Goal: Information Seeking & Learning: Learn about a topic

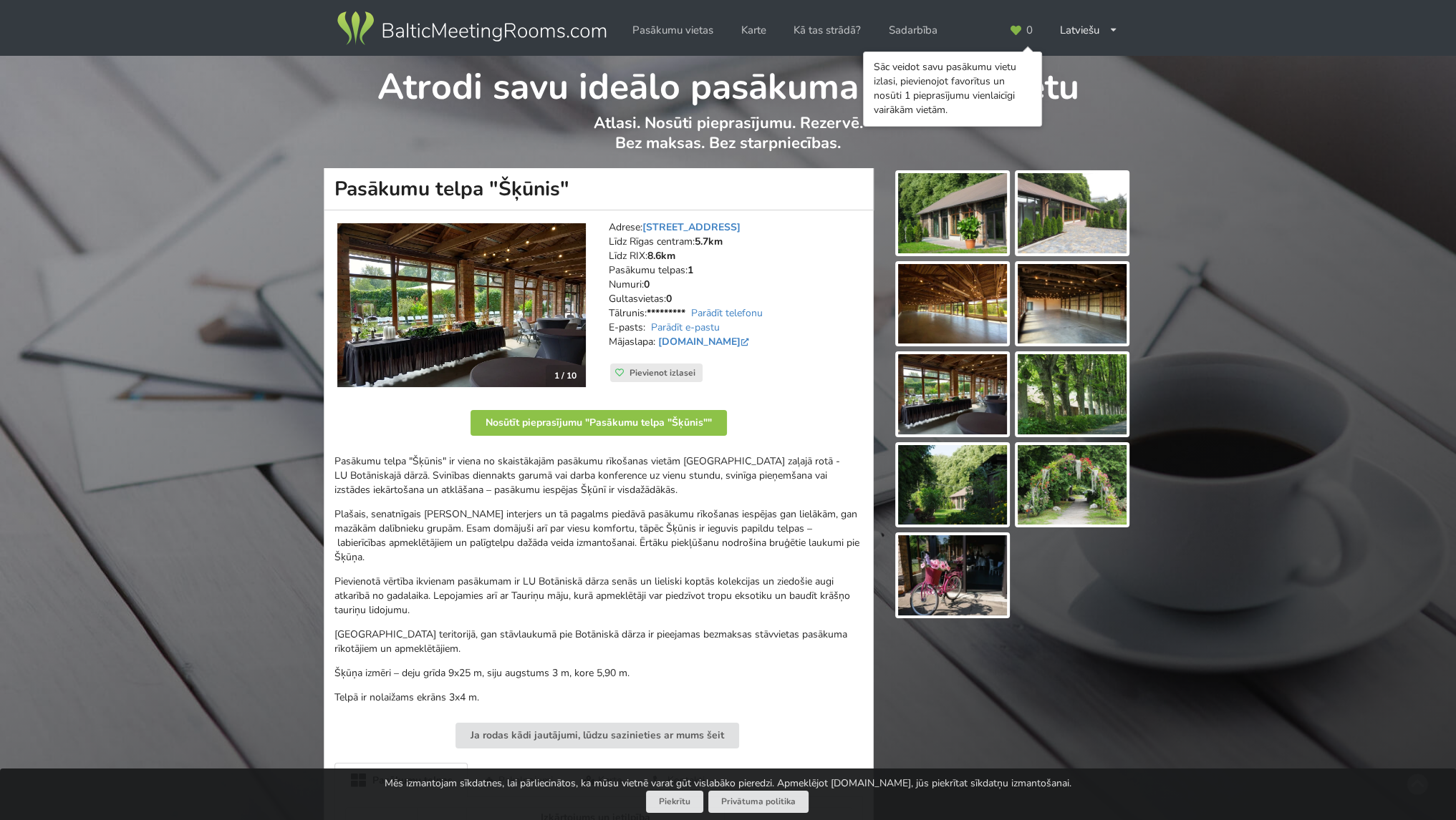
click at [493, 300] on img at bounding box center [461, 305] width 249 height 164
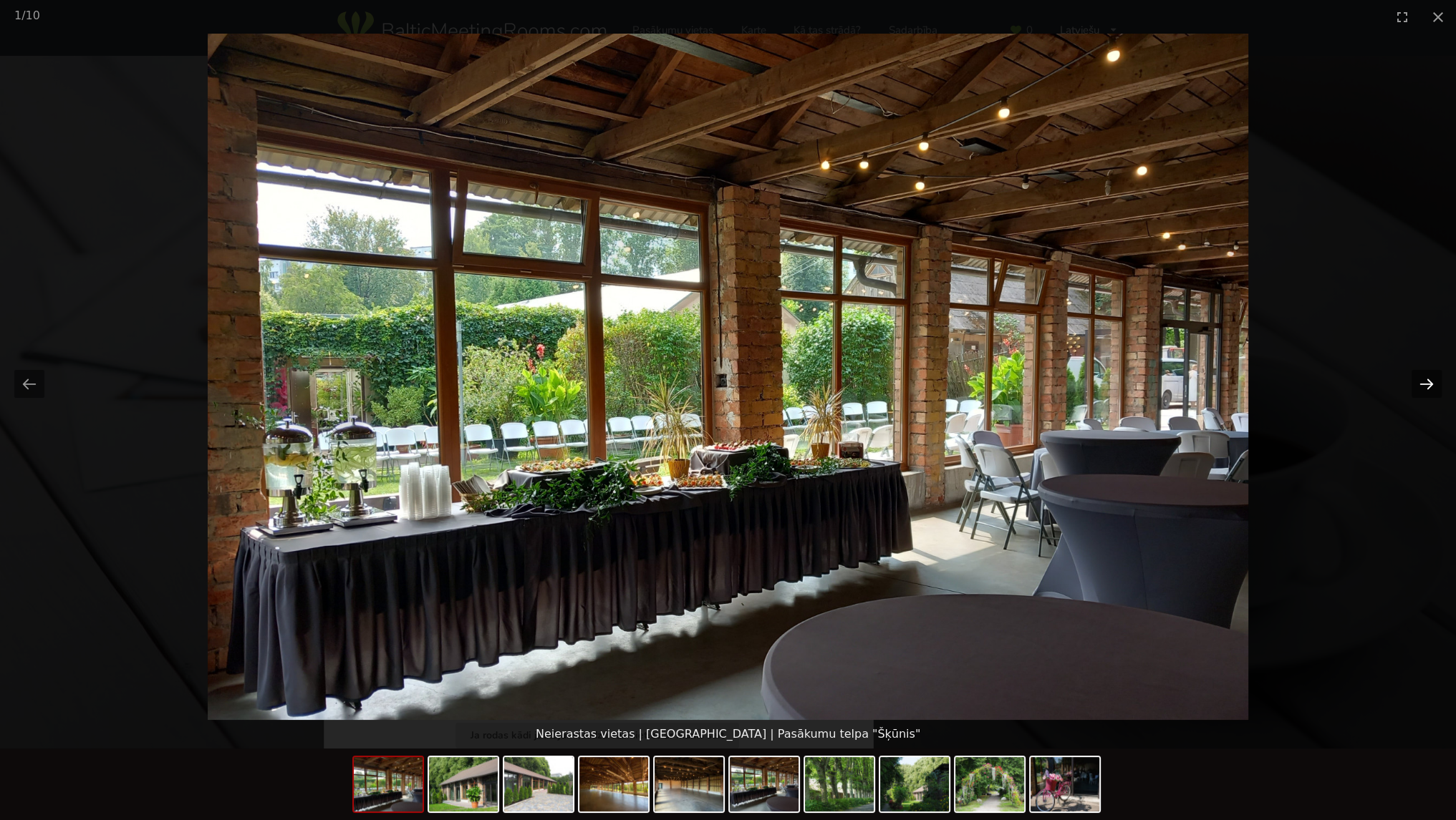
click at [1427, 385] on button "Next slide" at bounding box center [1426, 384] width 30 height 28
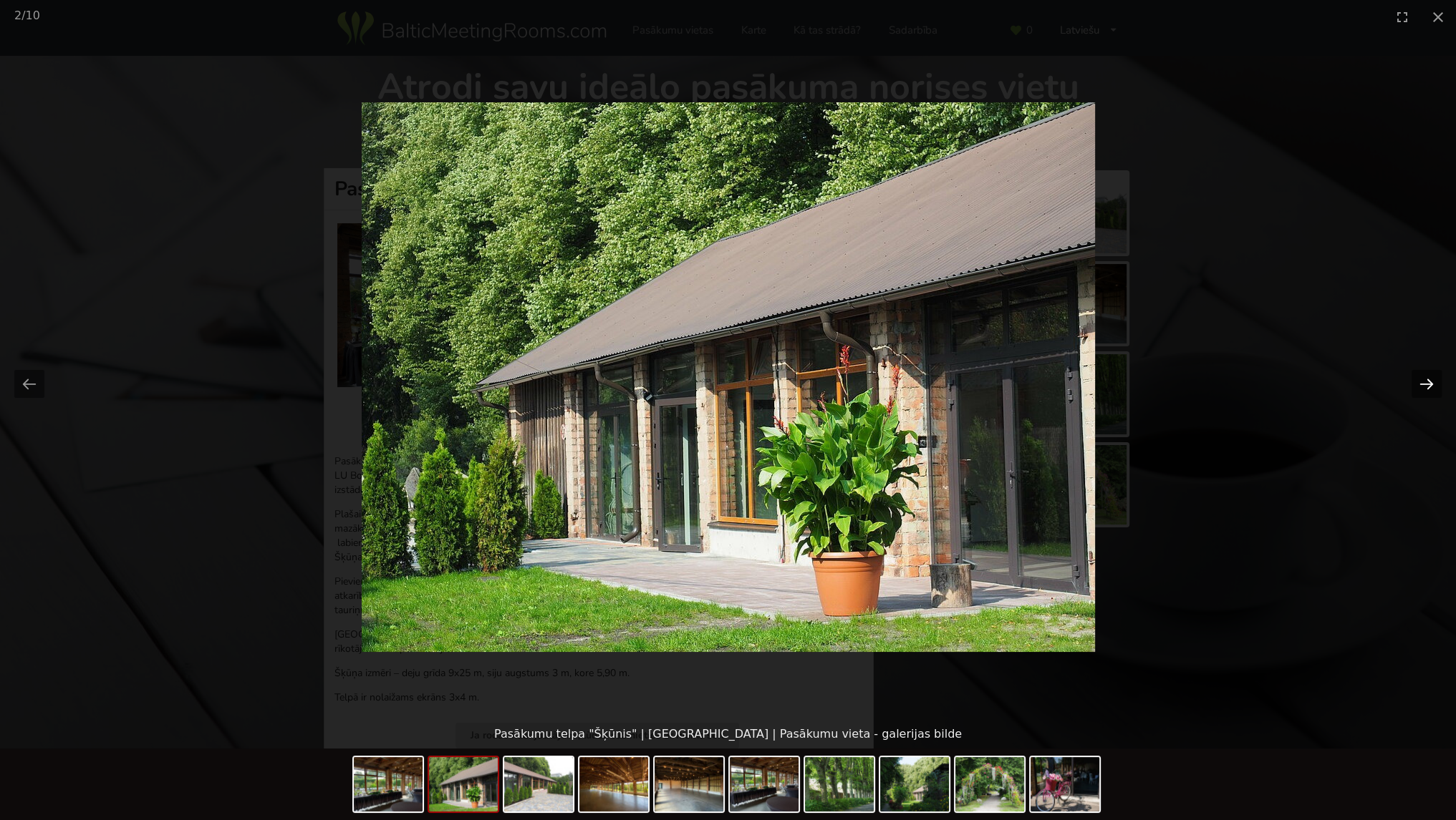
click at [1413, 382] on button "Next slide" at bounding box center [1426, 384] width 30 height 28
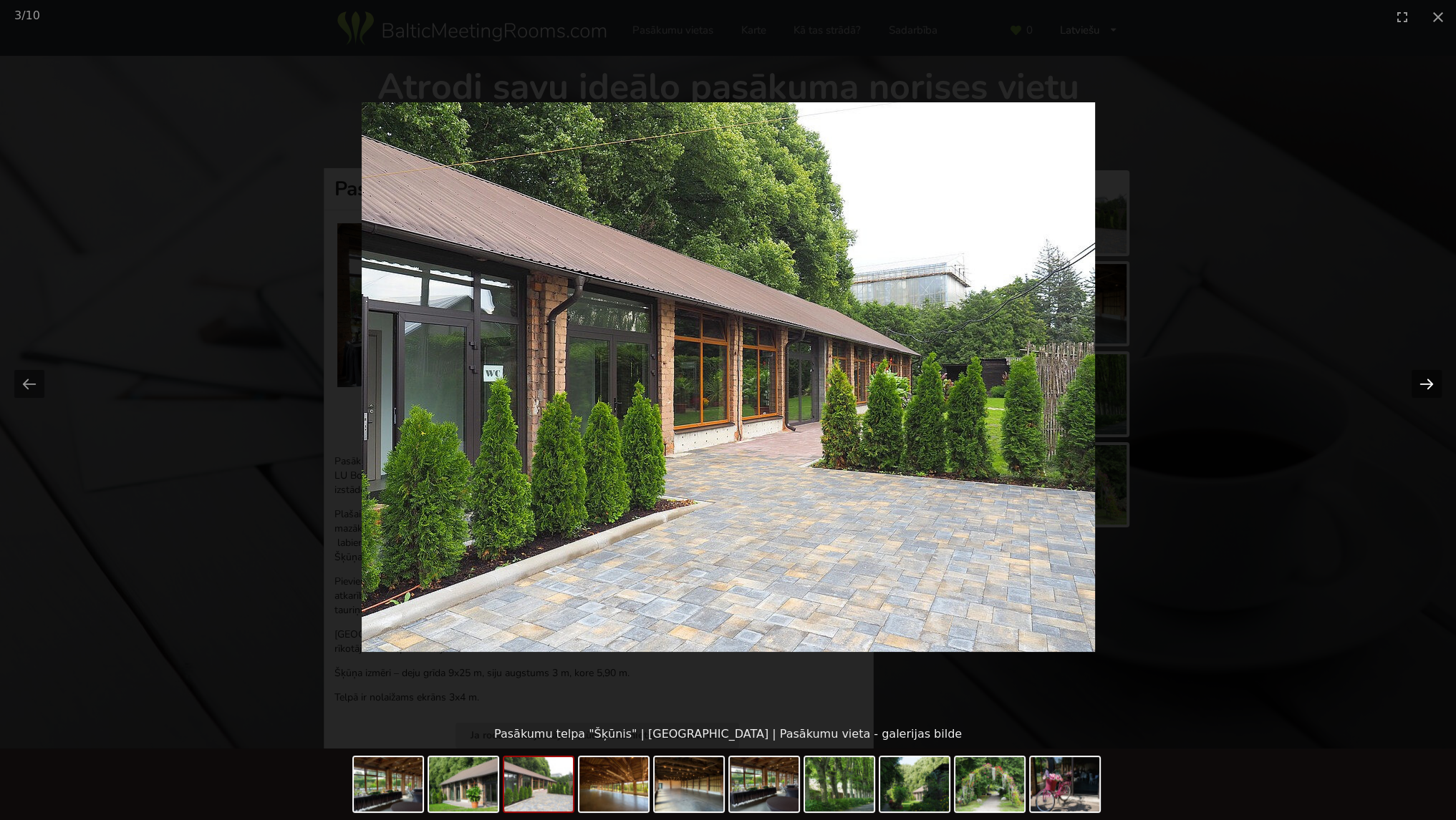
click at [1412, 382] on button "Next slide" at bounding box center [1426, 384] width 30 height 28
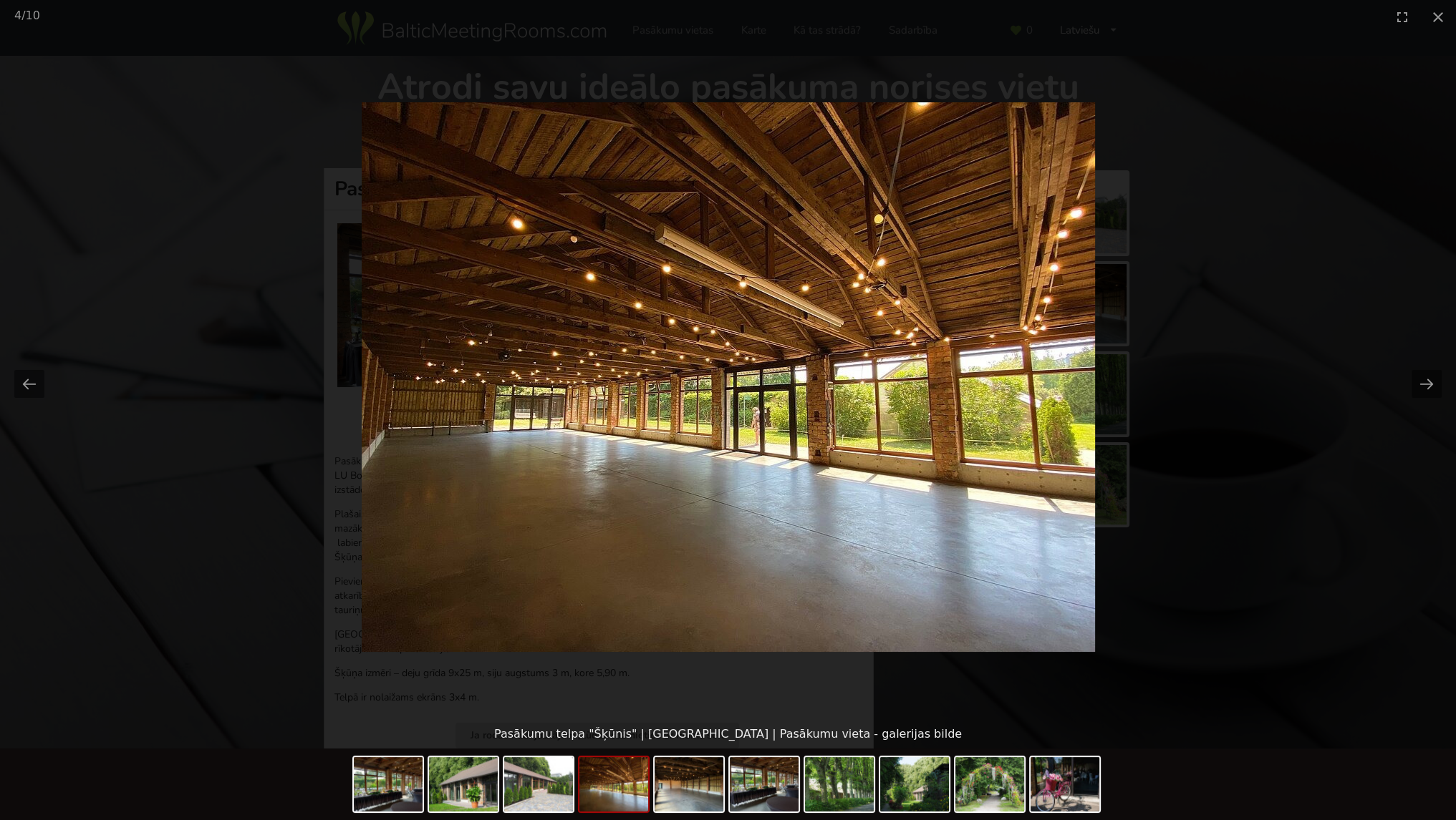
click at [1409, 381] on div at bounding box center [728, 376] width 1456 height 687
click at [1420, 373] on button "Next slide" at bounding box center [1426, 384] width 30 height 28
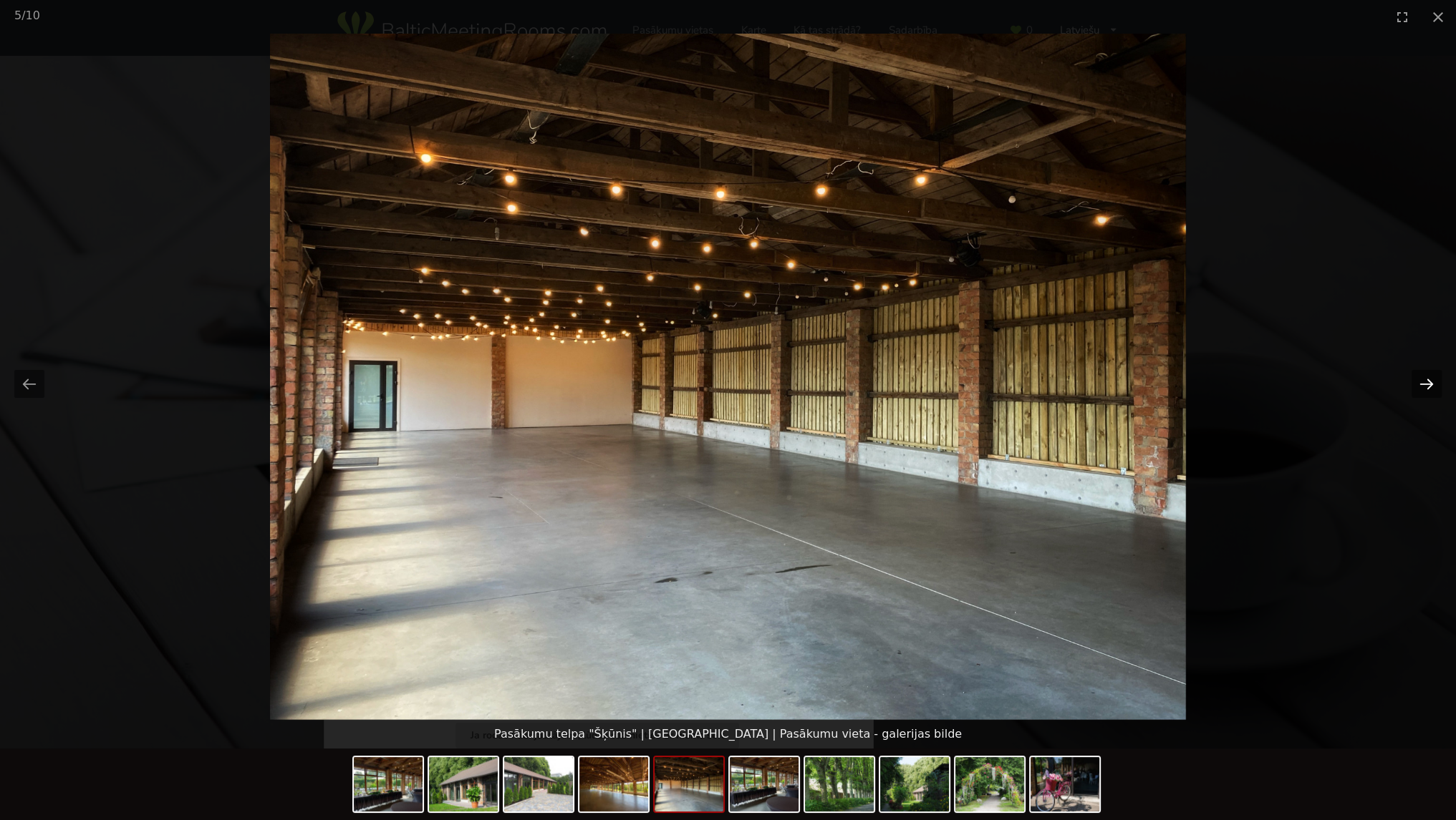
click at [1417, 373] on button "Next slide" at bounding box center [1426, 384] width 30 height 28
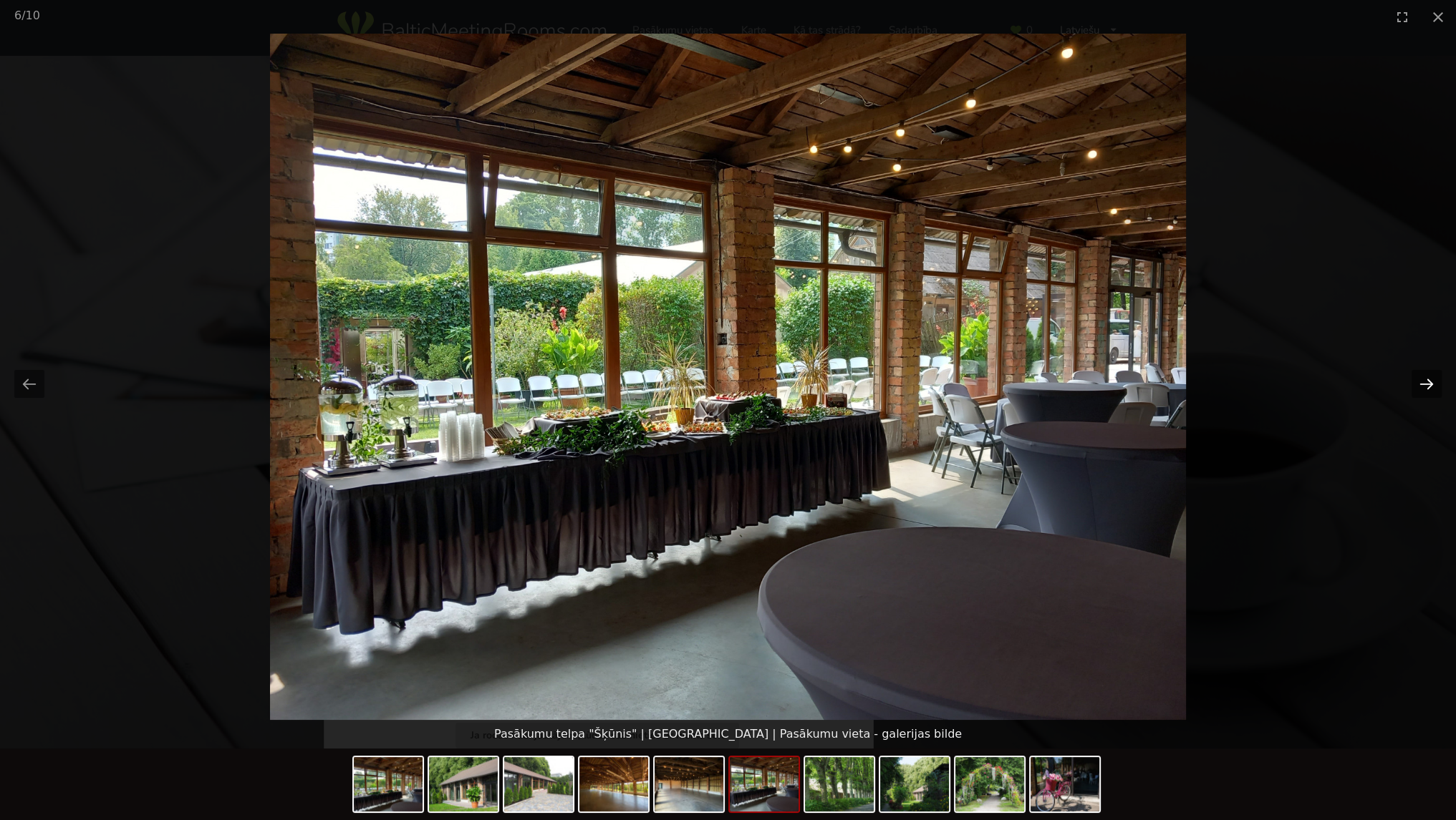
click at [1414, 373] on button "Next slide" at bounding box center [1426, 384] width 30 height 28
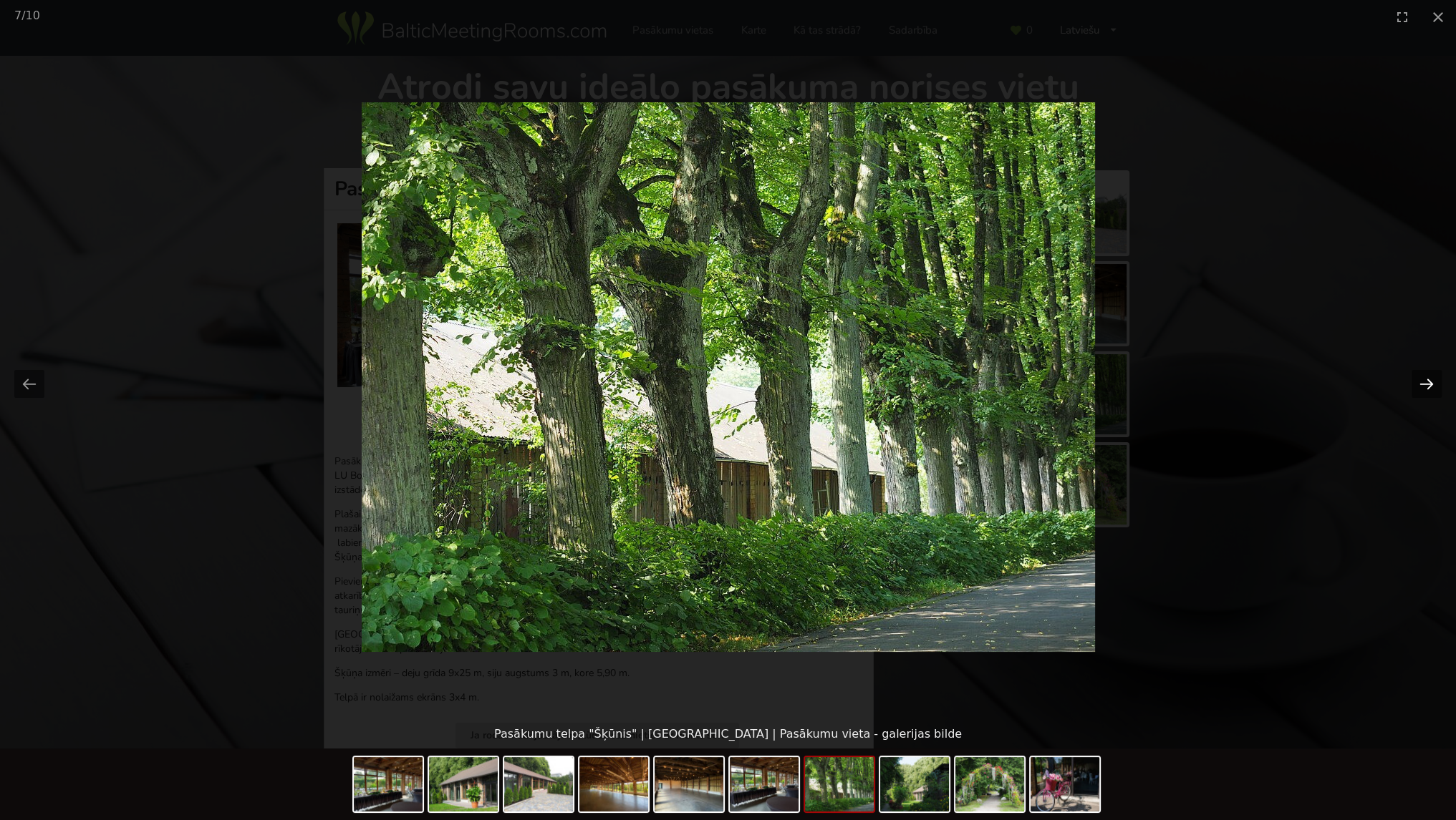
click at [1414, 373] on button "Next slide" at bounding box center [1426, 384] width 30 height 28
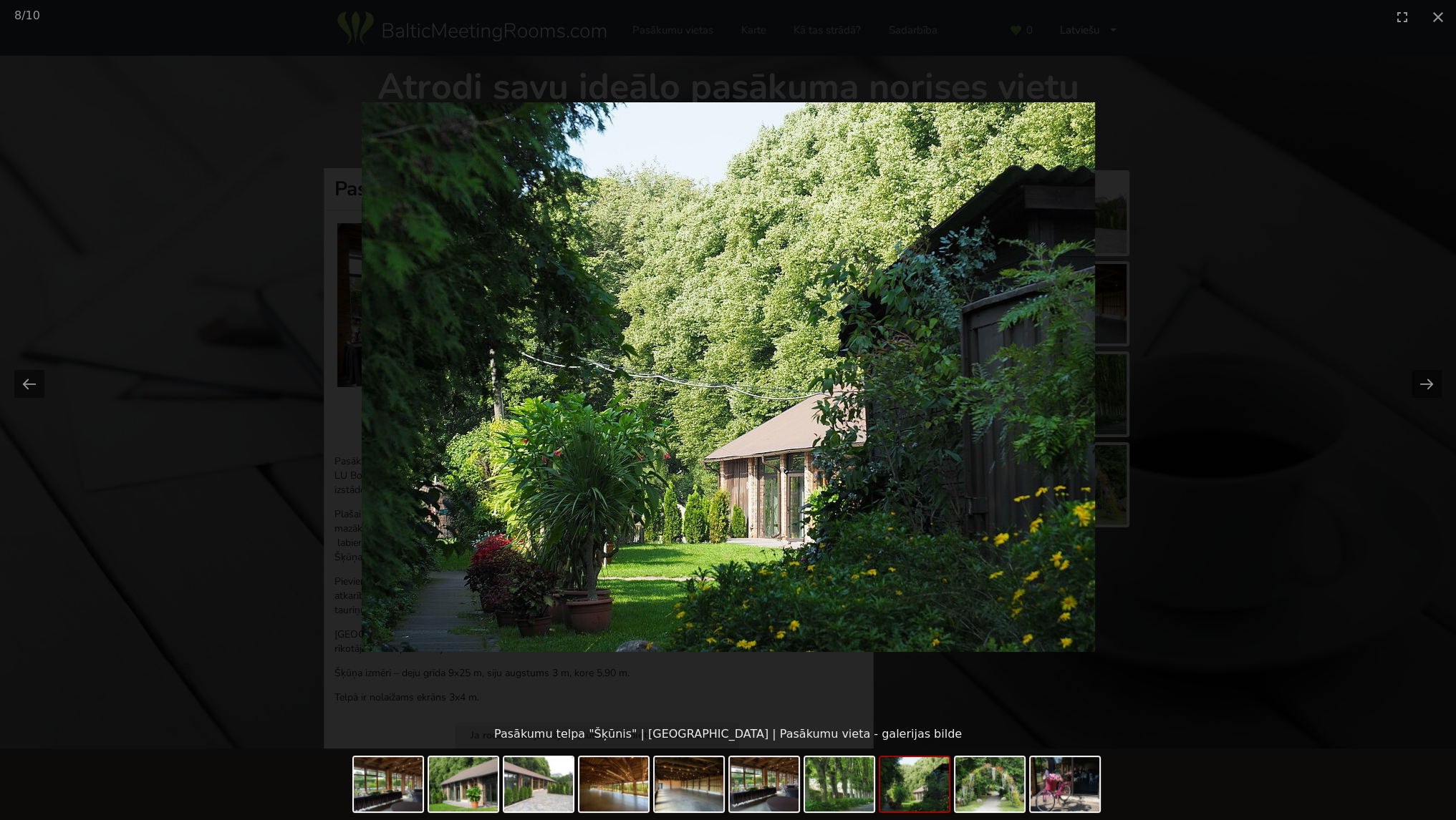
click at [1284, 184] on picture at bounding box center [728, 376] width 1456 height 687
drag, startPoint x: 1162, startPoint y: 382, endPoint x: 1175, endPoint y: 373, distance: 15.8
click at [1163, 382] on picture at bounding box center [728, 376] width 1456 height 687
click at [1441, 26] on button "Close gallery" at bounding box center [1437, 16] width 36 height 33
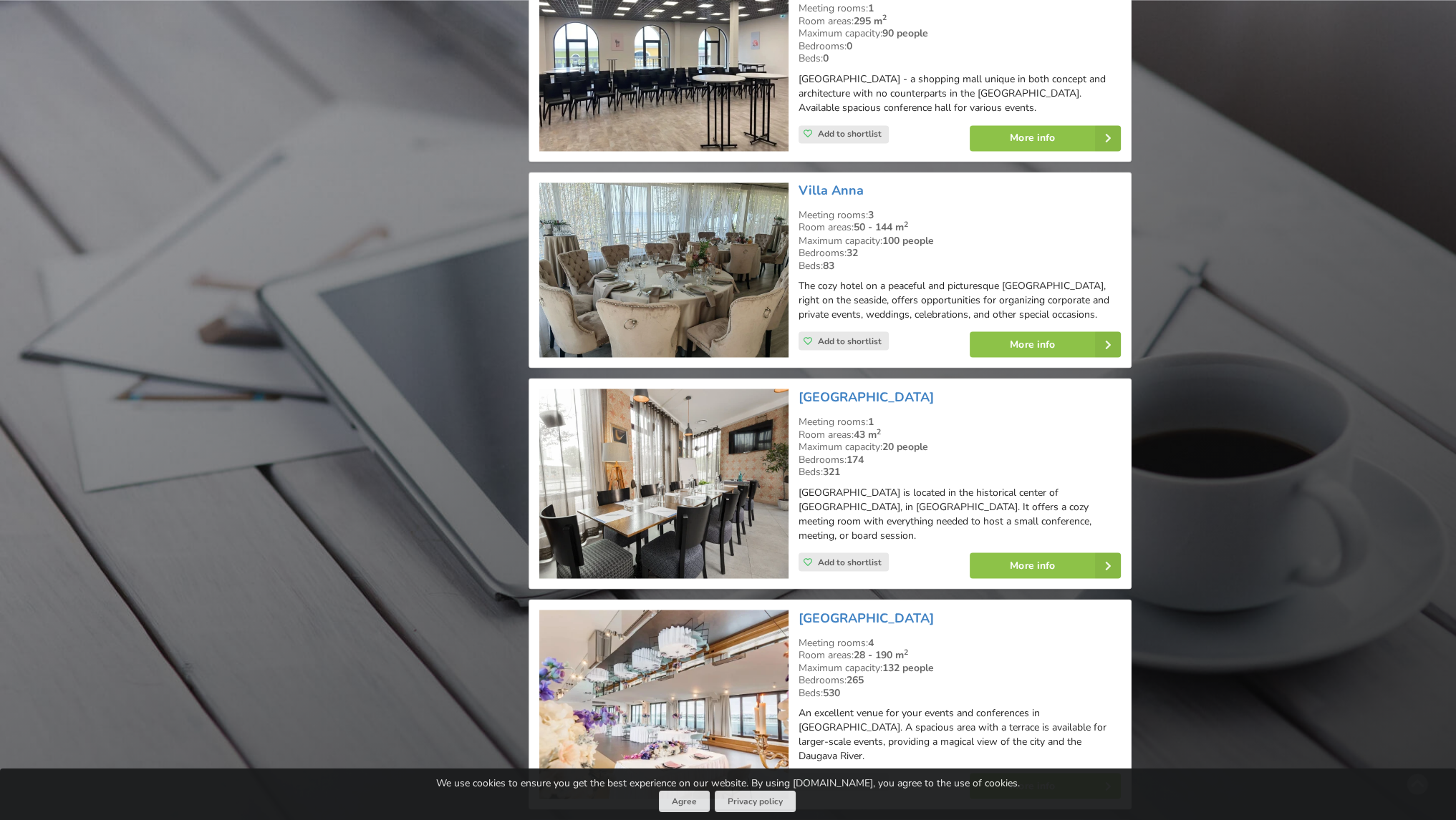
scroll to position [25556, 0]
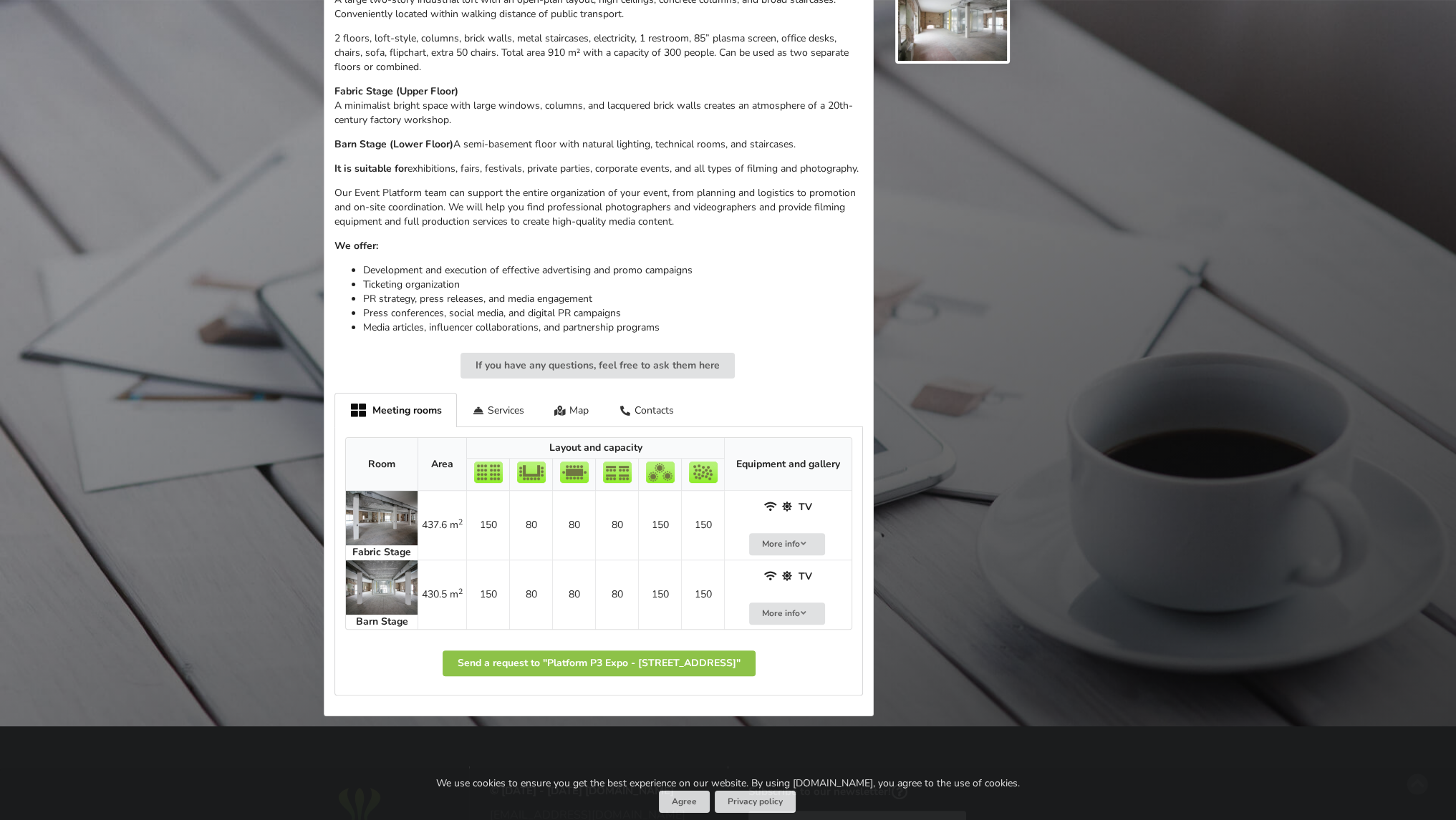
scroll to position [501, 0]
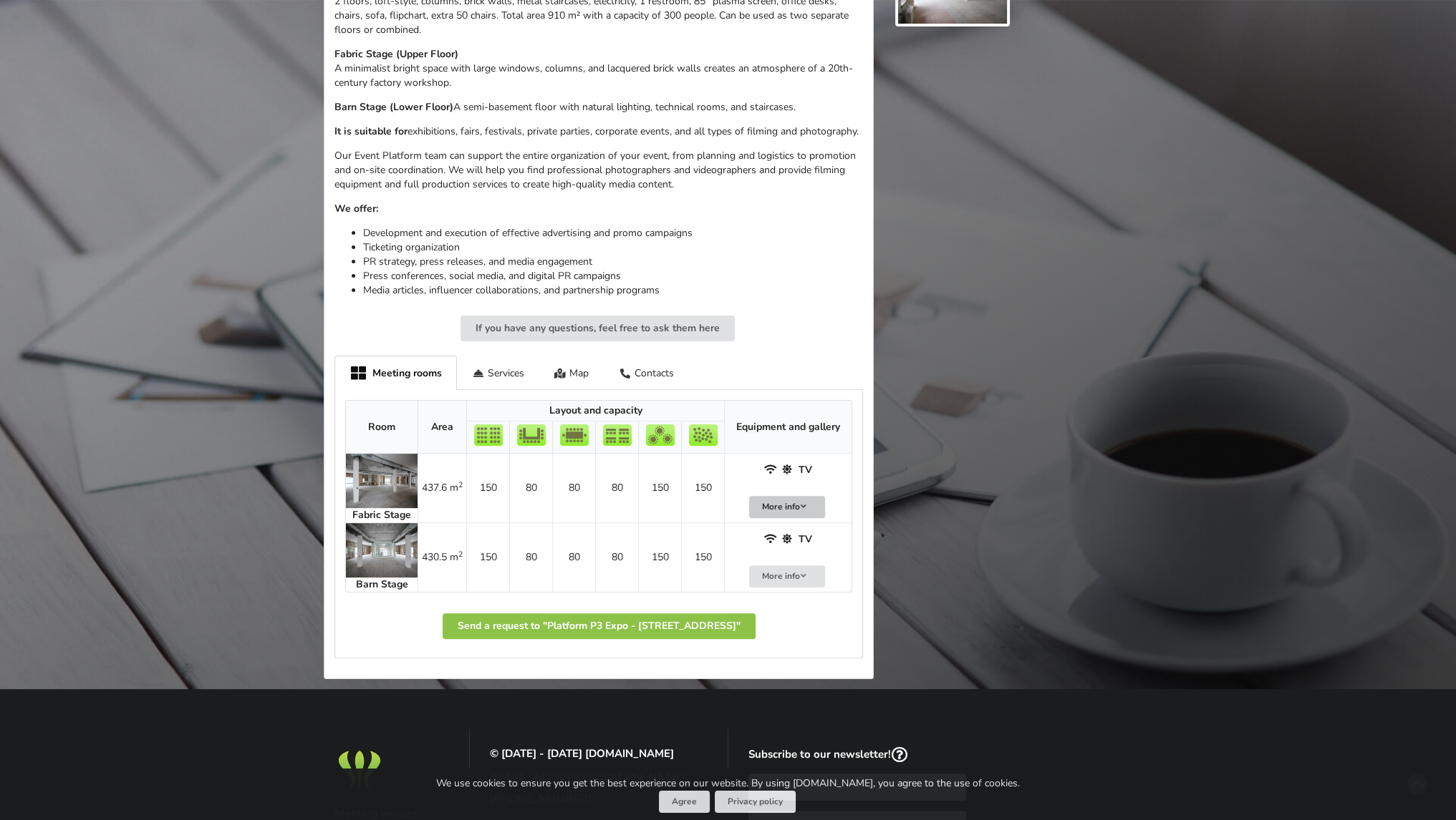
click at [788, 504] on button "More info" at bounding box center [787, 507] width 76 height 22
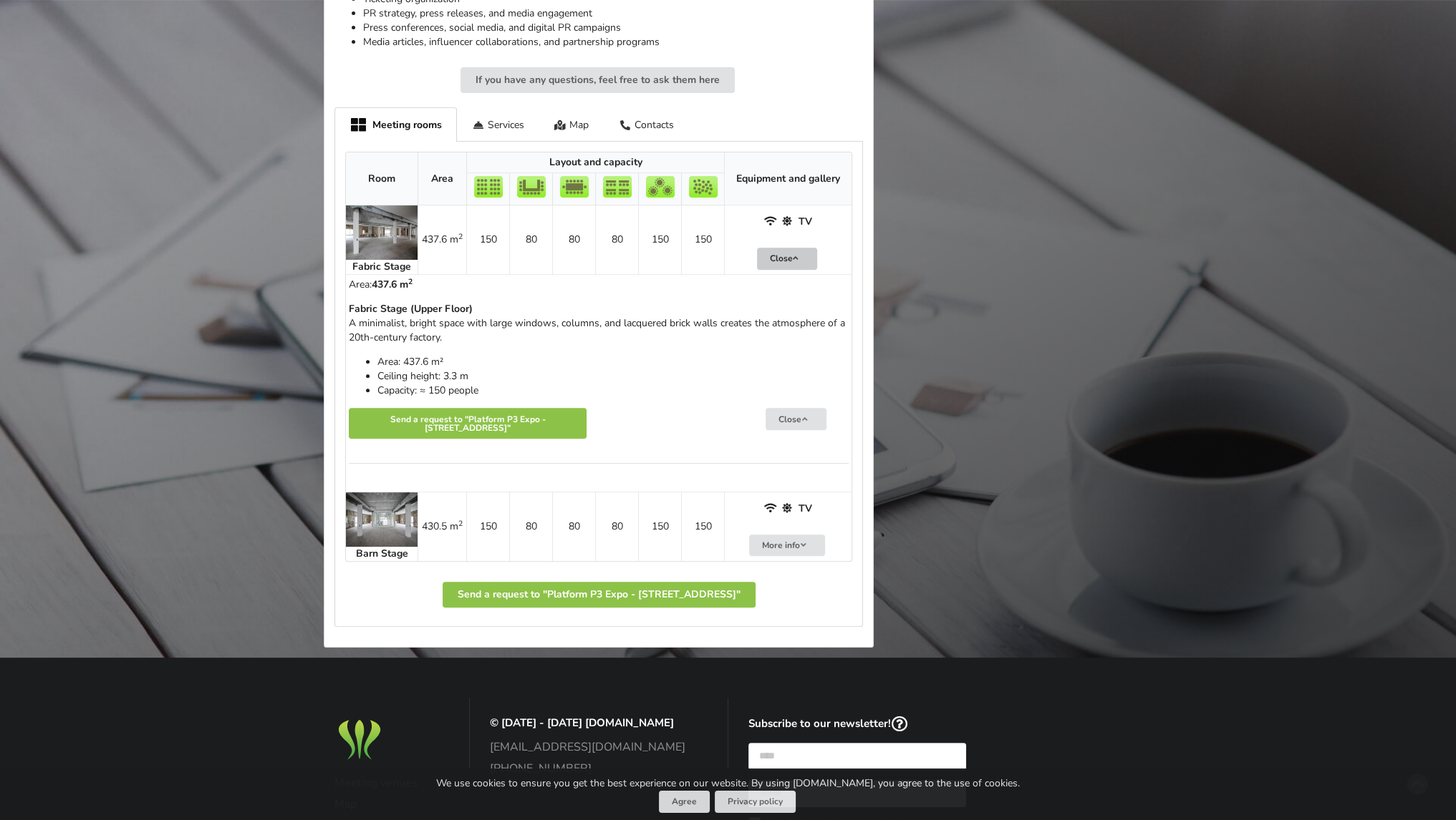
scroll to position [787, 0]
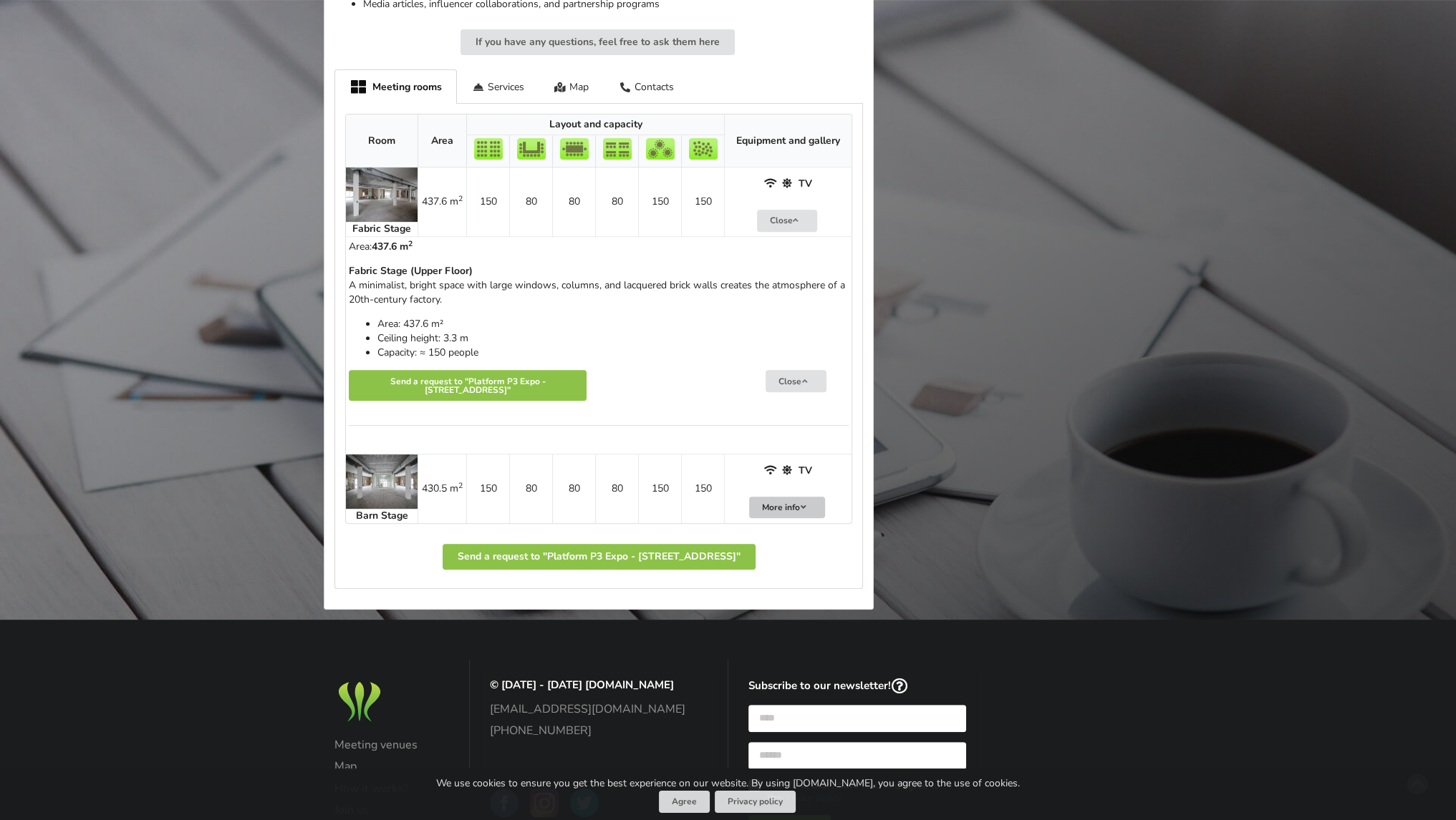
click at [796, 497] on button "More info" at bounding box center [787, 508] width 76 height 22
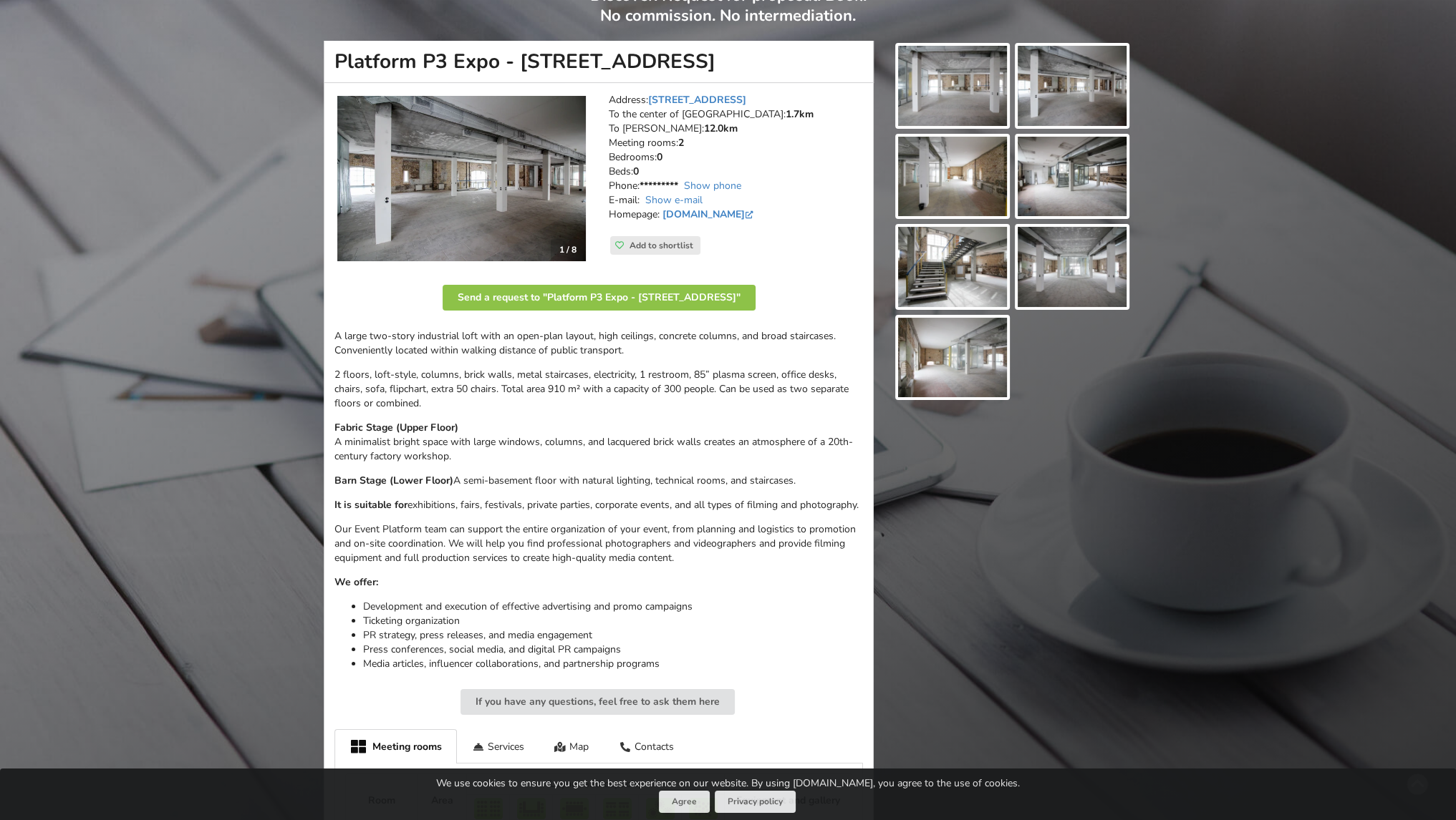
scroll to position [143, 0]
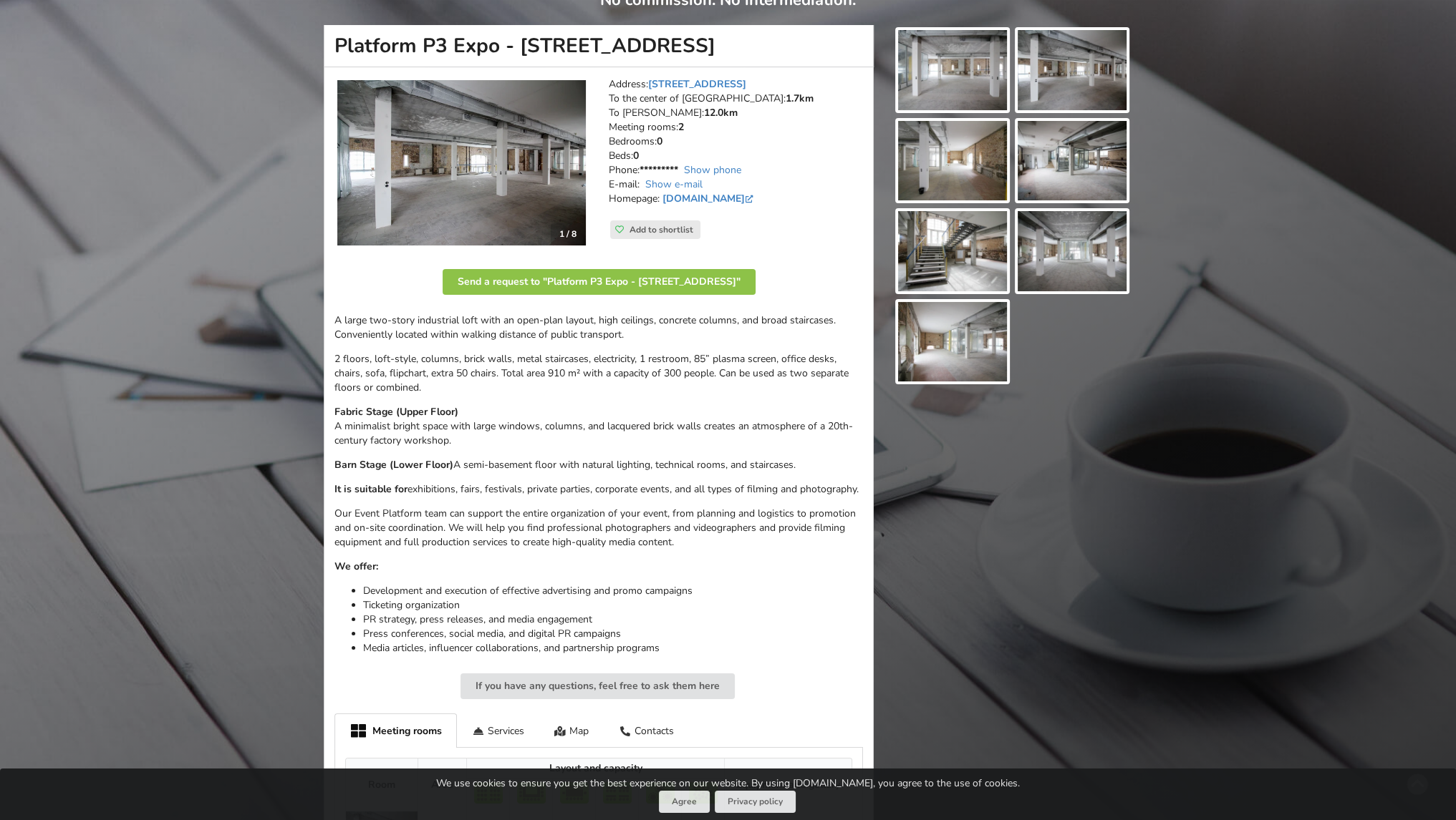
click at [469, 201] on img at bounding box center [461, 163] width 249 height 166
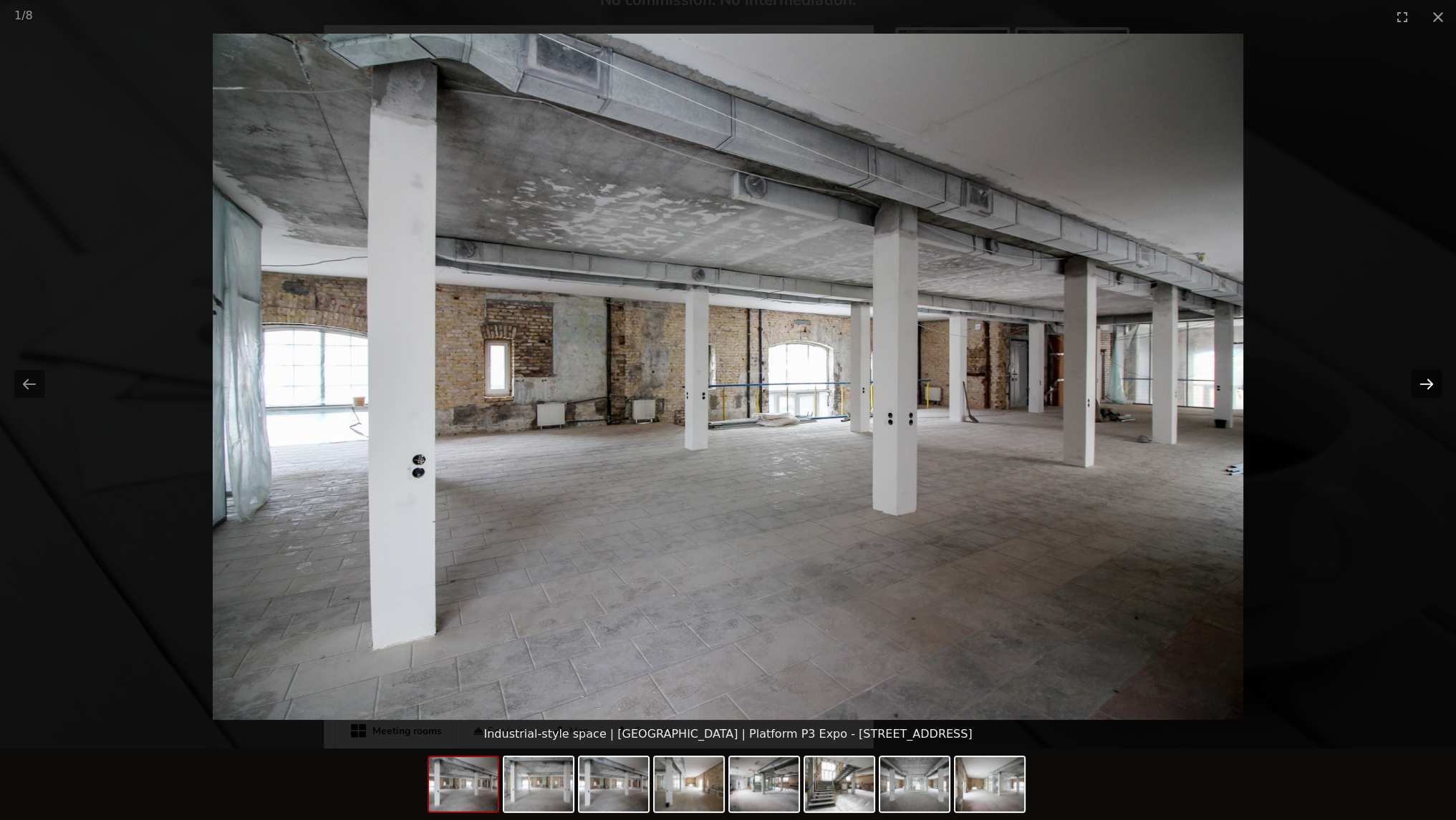
click at [1429, 378] on button "Next slide" at bounding box center [1426, 384] width 30 height 28
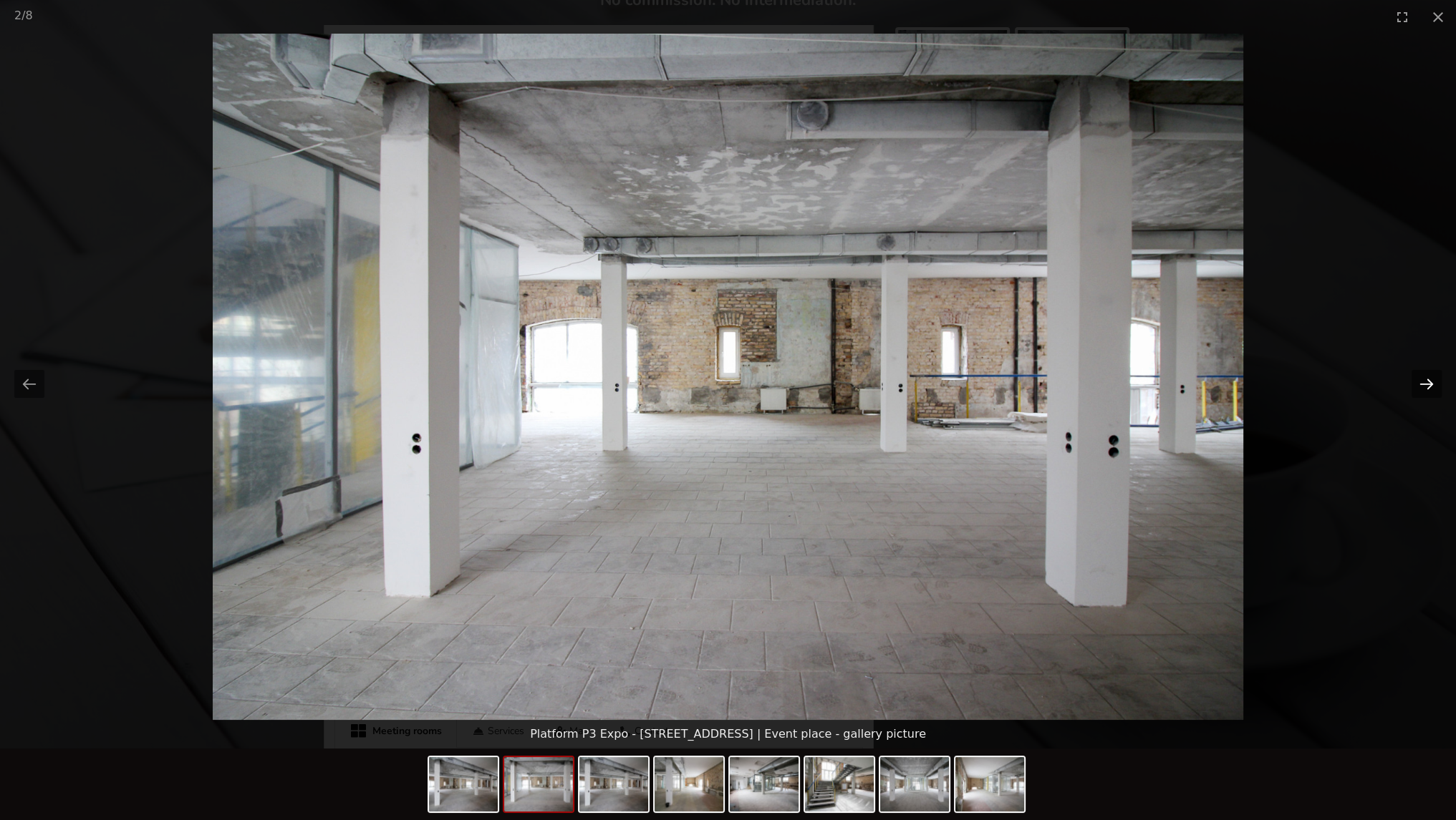
click at [1428, 378] on button "Next slide" at bounding box center [1426, 384] width 30 height 28
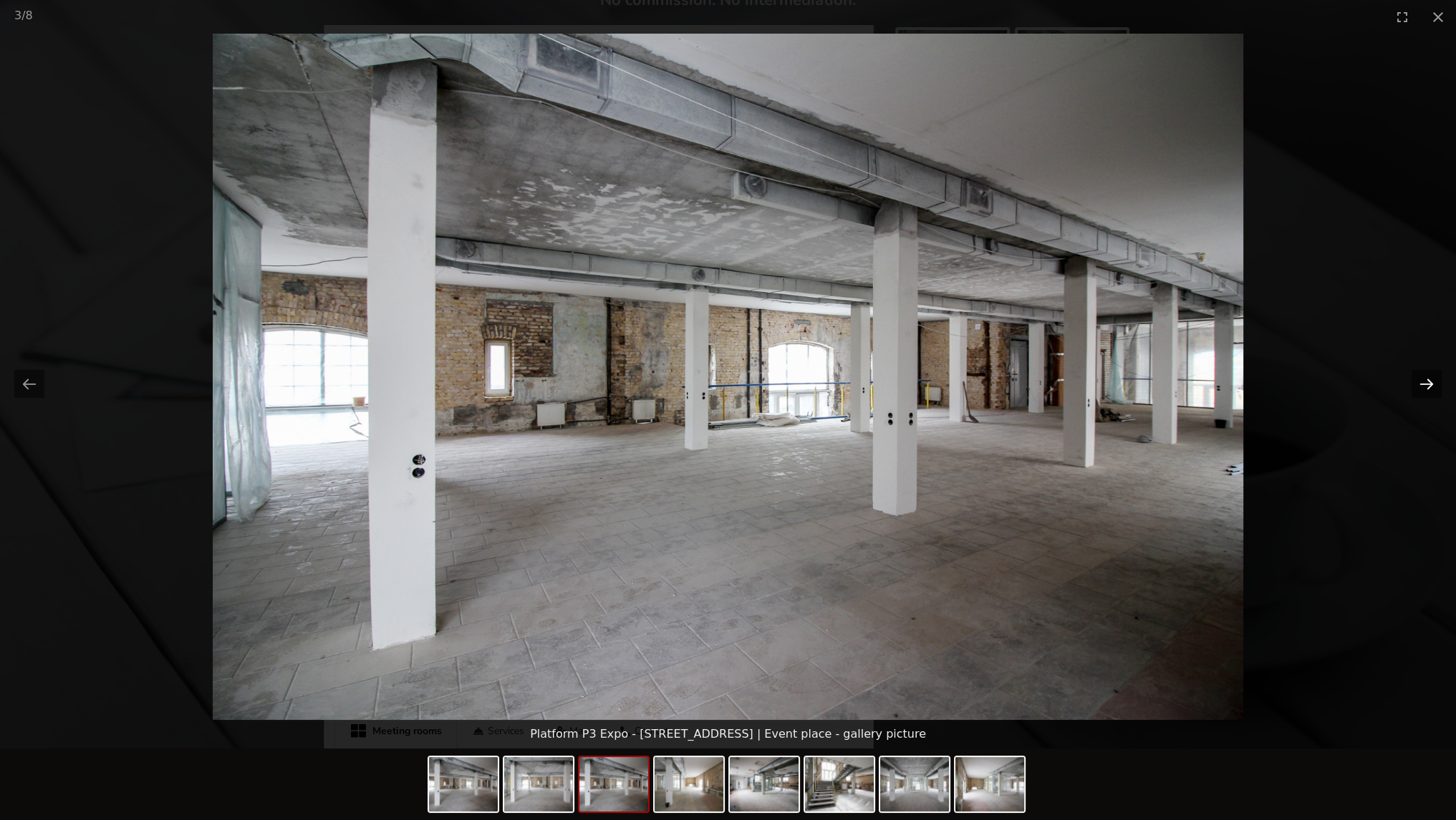
click at [1428, 378] on button "Next slide" at bounding box center [1426, 384] width 30 height 28
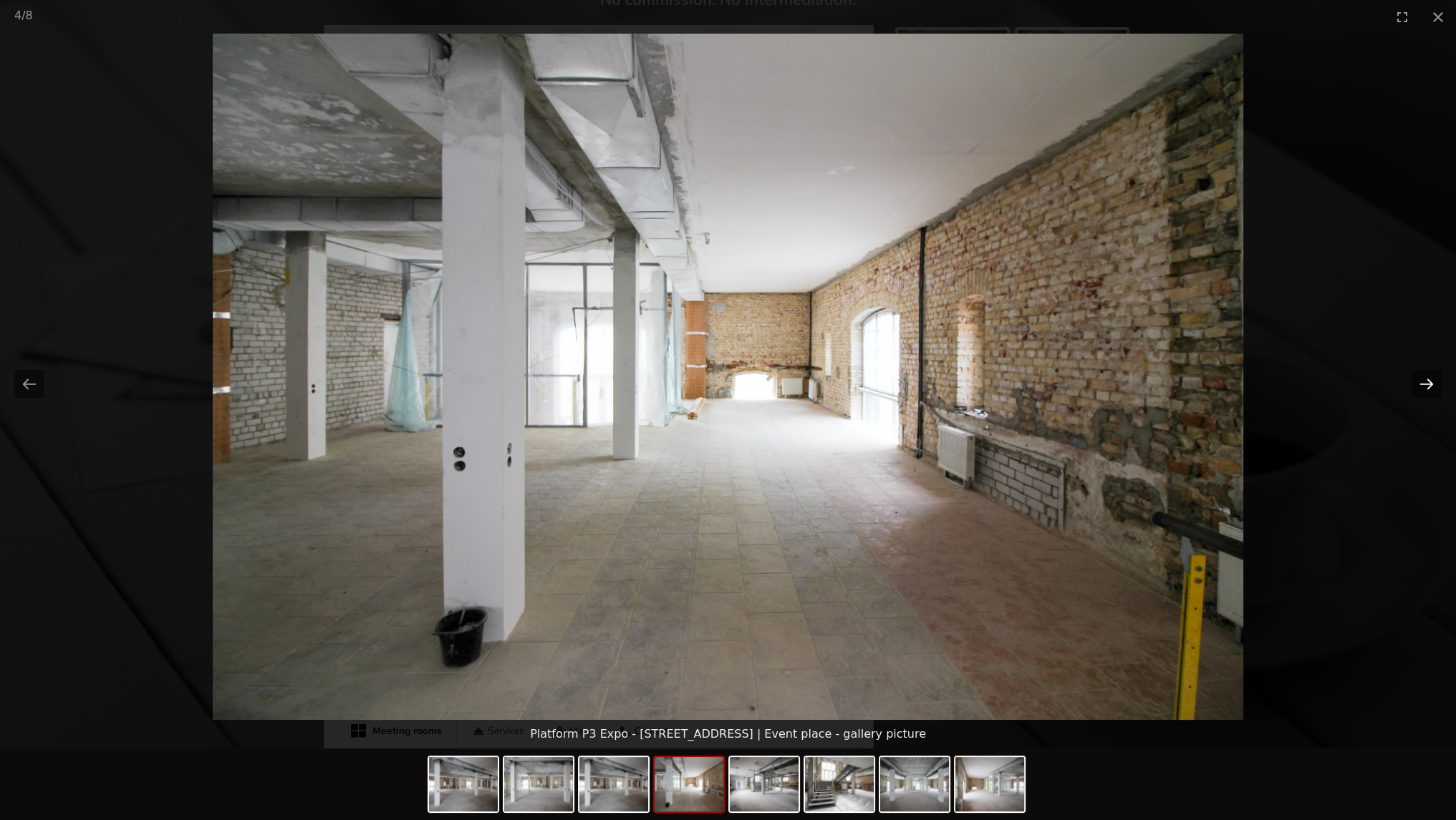
click at [1428, 378] on button "Next slide" at bounding box center [1426, 384] width 30 height 28
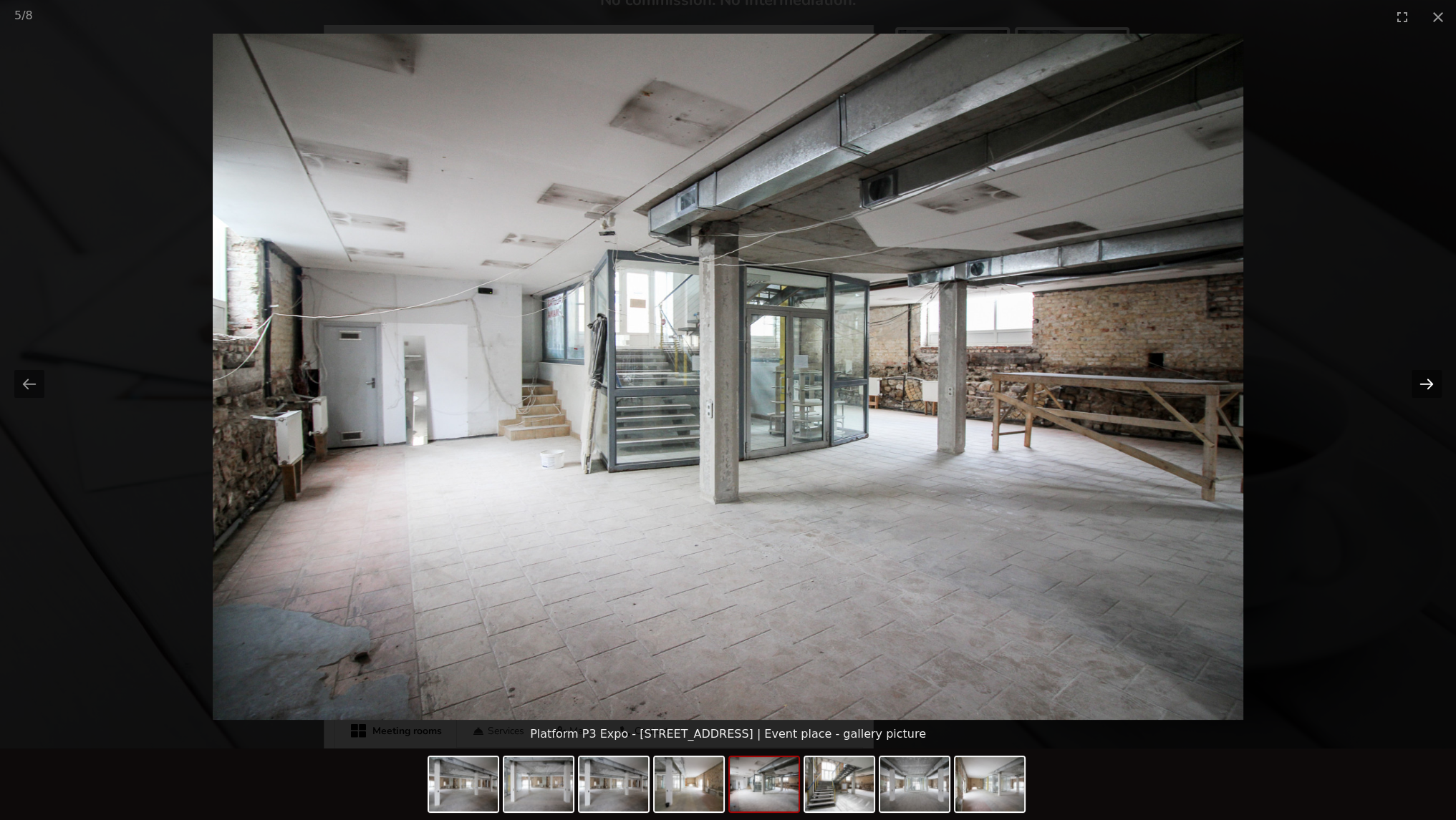
click at [1427, 378] on button "Next slide" at bounding box center [1426, 384] width 30 height 28
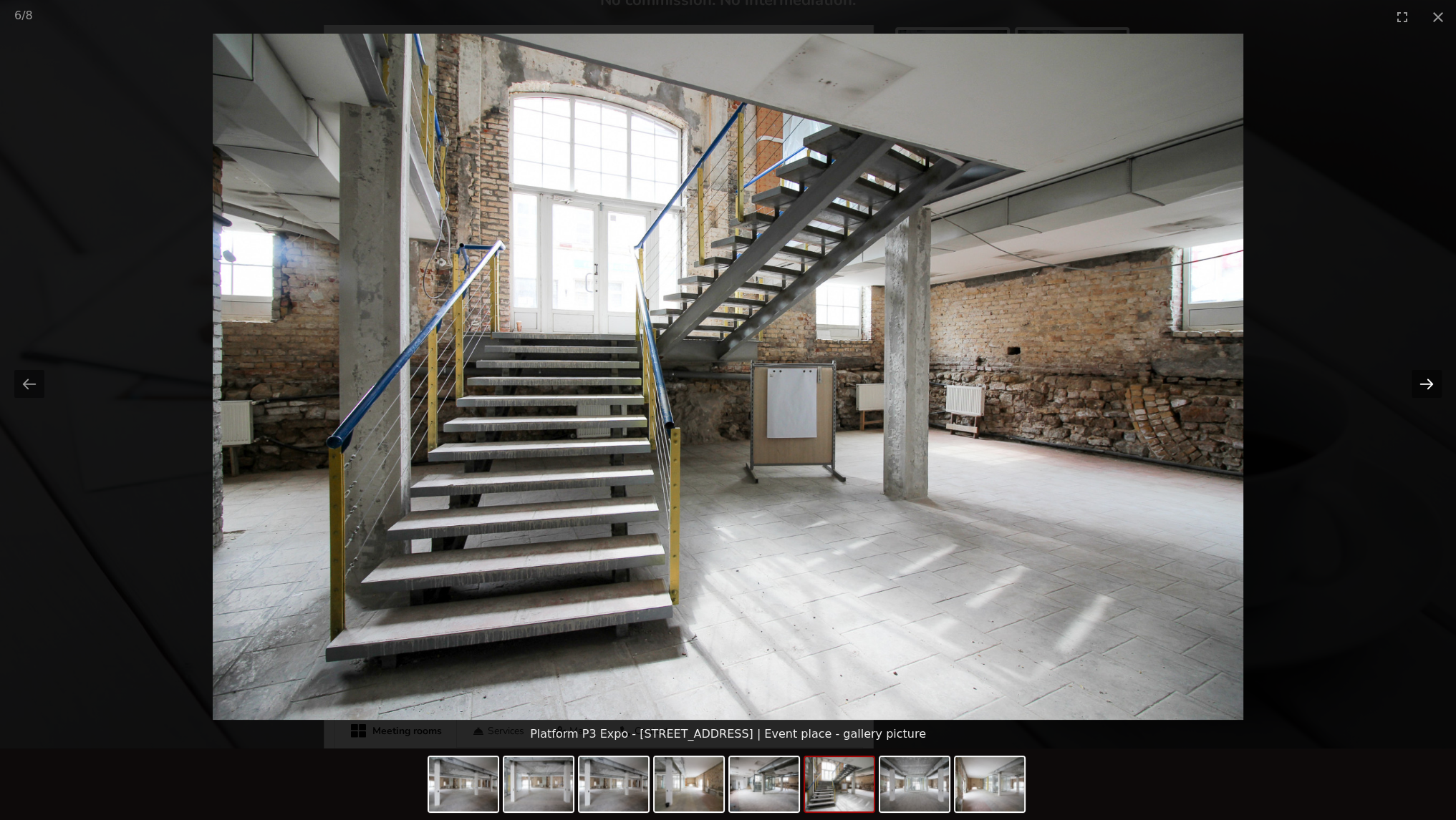
click at [1427, 378] on button "Next slide" at bounding box center [1426, 384] width 30 height 28
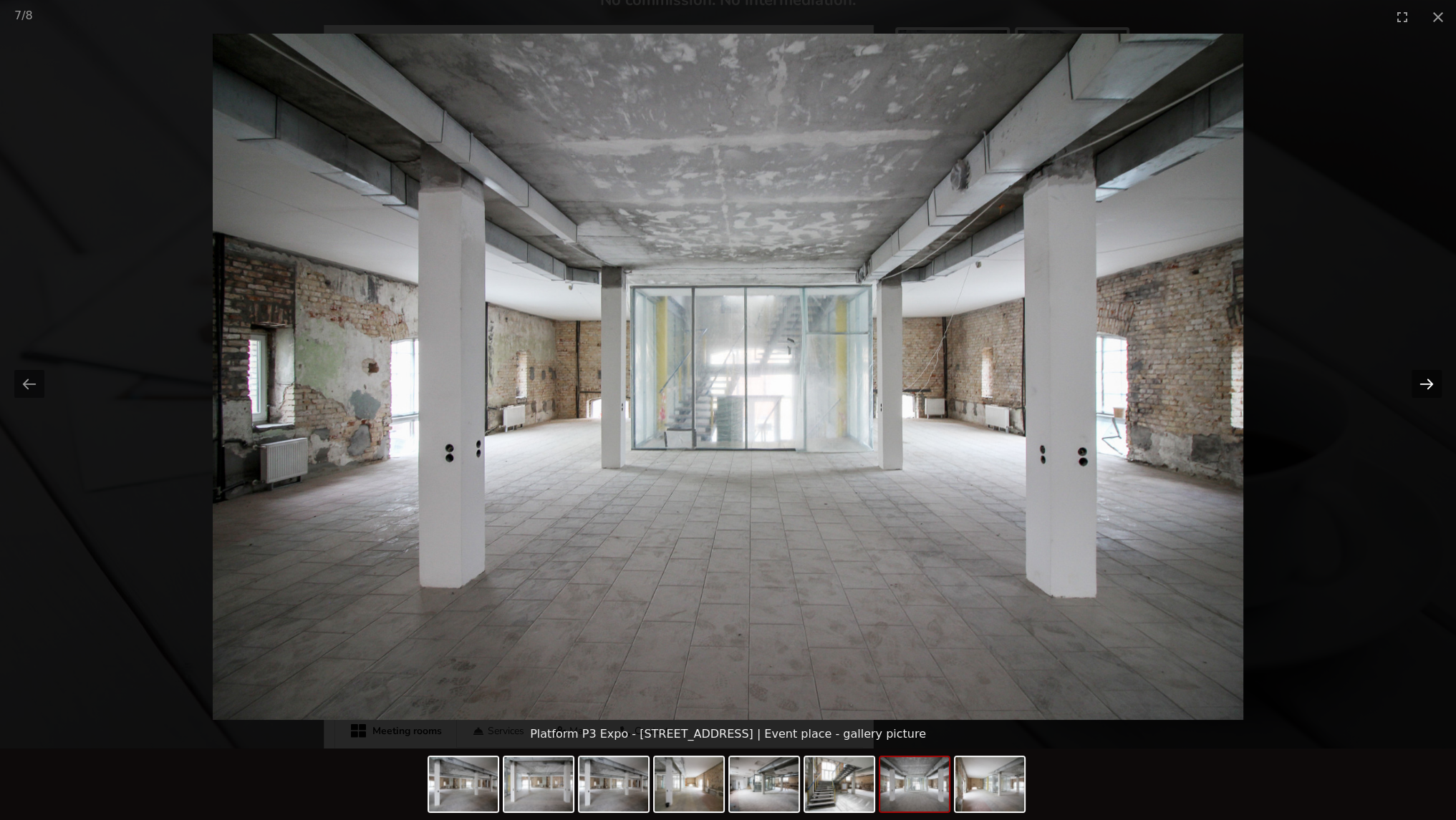
click at [1427, 378] on button "Next slide" at bounding box center [1426, 384] width 30 height 28
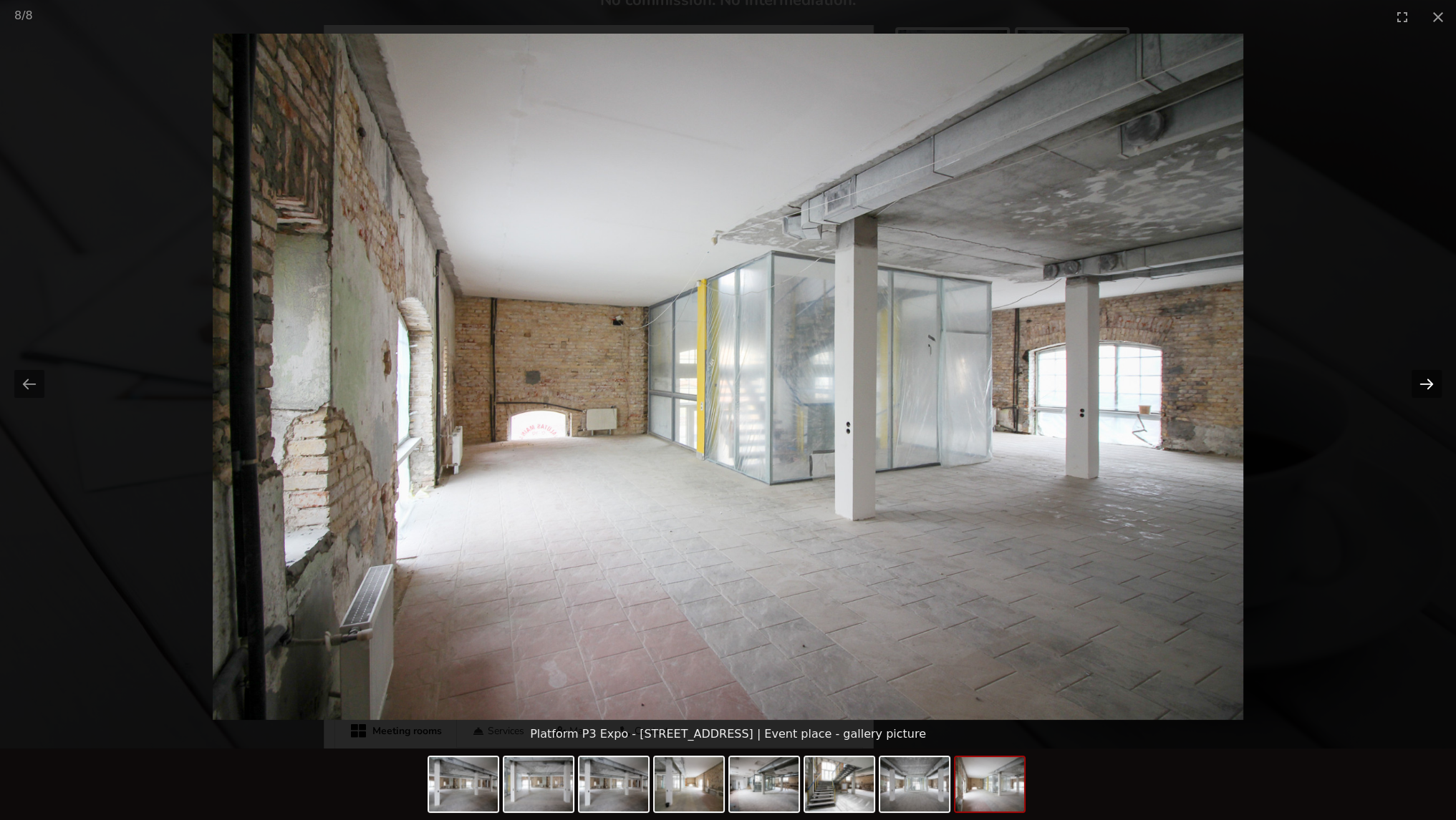
click at [1427, 378] on button "Next slide" at bounding box center [1426, 384] width 30 height 28
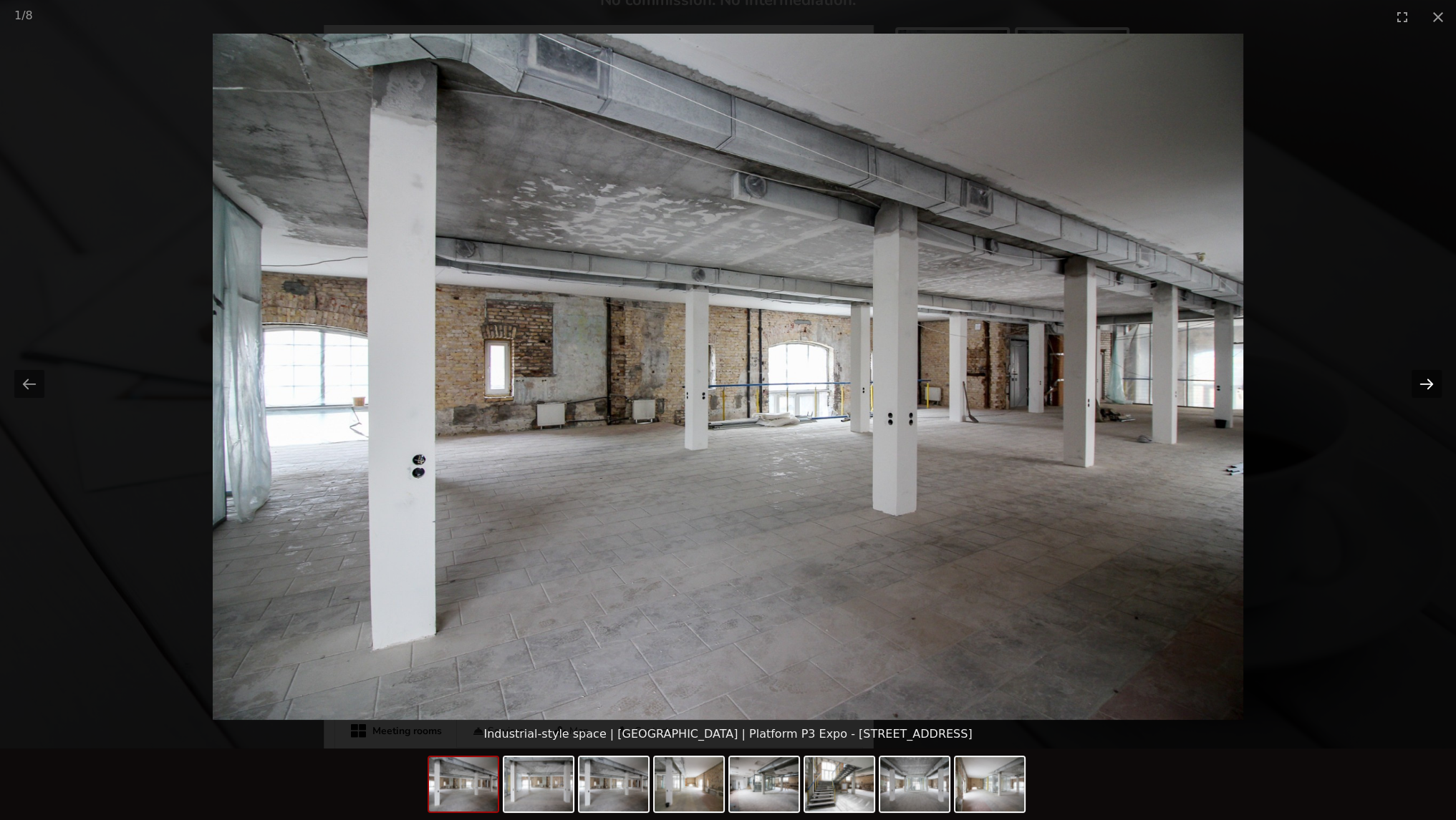
click at [1427, 378] on button "Next slide" at bounding box center [1426, 384] width 30 height 28
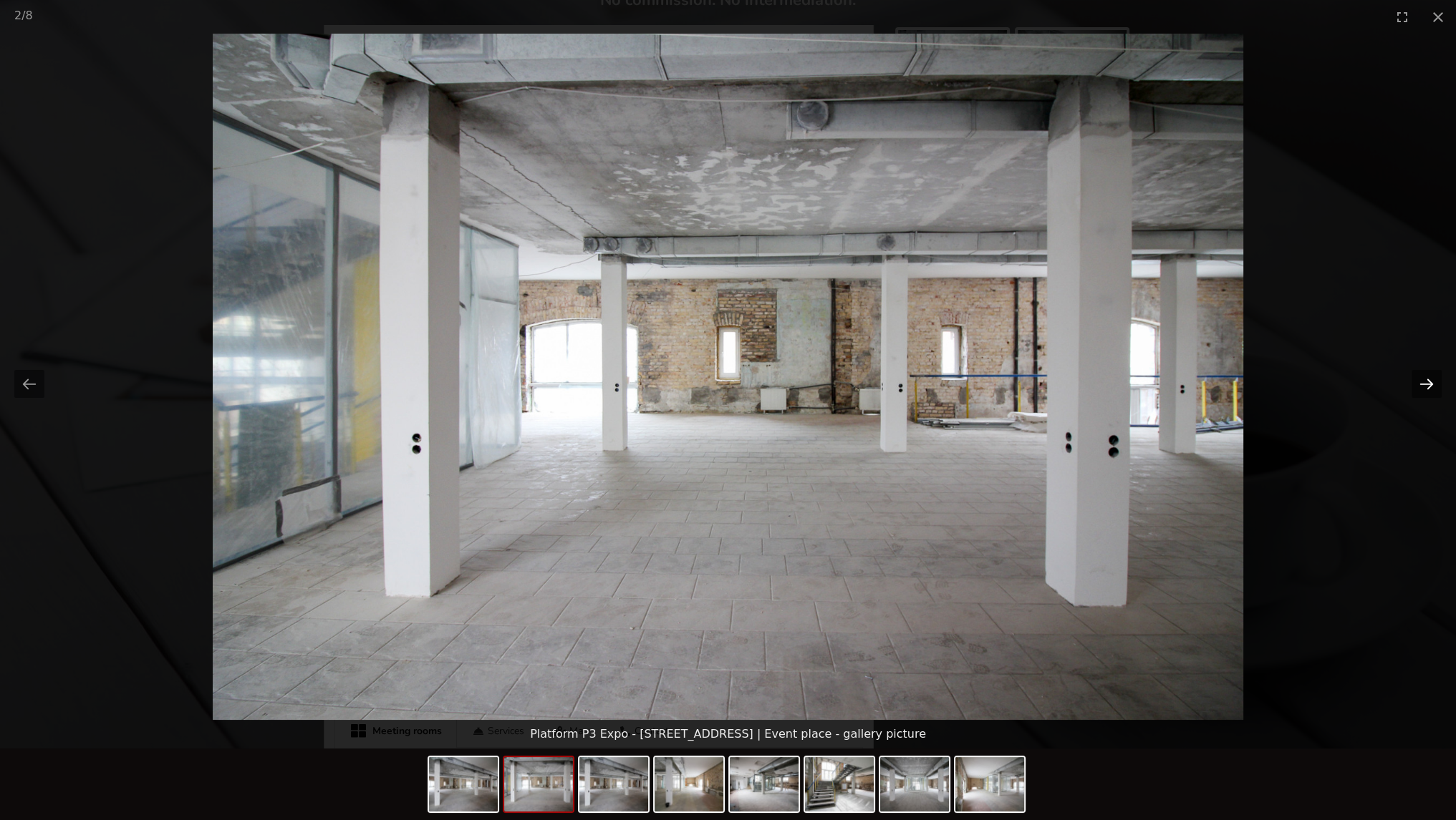
click at [1427, 378] on button "Next slide" at bounding box center [1426, 384] width 30 height 28
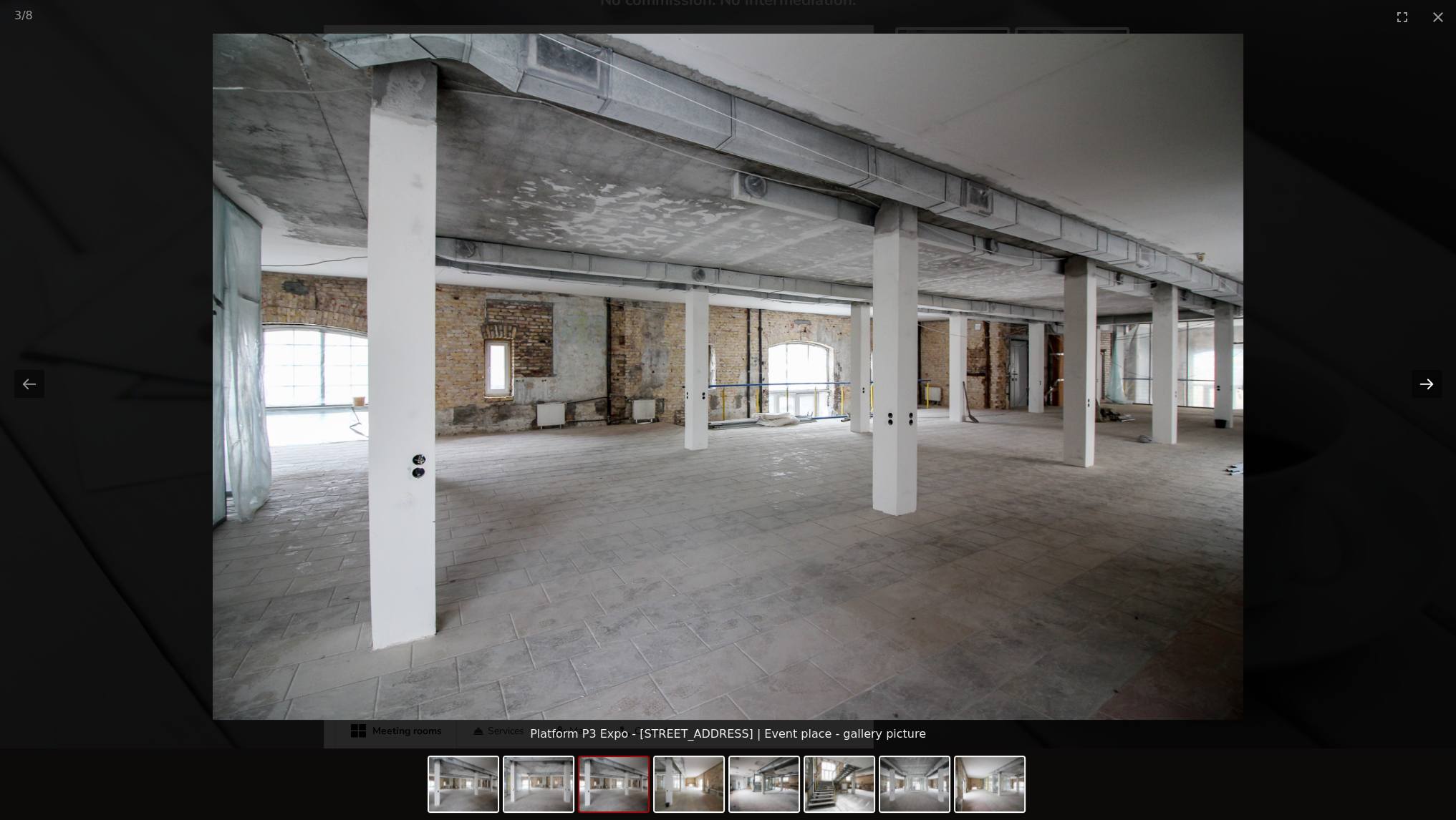
click at [1427, 378] on button "Next slide" at bounding box center [1426, 384] width 30 height 28
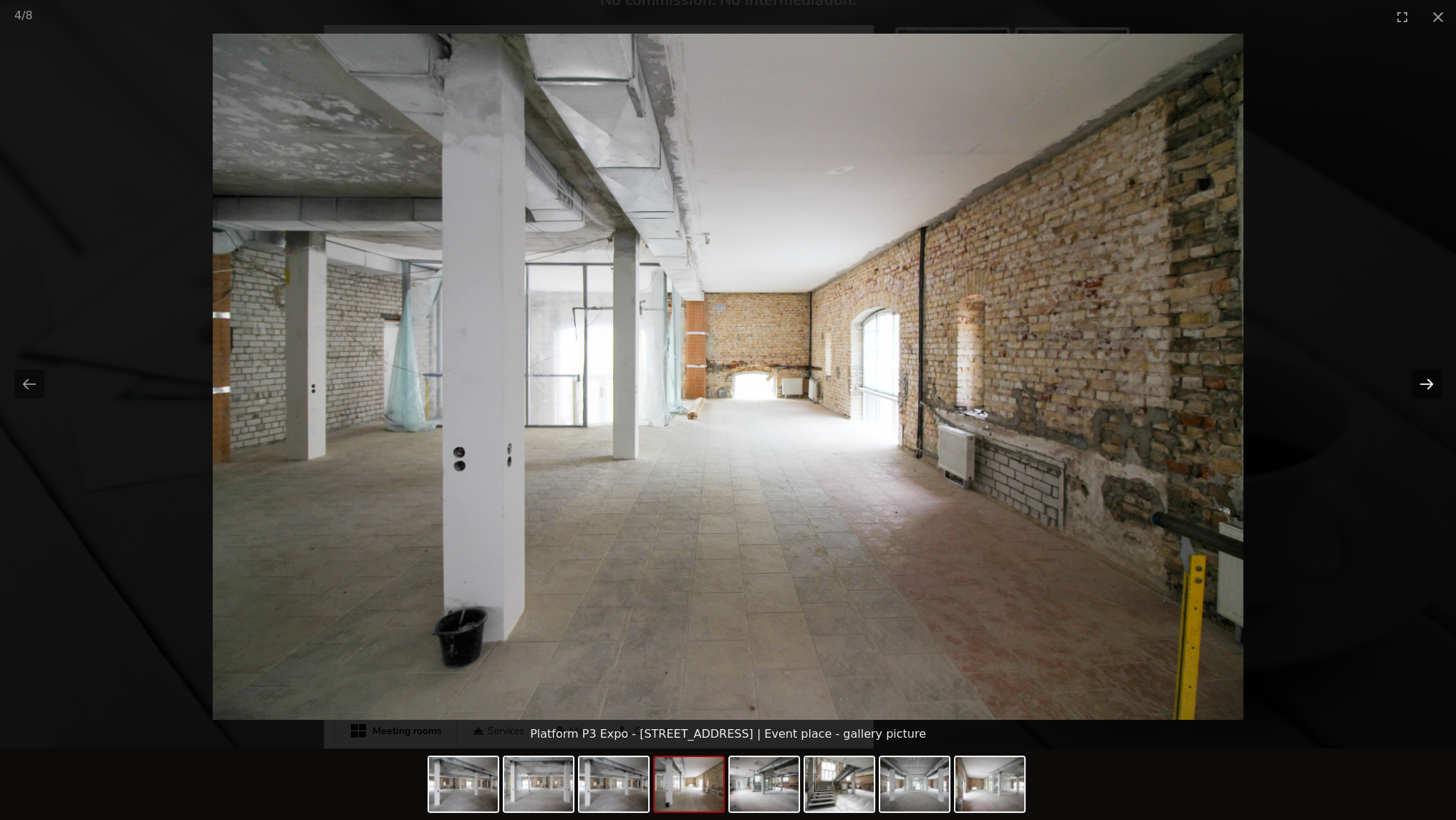
click at [1427, 378] on button "Next slide" at bounding box center [1426, 384] width 30 height 28
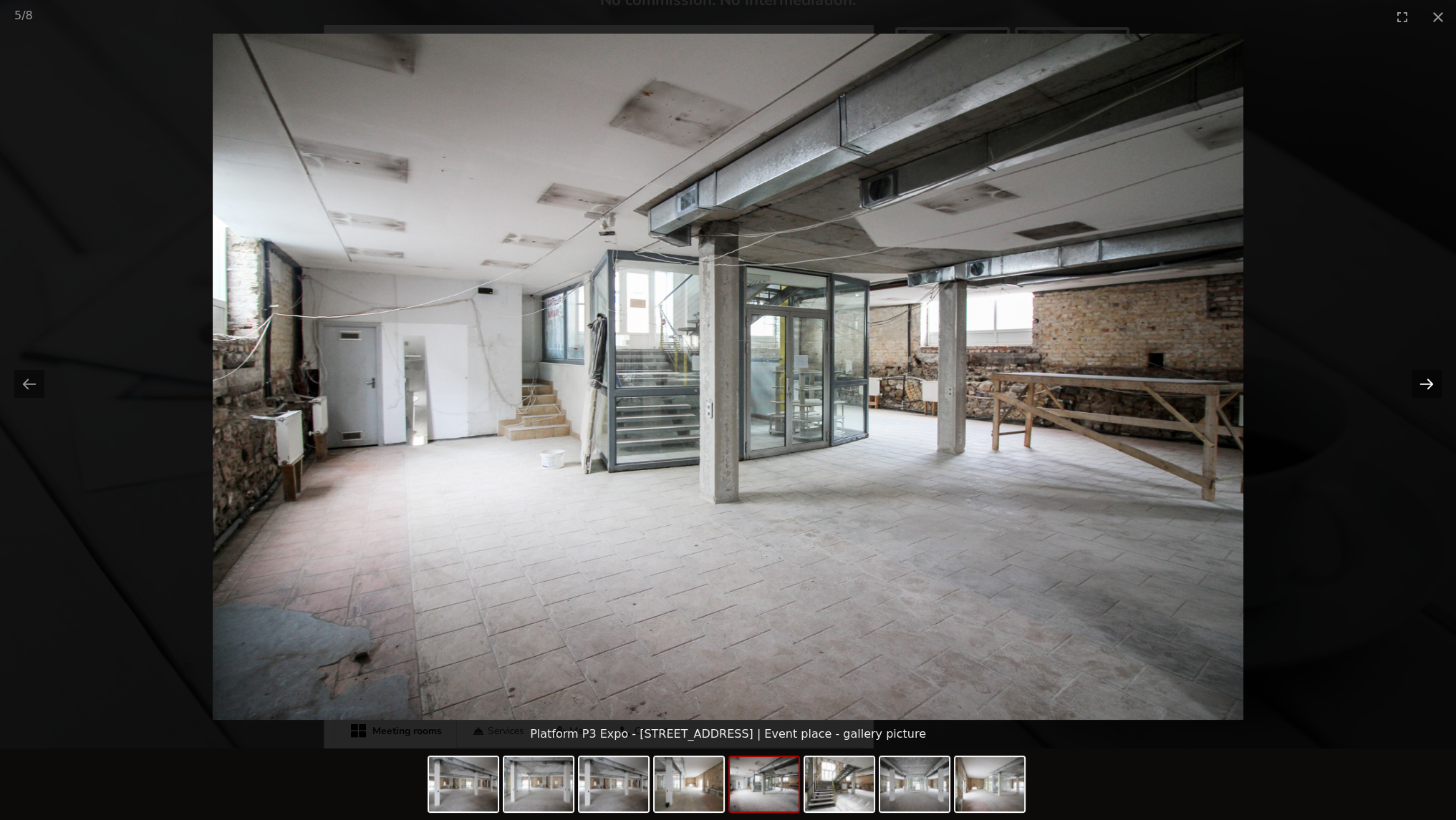
click at [1427, 378] on button "Next slide" at bounding box center [1426, 384] width 30 height 28
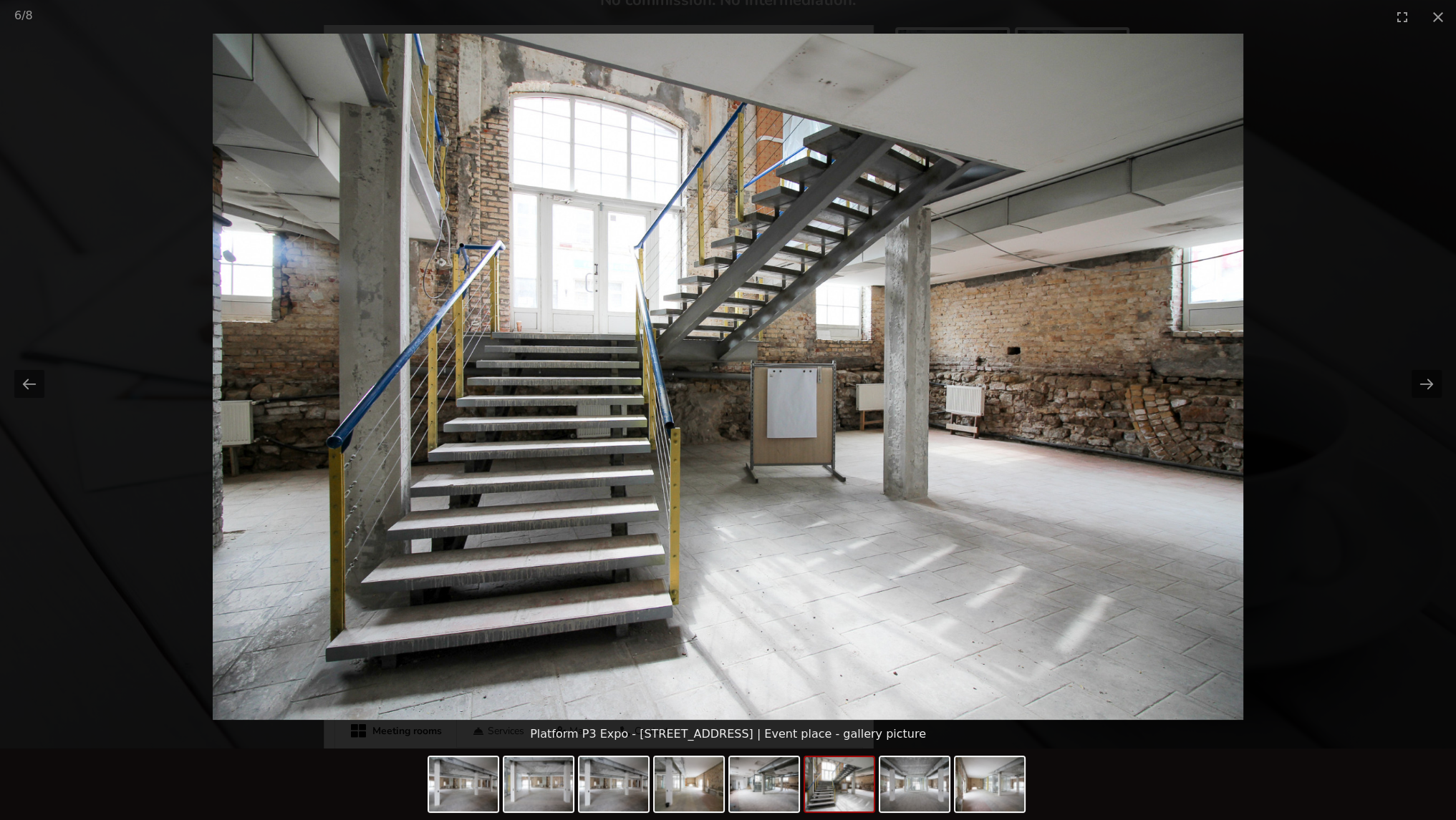
click at [1417, 365] on picture at bounding box center [728, 376] width 1456 height 687
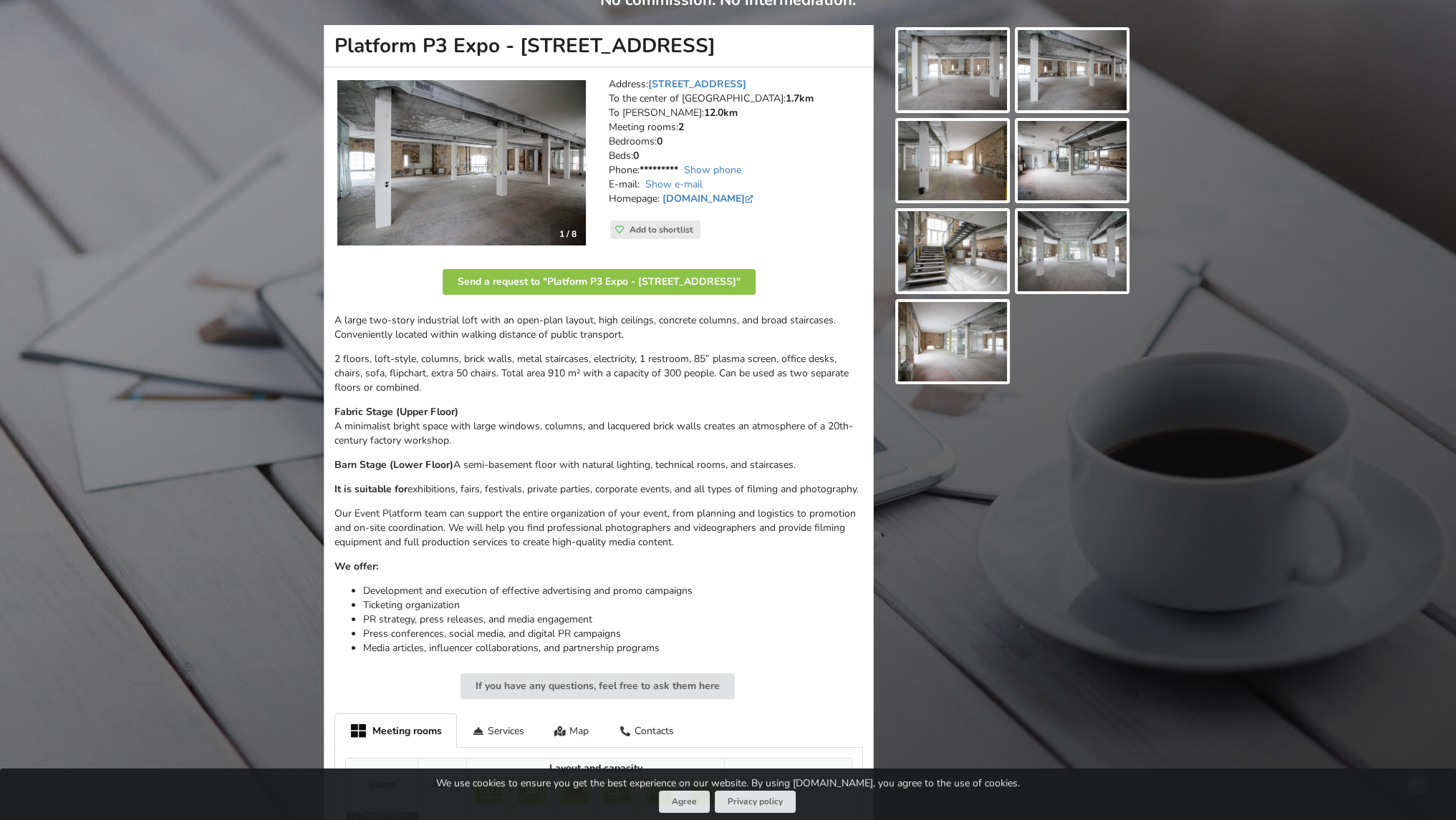
scroll to position [0, 0]
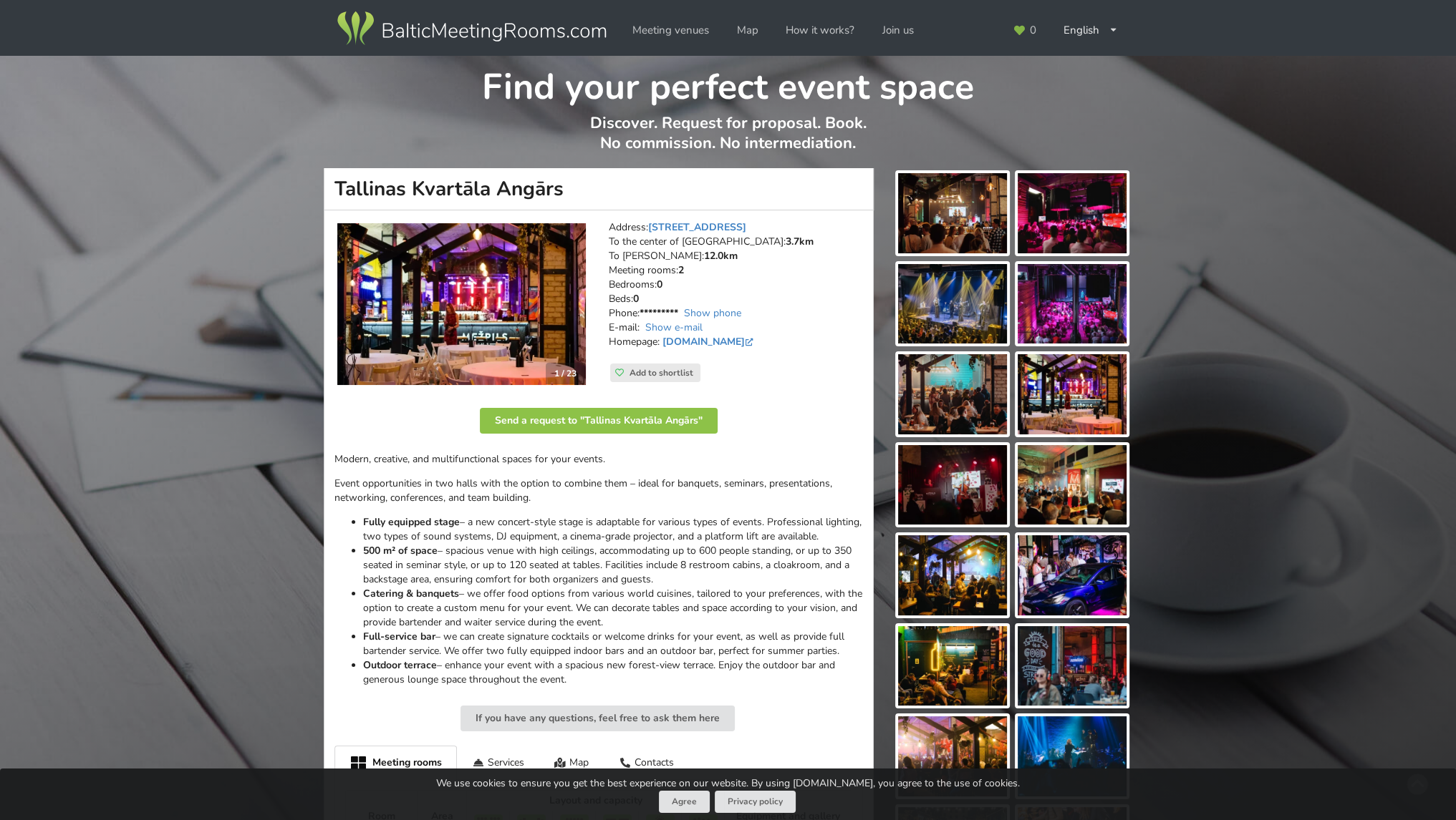
click at [482, 295] on img at bounding box center [461, 304] width 249 height 162
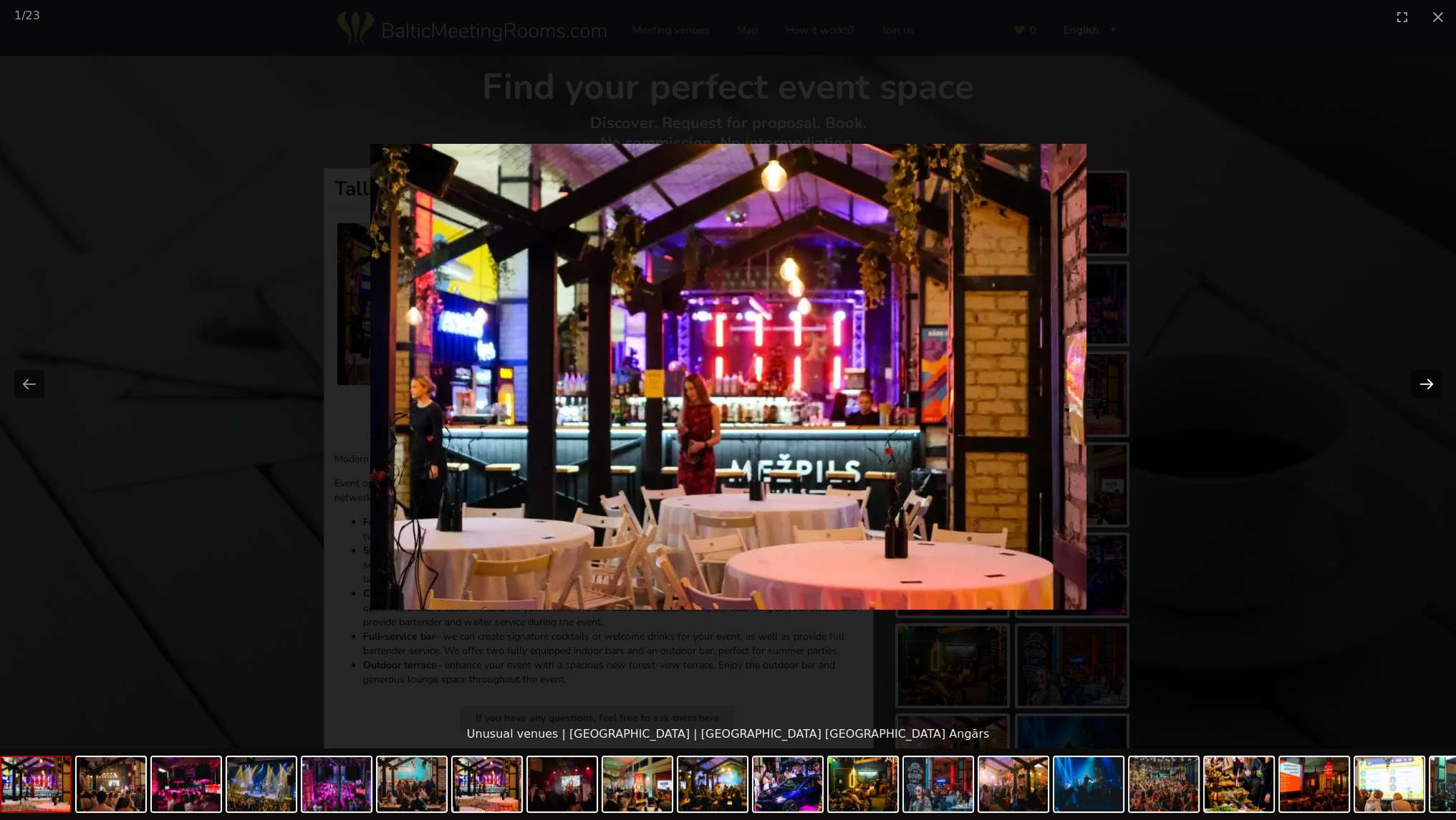
click at [1423, 387] on button "Next slide" at bounding box center [1426, 384] width 30 height 28
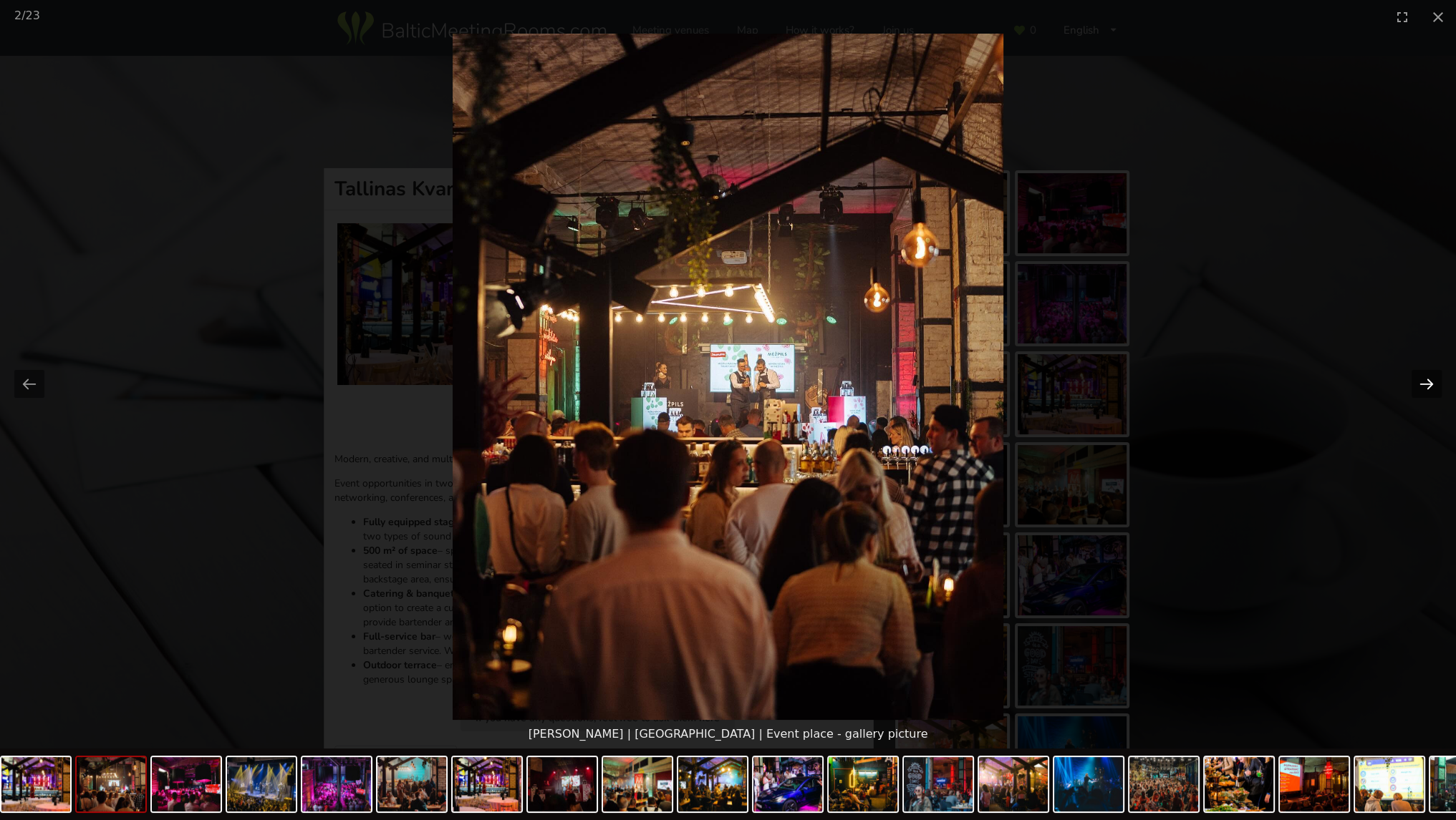
click at [1423, 386] on button "Next slide" at bounding box center [1426, 384] width 30 height 28
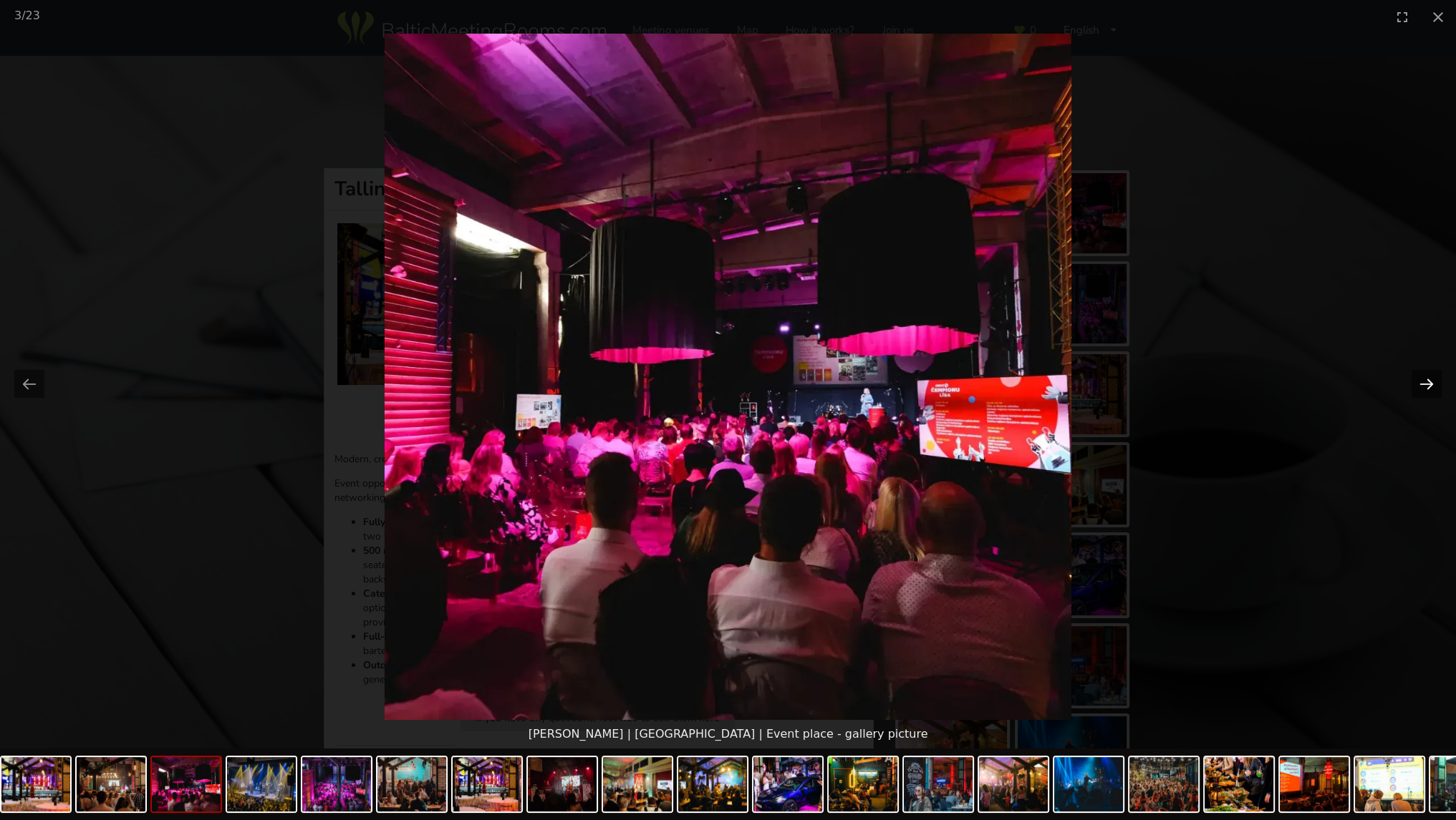
click at [1422, 386] on button "Next slide" at bounding box center [1426, 384] width 30 height 28
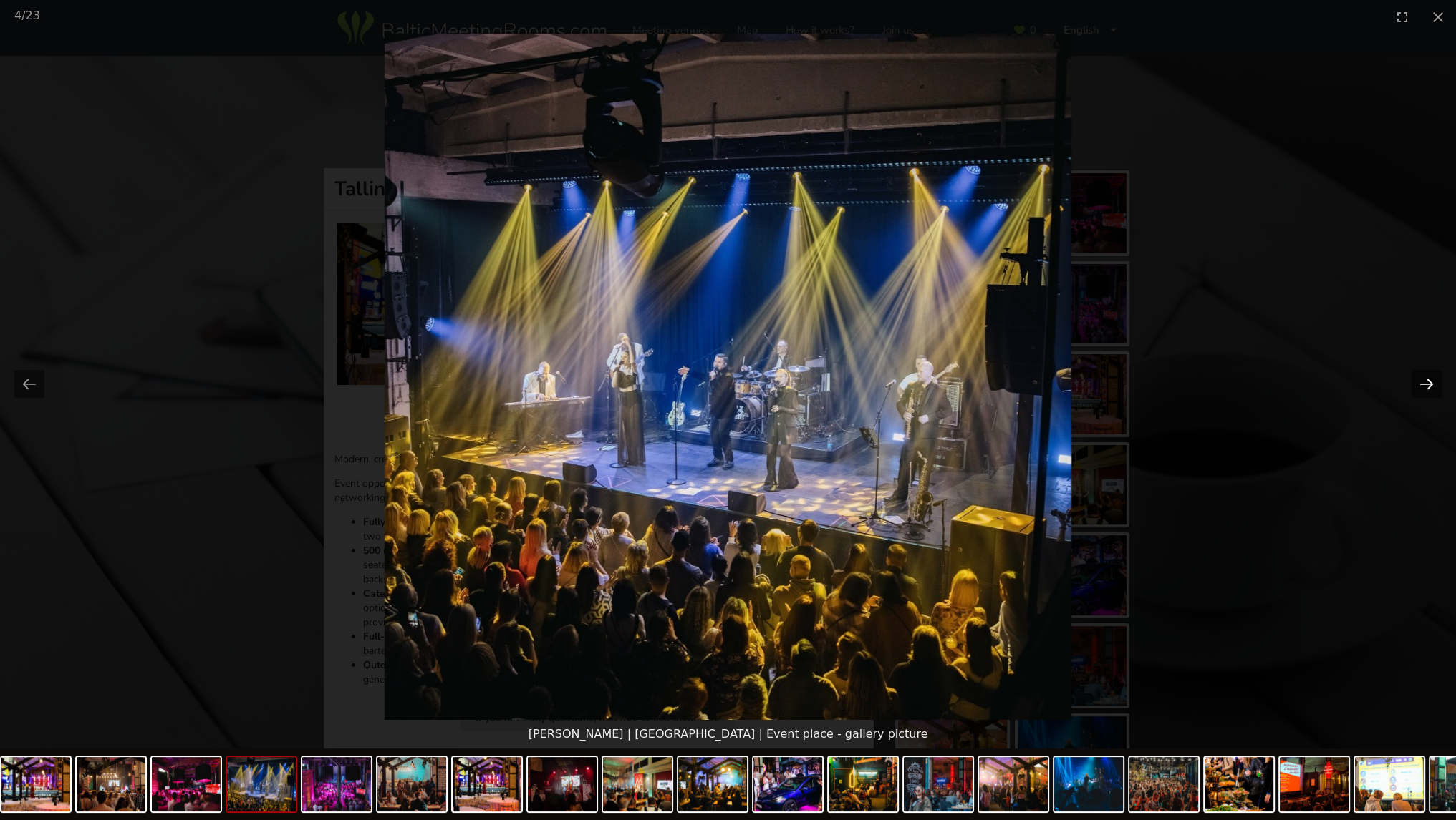
click at [1422, 386] on button "Next slide" at bounding box center [1426, 384] width 30 height 28
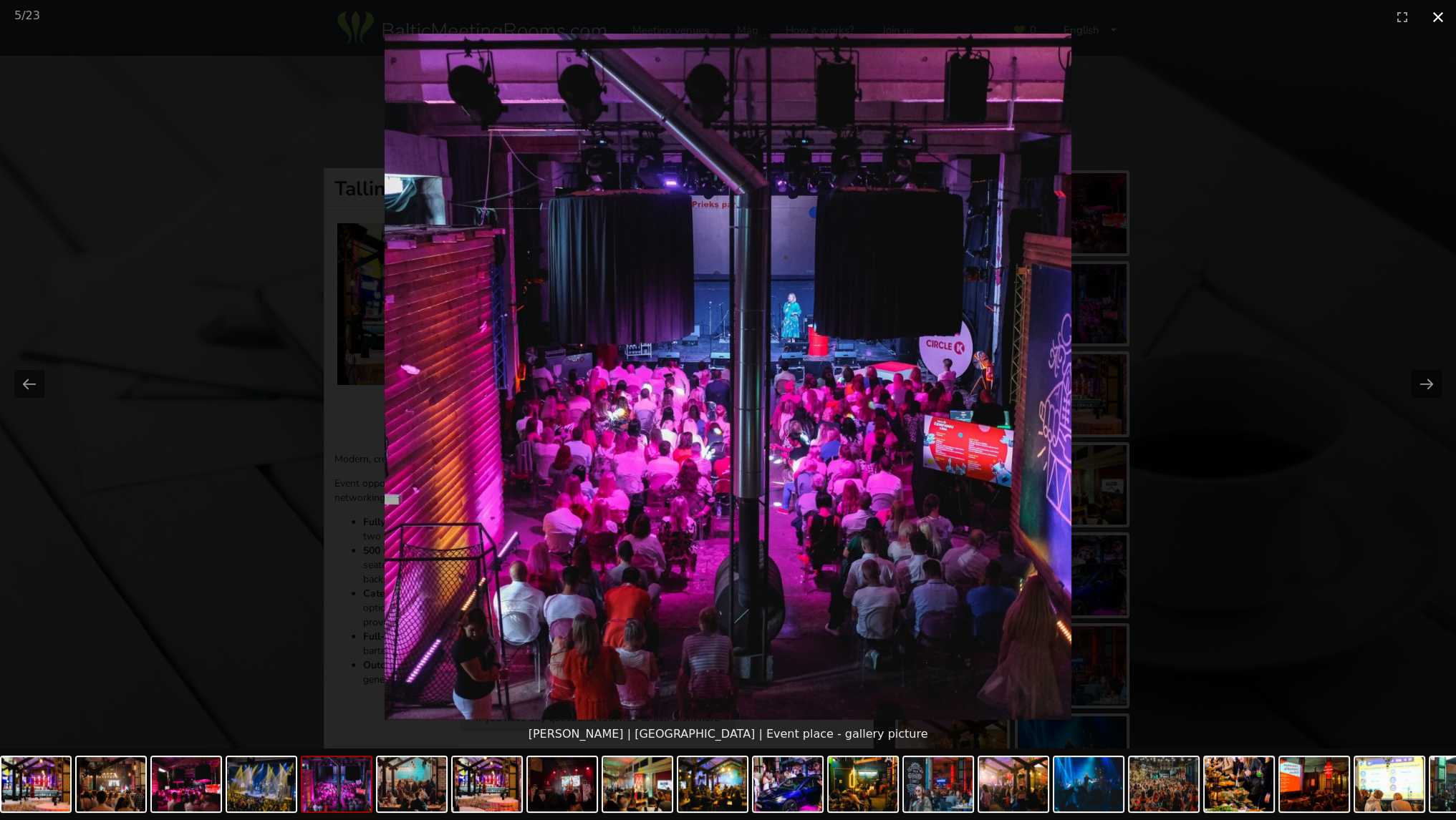
click at [1443, 15] on button "Close gallery" at bounding box center [1437, 16] width 36 height 33
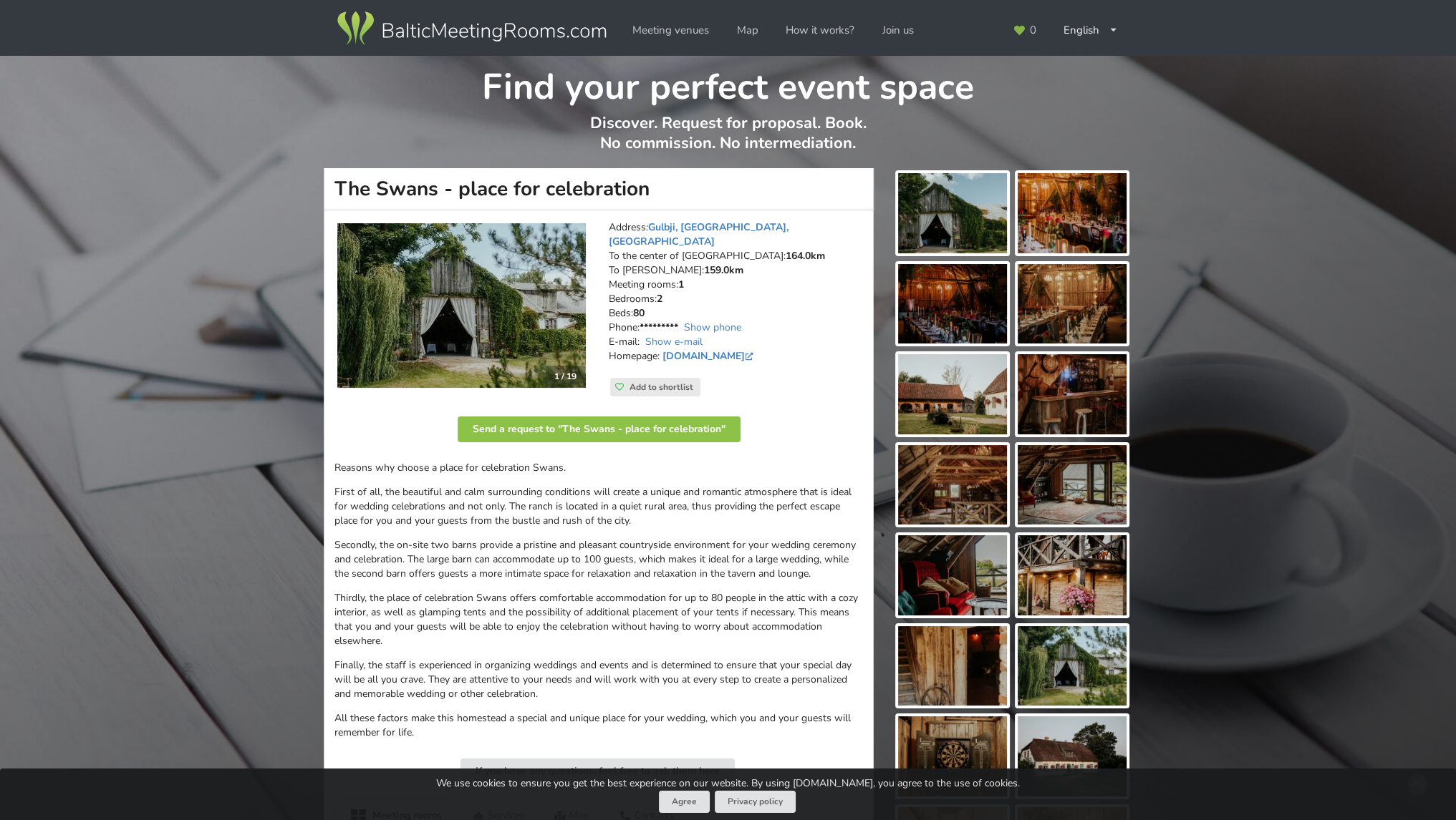
click at [536, 304] on img at bounding box center [461, 305] width 249 height 165
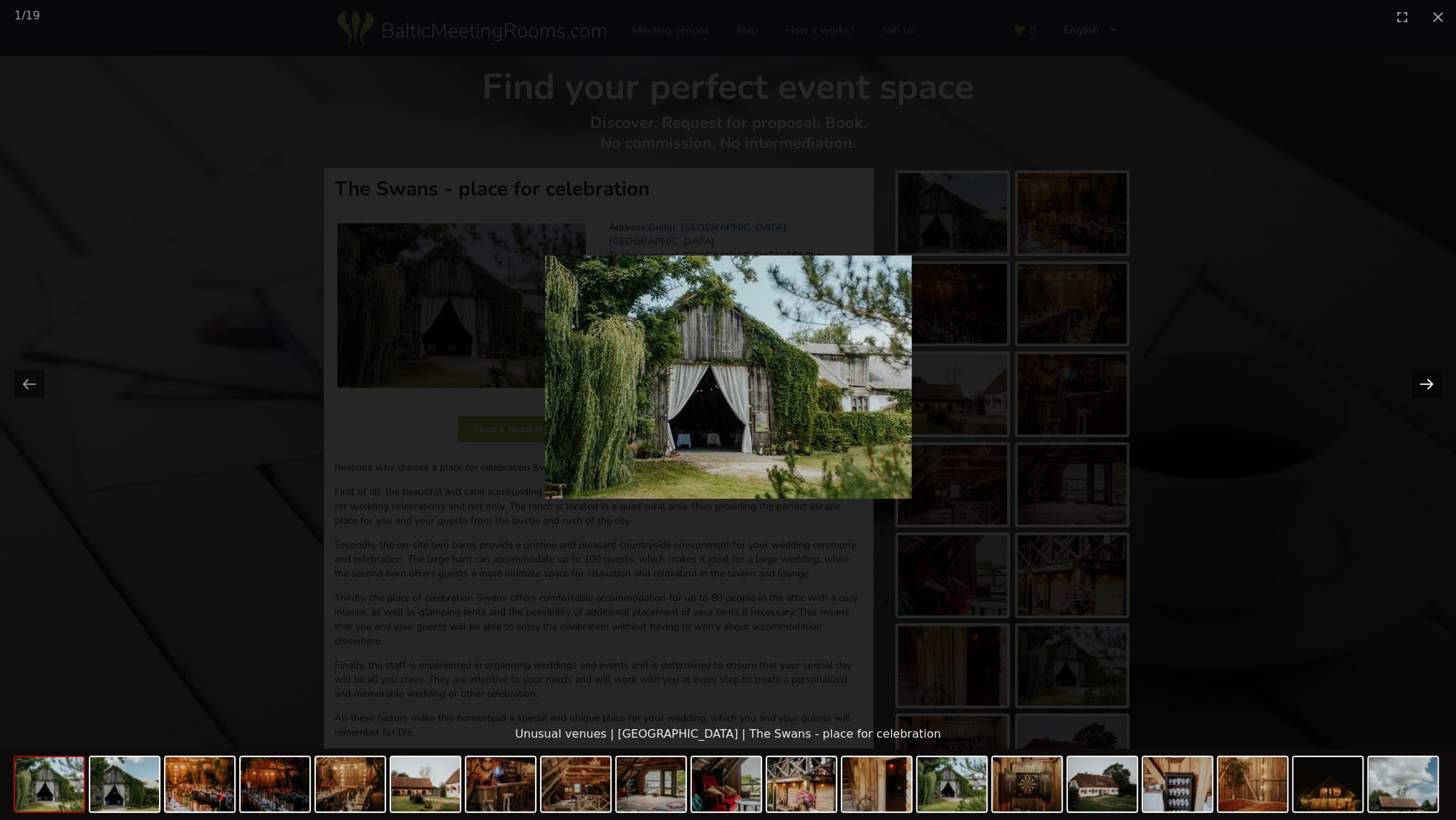
click at [1419, 384] on button "Next slide" at bounding box center [1426, 384] width 30 height 28
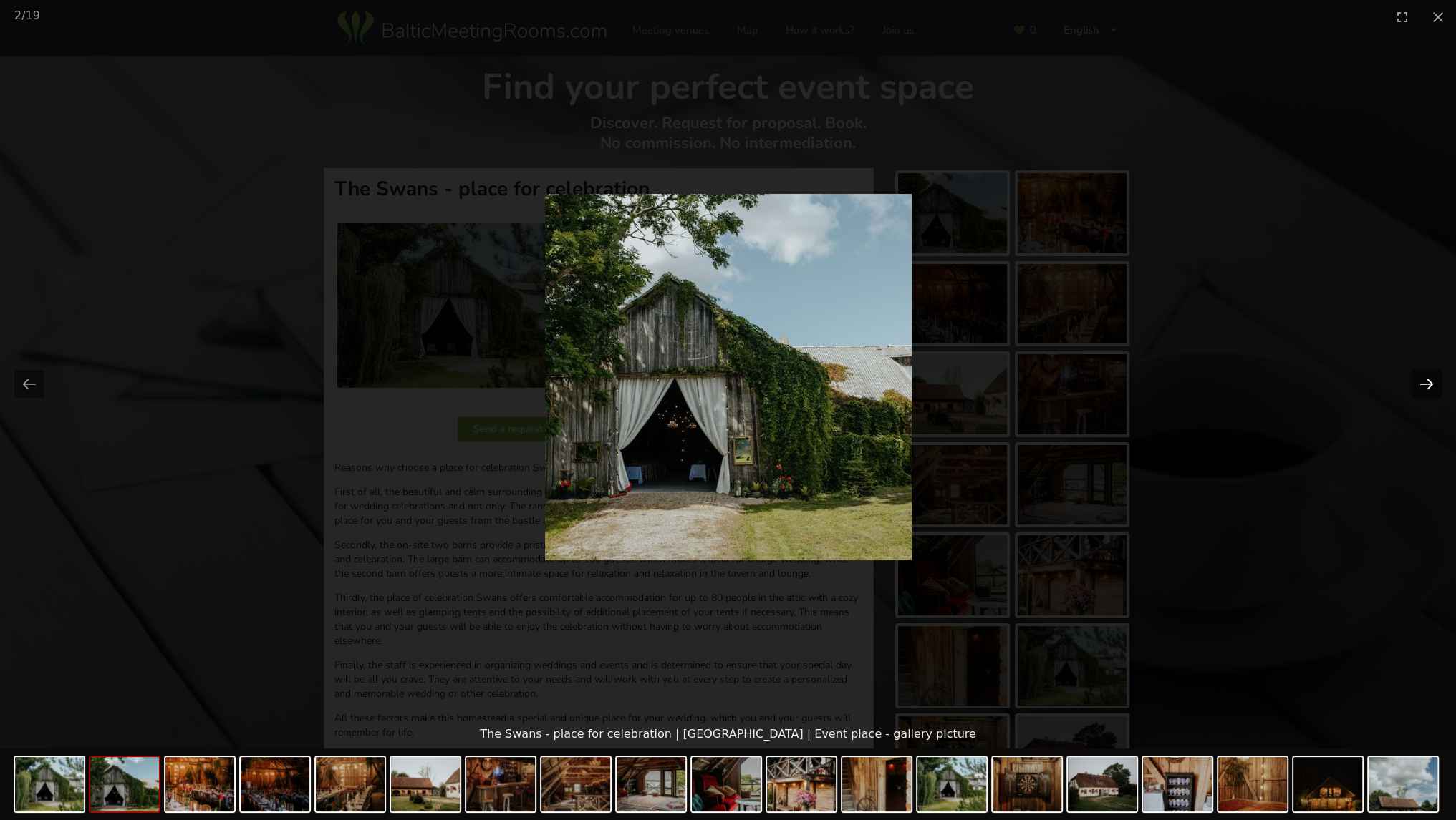
click at [1414, 382] on button "Next slide" at bounding box center [1426, 384] width 30 height 28
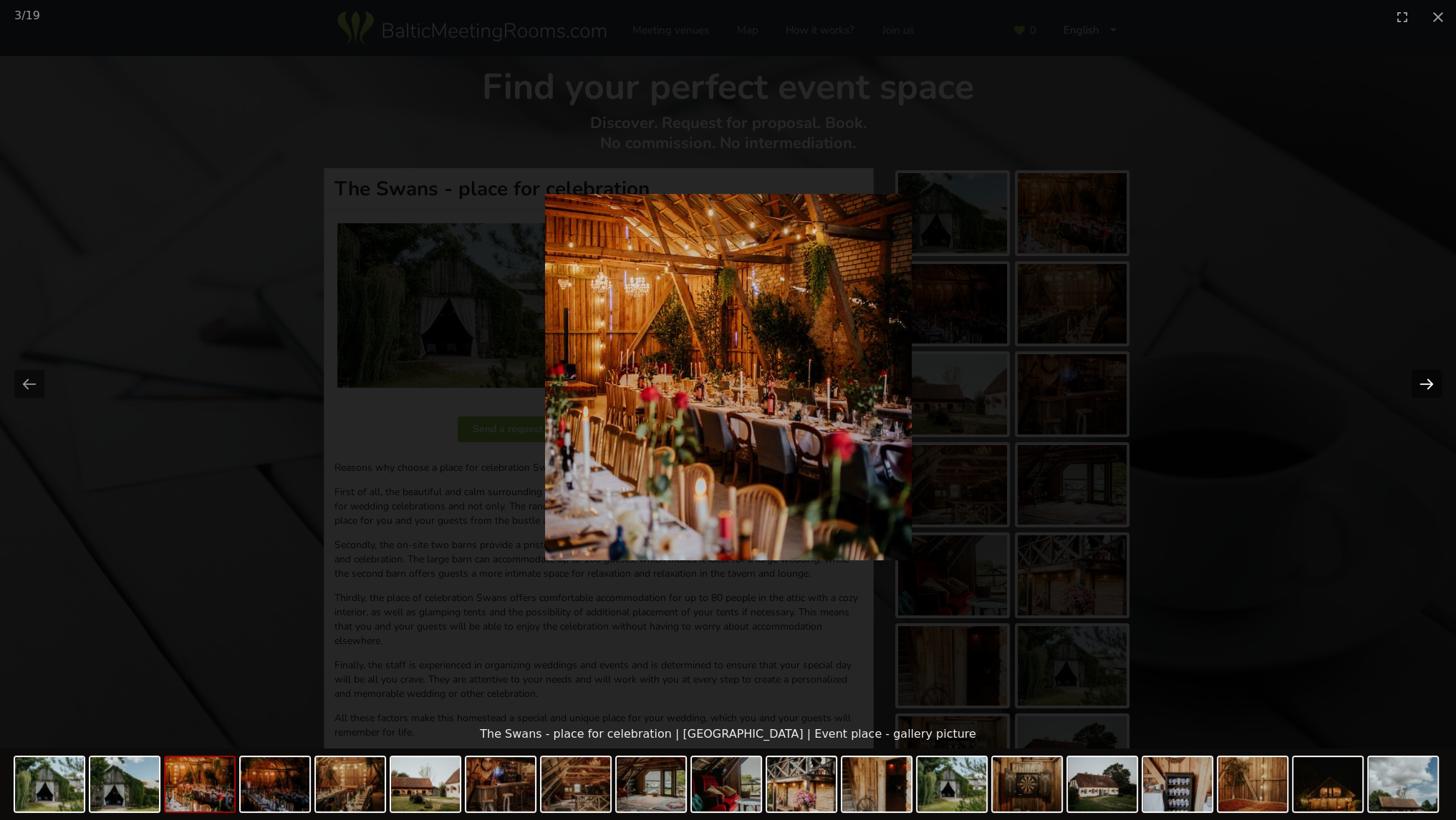
click at [1412, 382] on button "Next slide" at bounding box center [1426, 384] width 30 height 28
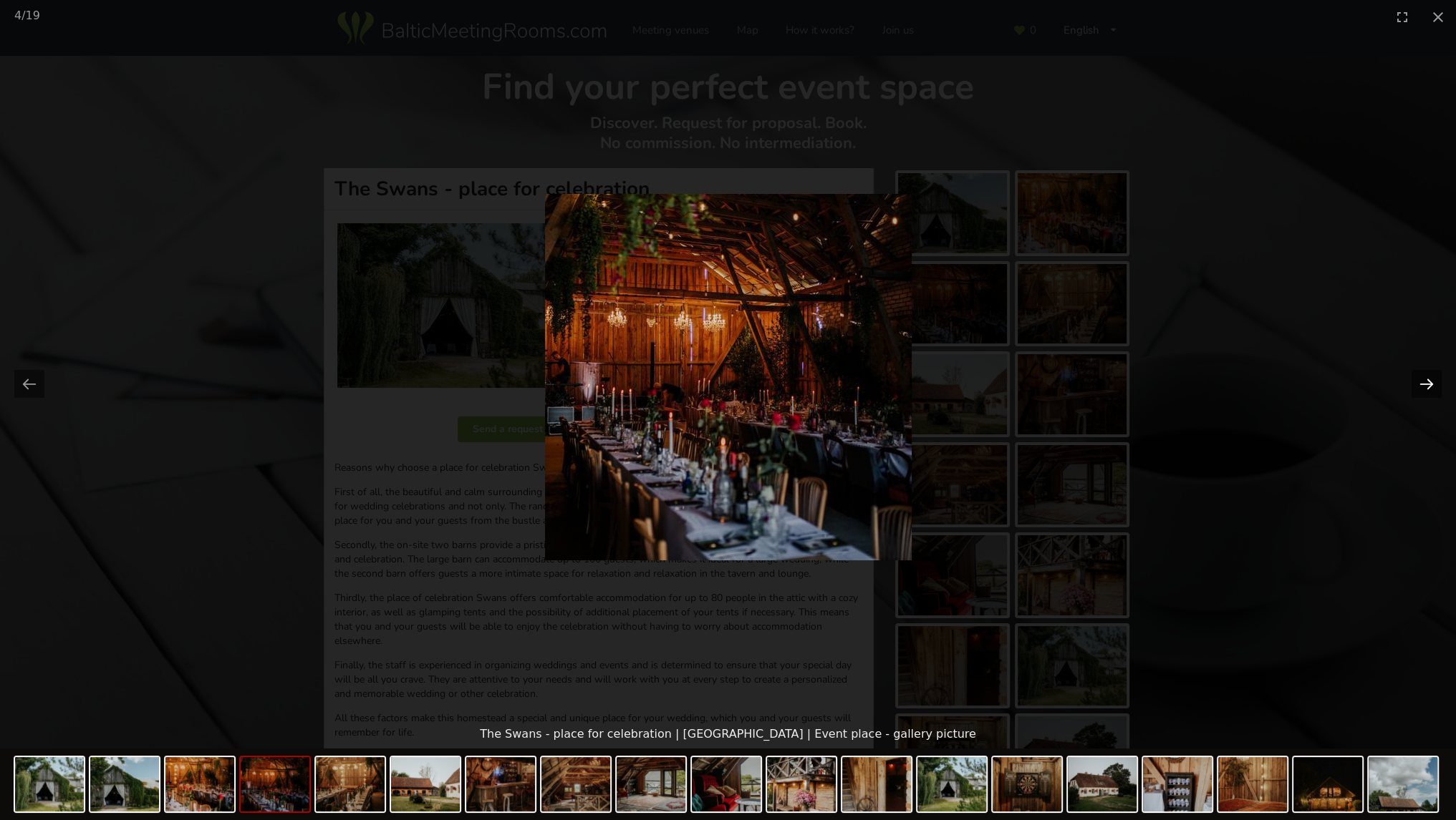
click at [1412, 382] on button "Next slide" at bounding box center [1426, 384] width 30 height 28
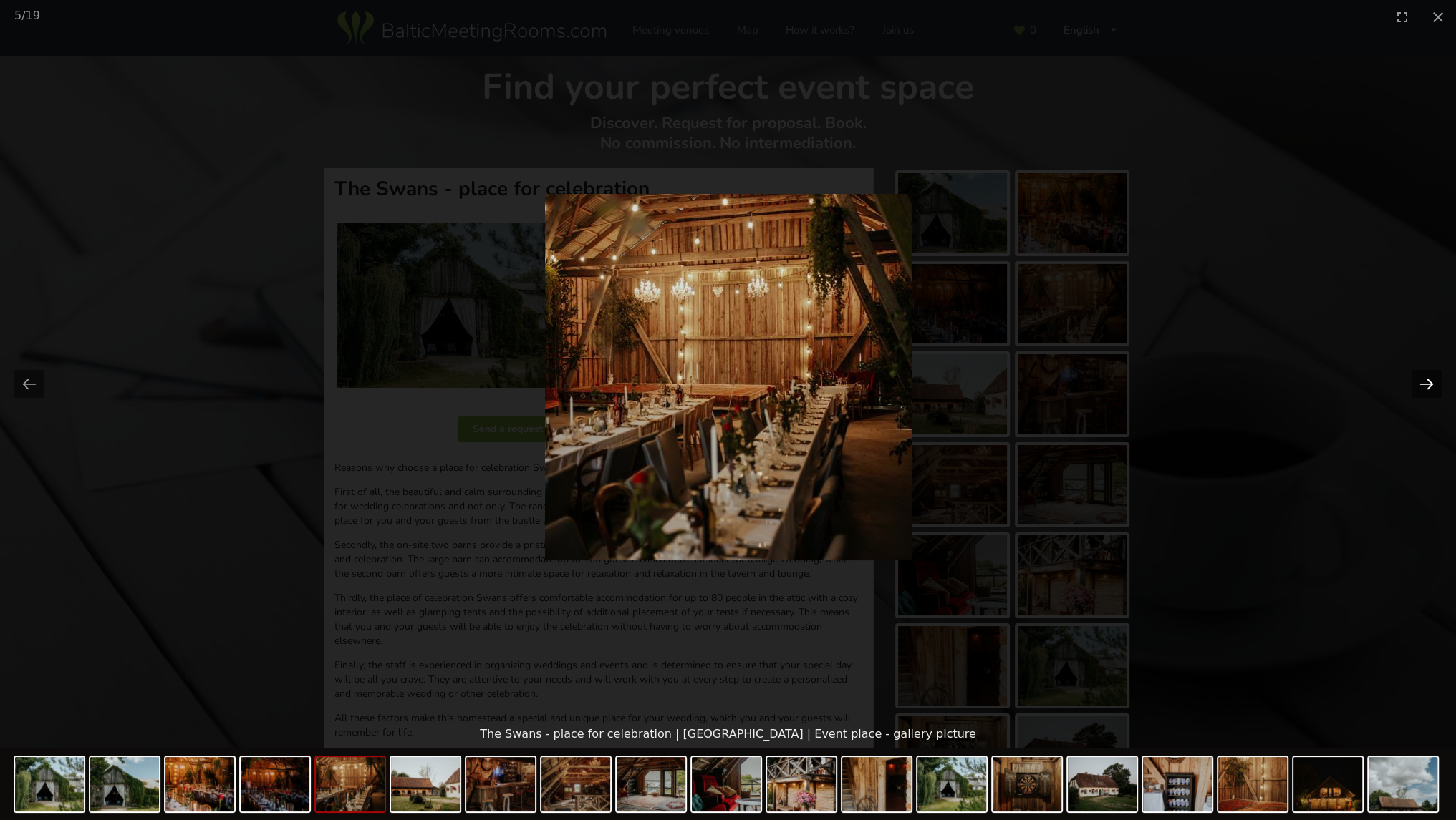
click at [1411, 382] on button "Next slide" at bounding box center [1426, 384] width 30 height 28
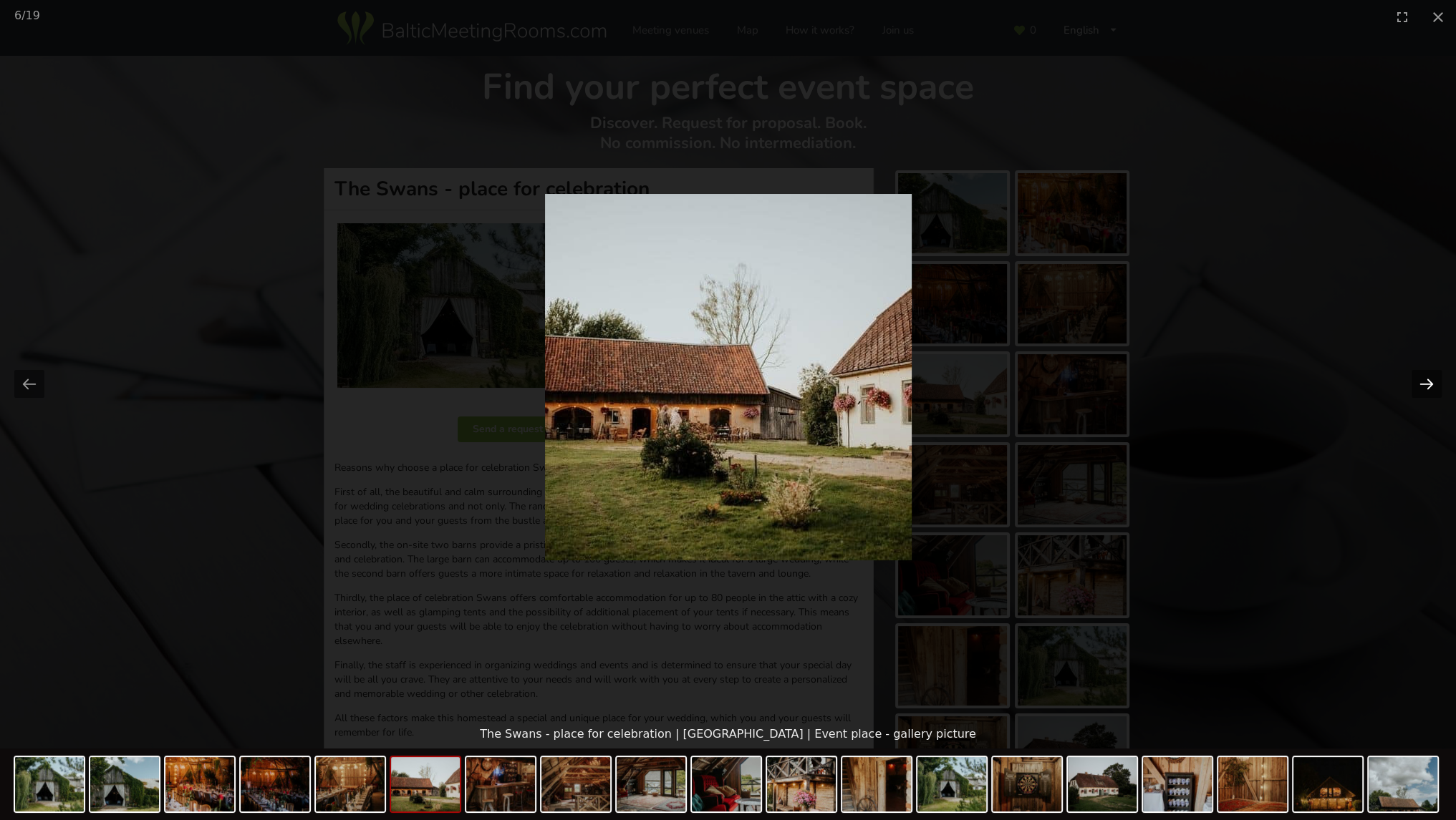
click at [1411, 380] on button "Next slide" at bounding box center [1426, 384] width 30 height 28
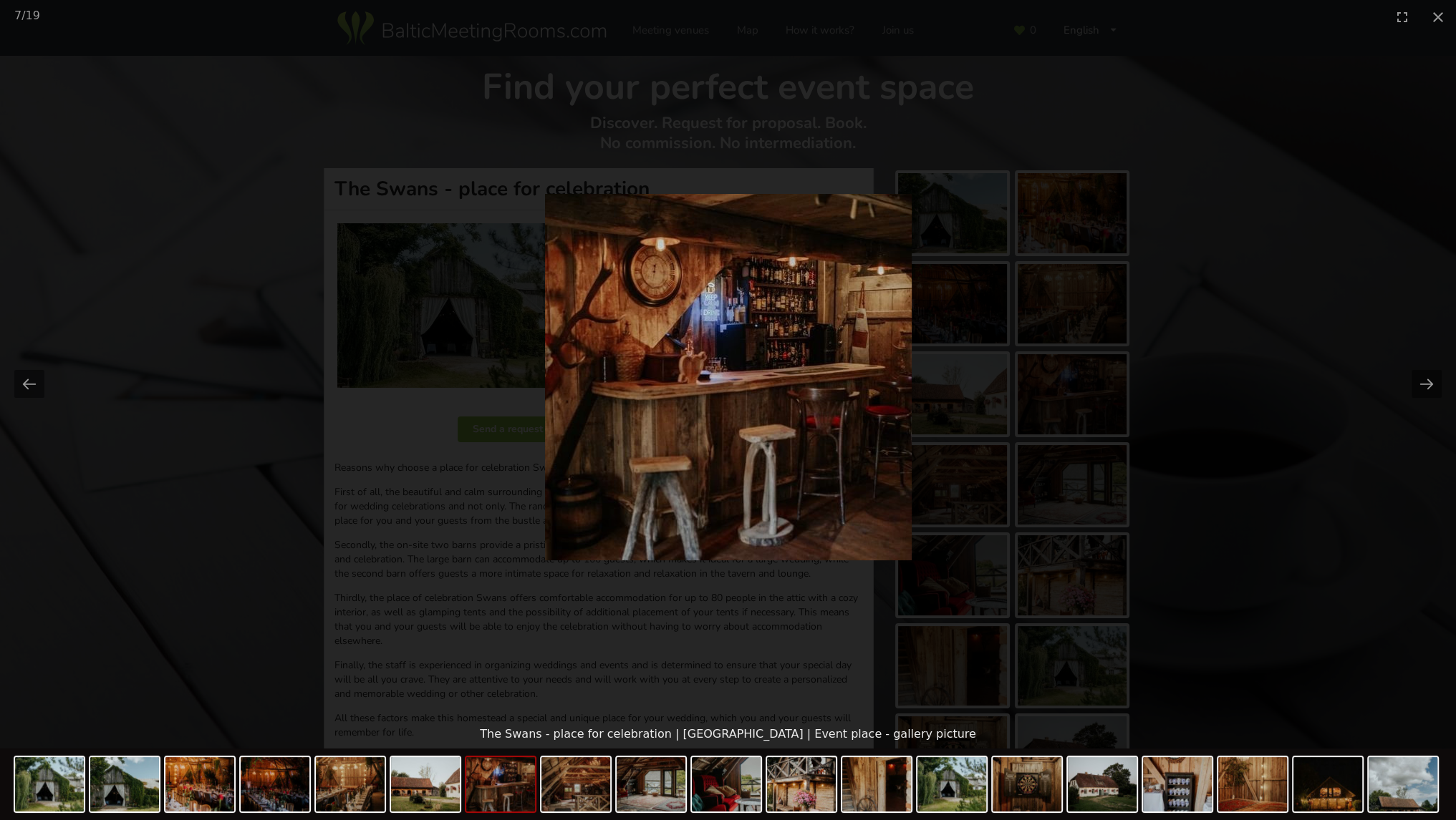
click at [1409, 379] on picture at bounding box center [728, 376] width 1456 height 687
click at [1444, 15] on button "Close gallery" at bounding box center [1437, 16] width 36 height 33
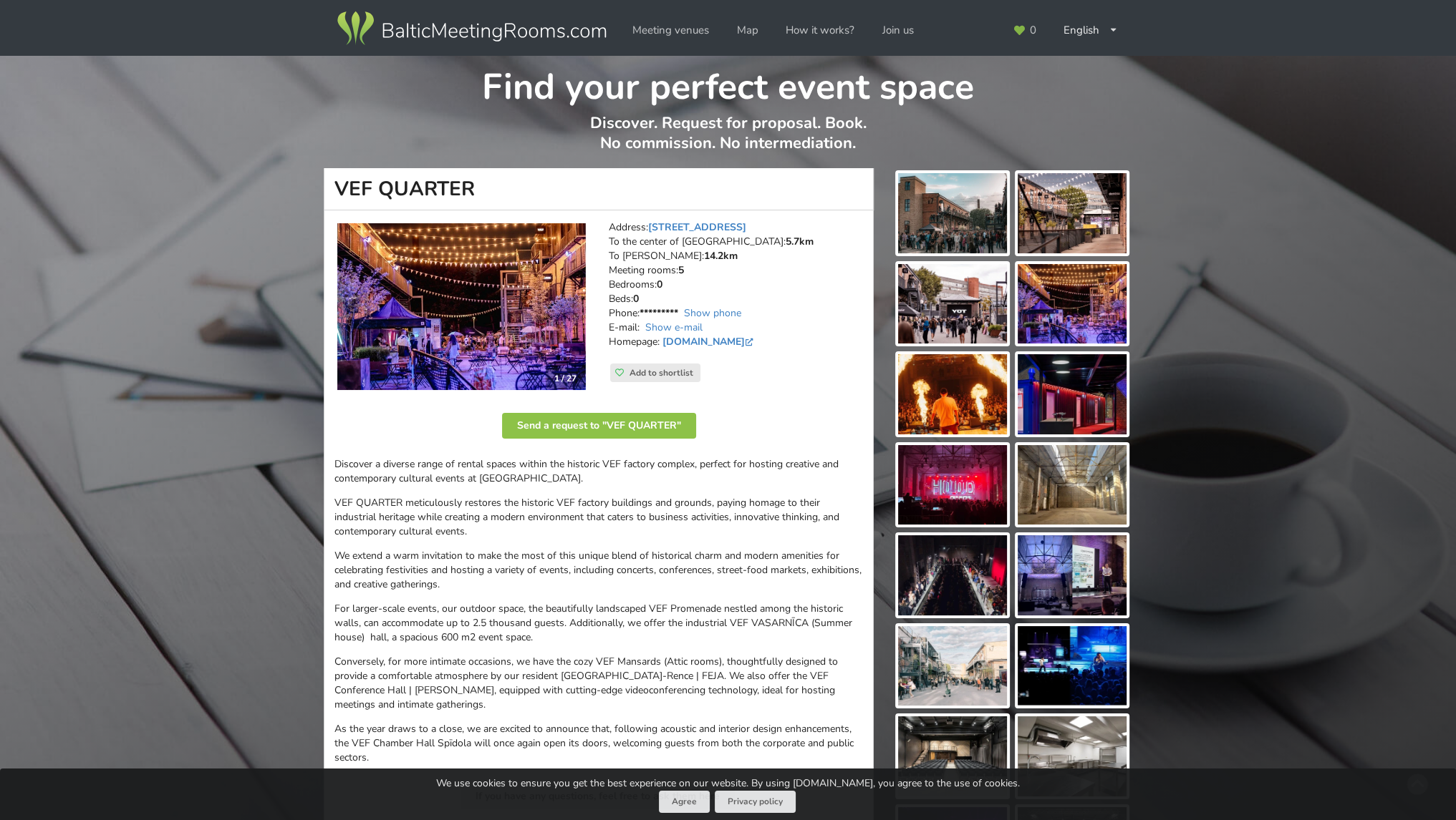
click at [449, 292] on img at bounding box center [461, 306] width 249 height 166
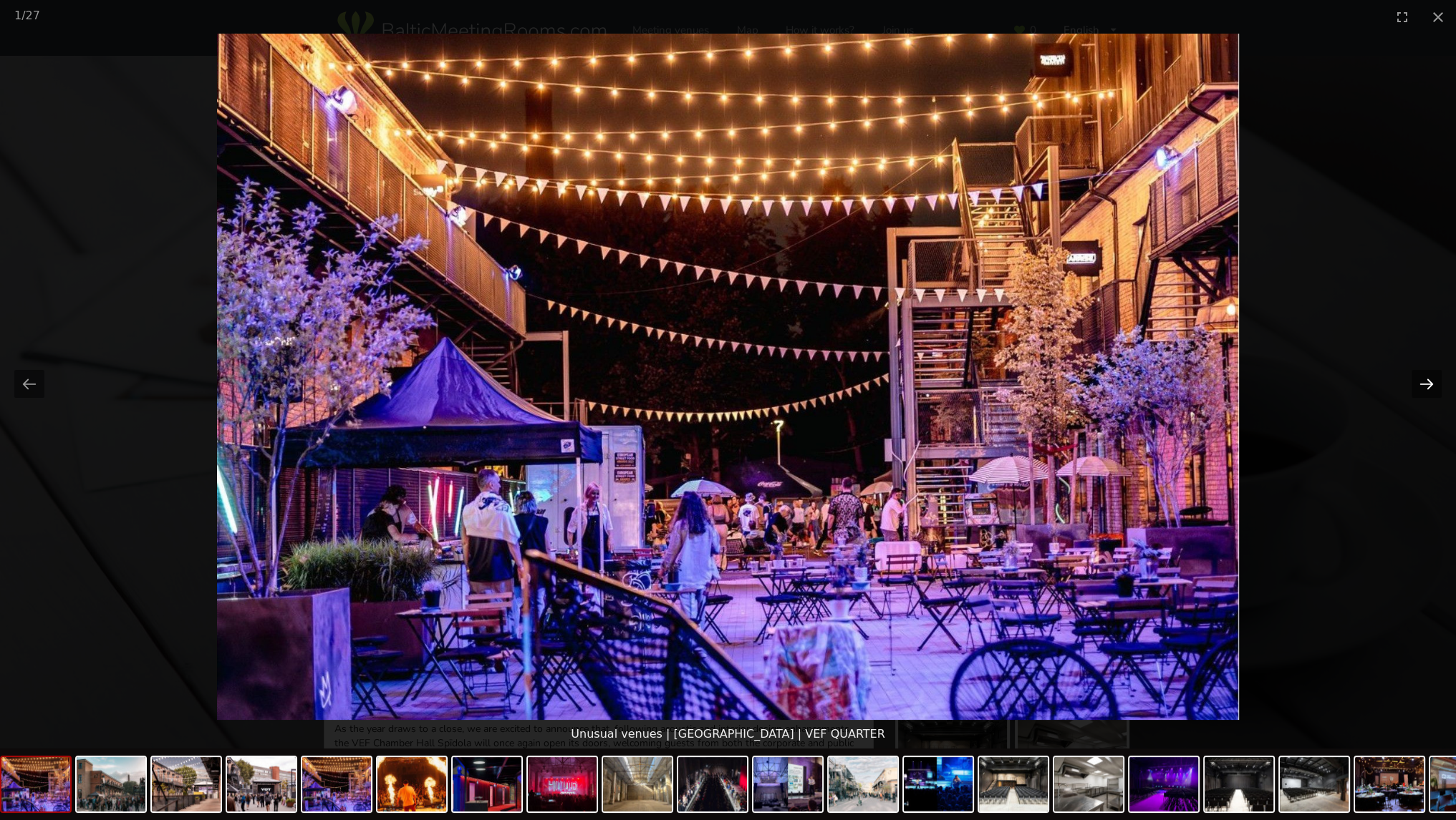
click at [1428, 379] on button "Next slide" at bounding box center [1426, 384] width 30 height 28
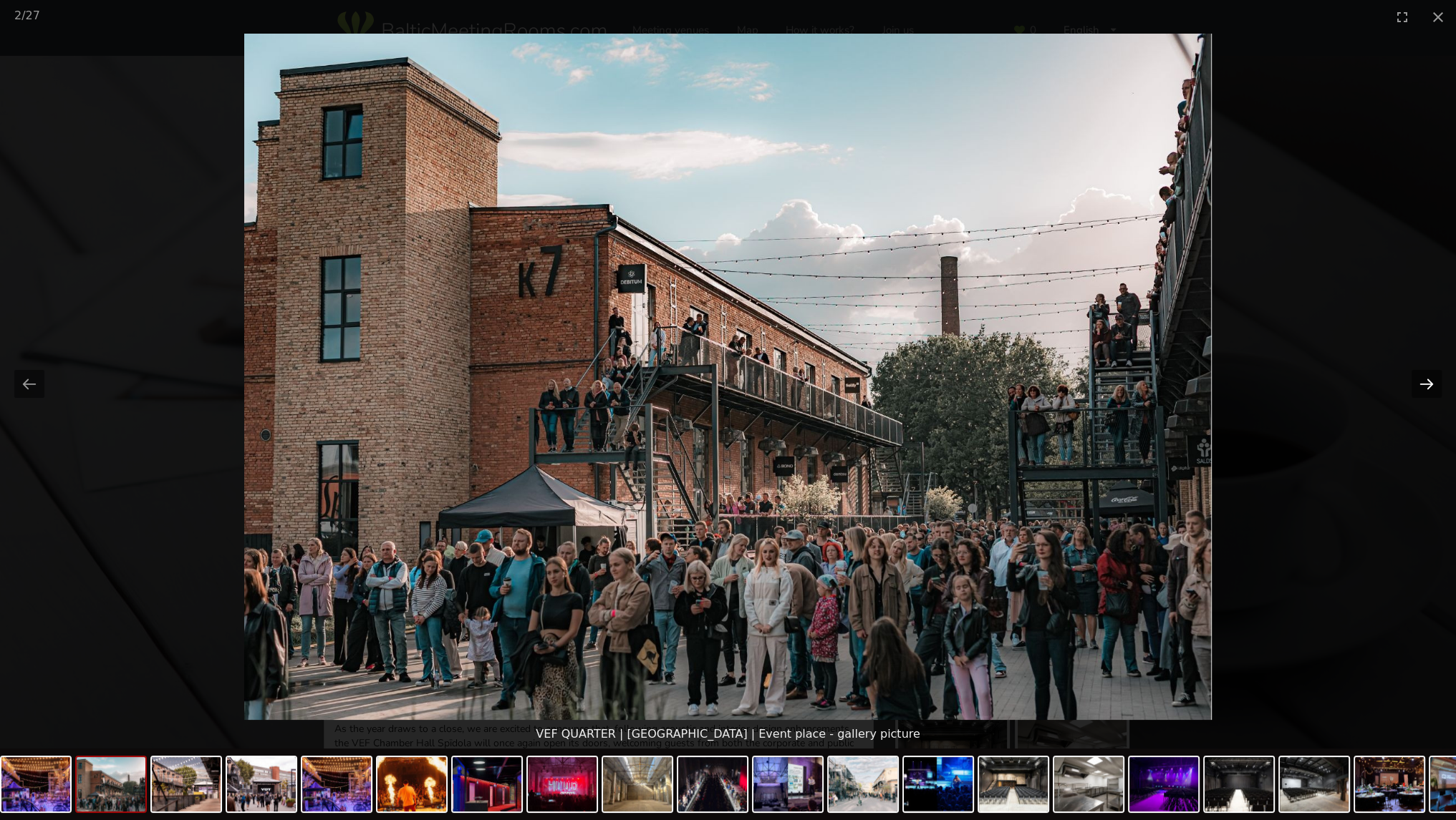
click at [1425, 379] on button "Next slide" at bounding box center [1426, 384] width 30 height 28
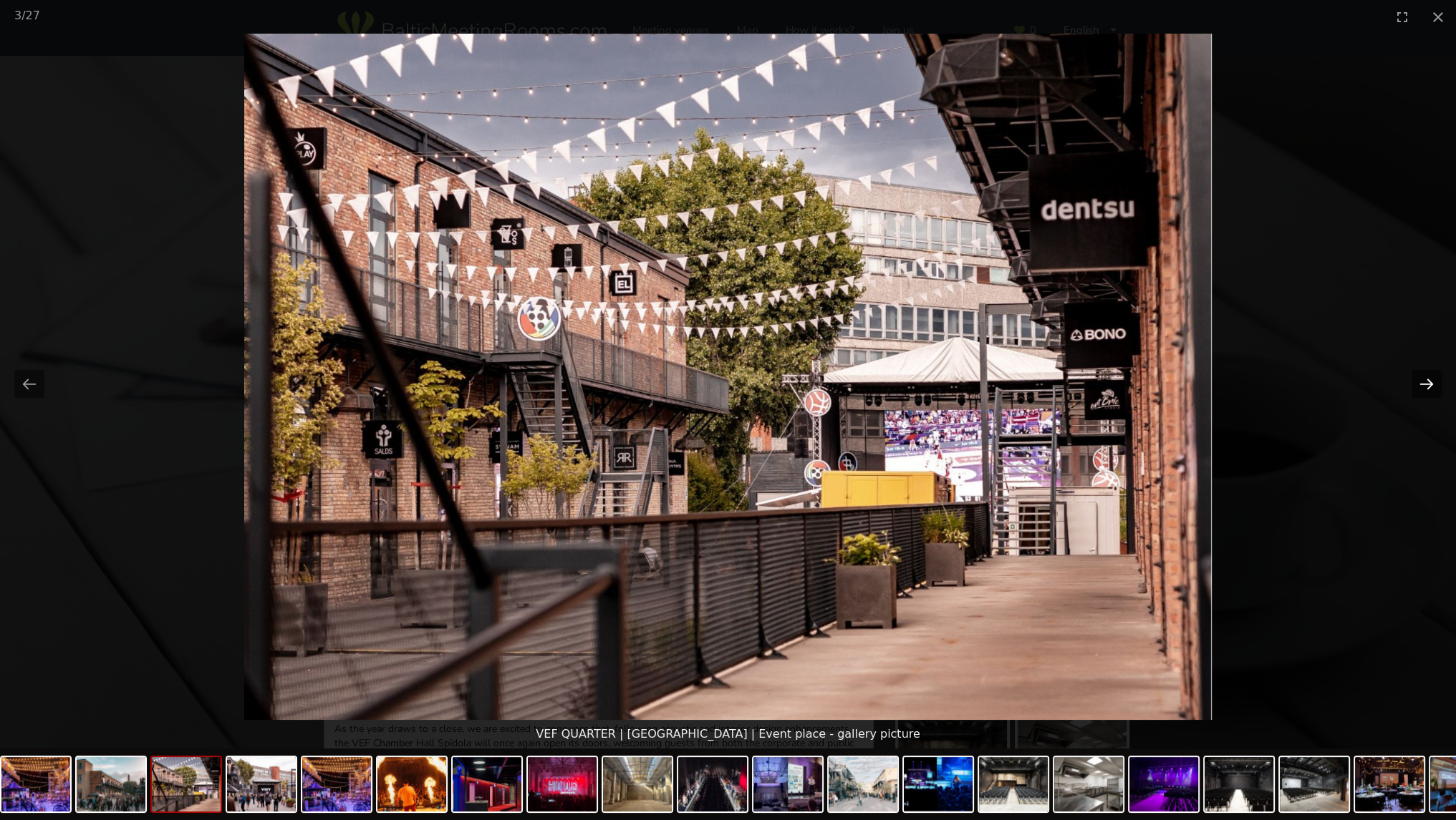
click at [1425, 379] on button "Next slide" at bounding box center [1426, 384] width 30 height 28
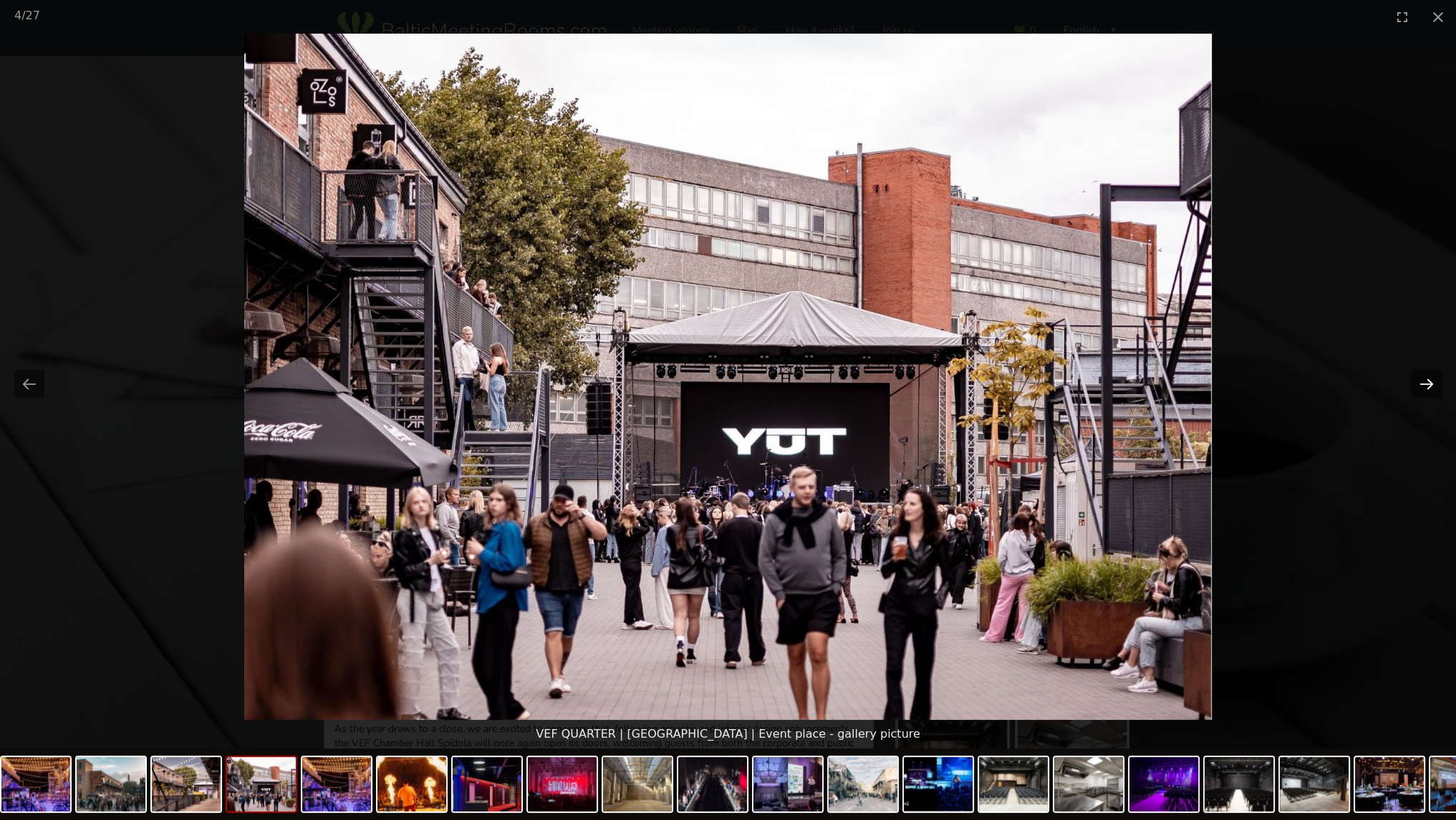
click at [1425, 379] on button "Next slide" at bounding box center [1426, 384] width 30 height 28
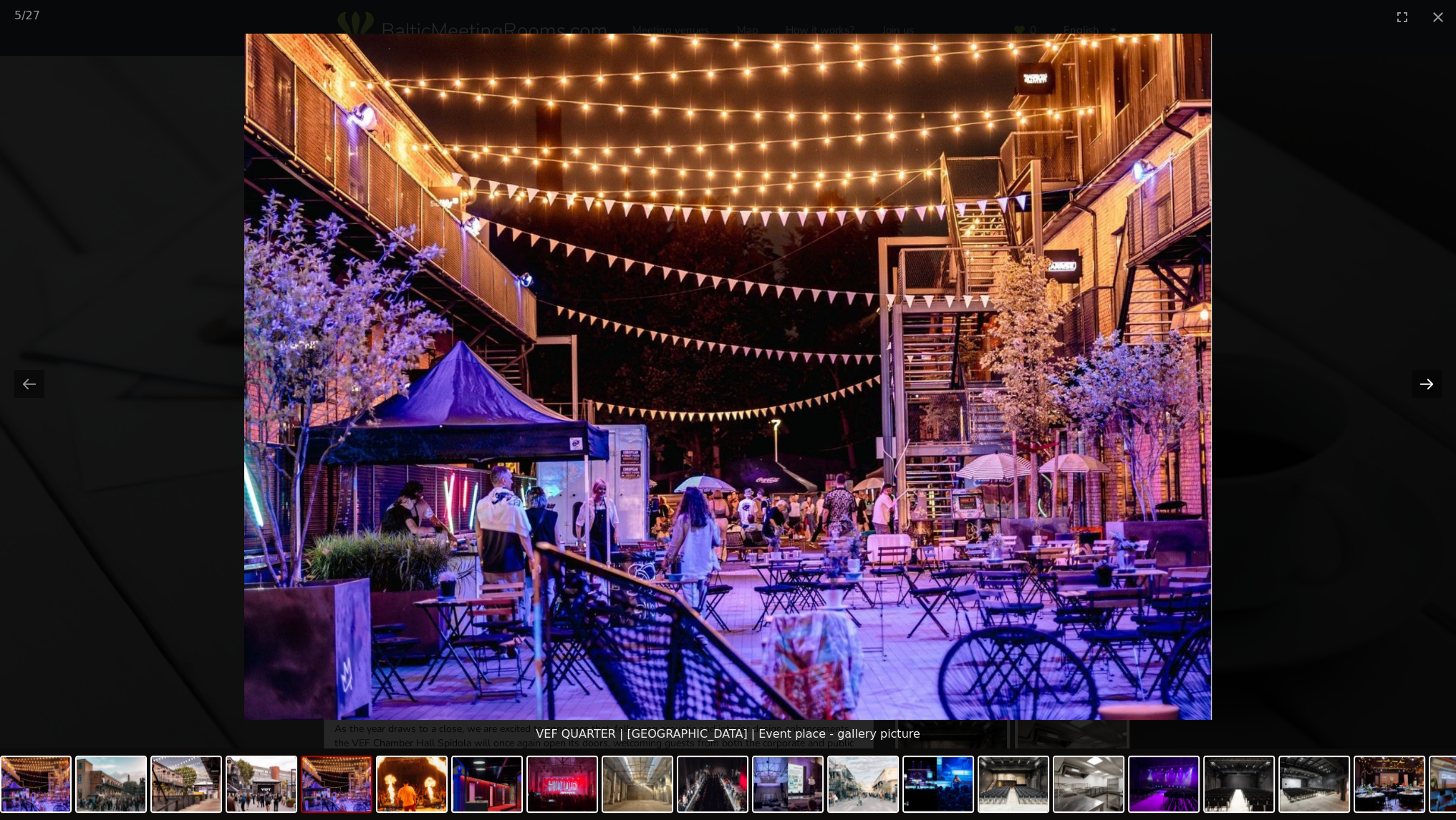
click at [1425, 379] on button "Next slide" at bounding box center [1426, 384] width 30 height 28
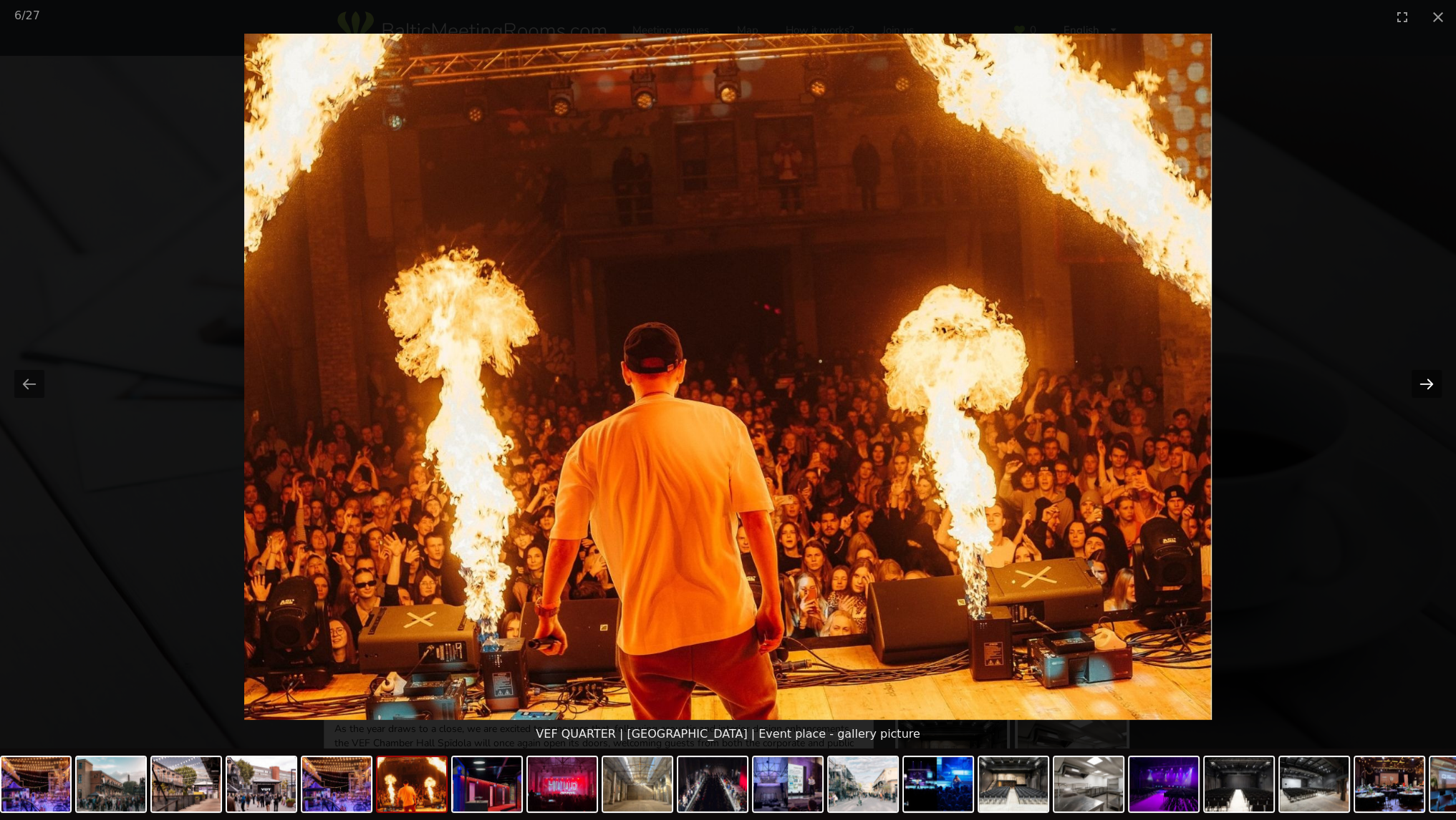
click at [1425, 379] on button "Next slide" at bounding box center [1426, 384] width 30 height 28
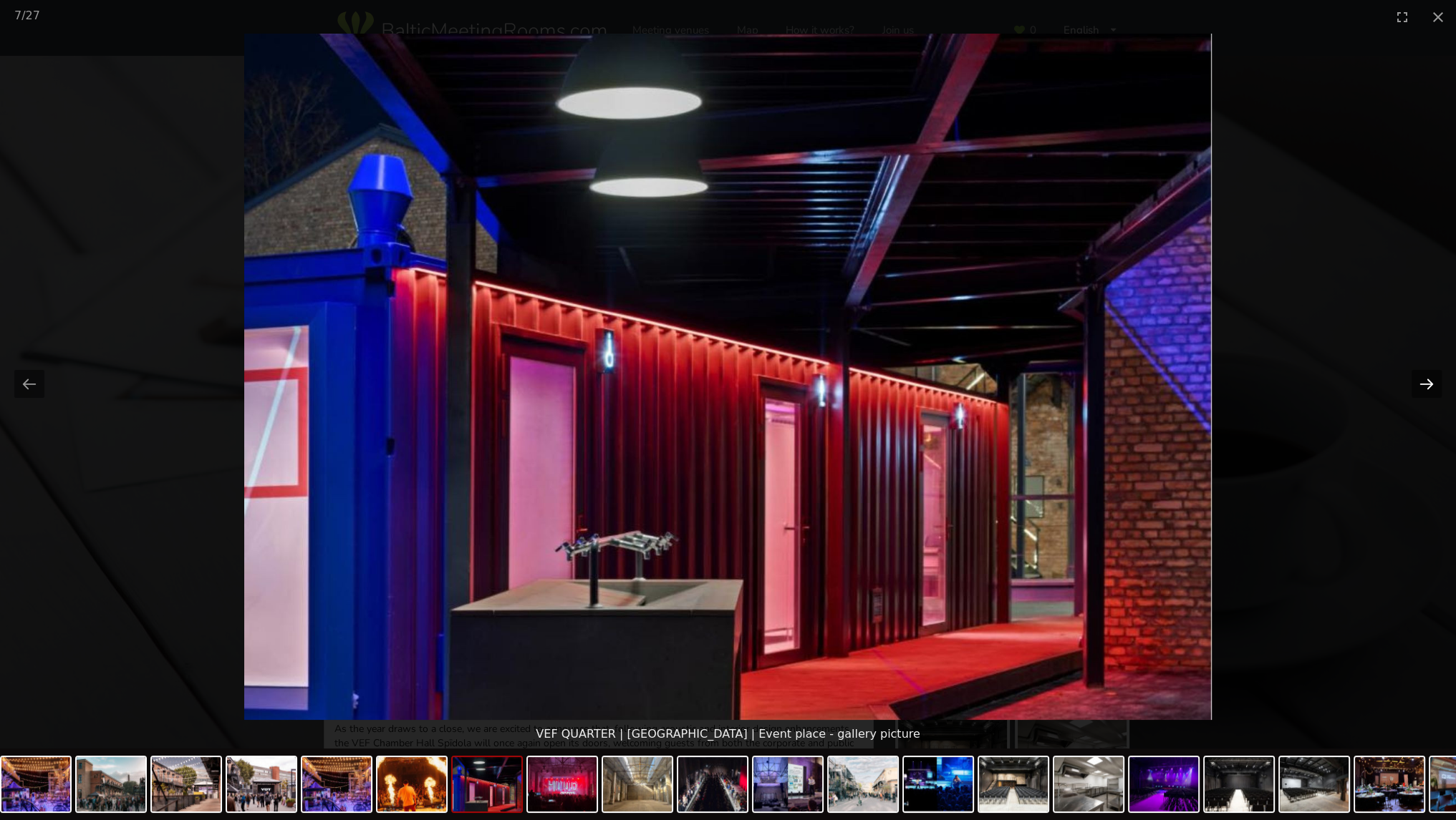
click at [1425, 379] on button "Next slide" at bounding box center [1426, 384] width 30 height 28
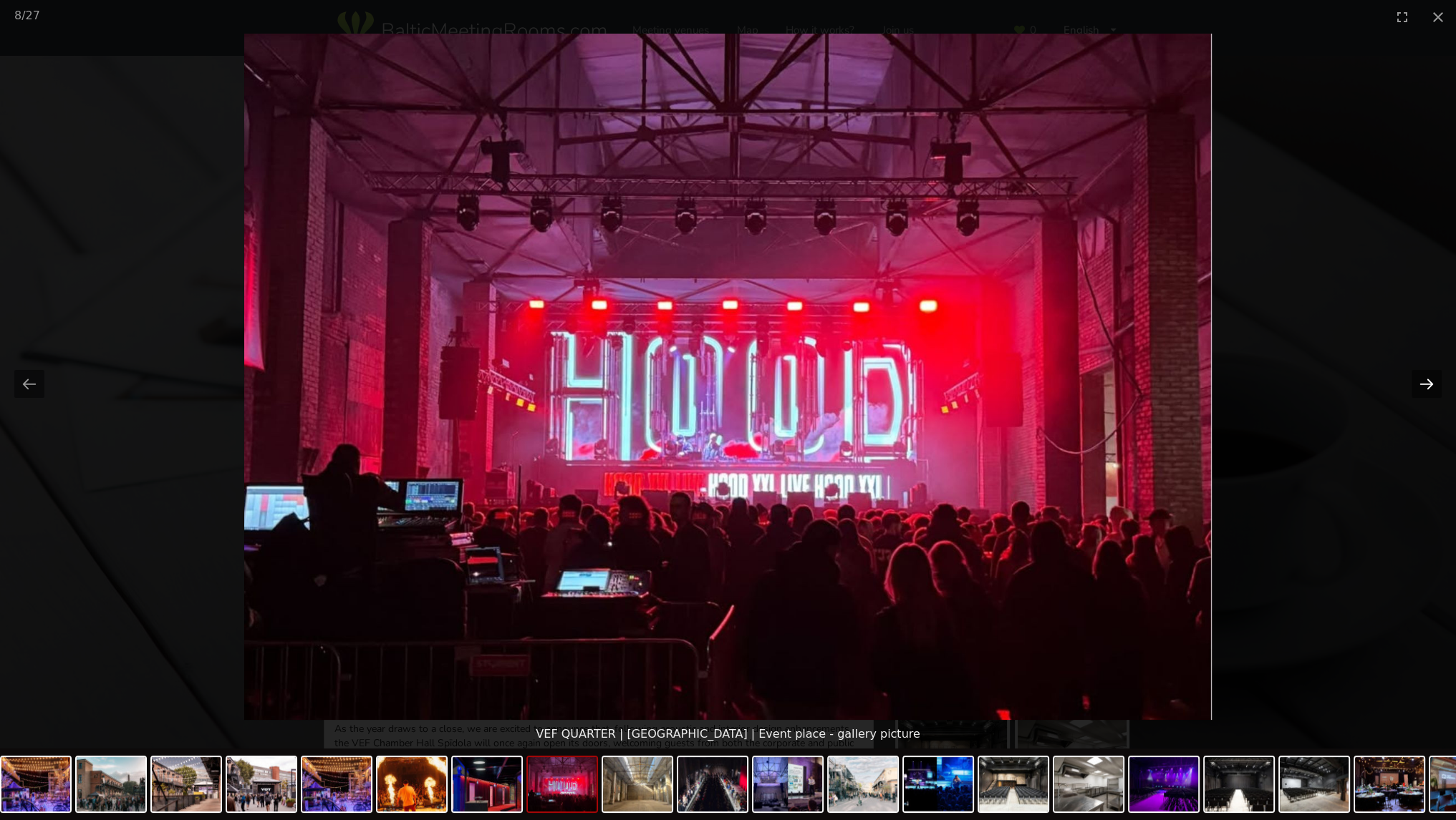
click at [1425, 379] on button "Next slide" at bounding box center [1426, 384] width 30 height 28
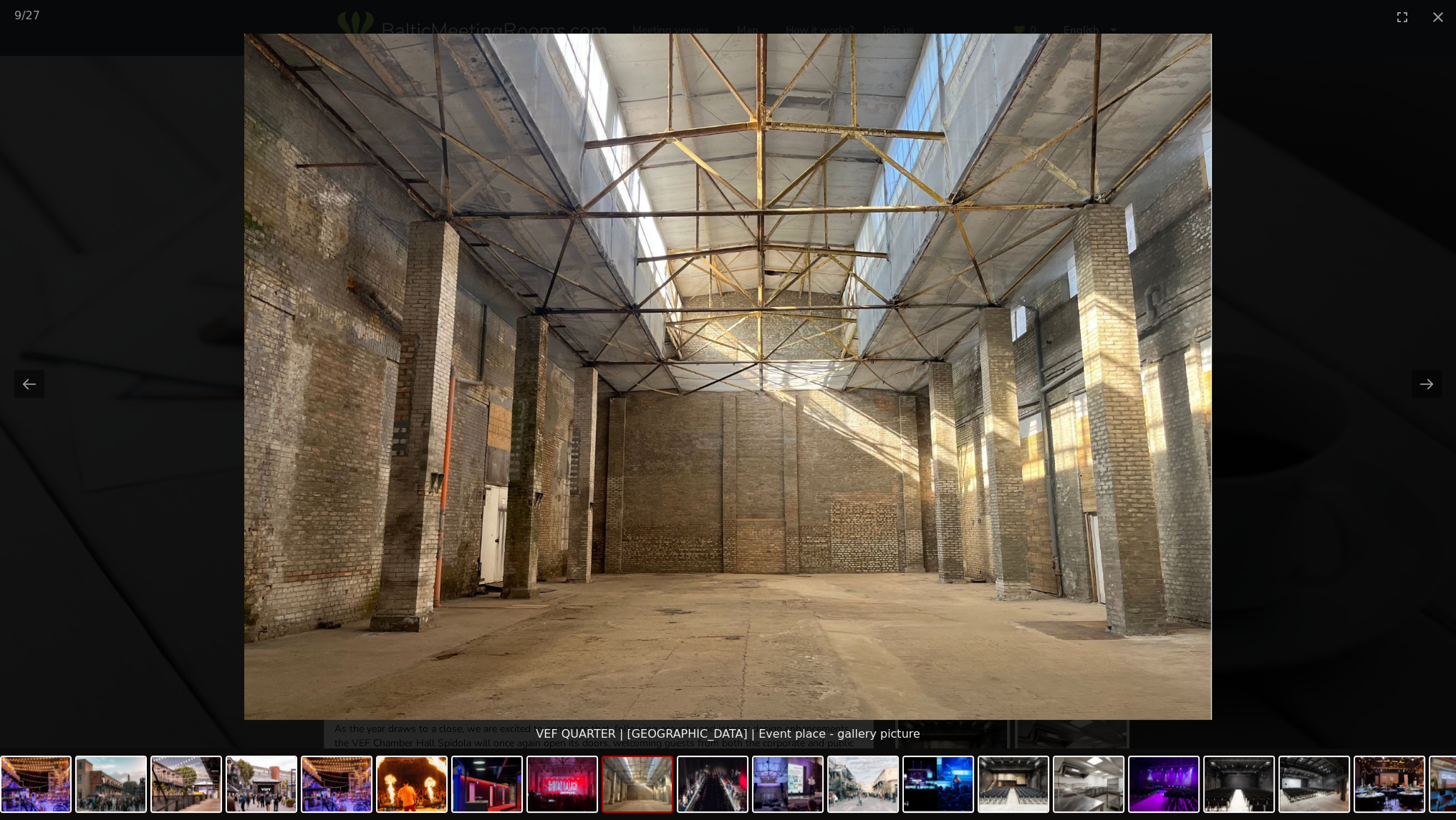
click at [1300, 403] on picture at bounding box center [728, 376] width 1456 height 687
click at [1444, 19] on button "Close gallery" at bounding box center [1437, 16] width 36 height 33
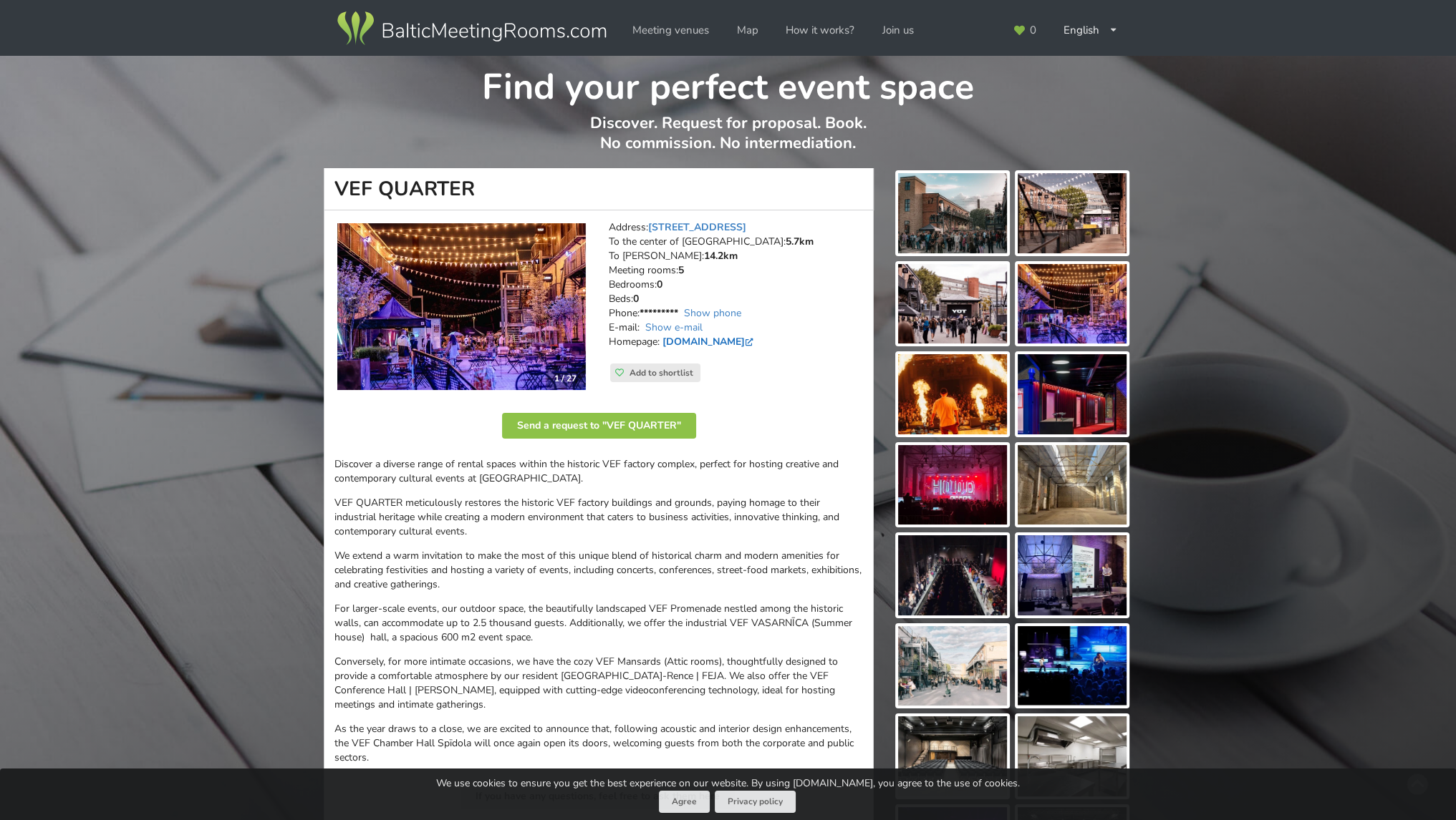
click at [702, 338] on link "vefkvartals.lv" at bounding box center [709, 342] width 94 height 14
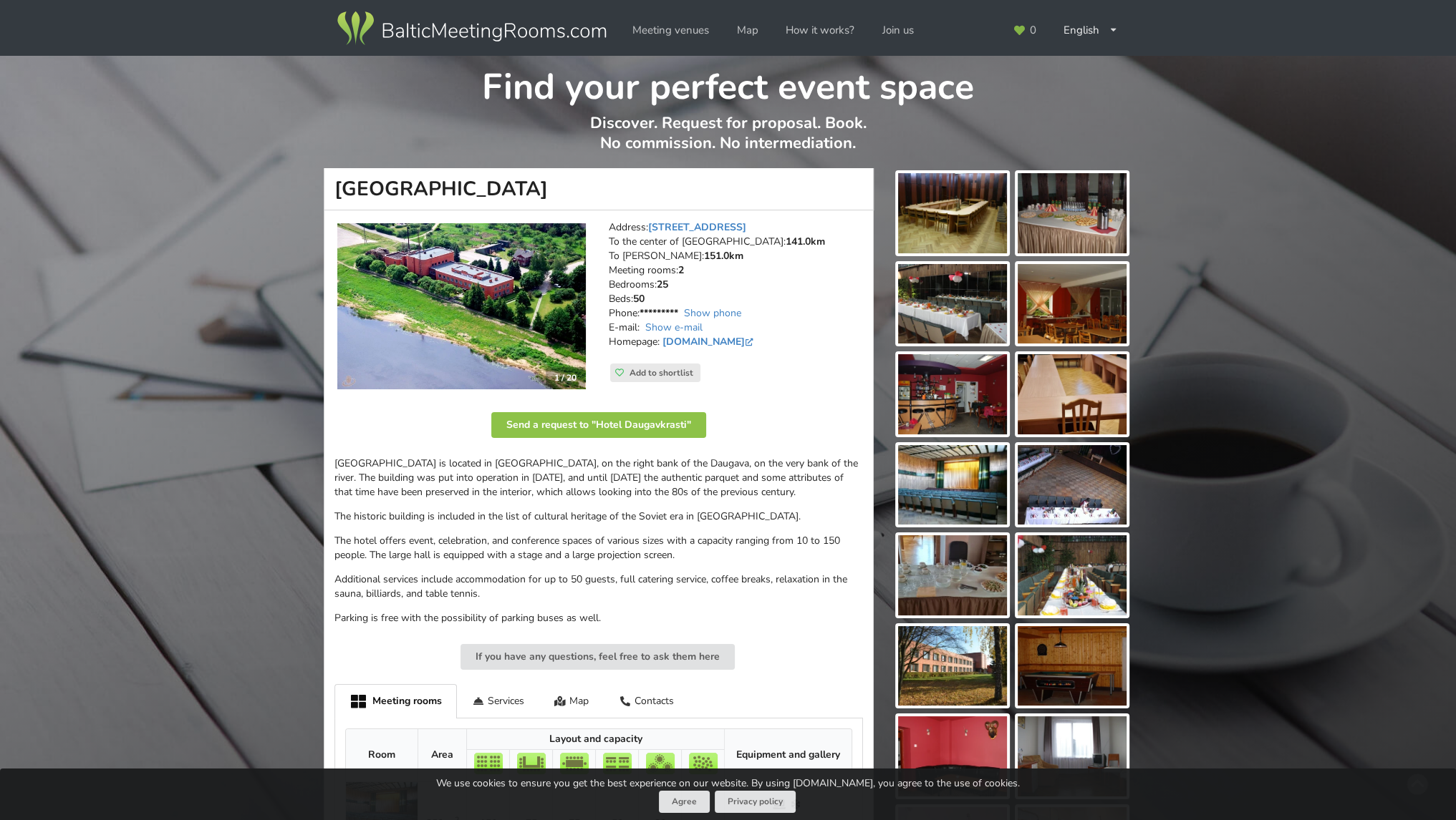
click at [451, 353] on img at bounding box center [461, 306] width 249 height 166
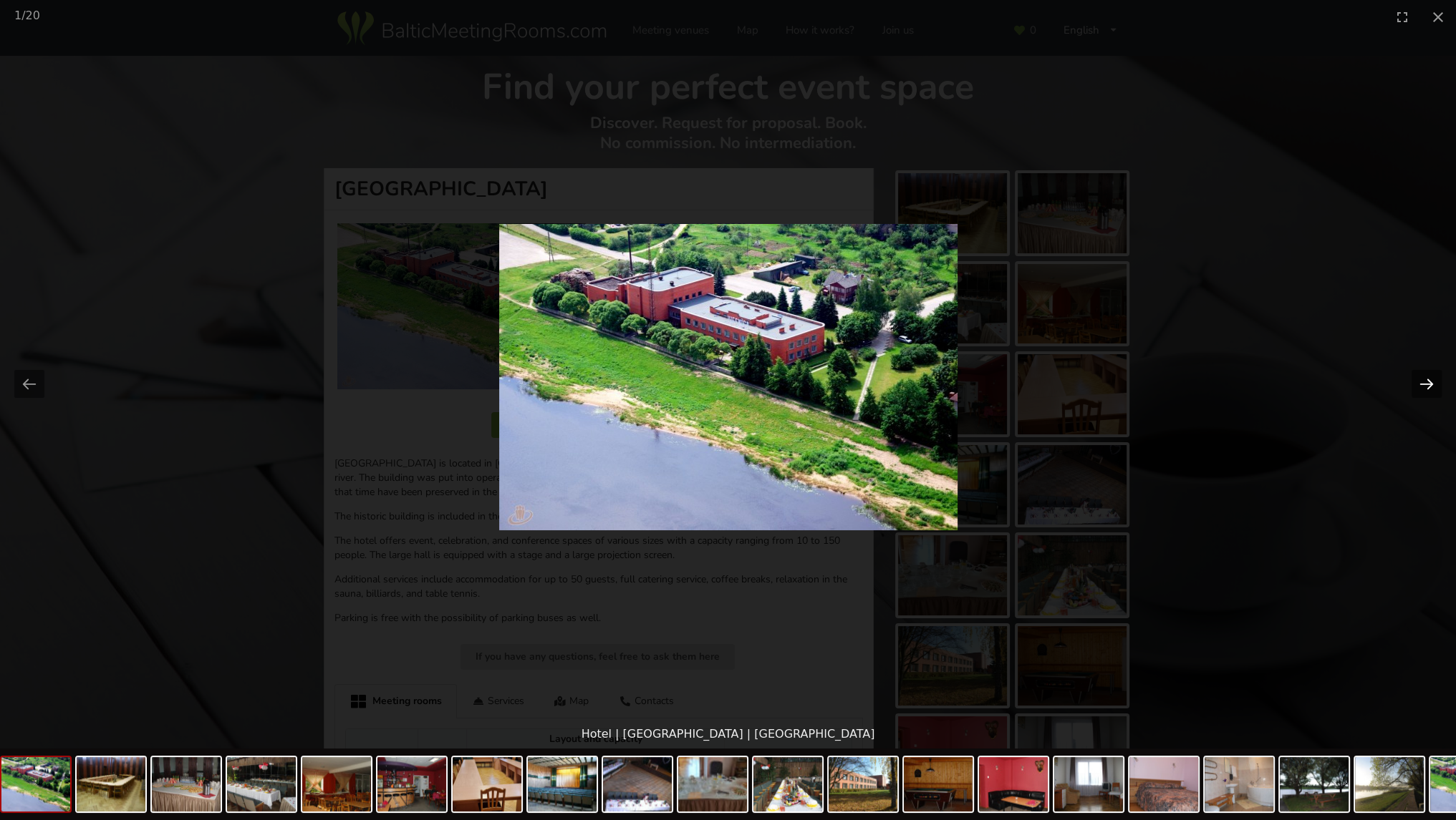
click at [1429, 375] on button "Next slide" at bounding box center [1426, 384] width 30 height 28
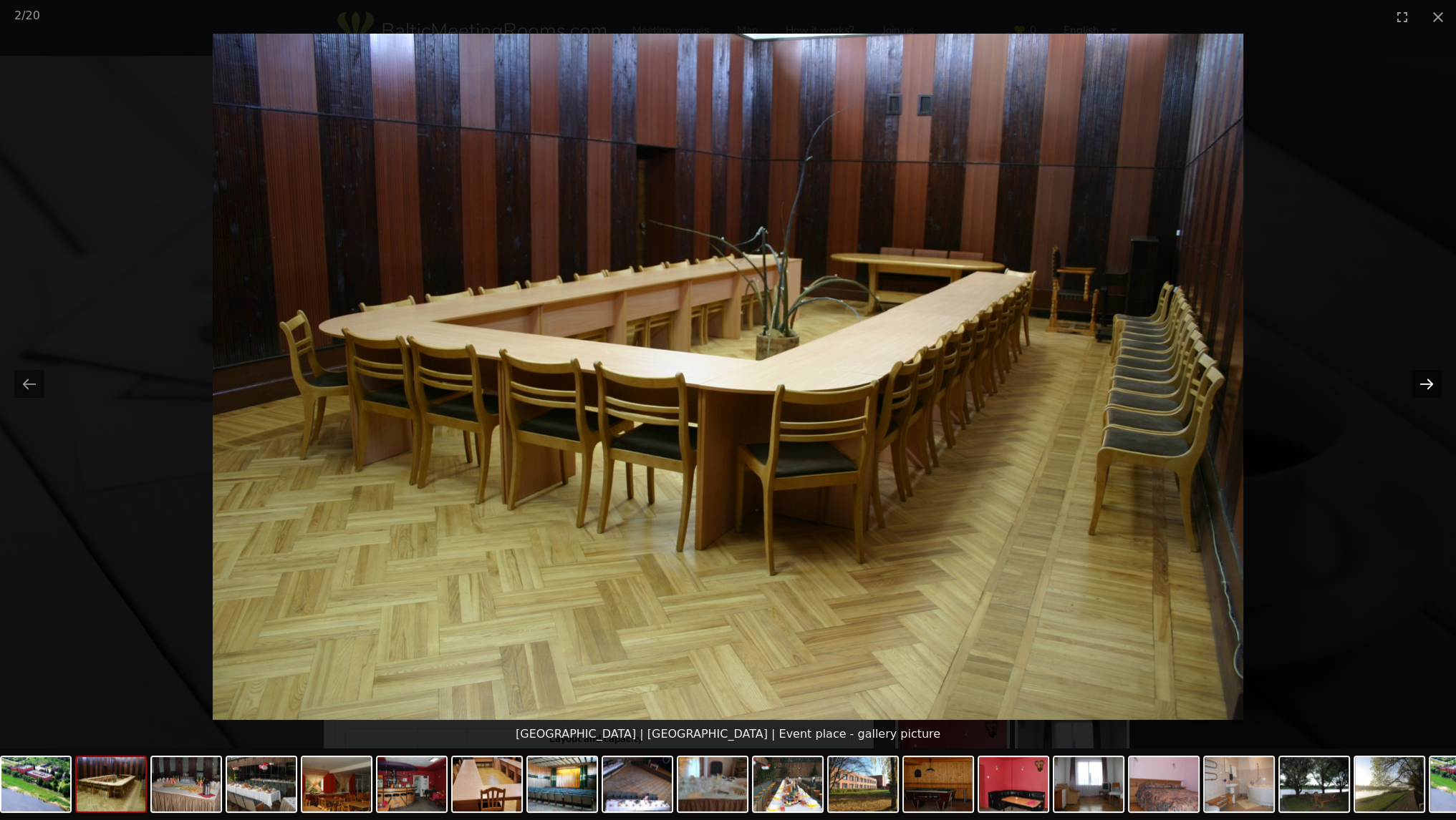
click at [1427, 375] on button "Next slide" at bounding box center [1426, 384] width 30 height 28
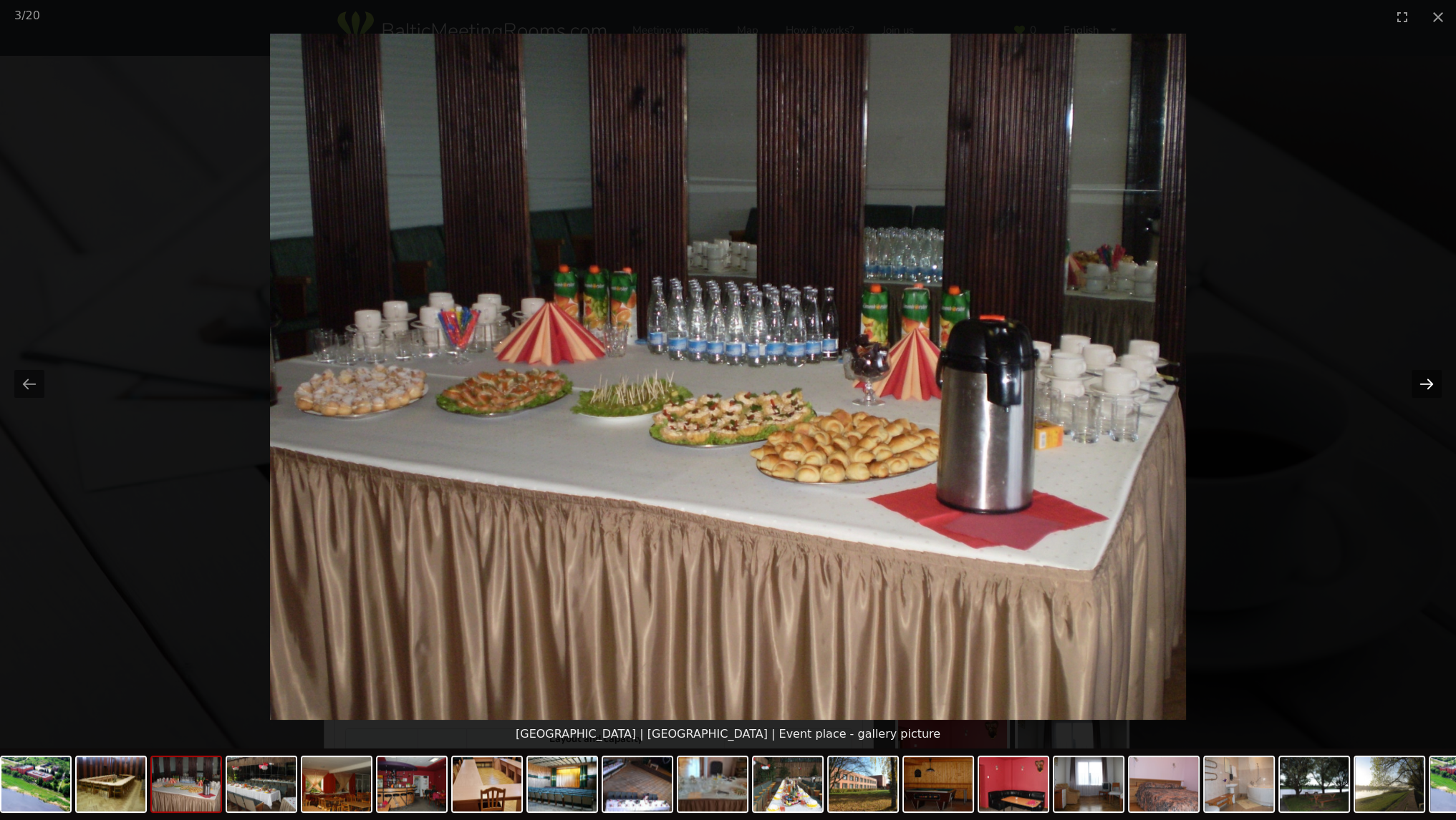
click at [1427, 375] on button "Next slide" at bounding box center [1426, 384] width 30 height 28
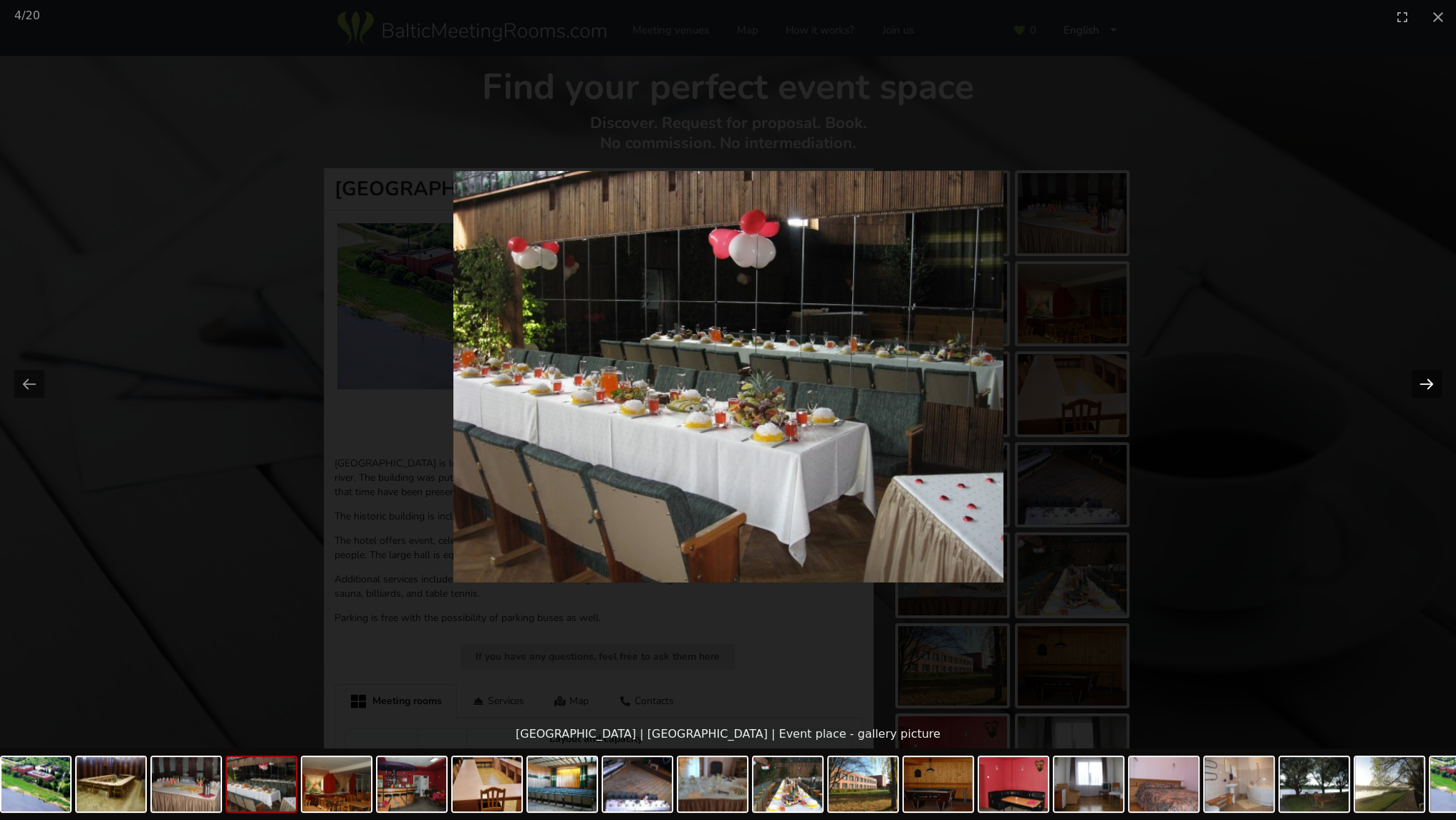
click at [1427, 375] on button "Next slide" at bounding box center [1426, 384] width 30 height 28
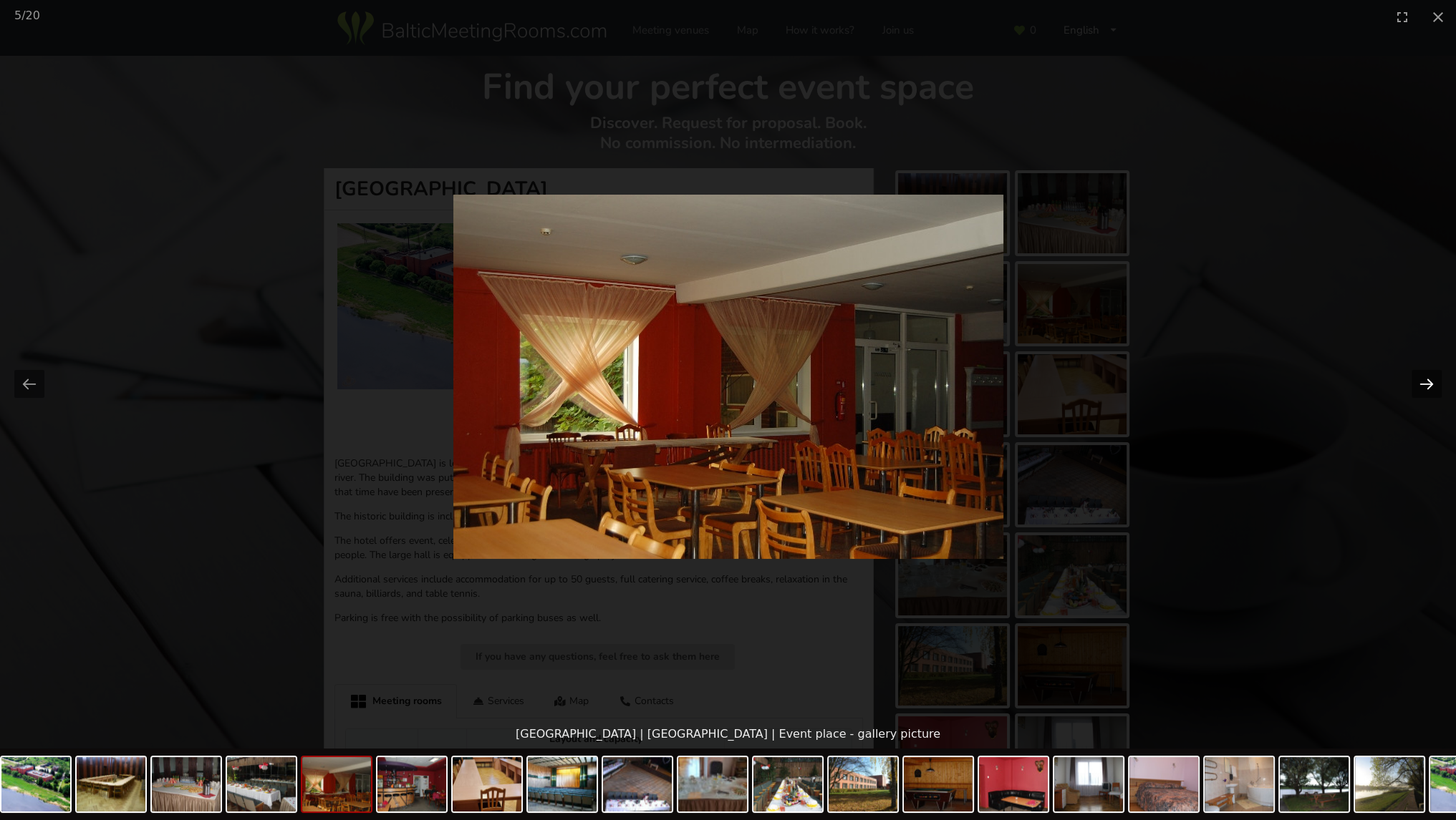
click at [1425, 375] on button "Next slide" at bounding box center [1426, 384] width 30 height 28
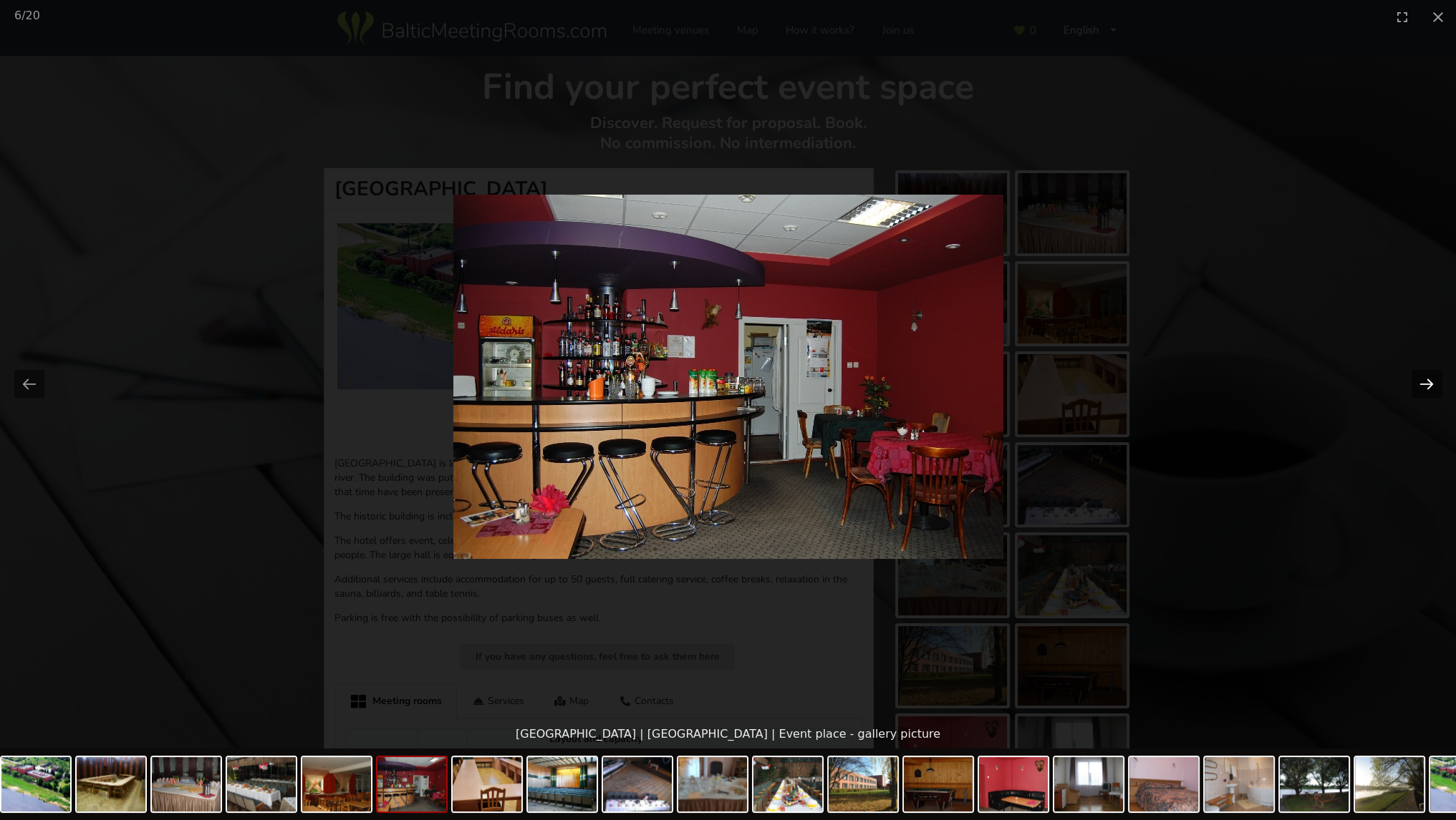
click at [1425, 375] on button "Next slide" at bounding box center [1426, 384] width 30 height 28
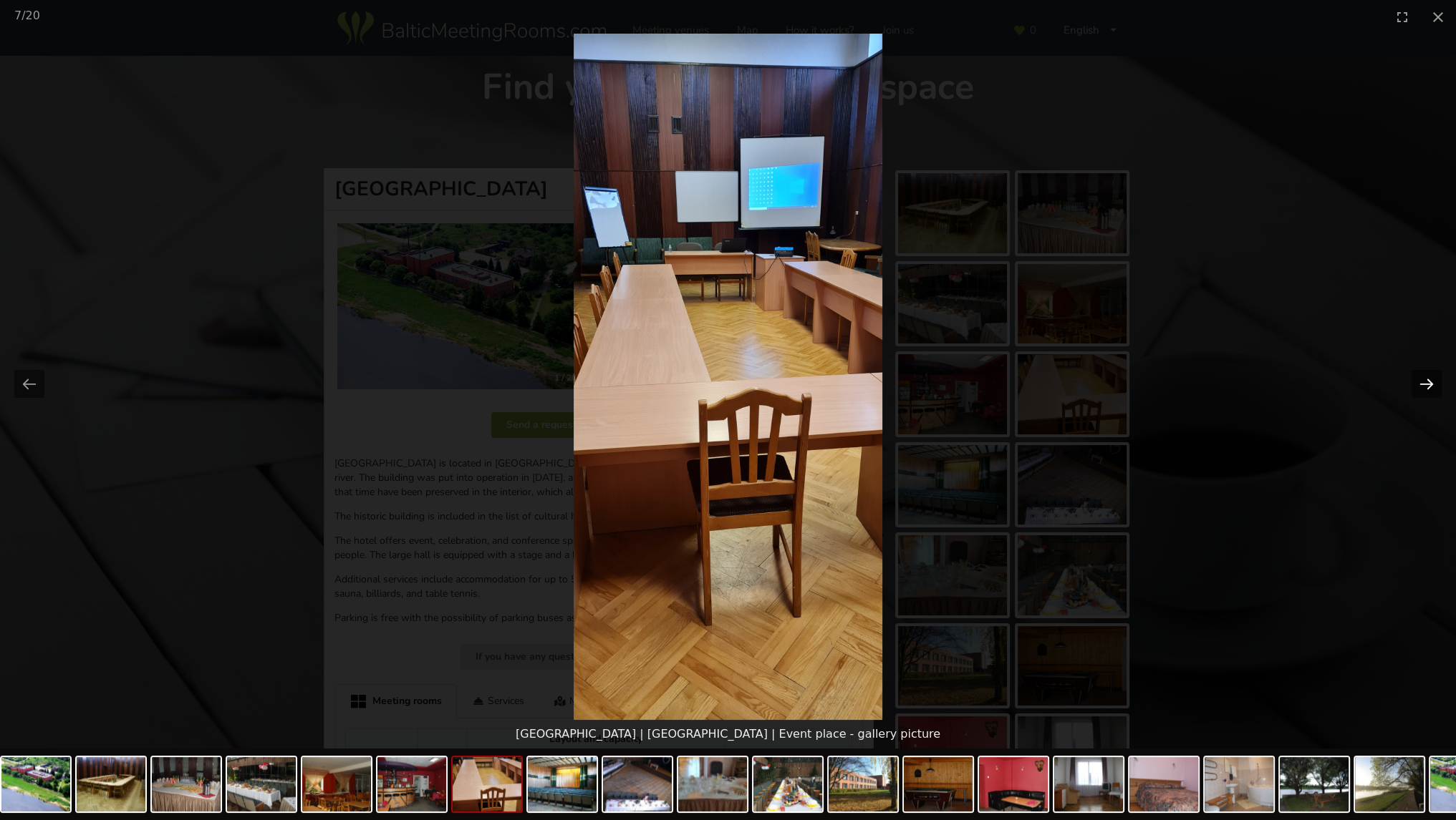
click at [1425, 375] on button "Next slide" at bounding box center [1426, 384] width 30 height 28
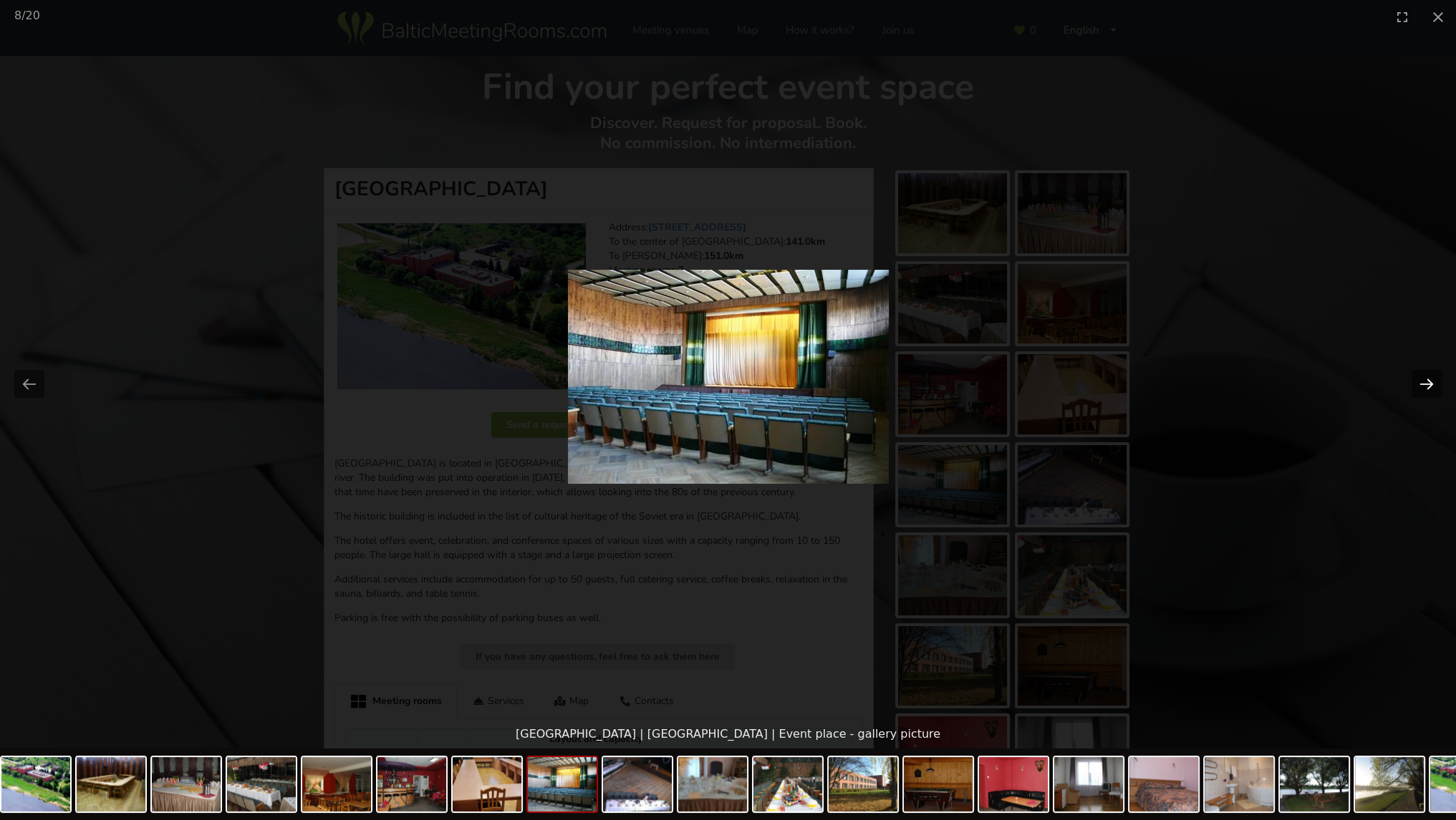
click at [1425, 375] on button "Next slide" at bounding box center [1426, 384] width 30 height 28
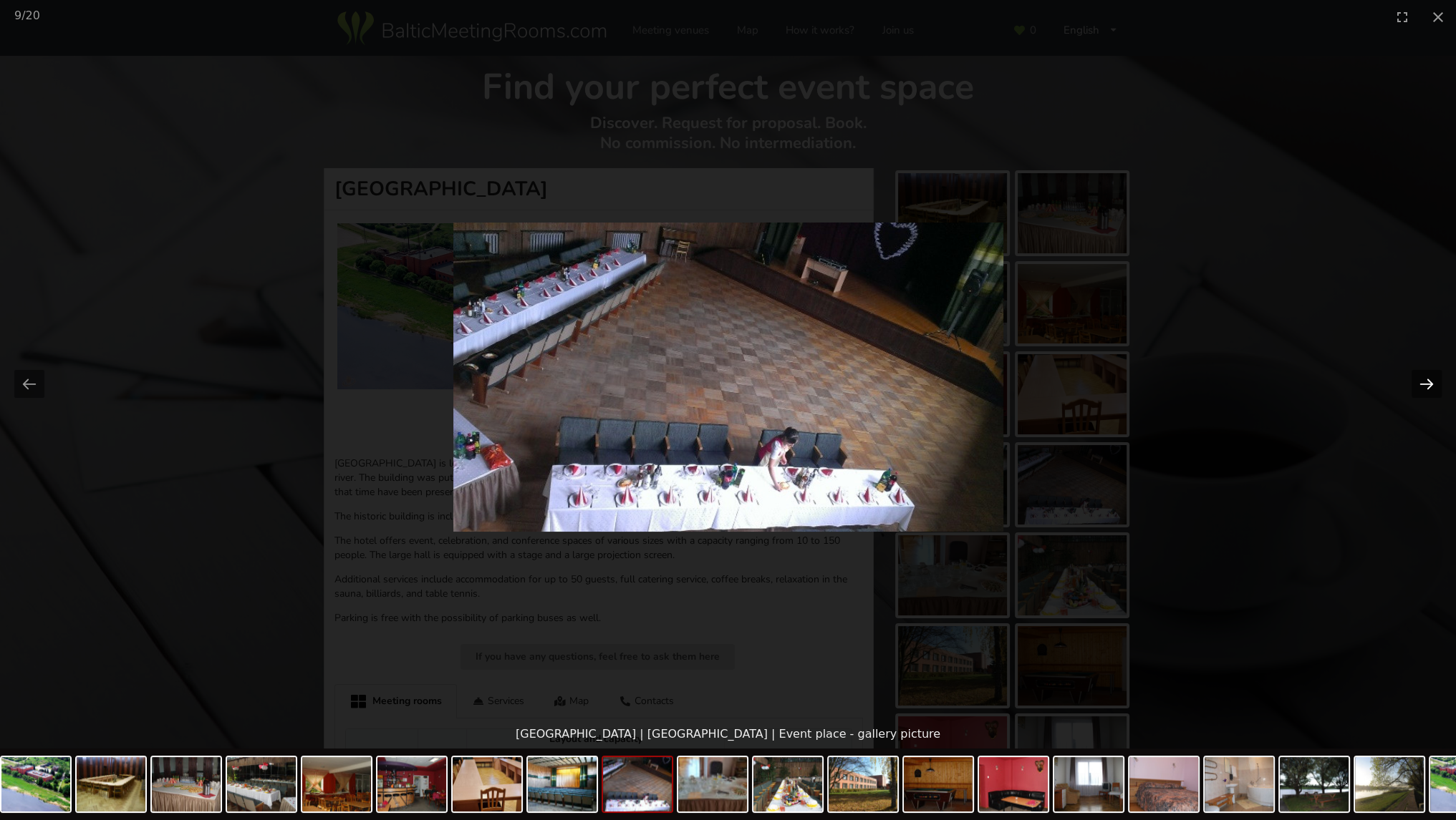
click at [1425, 375] on button "Next slide" at bounding box center [1426, 384] width 30 height 28
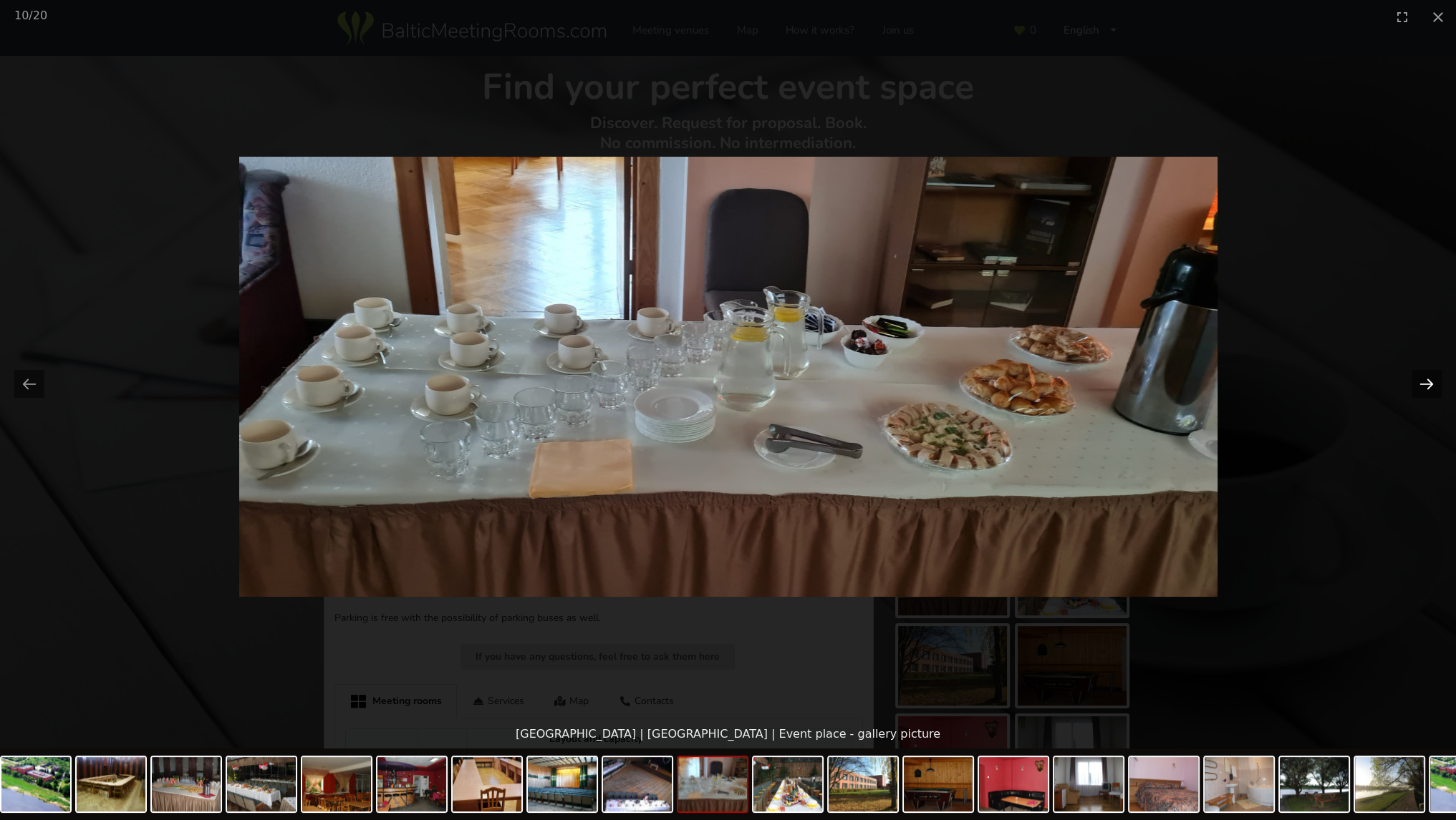
click at [1425, 375] on button "Next slide" at bounding box center [1426, 384] width 30 height 28
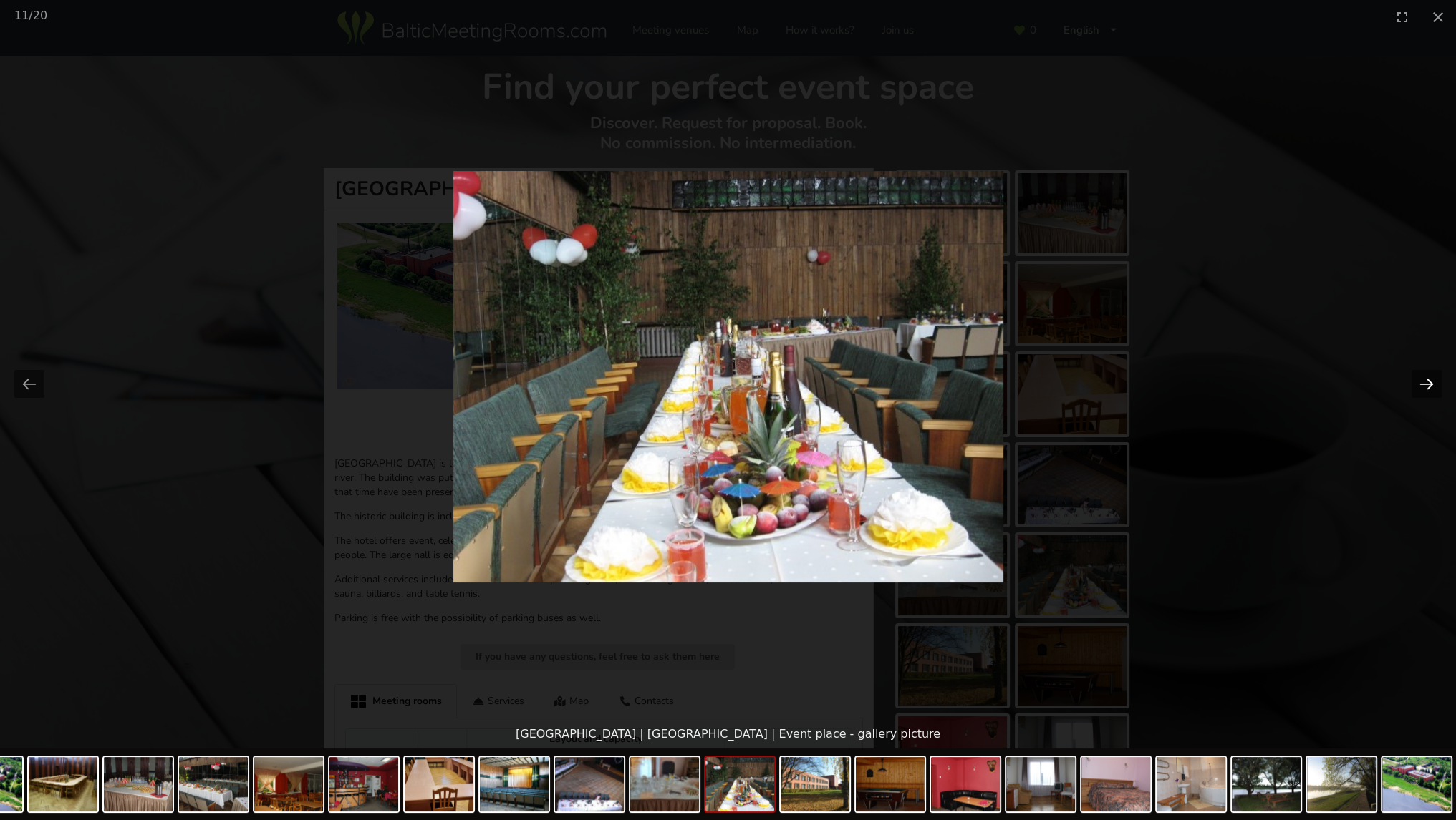
click at [1423, 374] on button "Next slide" at bounding box center [1426, 384] width 30 height 28
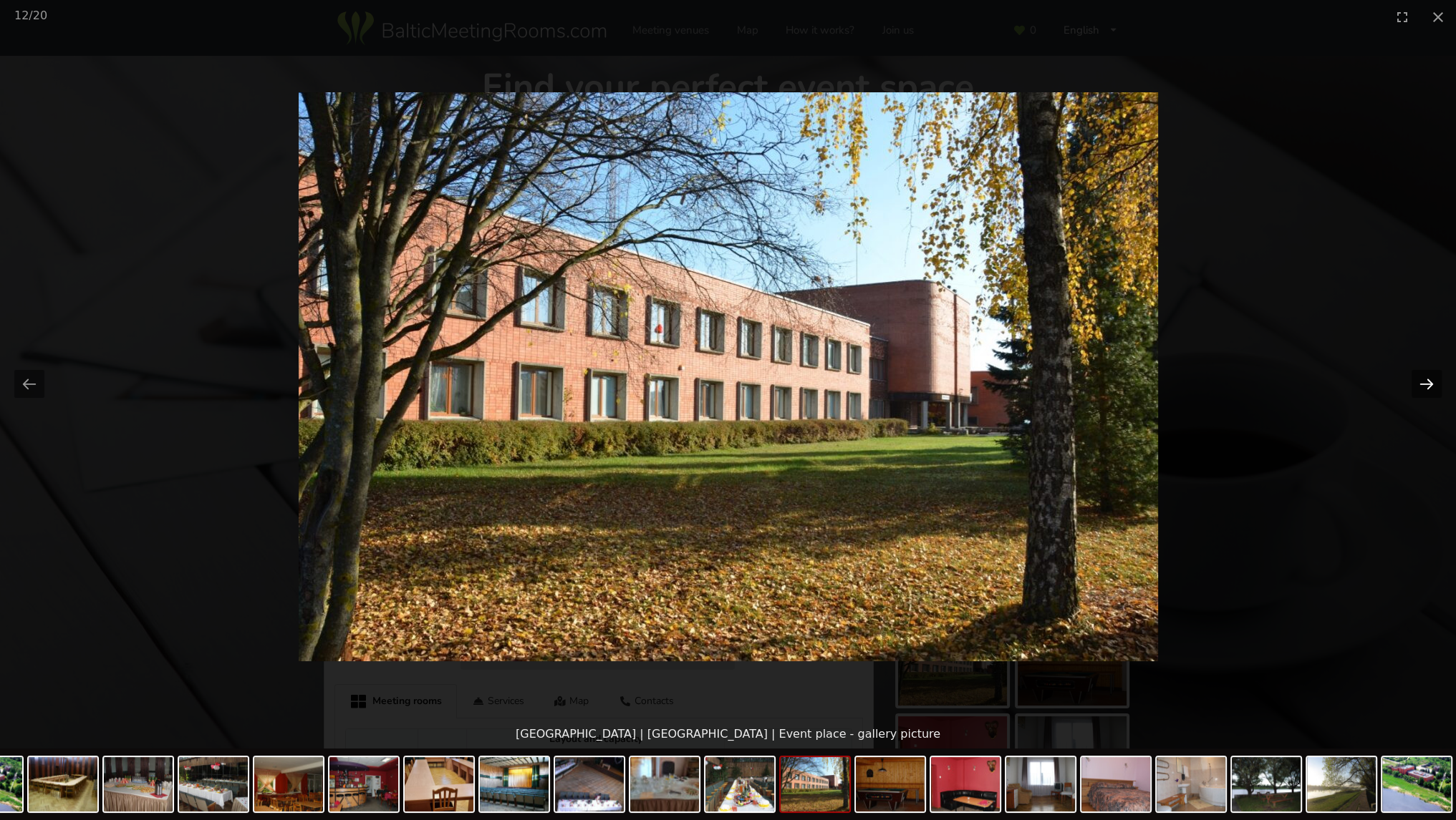
click at [1423, 374] on button "Next slide" at bounding box center [1426, 384] width 30 height 28
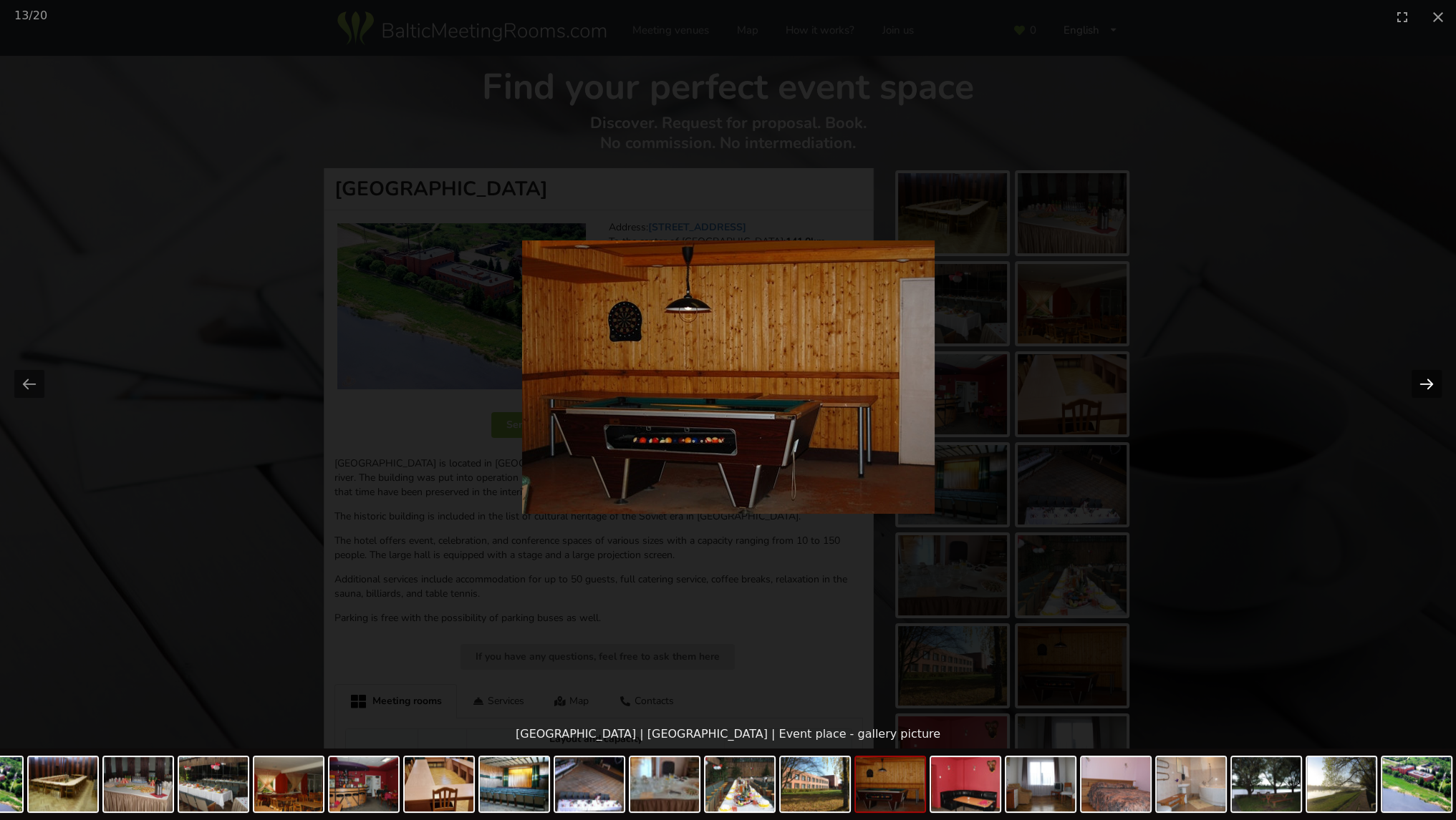
click at [1423, 373] on button "Next slide" at bounding box center [1426, 384] width 30 height 28
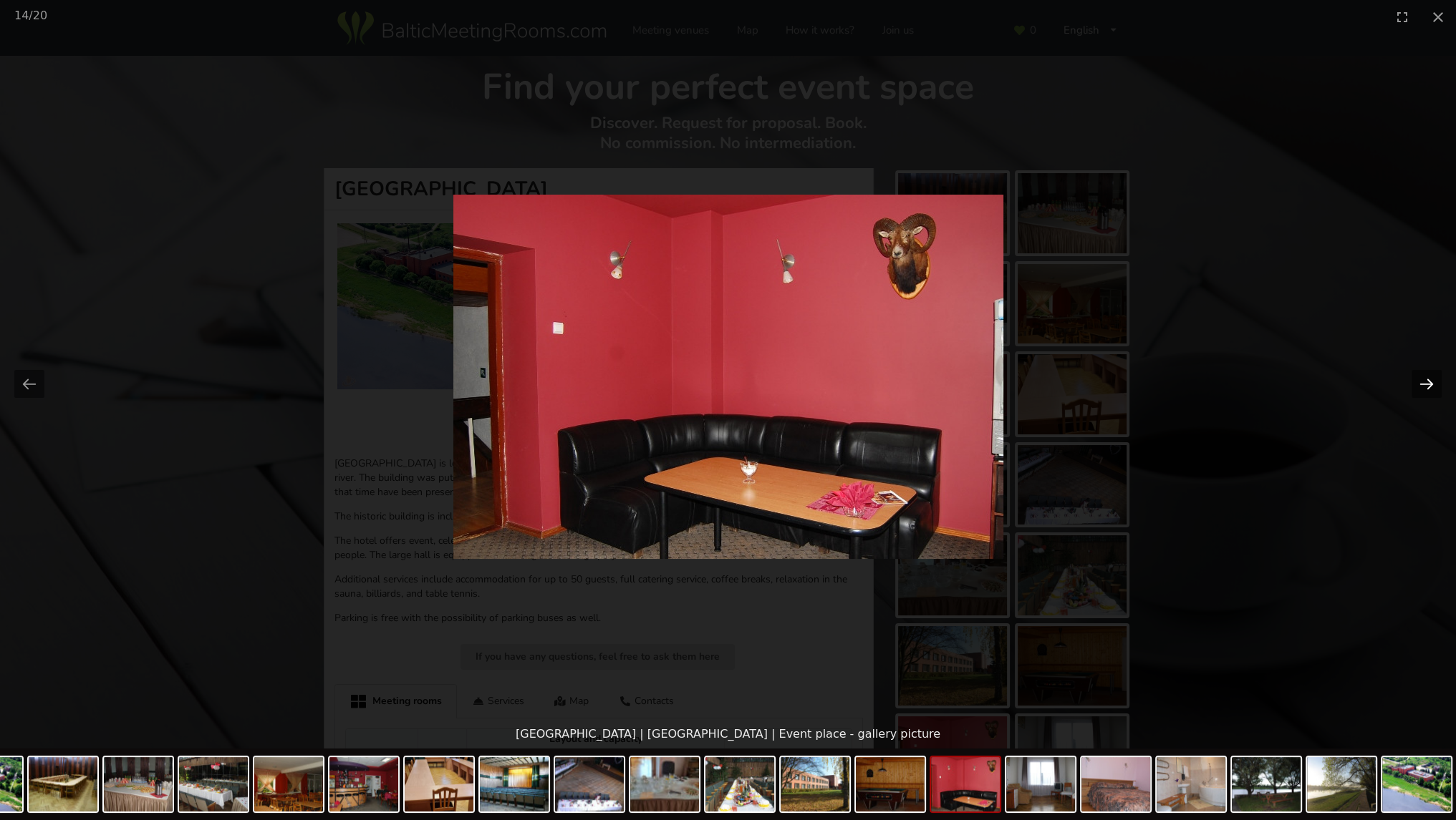
click at [1423, 373] on button "Next slide" at bounding box center [1426, 384] width 30 height 28
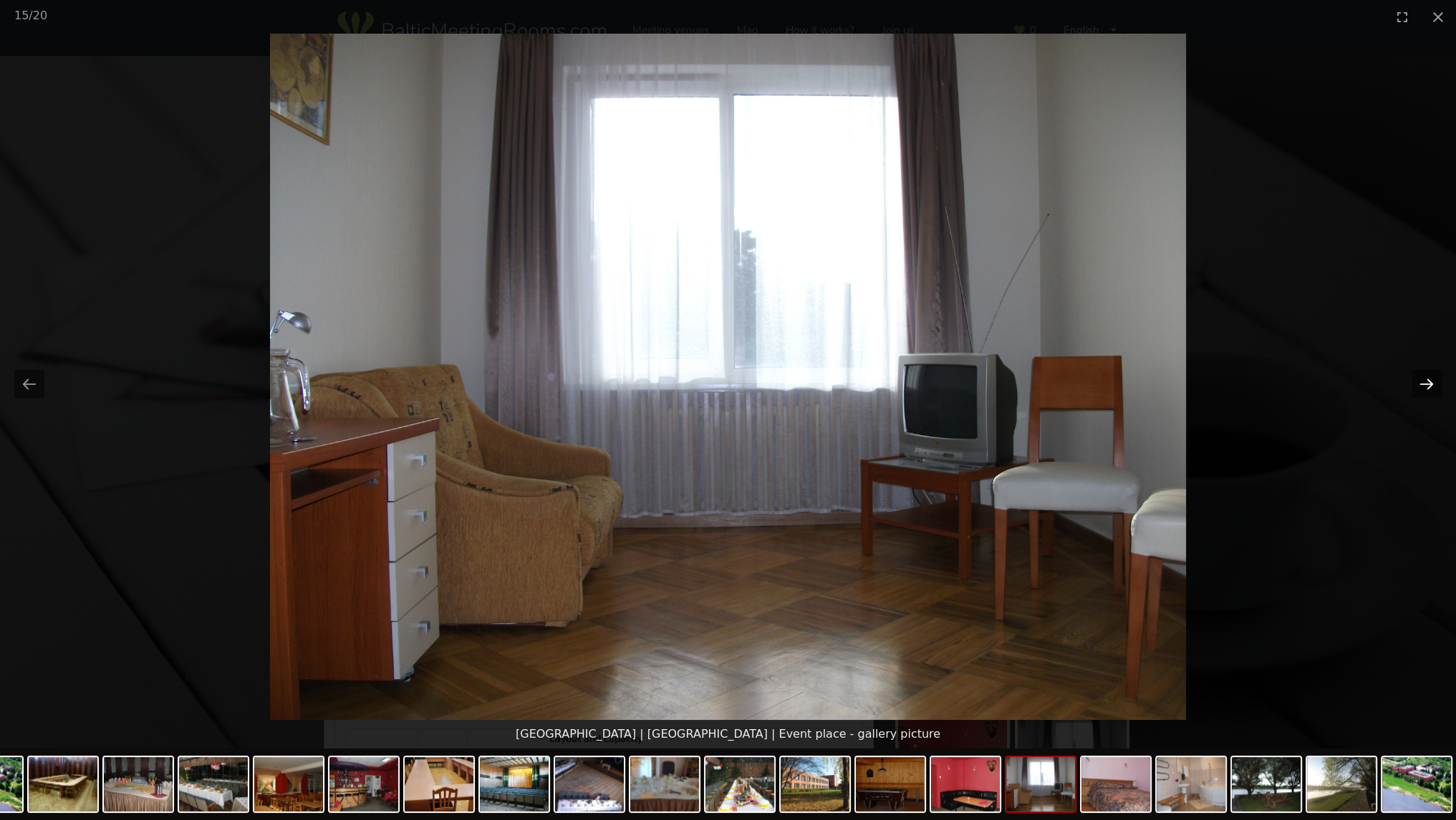
click at [1423, 373] on button "Next slide" at bounding box center [1426, 384] width 30 height 28
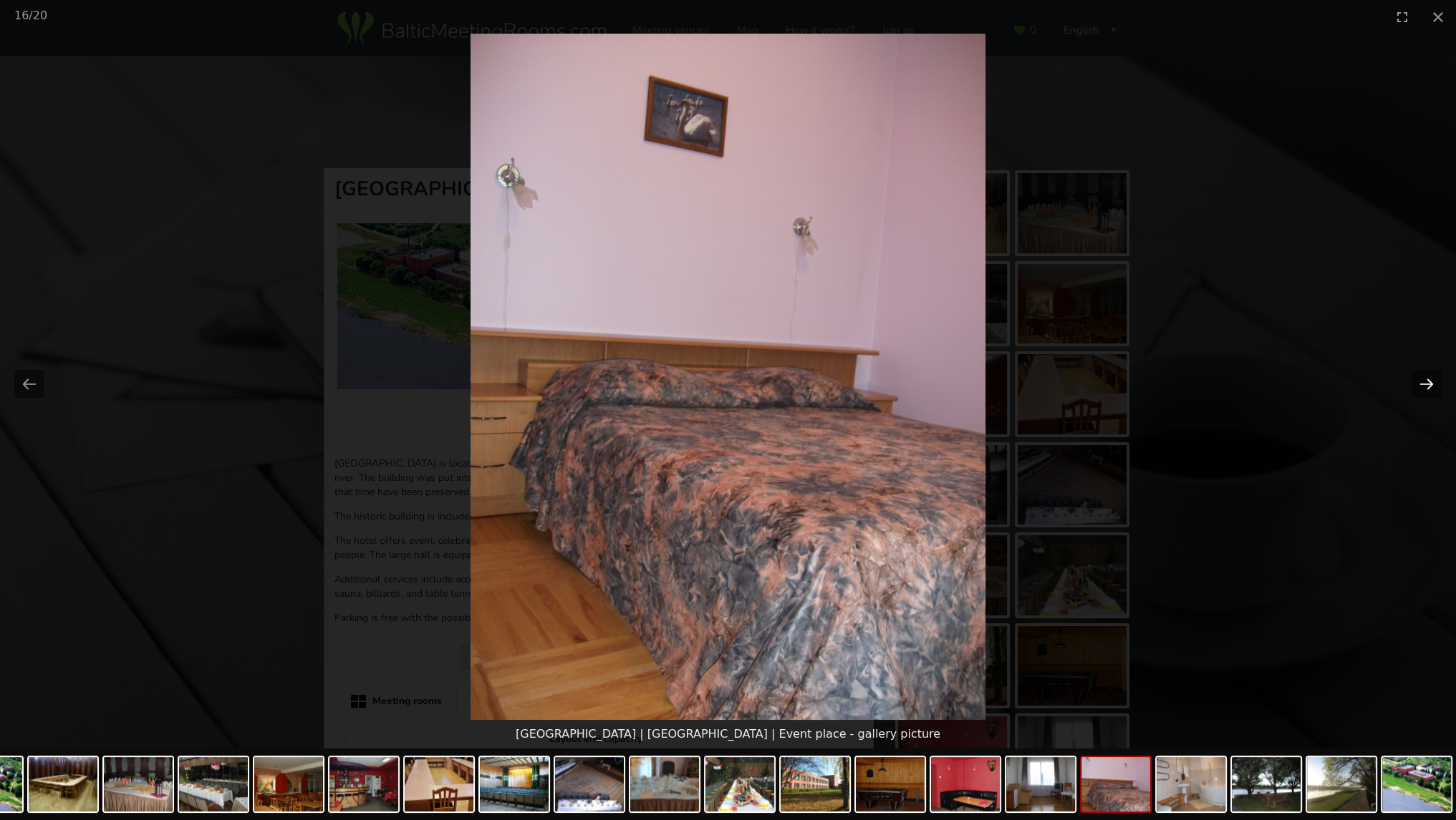
click at [1423, 373] on button "Next slide" at bounding box center [1426, 384] width 30 height 28
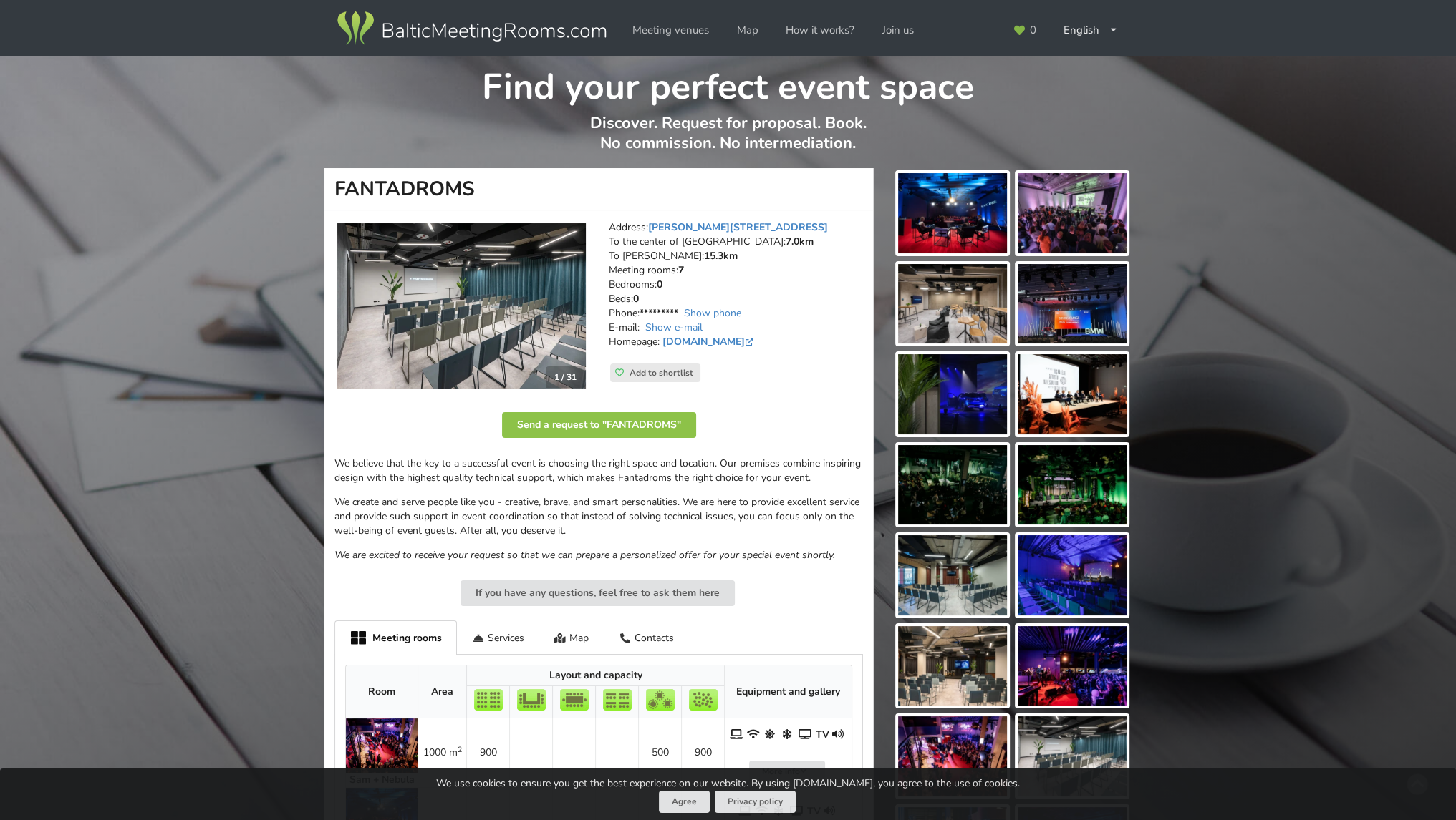
click at [362, 301] on img at bounding box center [461, 306] width 249 height 166
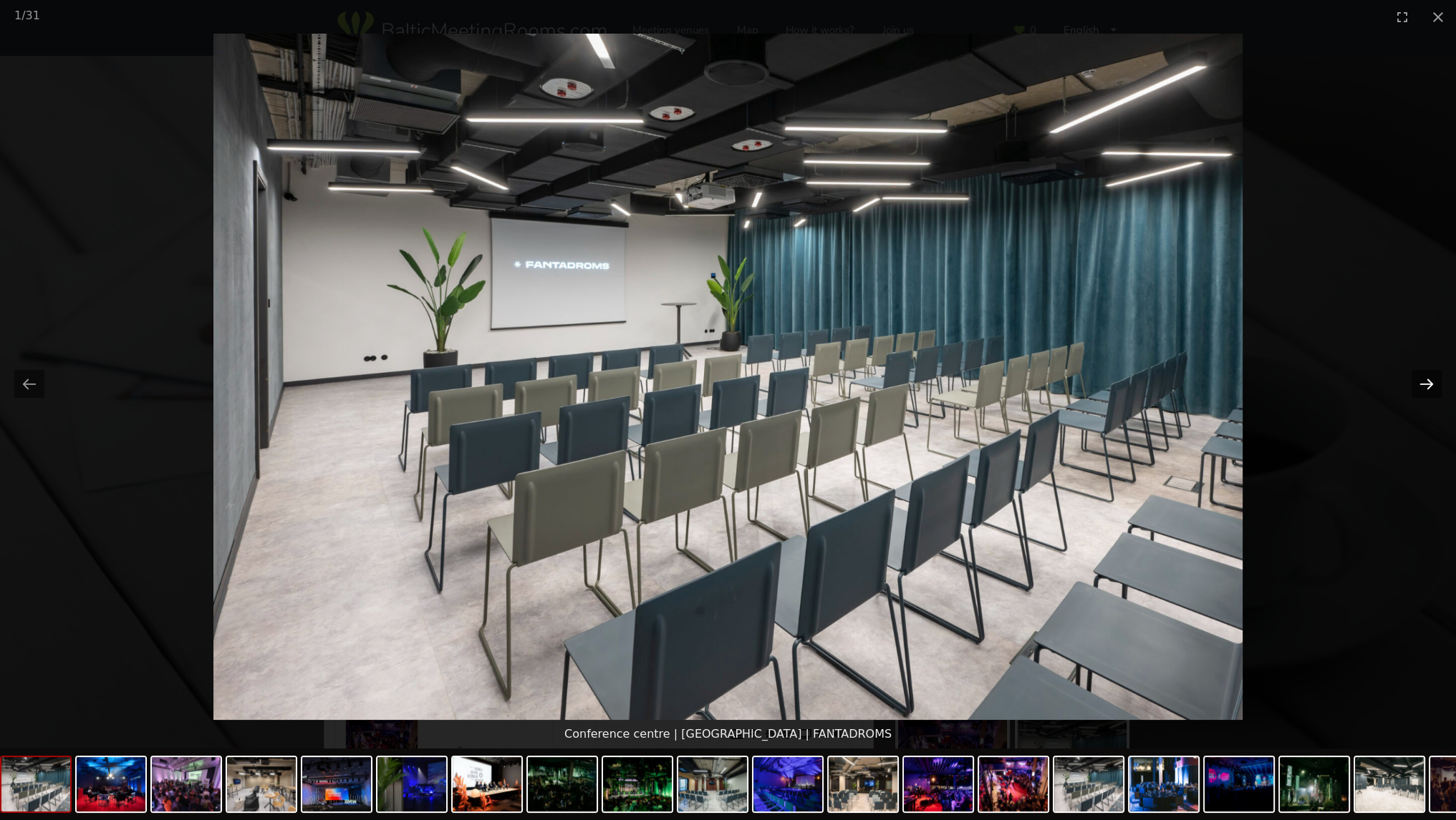
click at [1427, 391] on button "Next slide" at bounding box center [1426, 384] width 30 height 28
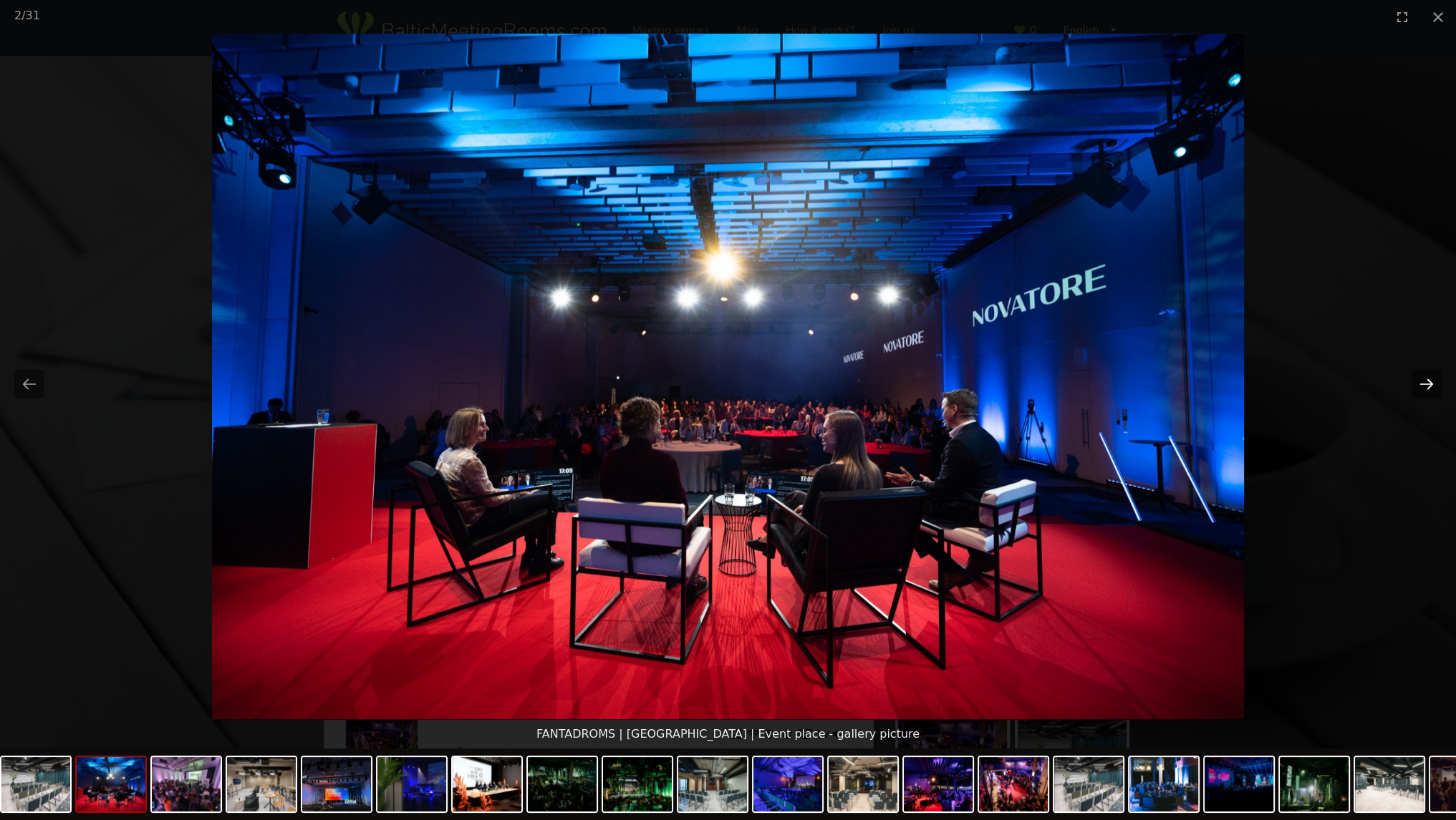
click at [1427, 389] on button "Next slide" at bounding box center [1426, 384] width 30 height 28
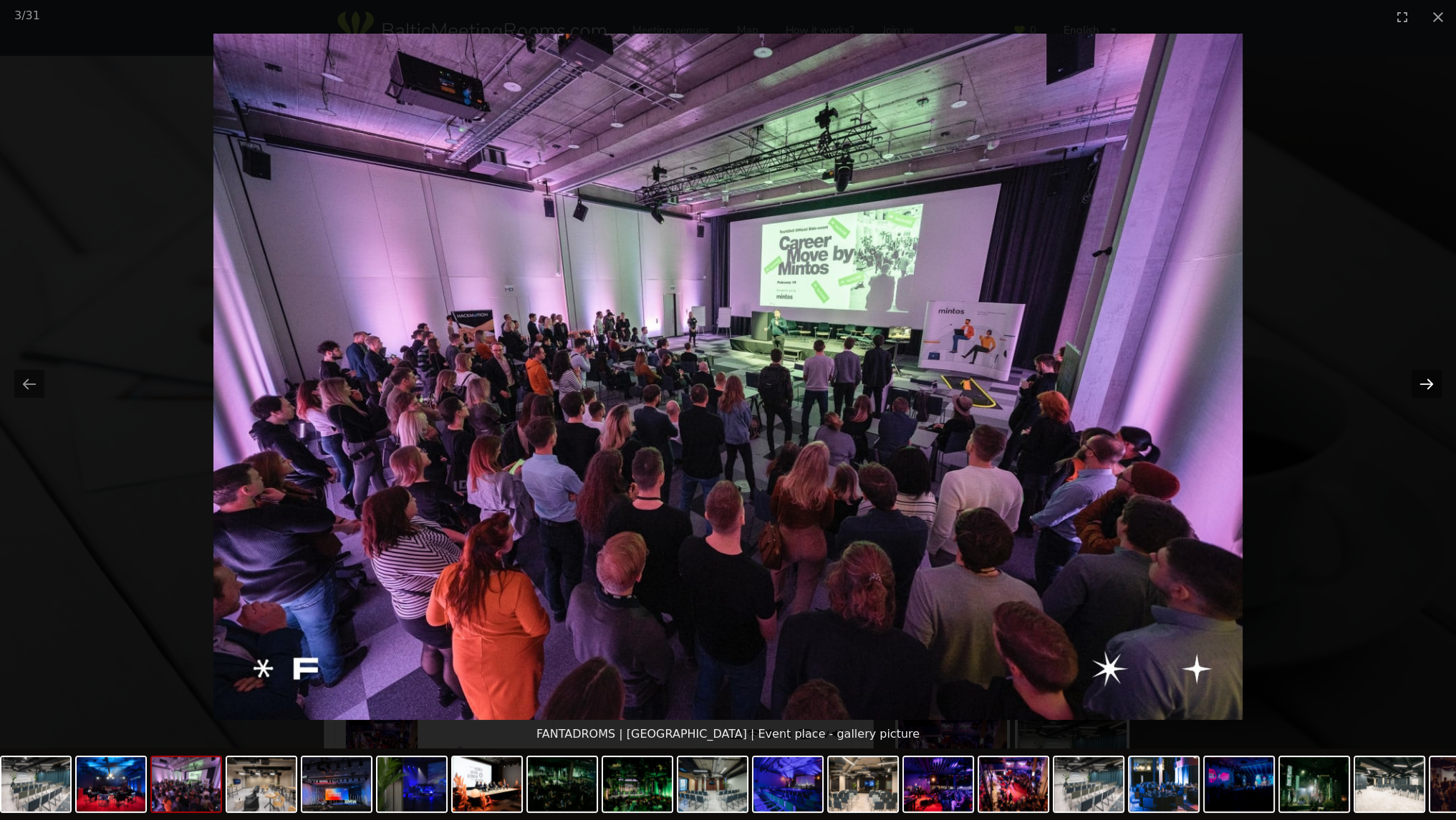
click at [1426, 389] on button "Next slide" at bounding box center [1426, 384] width 30 height 28
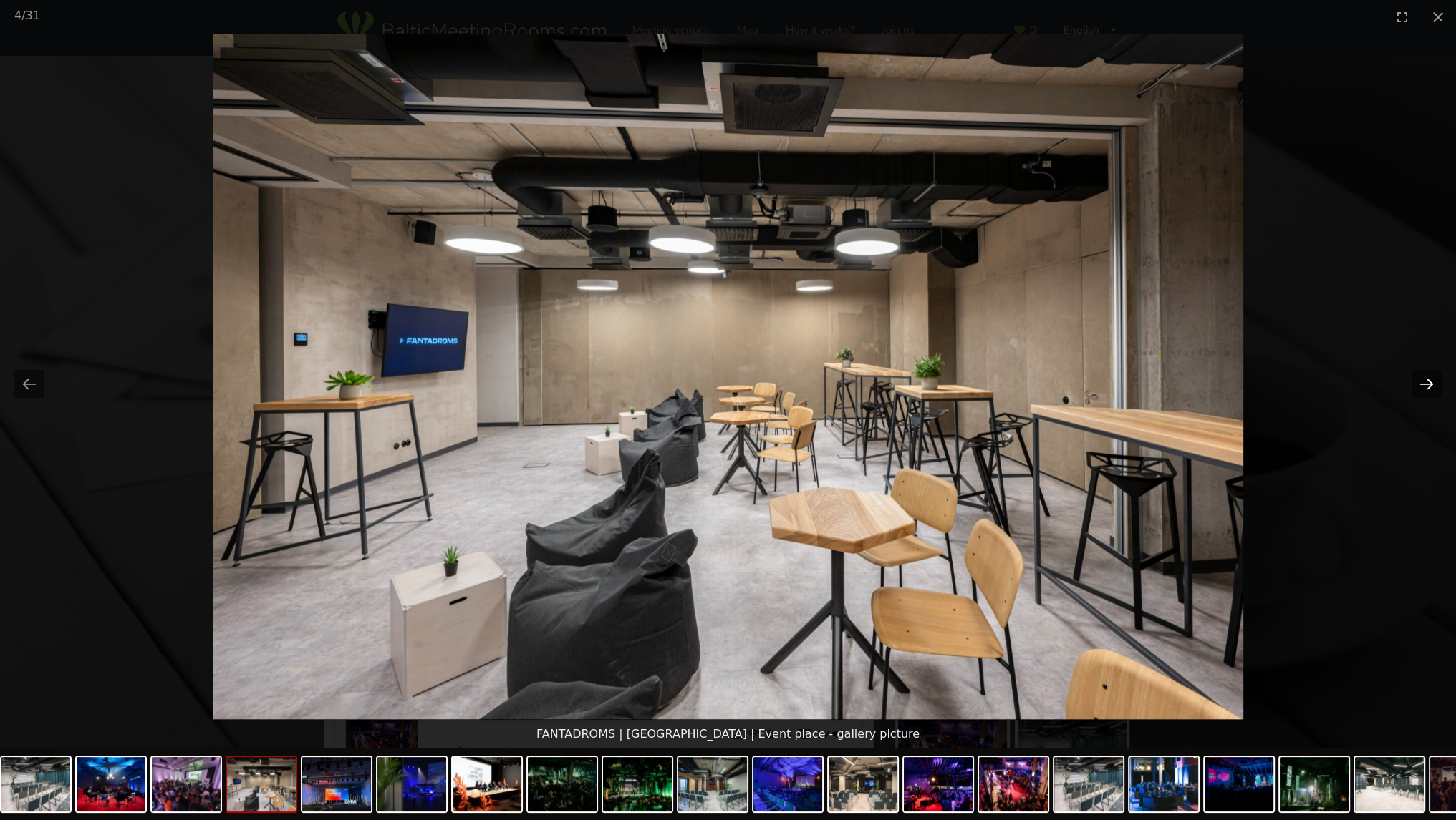
click at [1426, 389] on button "Next slide" at bounding box center [1426, 384] width 30 height 28
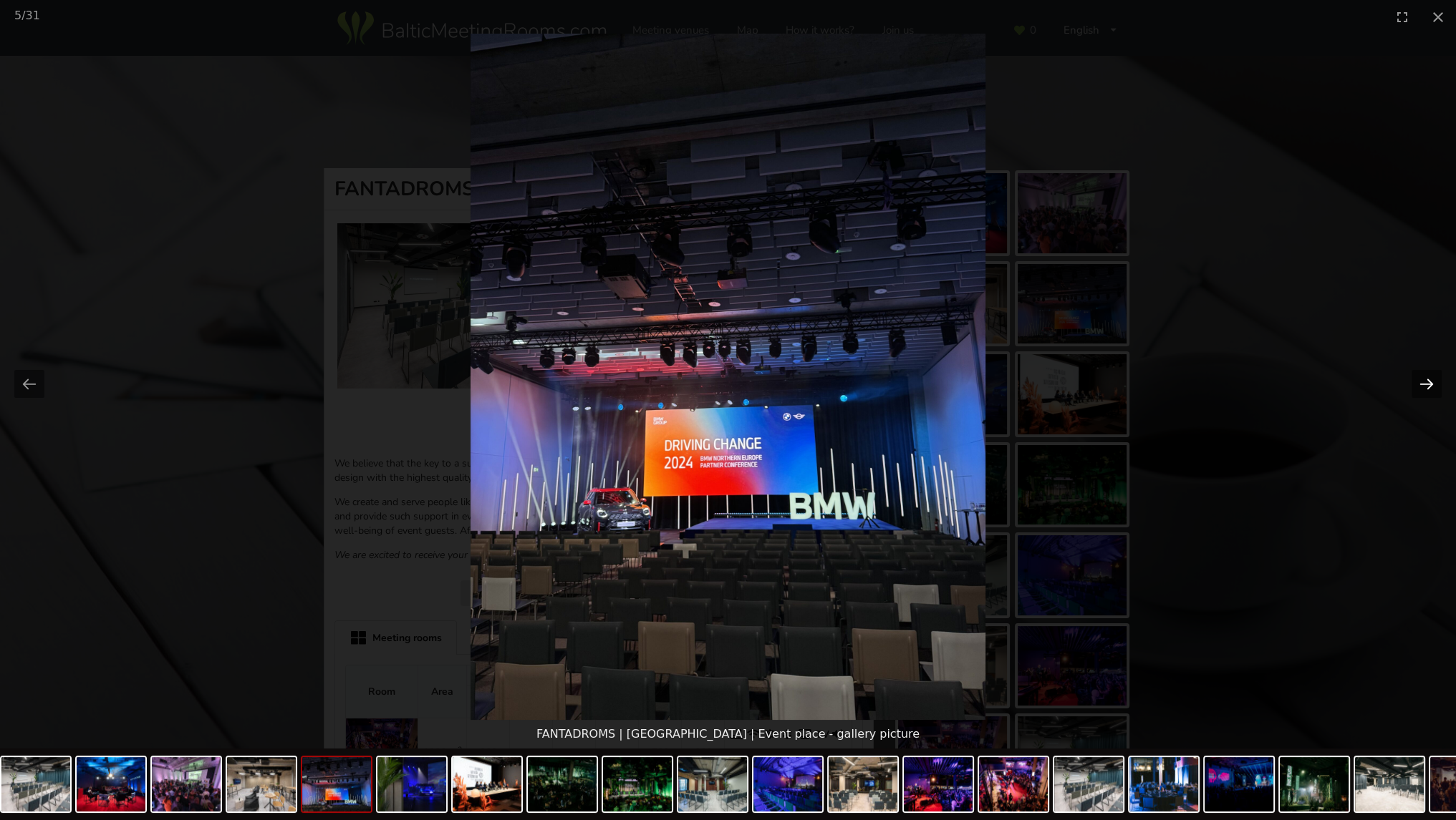
click at [1426, 389] on button "Next slide" at bounding box center [1426, 384] width 30 height 28
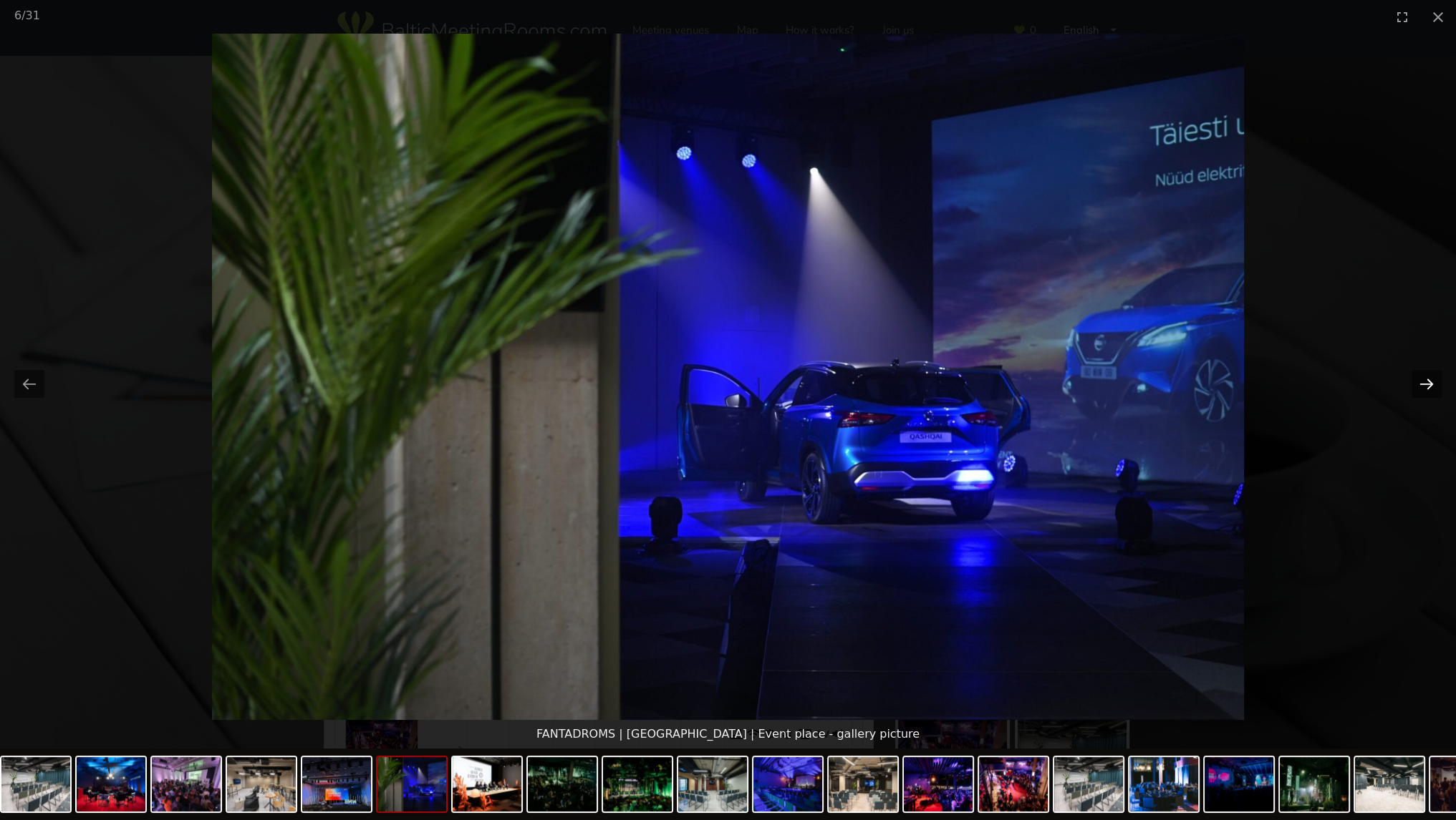
click at [1426, 389] on button "Next slide" at bounding box center [1426, 384] width 30 height 28
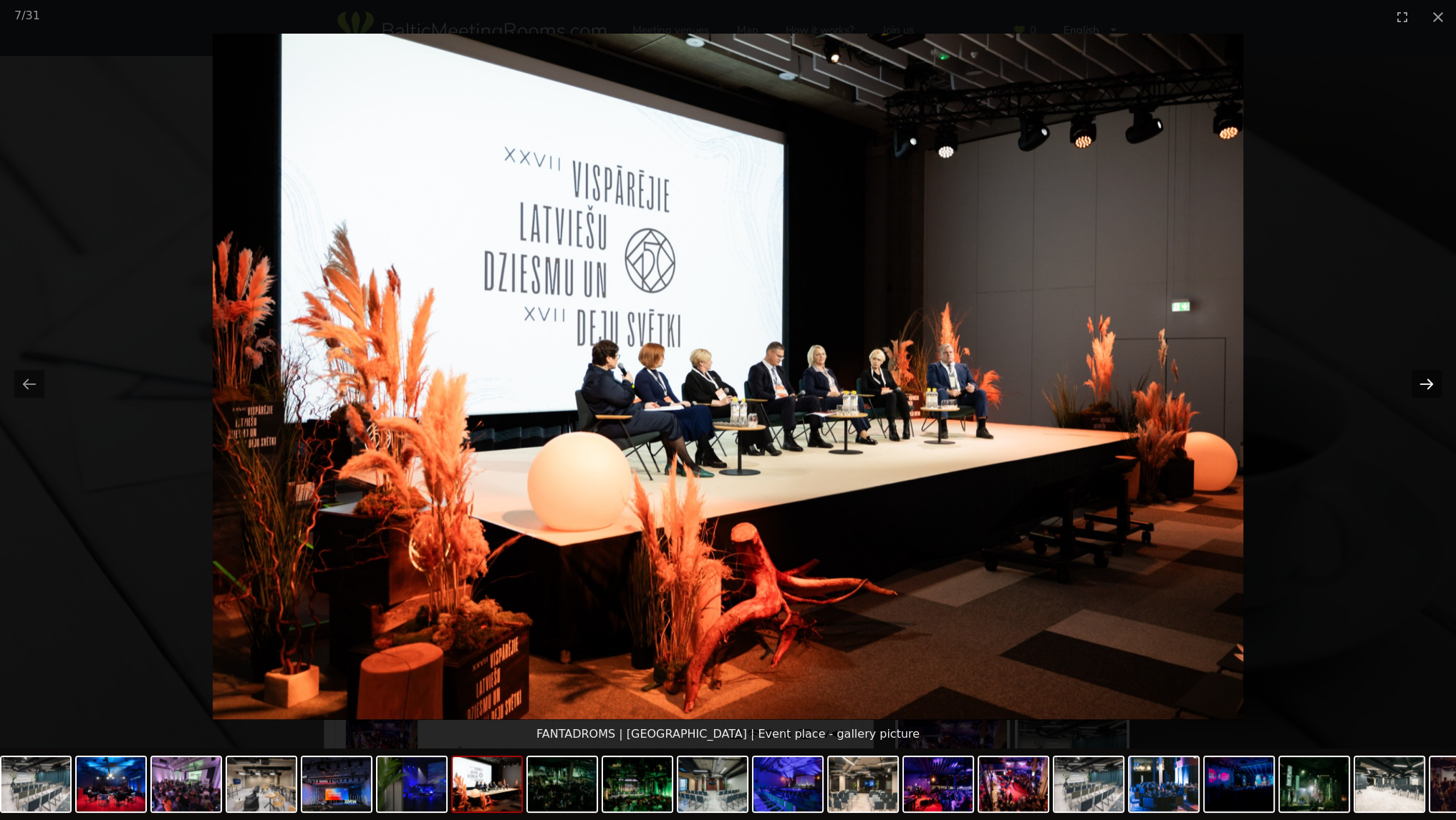
click at [1426, 389] on button "Next slide" at bounding box center [1426, 384] width 30 height 28
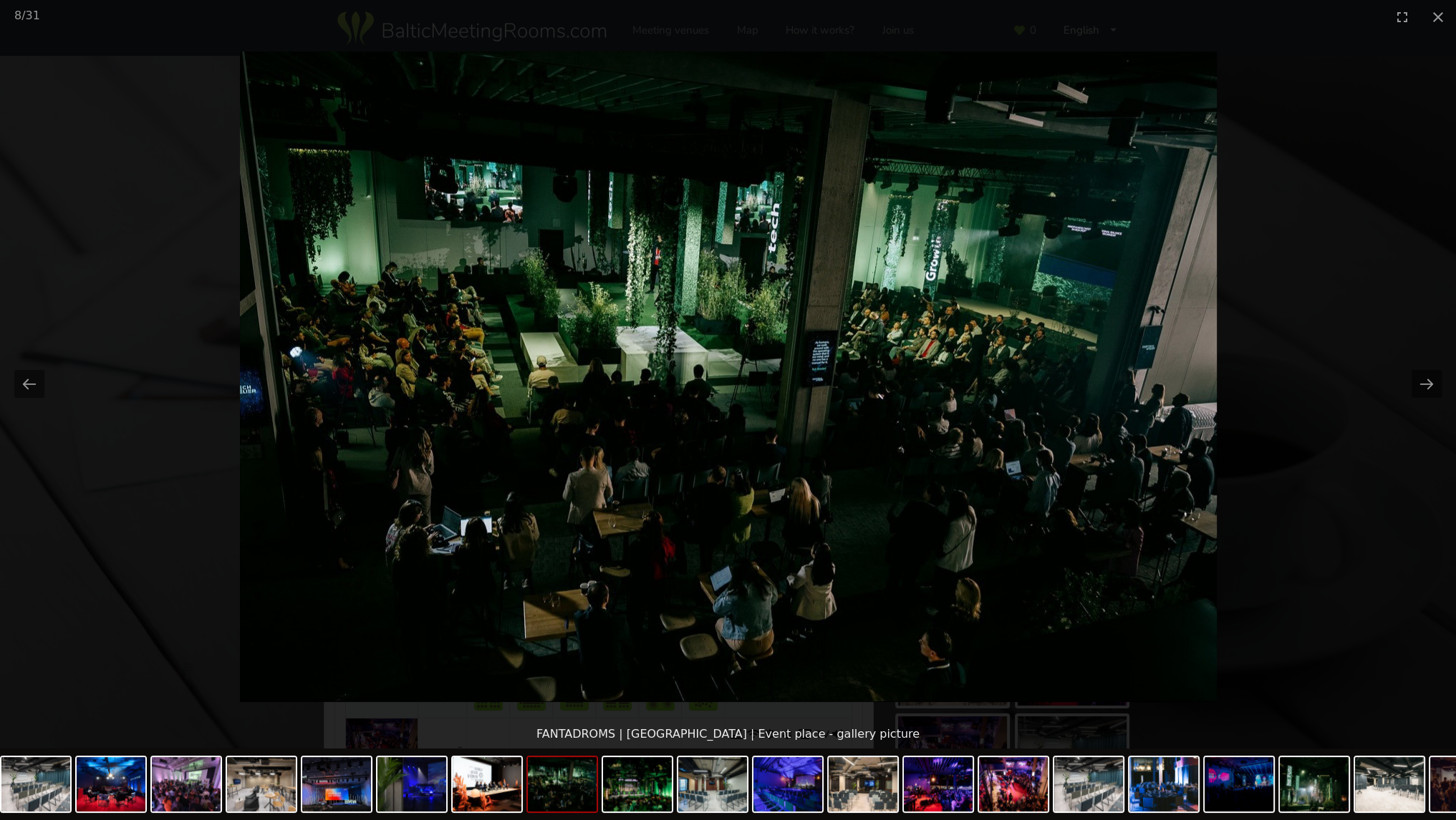
click at [1312, 387] on picture at bounding box center [728, 376] width 1456 height 687
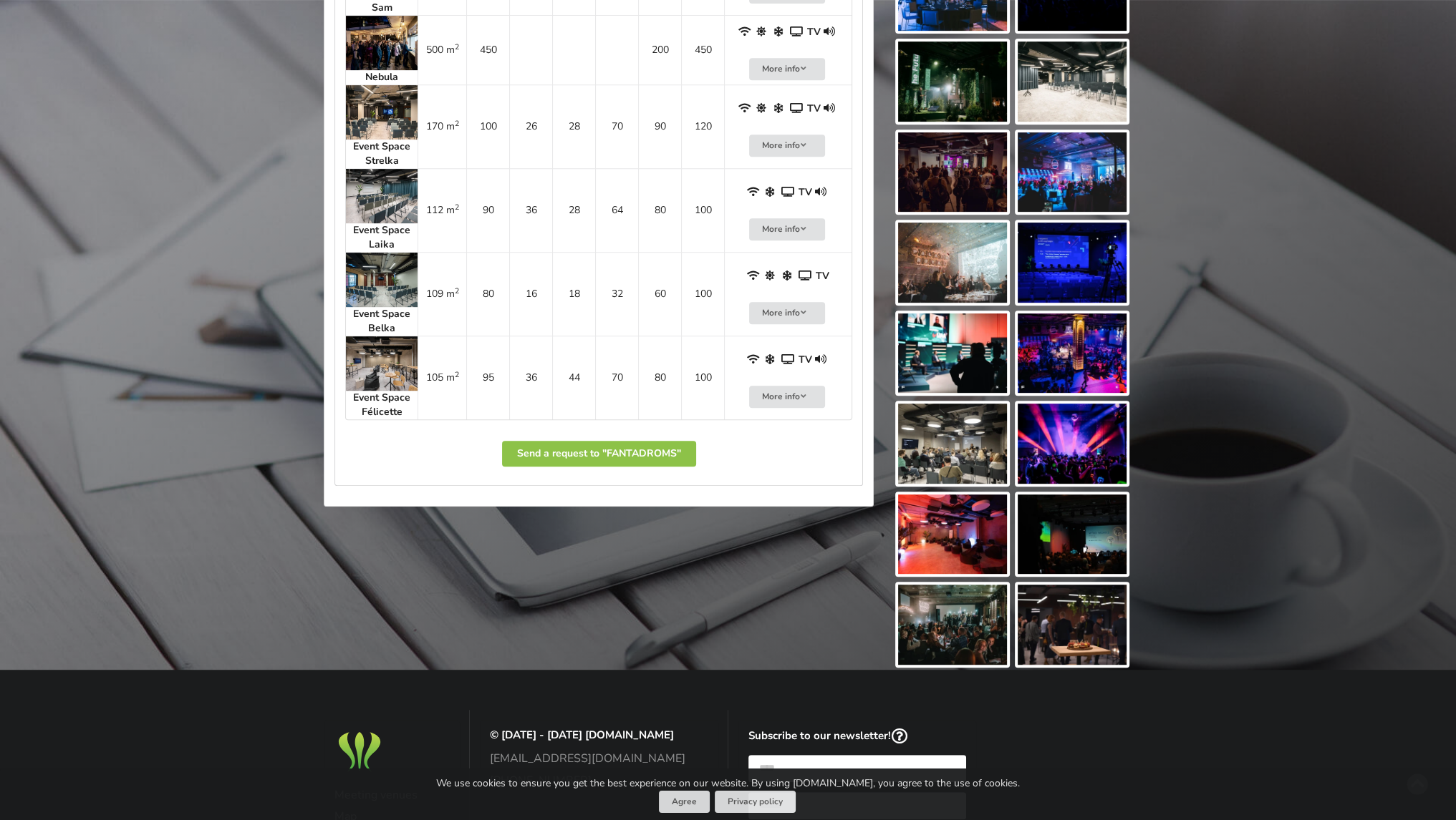
scroll to position [716, 0]
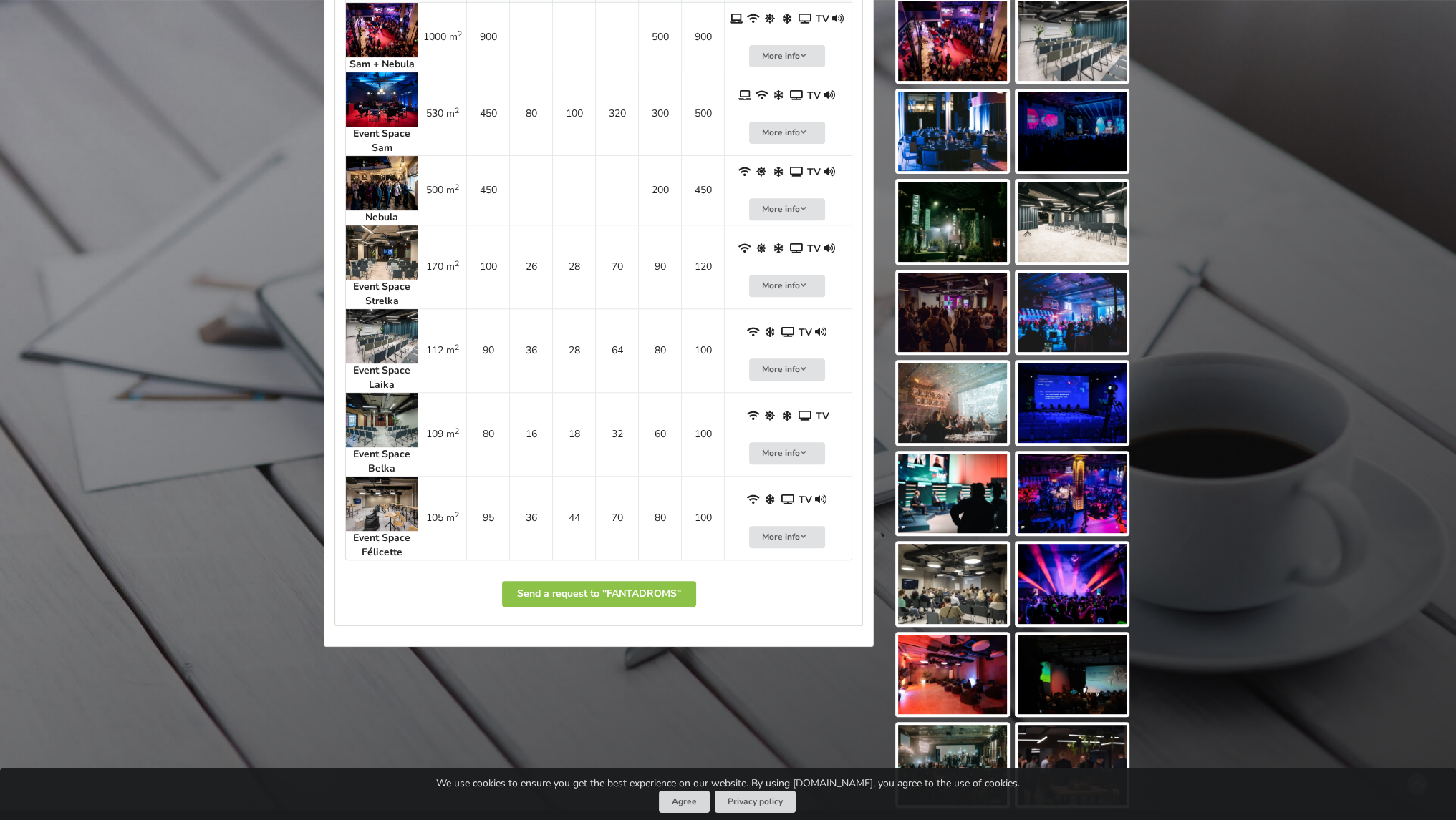
click at [375, 513] on img at bounding box center [382, 504] width 71 height 54
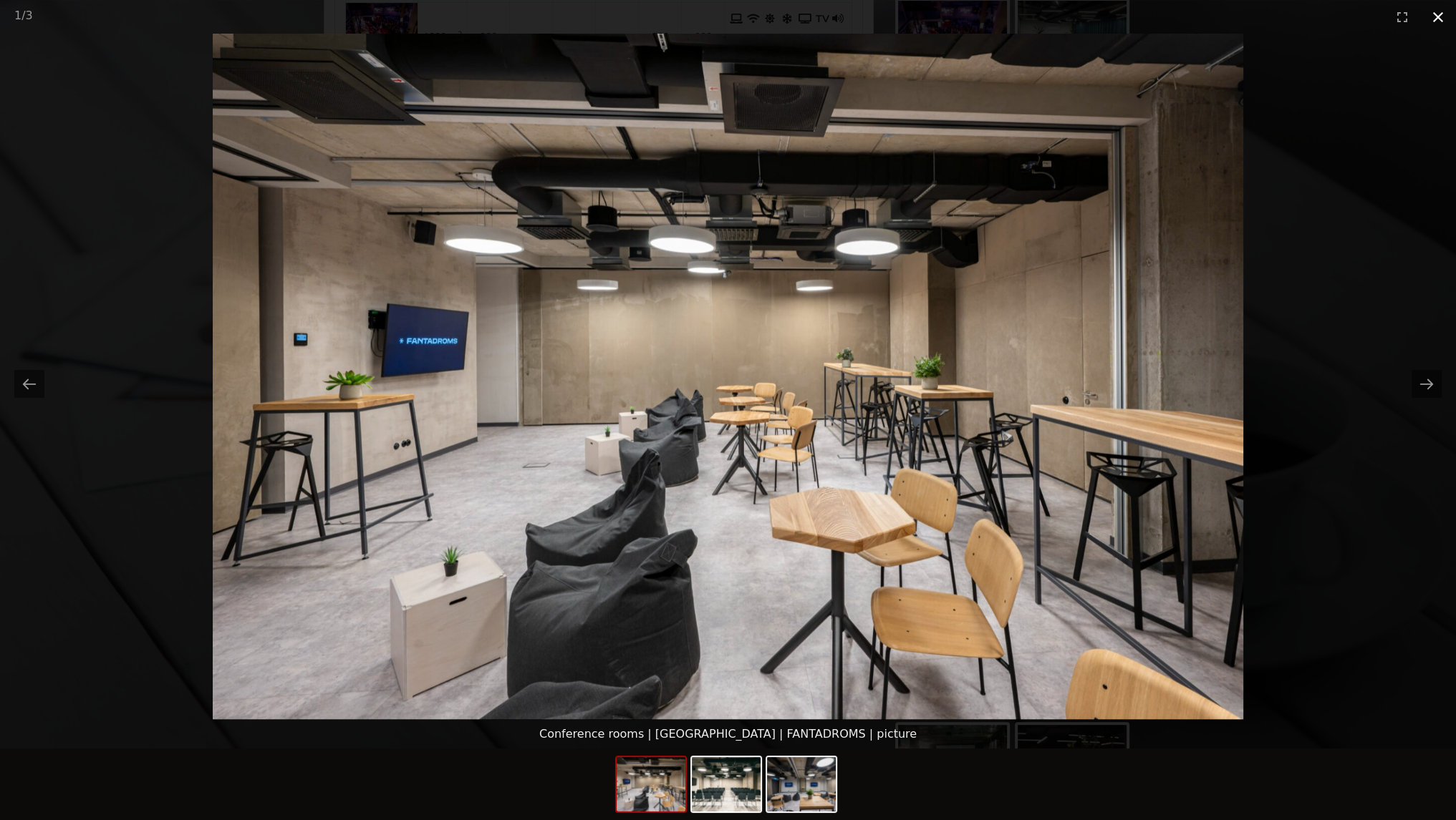
click at [1440, 18] on button "Close gallery" at bounding box center [1437, 16] width 36 height 33
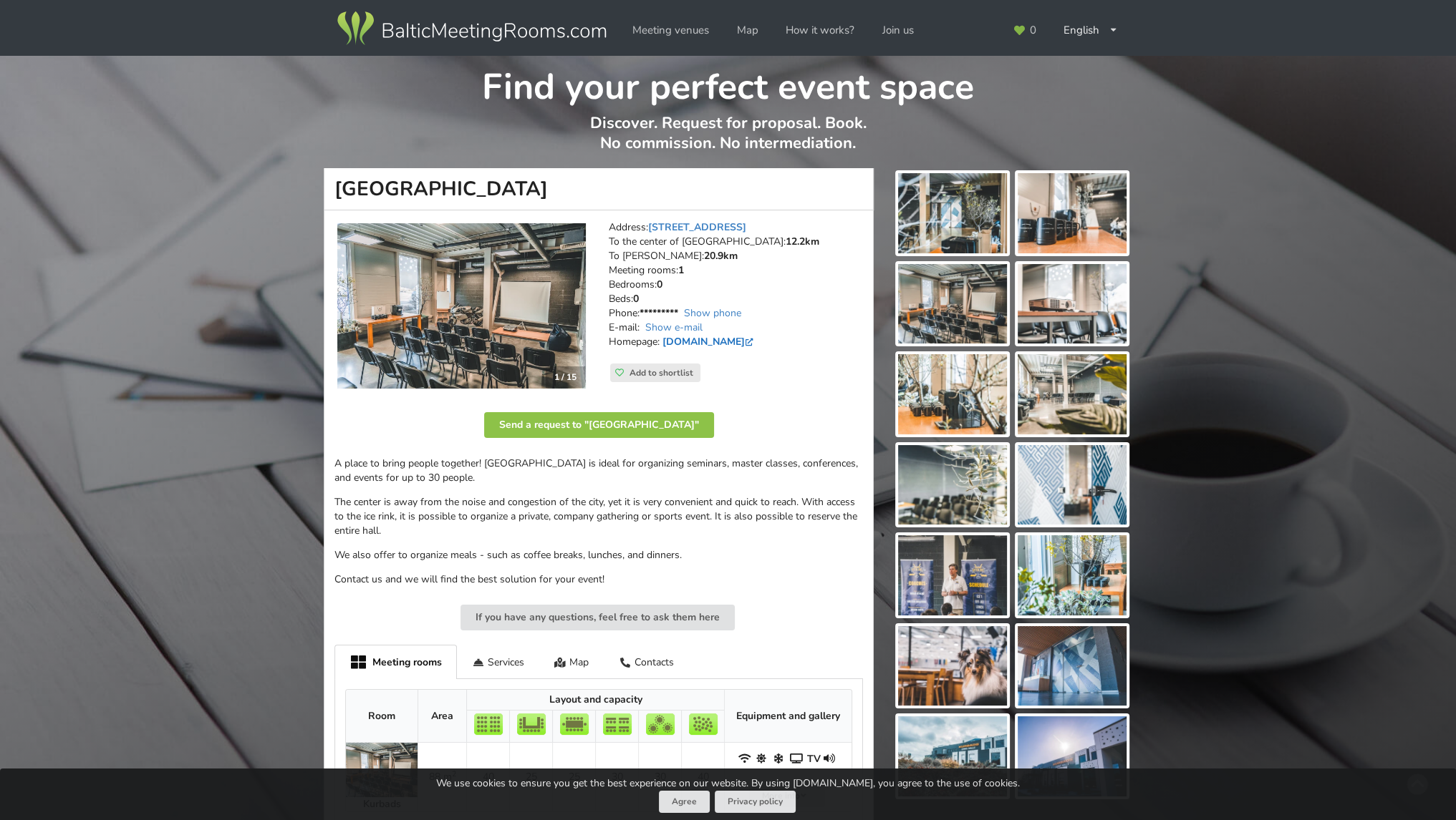
click at [712, 339] on link "[DOMAIN_NAME]" at bounding box center [709, 342] width 94 height 14
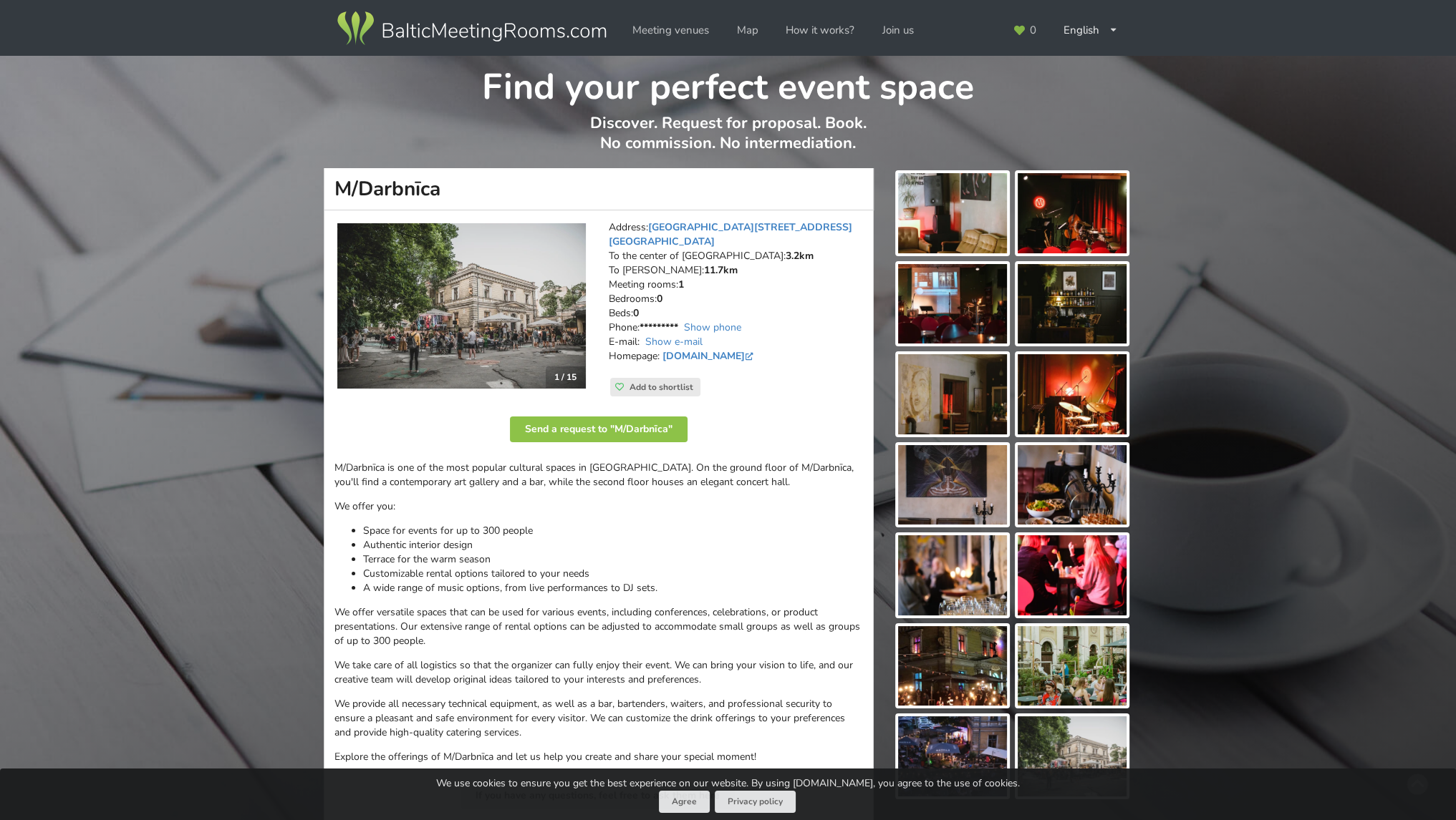
click at [483, 313] on img at bounding box center [461, 306] width 249 height 166
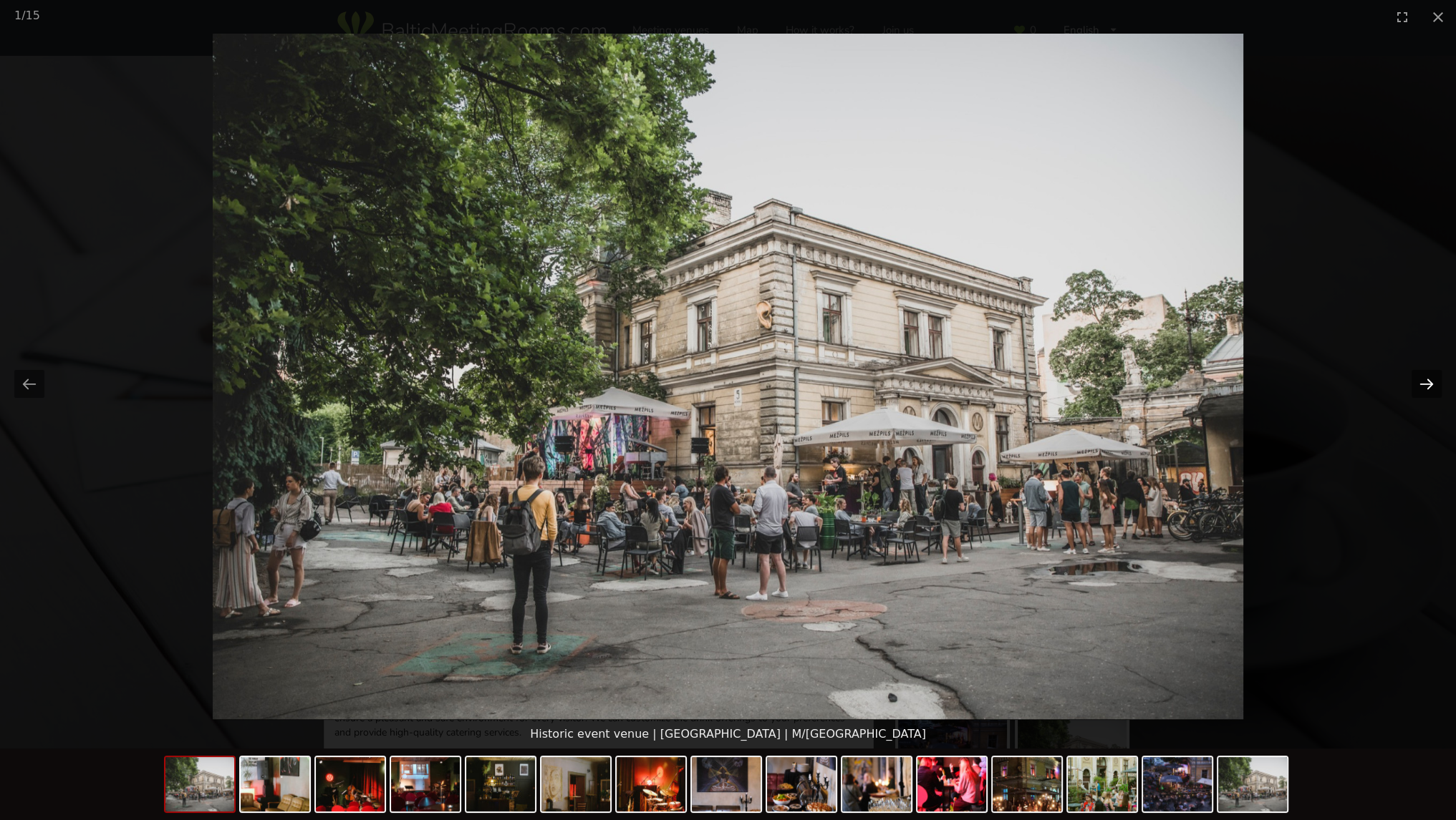
click at [1427, 383] on button "Next slide" at bounding box center [1426, 384] width 30 height 28
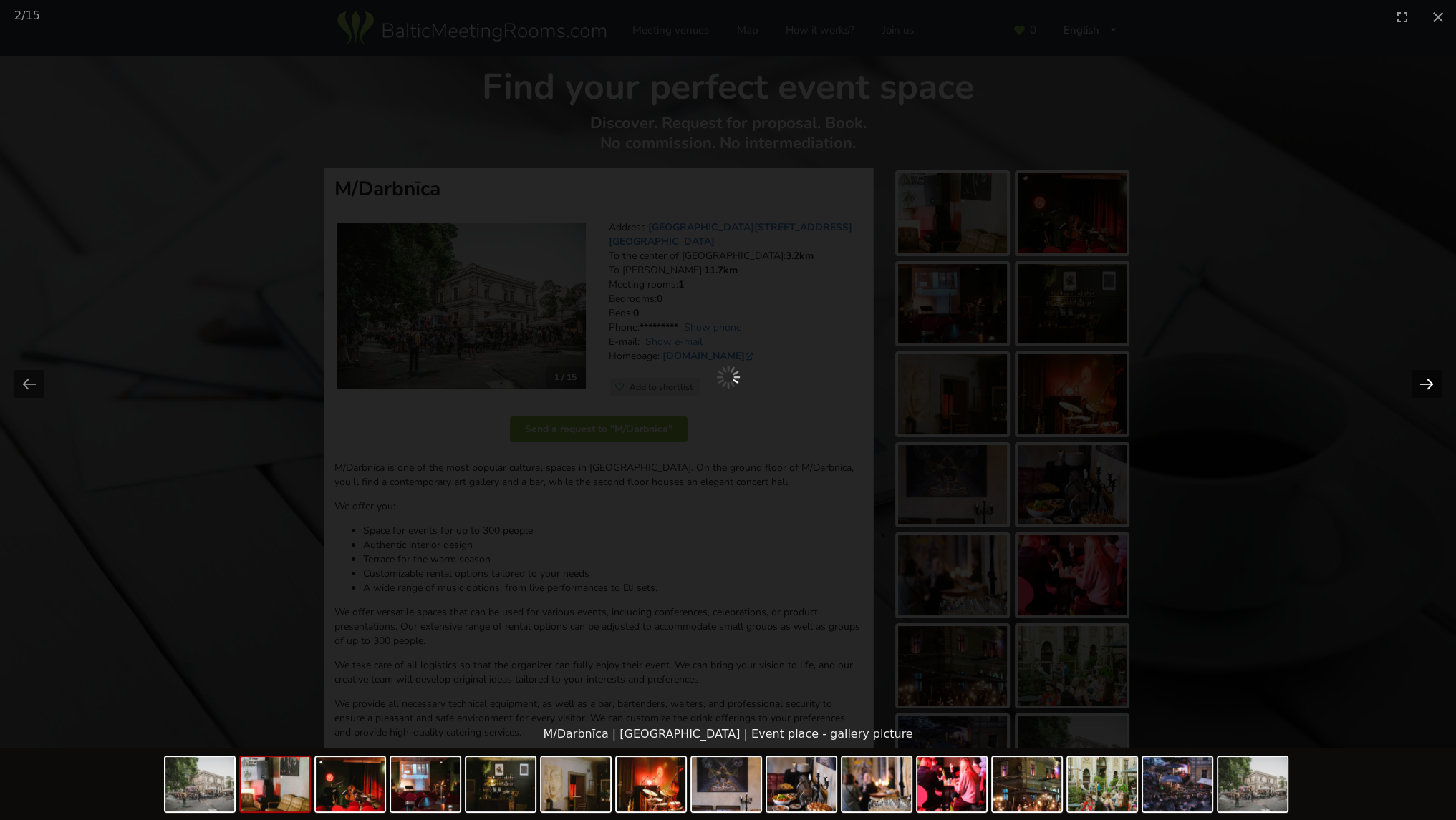
click at [1427, 383] on button "Next slide" at bounding box center [1426, 384] width 30 height 28
click at [844, 443] on picture at bounding box center [728, 377] width 728 height 344
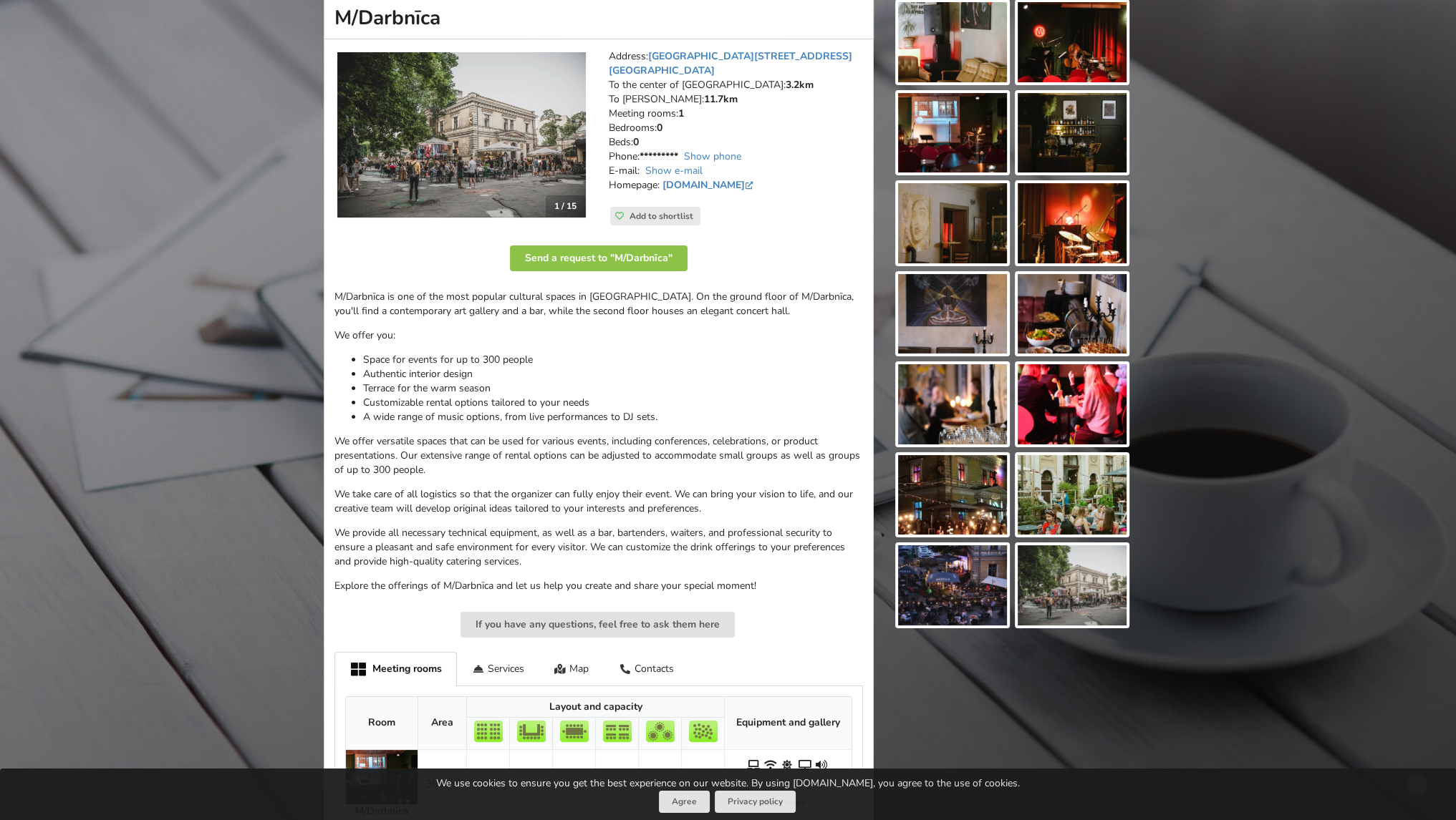
scroll to position [214, 0]
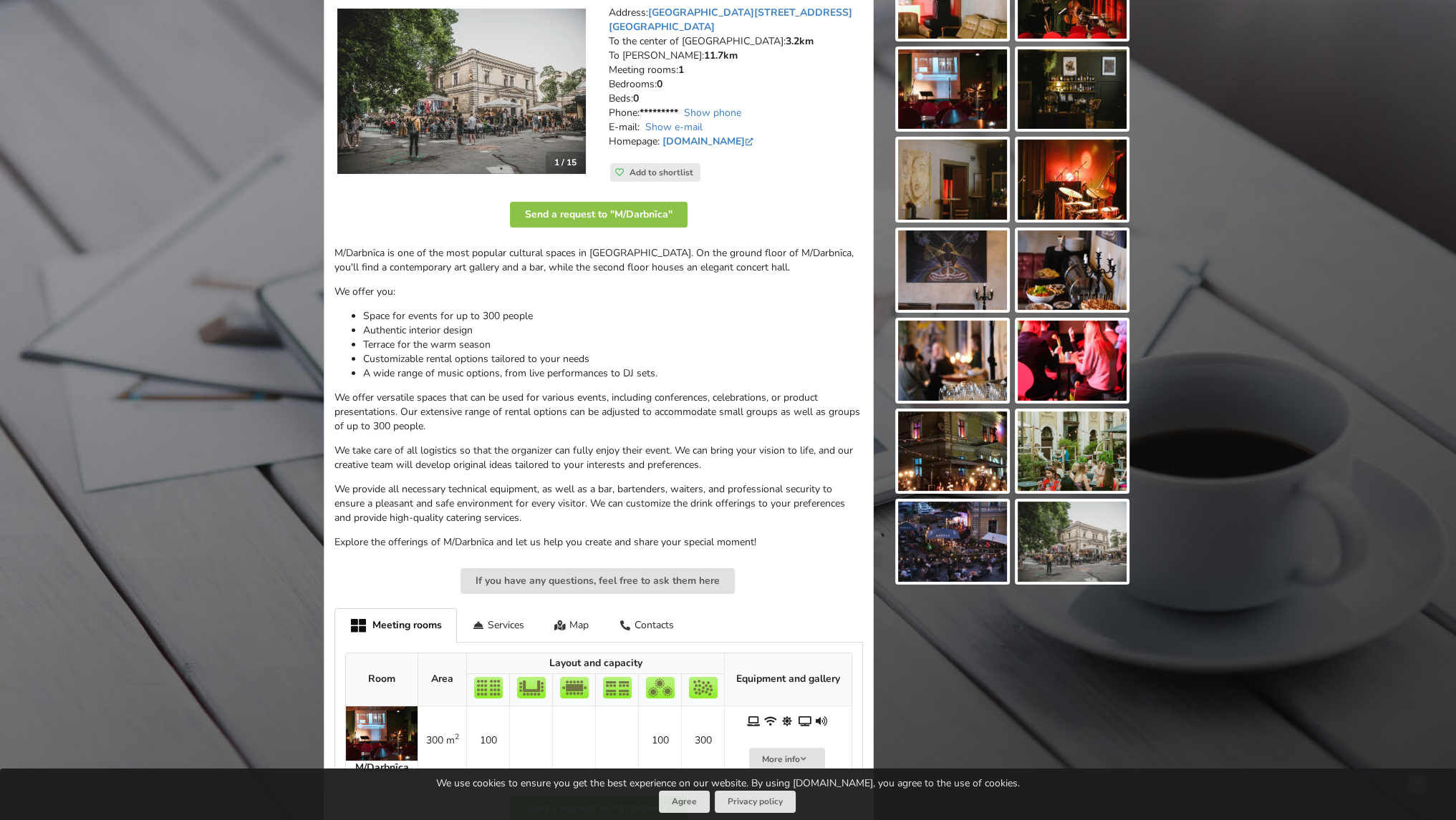
click at [445, 81] on img at bounding box center [461, 91] width 249 height 166
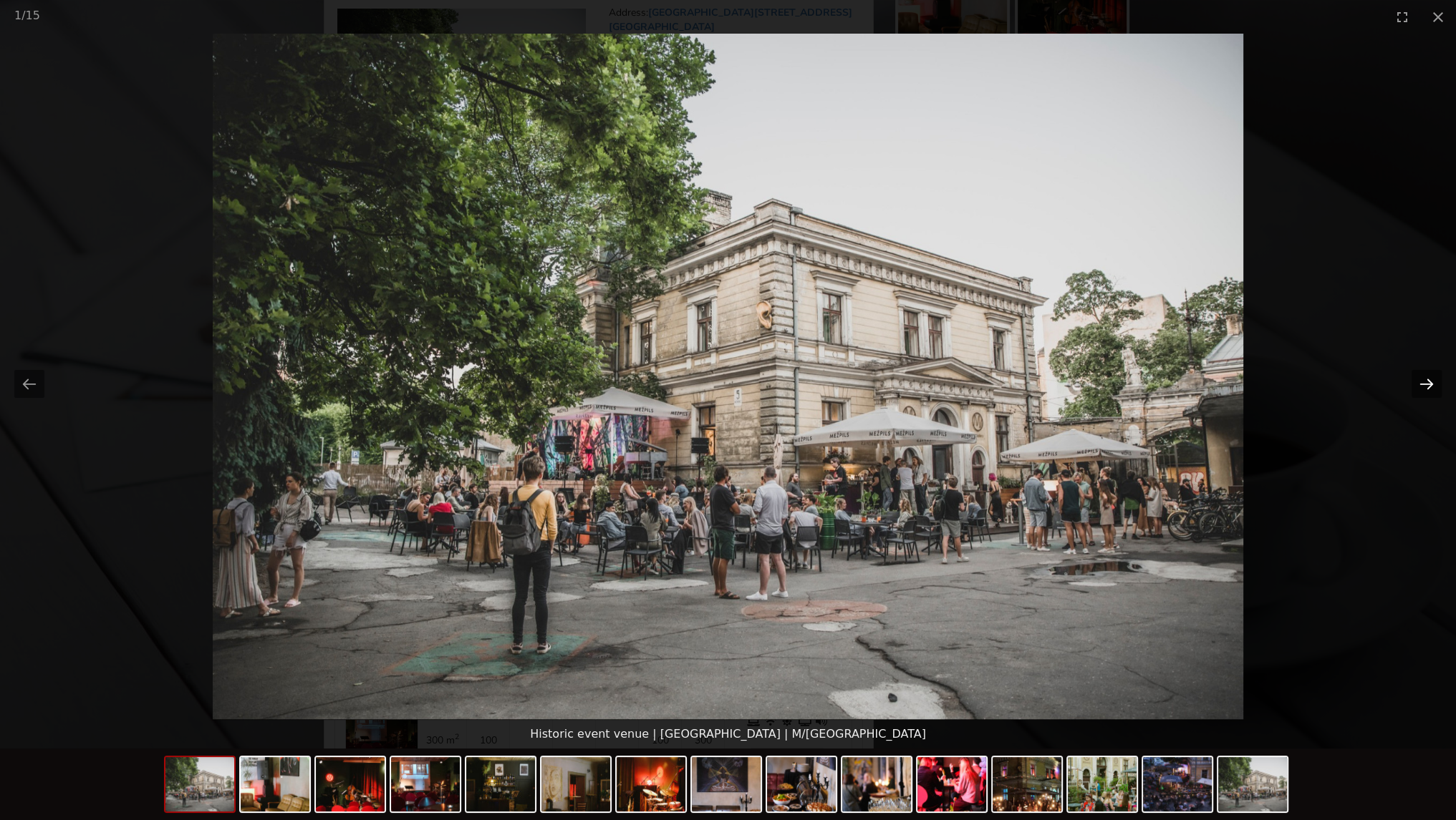
click at [1434, 383] on button "Next slide" at bounding box center [1426, 384] width 30 height 28
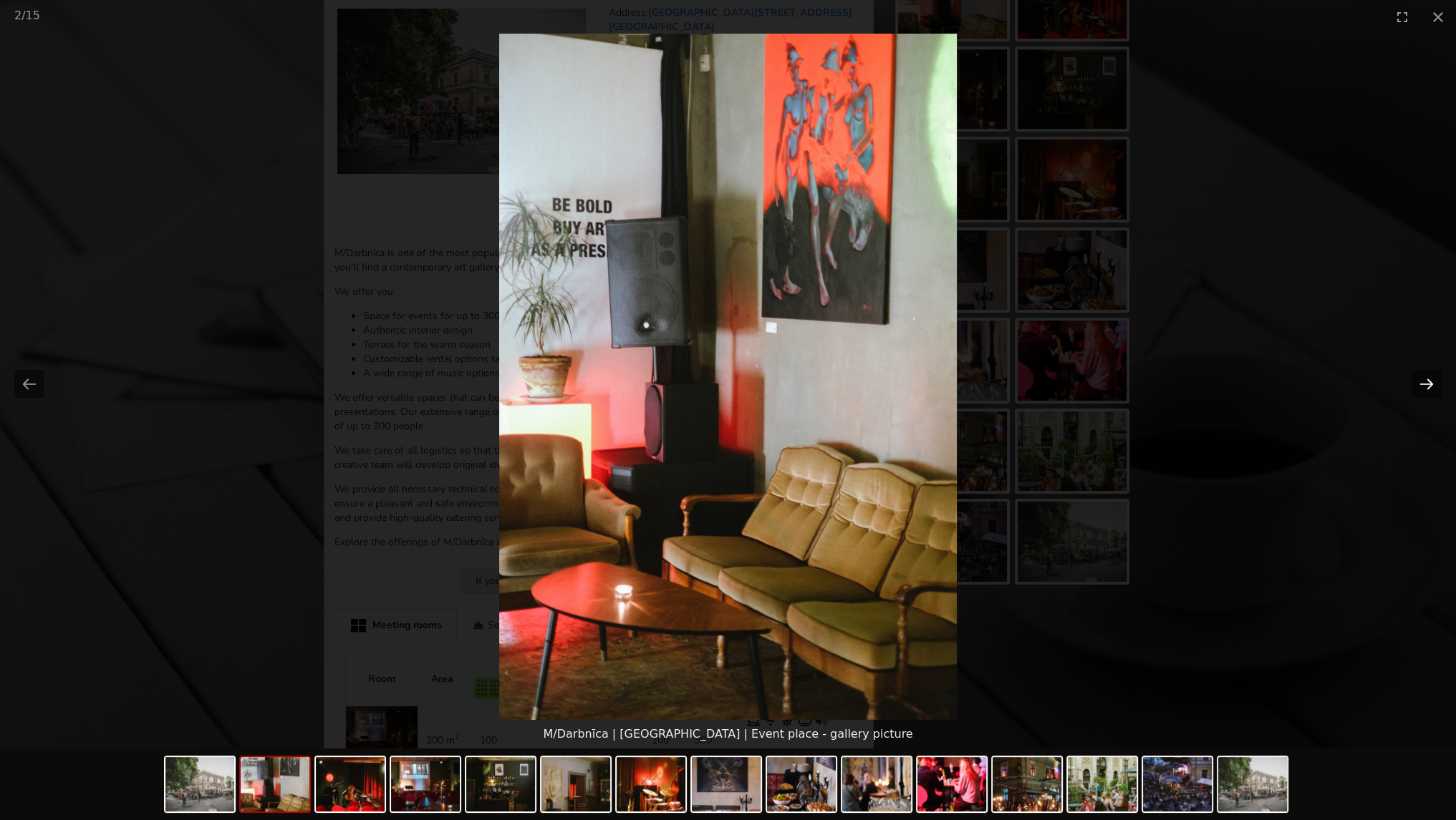
click at [1415, 386] on button "Next slide" at bounding box center [1426, 384] width 30 height 28
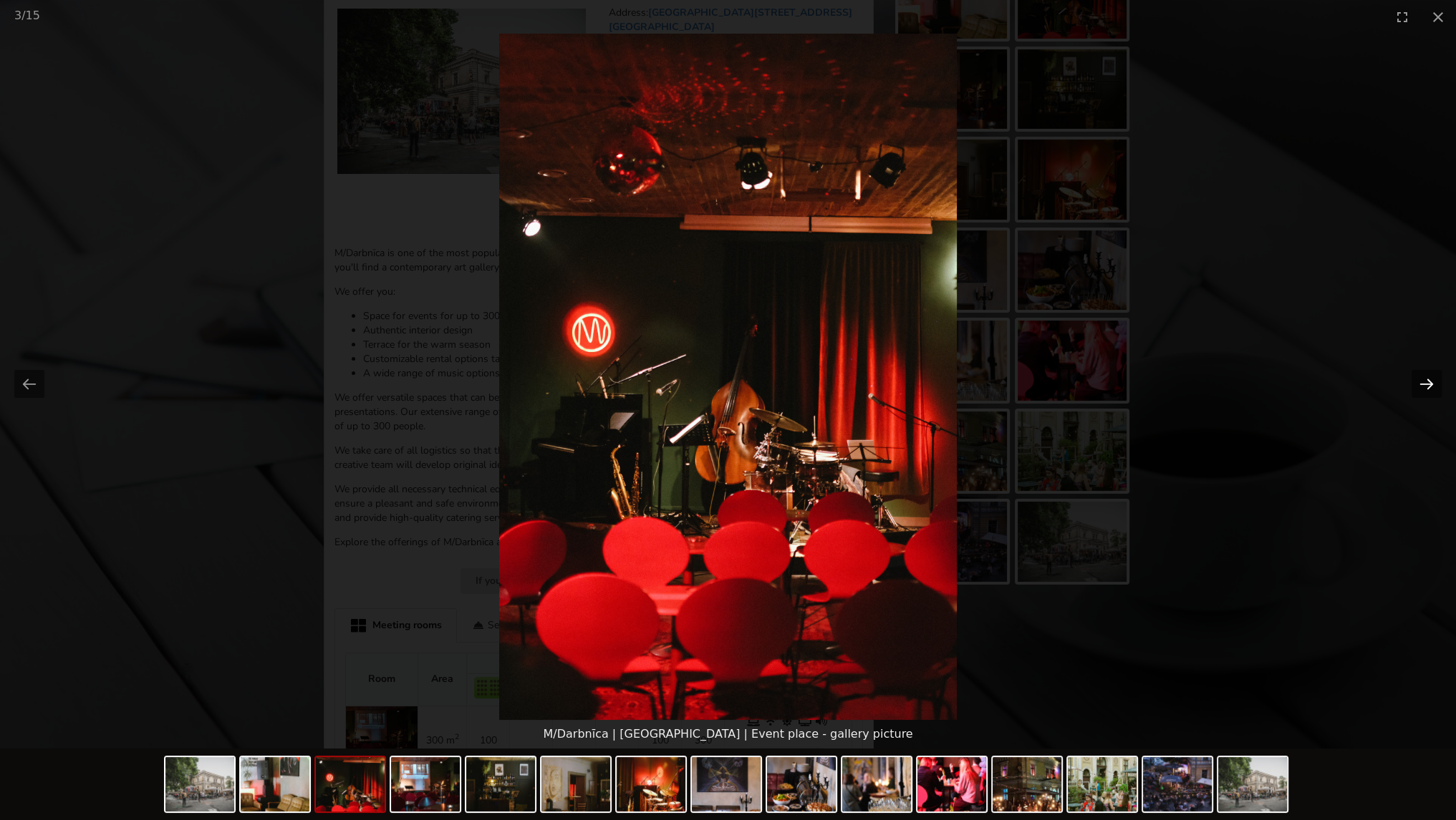
click at [1411, 387] on button "Next slide" at bounding box center [1426, 384] width 30 height 28
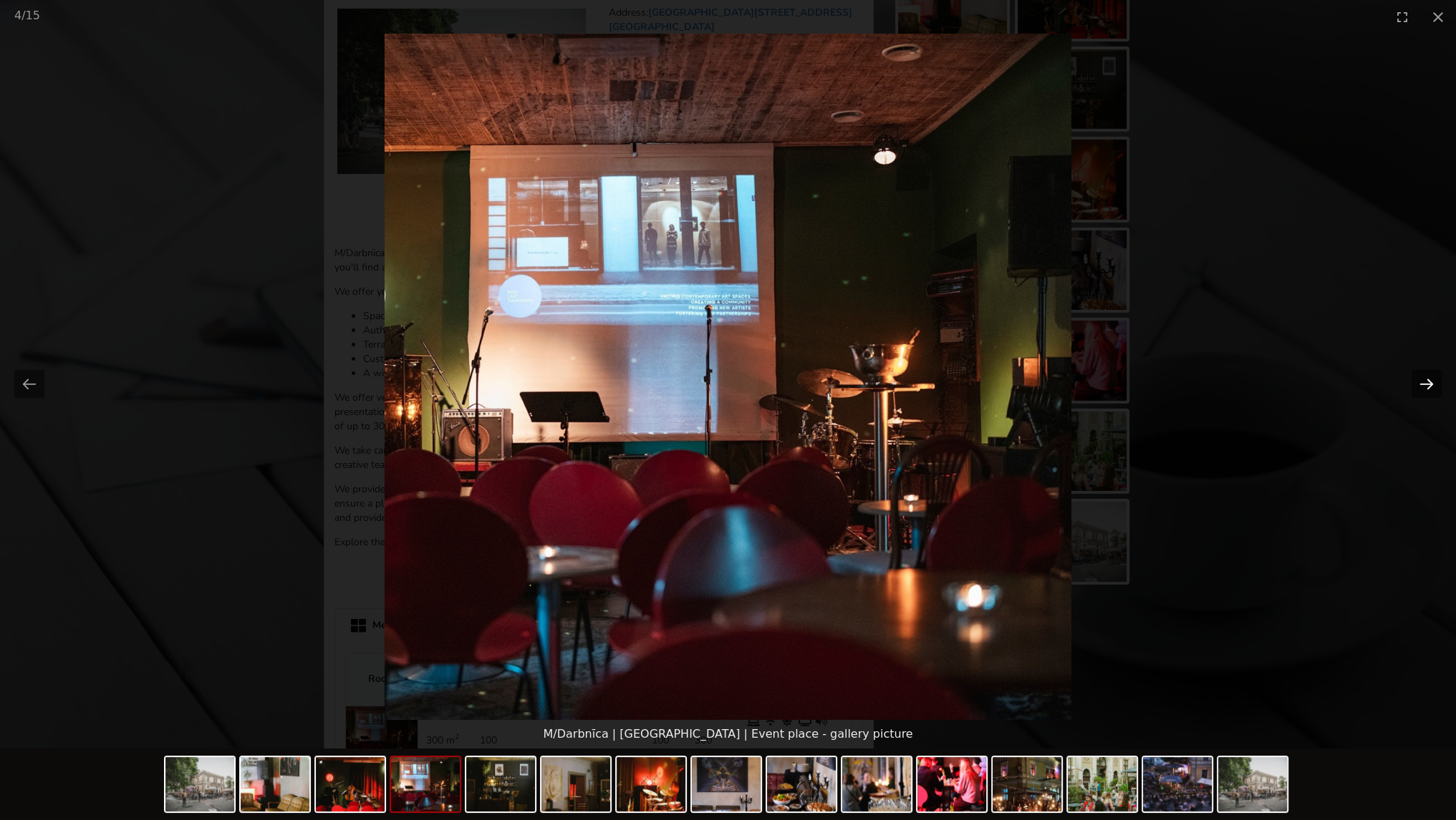
click at [1411, 387] on button "Next slide" at bounding box center [1426, 384] width 30 height 28
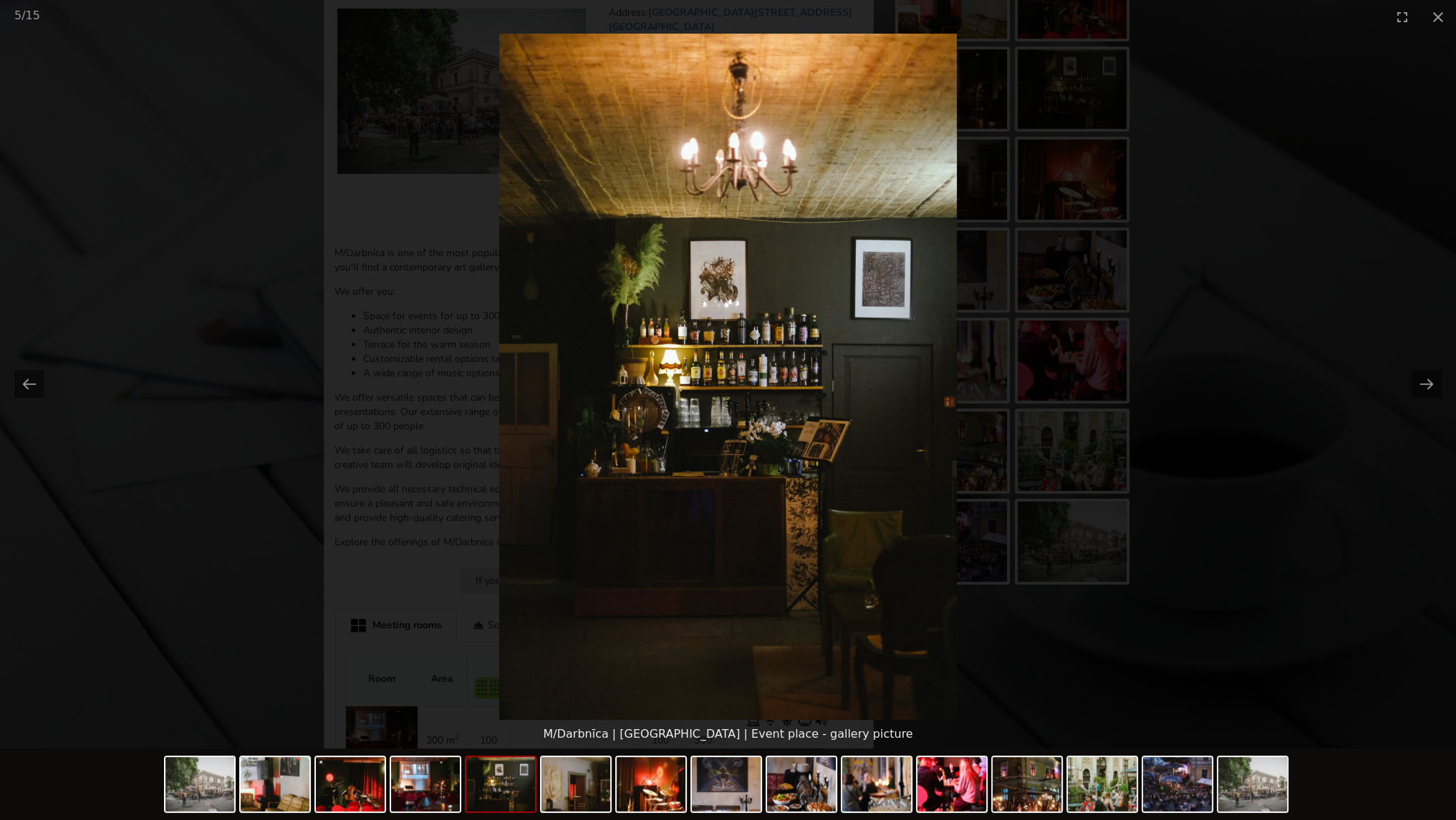
click at [1410, 387] on div at bounding box center [728, 376] width 1456 height 687
click at [1424, 384] on button "Next slide" at bounding box center [1426, 384] width 30 height 28
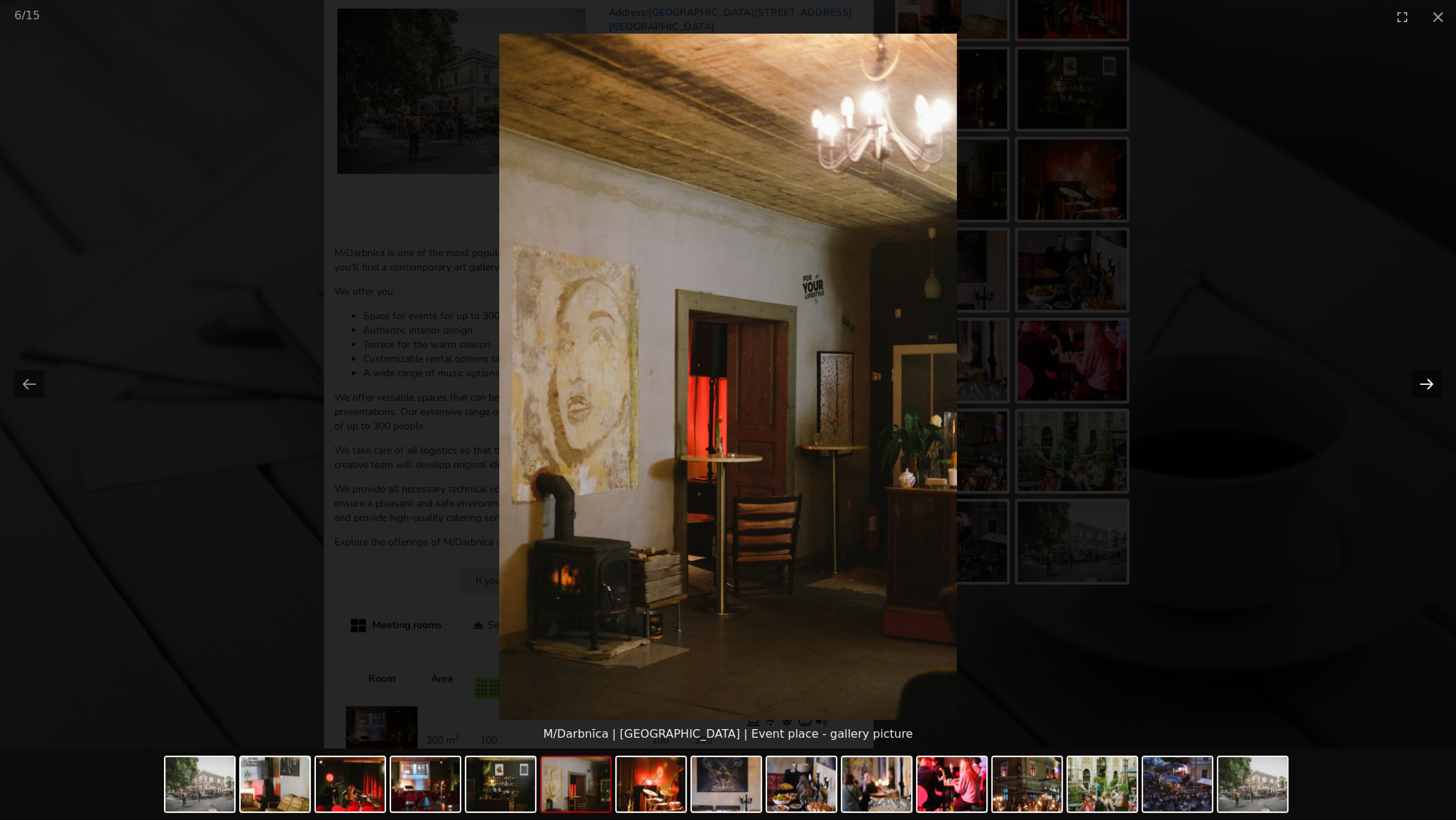
click at [1423, 385] on button "Next slide" at bounding box center [1426, 384] width 30 height 28
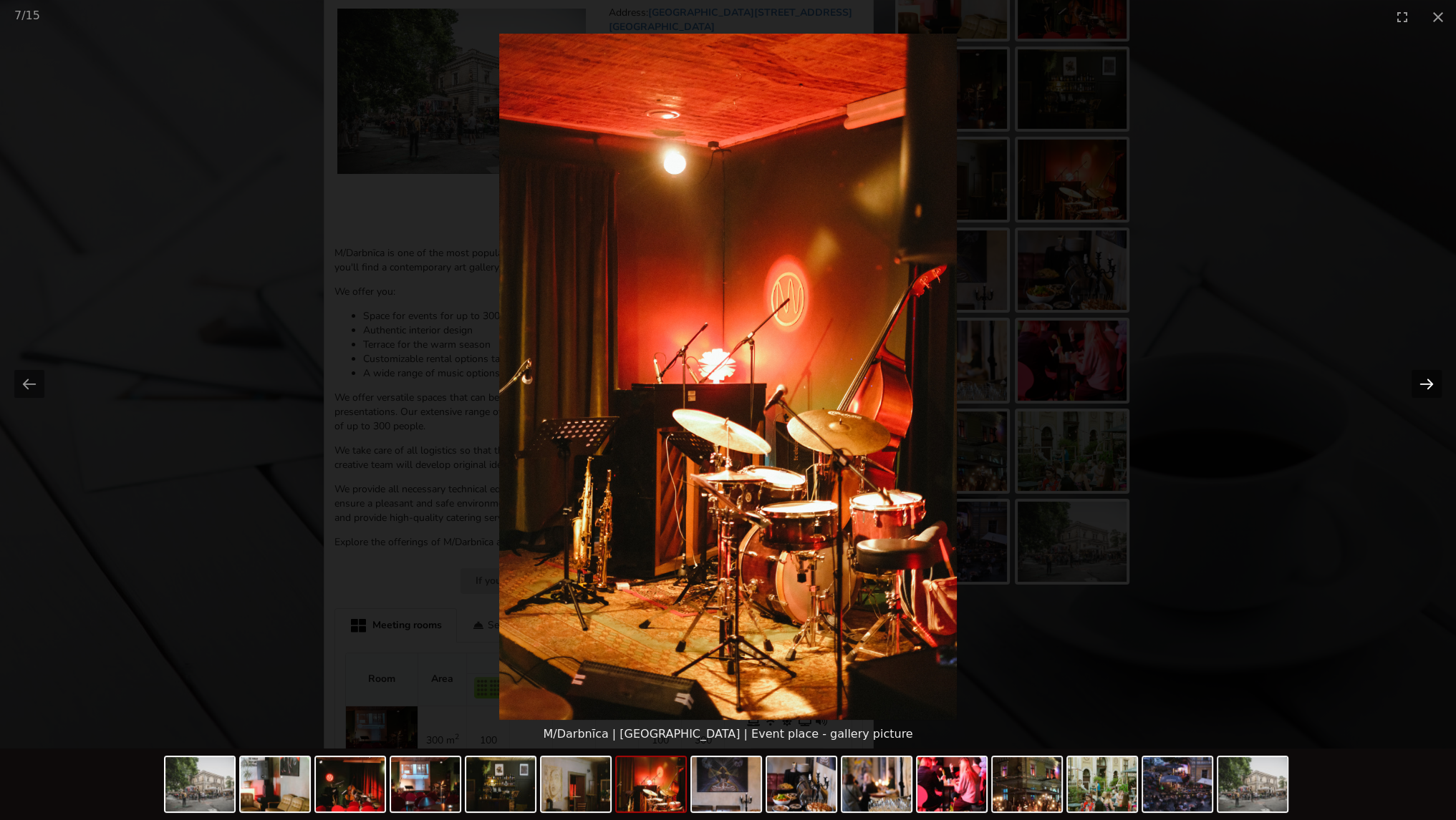
click at [1422, 386] on button "Next slide" at bounding box center [1426, 384] width 30 height 28
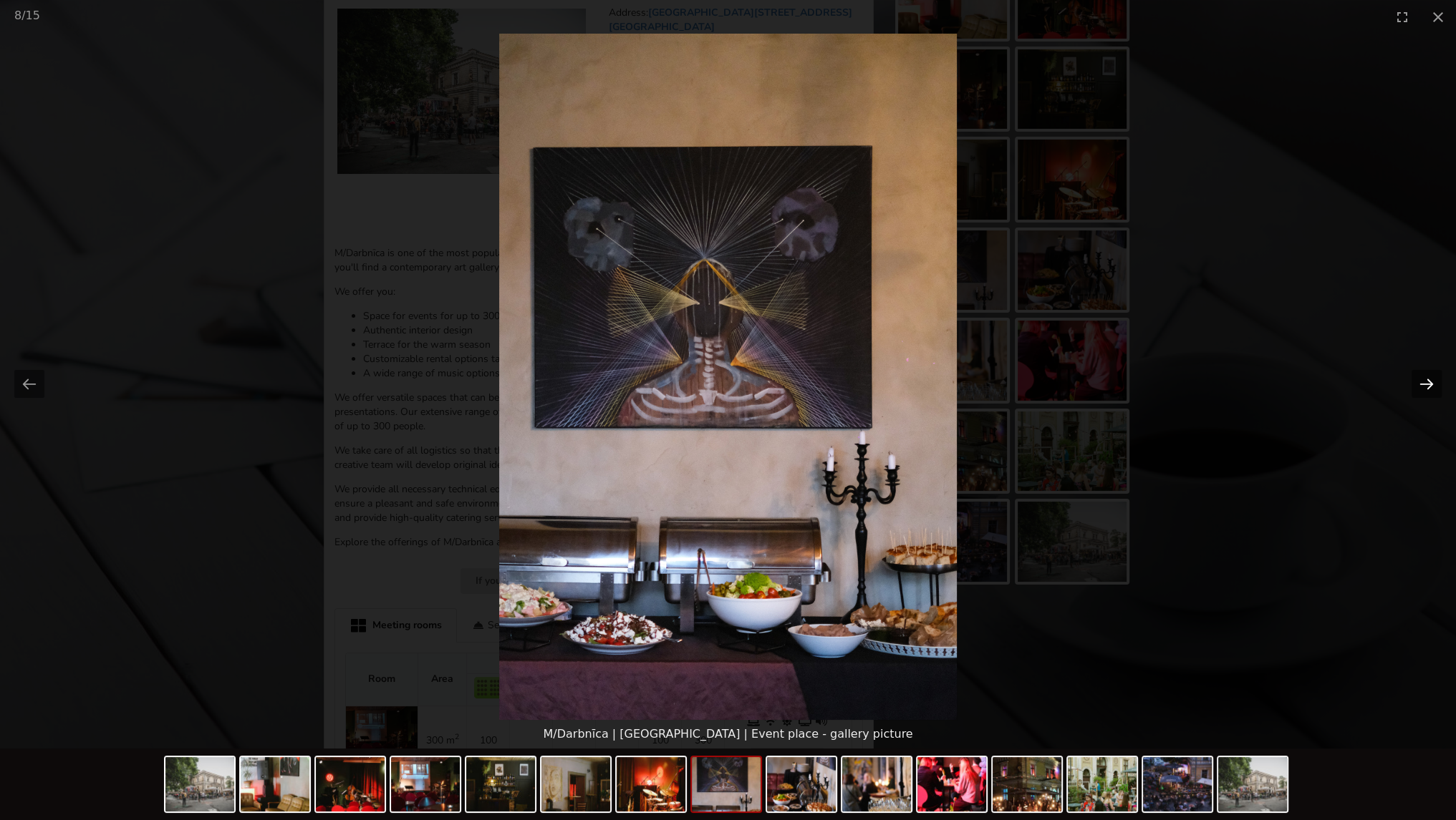
click at [1420, 386] on button "Next slide" at bounding box center [1426, 384] width 30 height 28
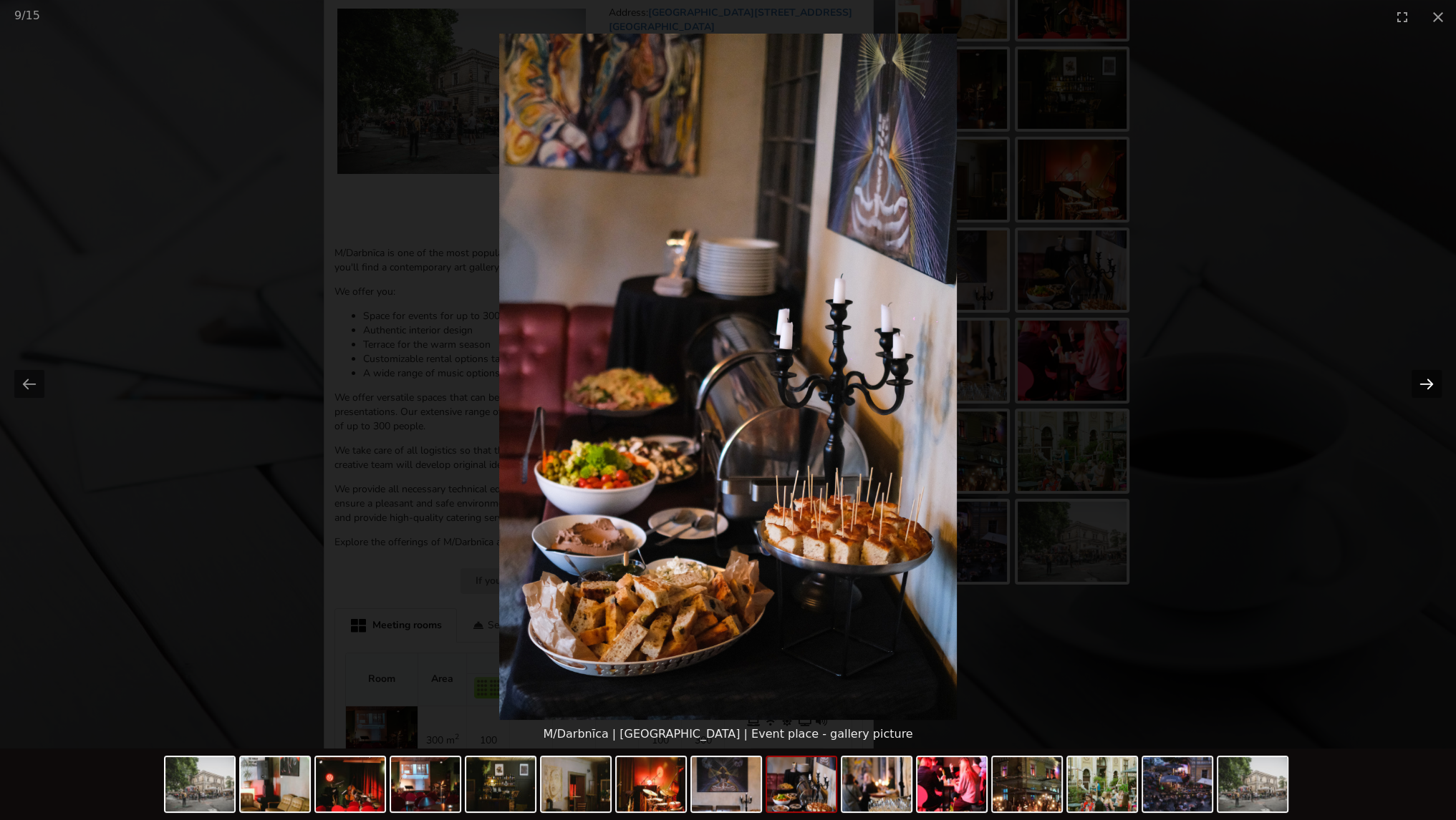
click at [1420, 386] on button "Next slide" at bounding box center [1426, 384] width 30 height 28
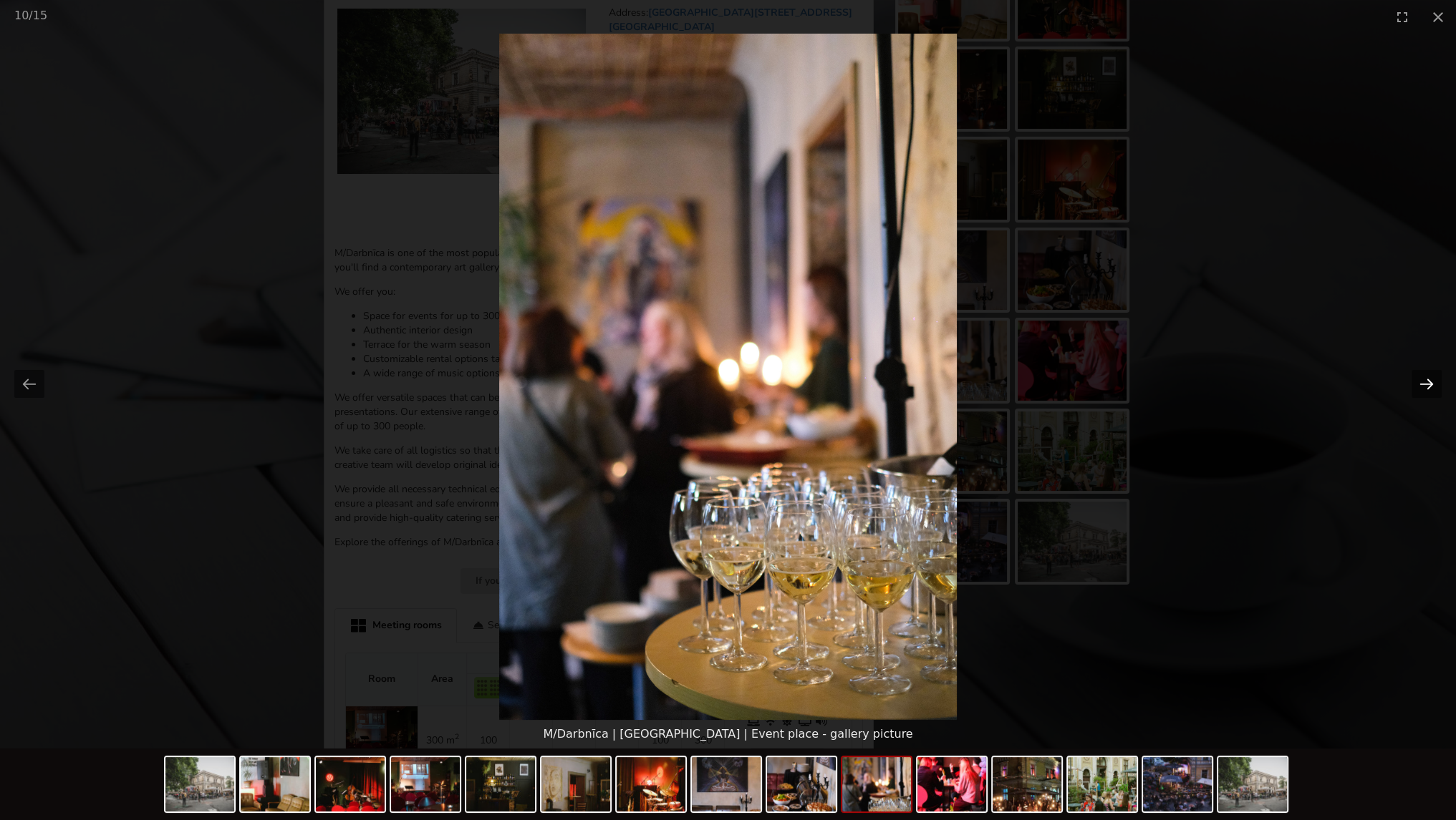
click at [1420, 386] on button "Next slide" at bounding box center [1426, 384] width 30 height 28
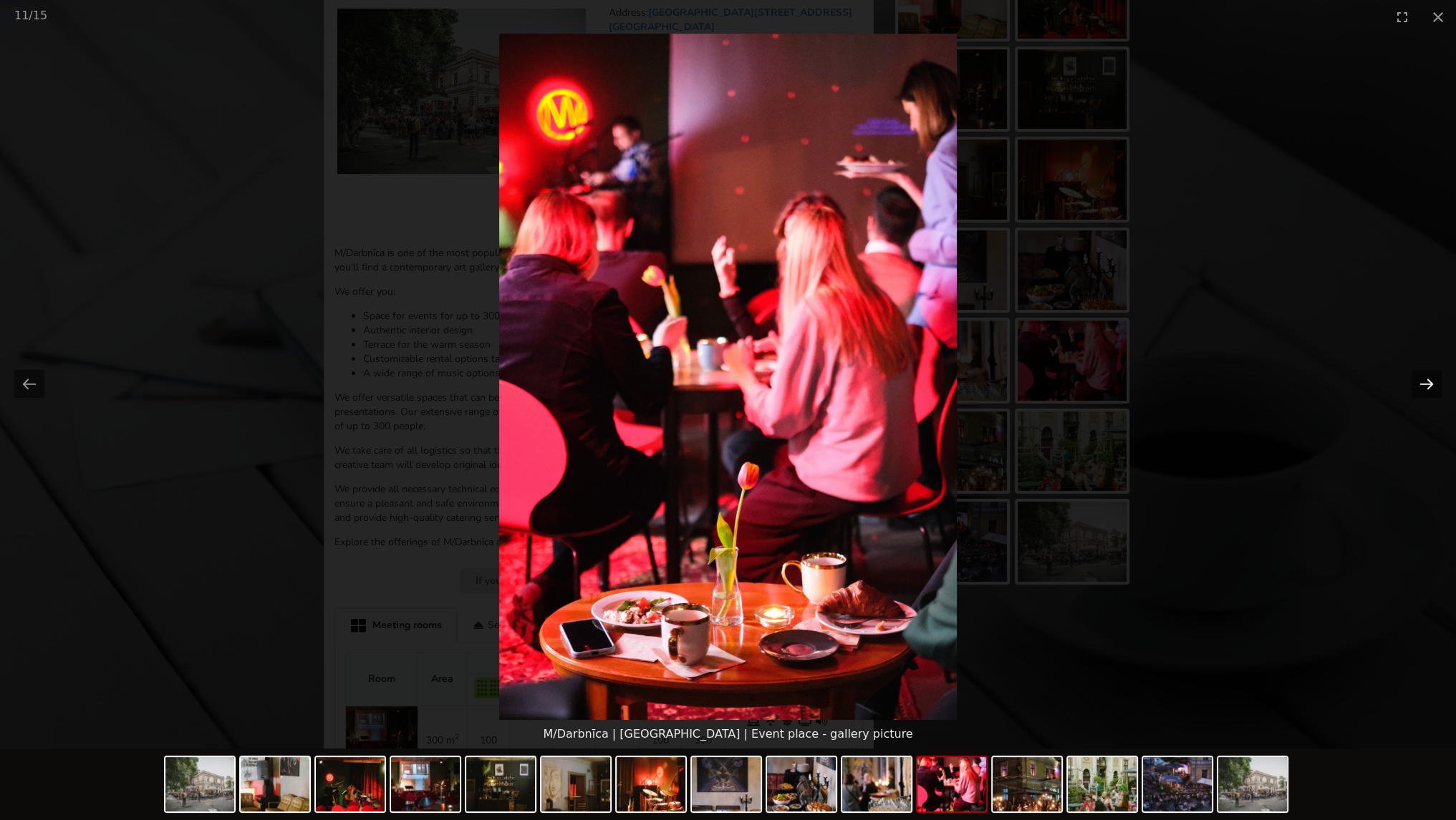
click at [1420, 386] on button "Next slide" at bounding box center [1426, 384] width 30 height 28
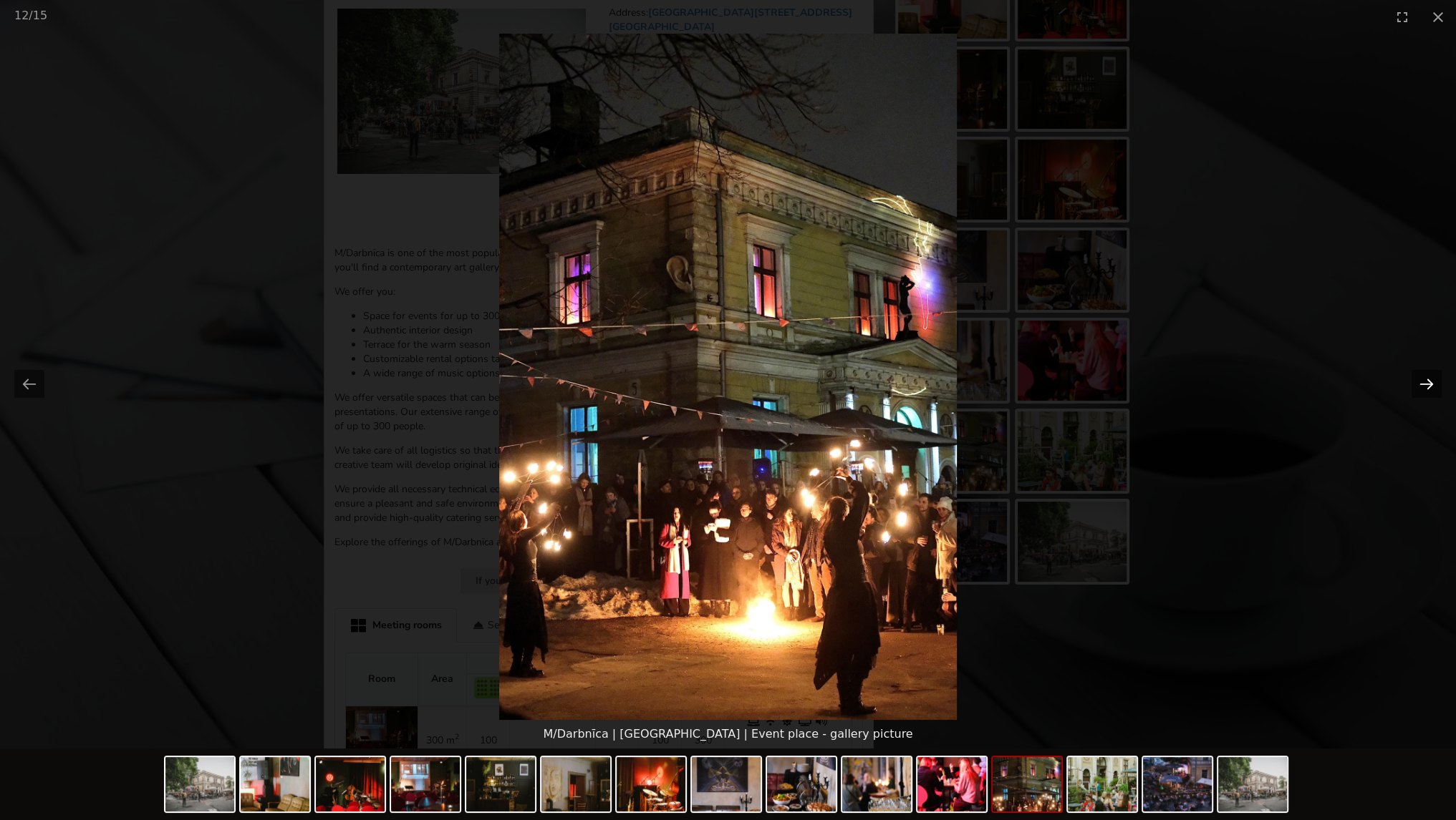
click at [1420, 386] on button "Next slide" at bounding box center [1426, 384] width 30 height 28
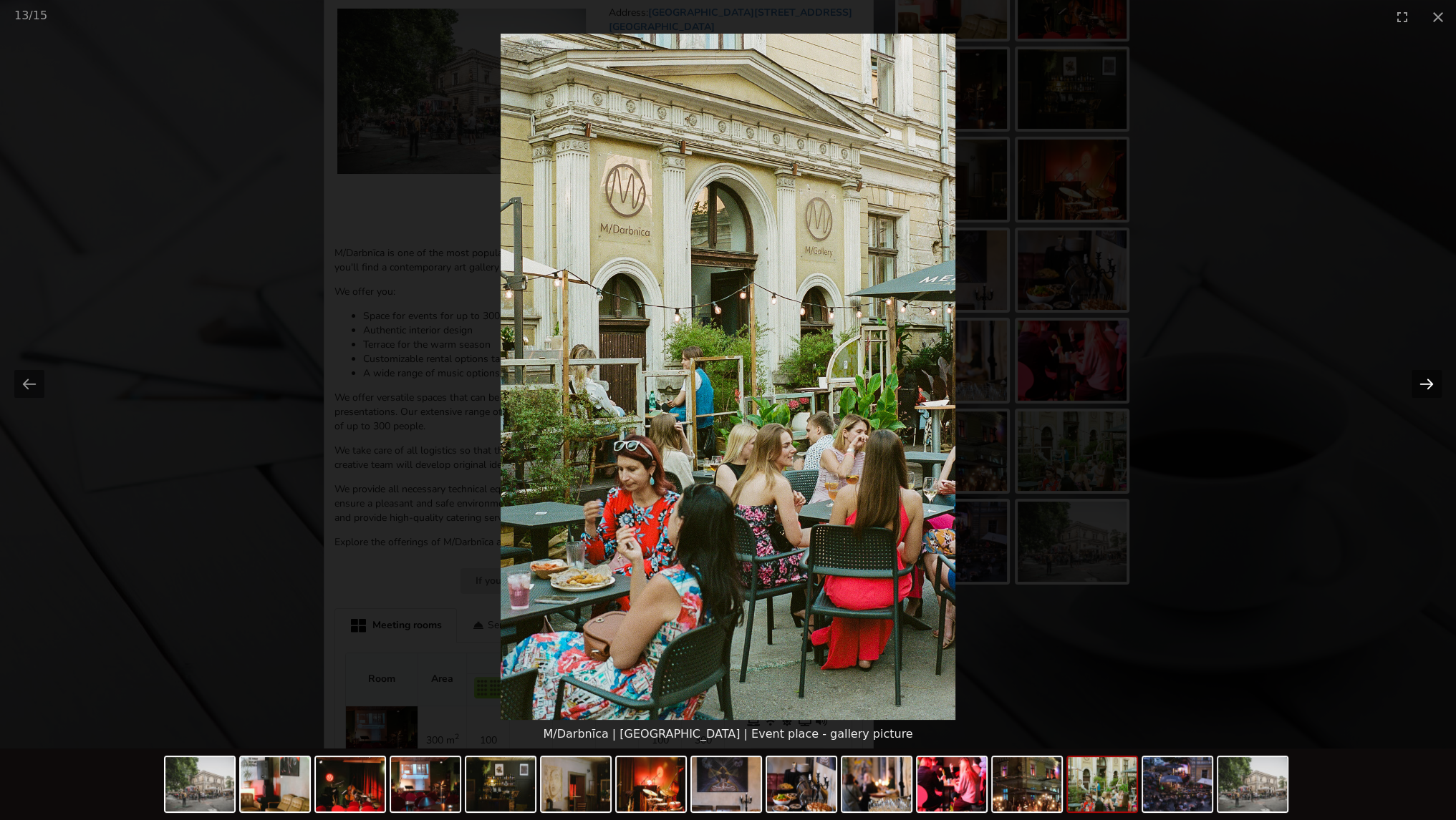
click at [1420, 386] on button "Next slide" at bounding box center [1426, 384] width 30 height 28
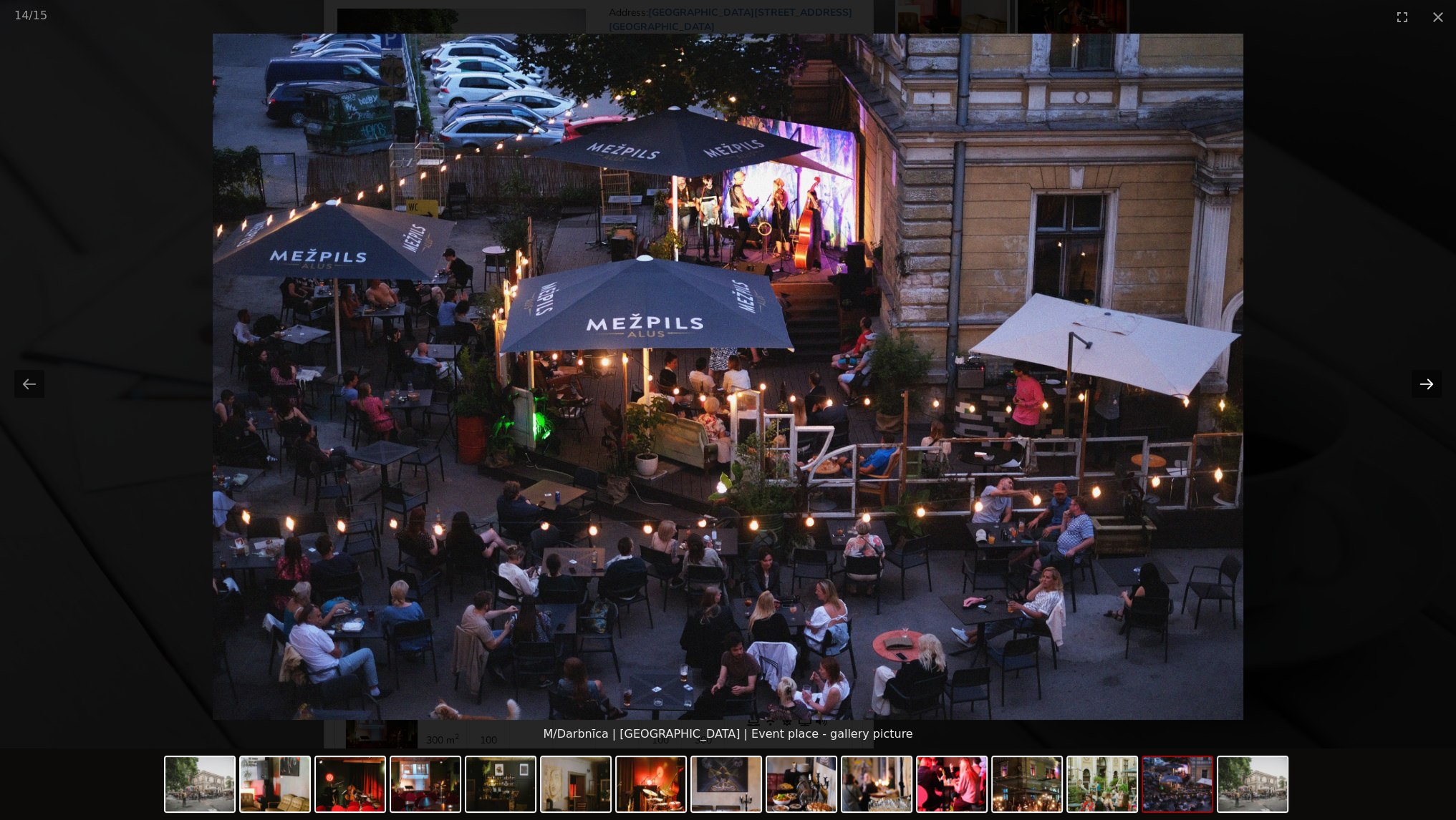
click at [1420, 386] on button "Next slide" at bounding box center [1426, 384] width 30 height 28
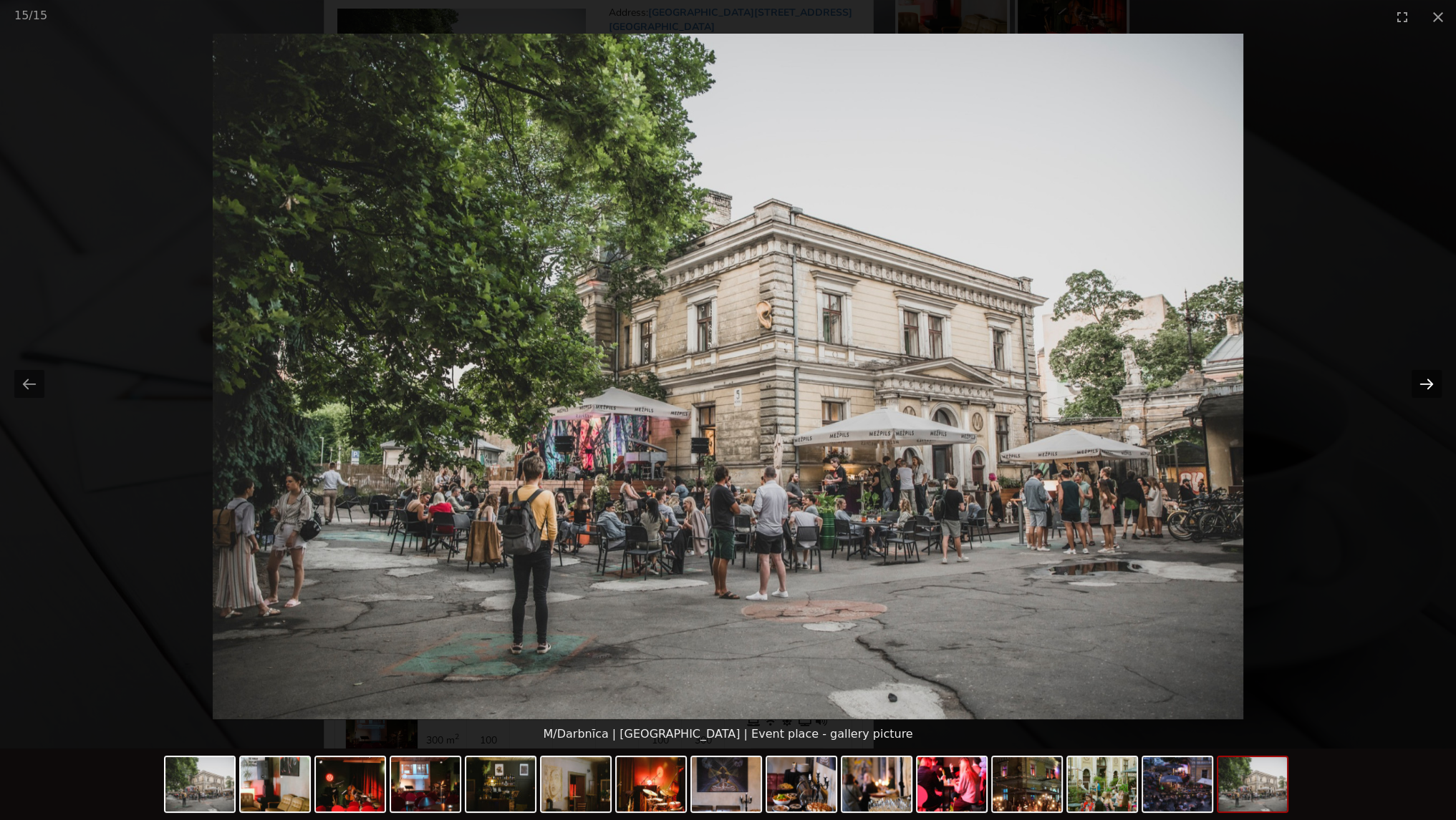
click at [1420, 386] on button "Next slide" at bounding box center [1426, 384] width 30 height 28
click at [1371, 412] on picture at bounding box center [728, 376] width 1456 height 687
click at [1366, 265] on picture at bounding box center [728, 376] width 1456 height 687
click at [1439, 14] on button "Close gallery" at bounding box center [1437, 16] width 36 height 33
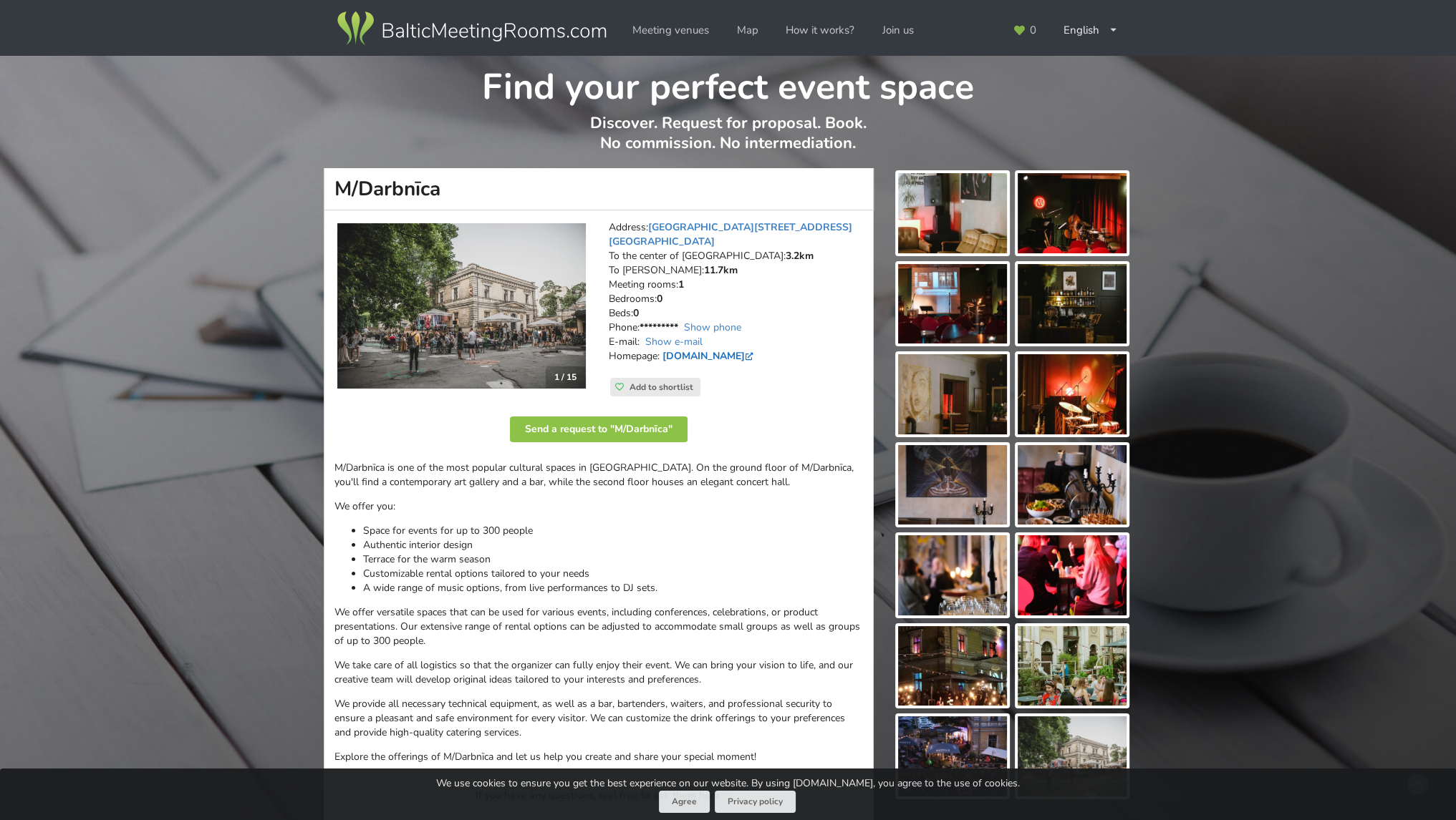
click at [726, 349] on link "www.mdarbnica.lv" at bounding box center [709, 356] width 94 height 14
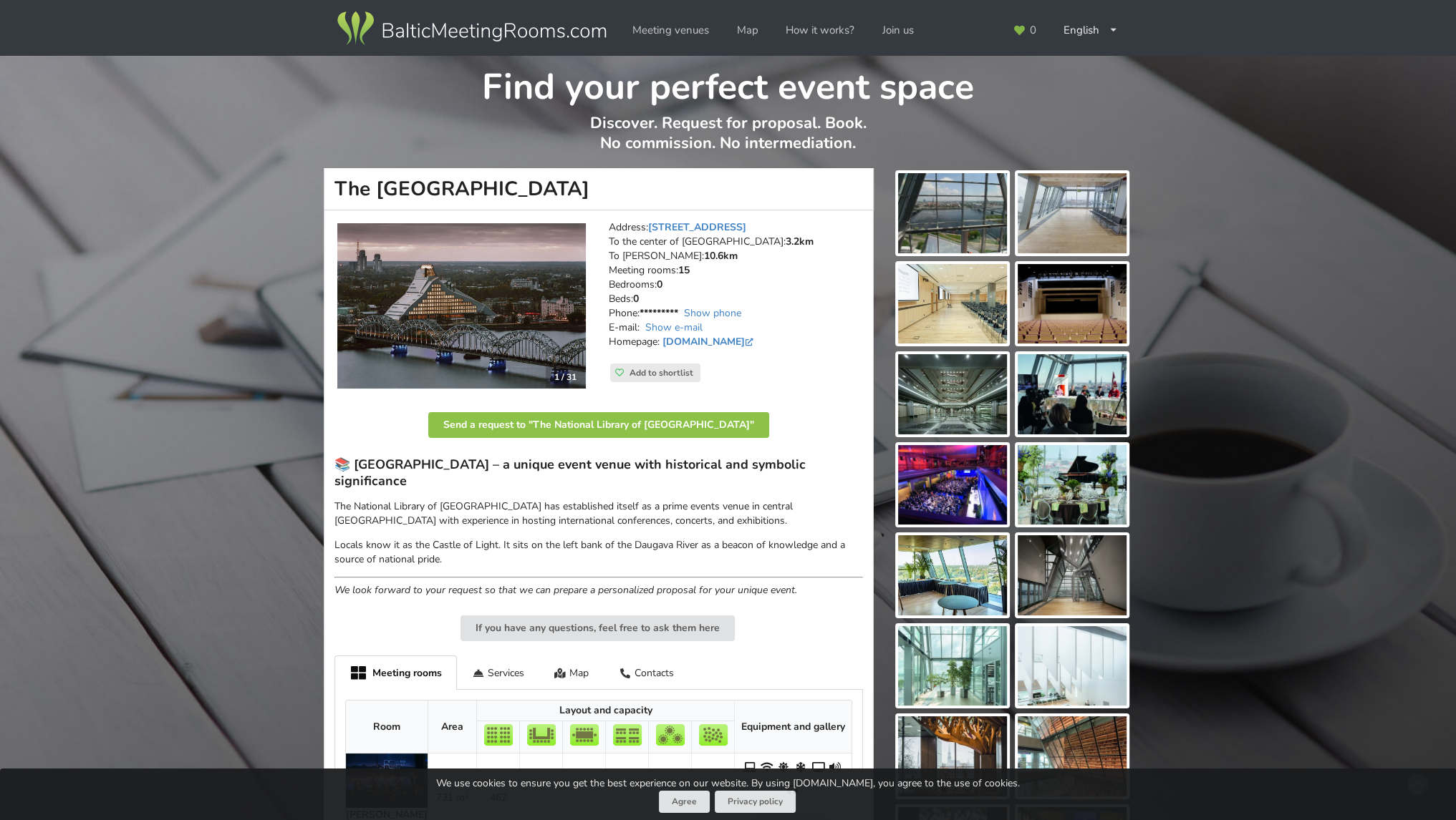
click at [463, 322] on img at bounding box center [461, 306] width 249 height 166
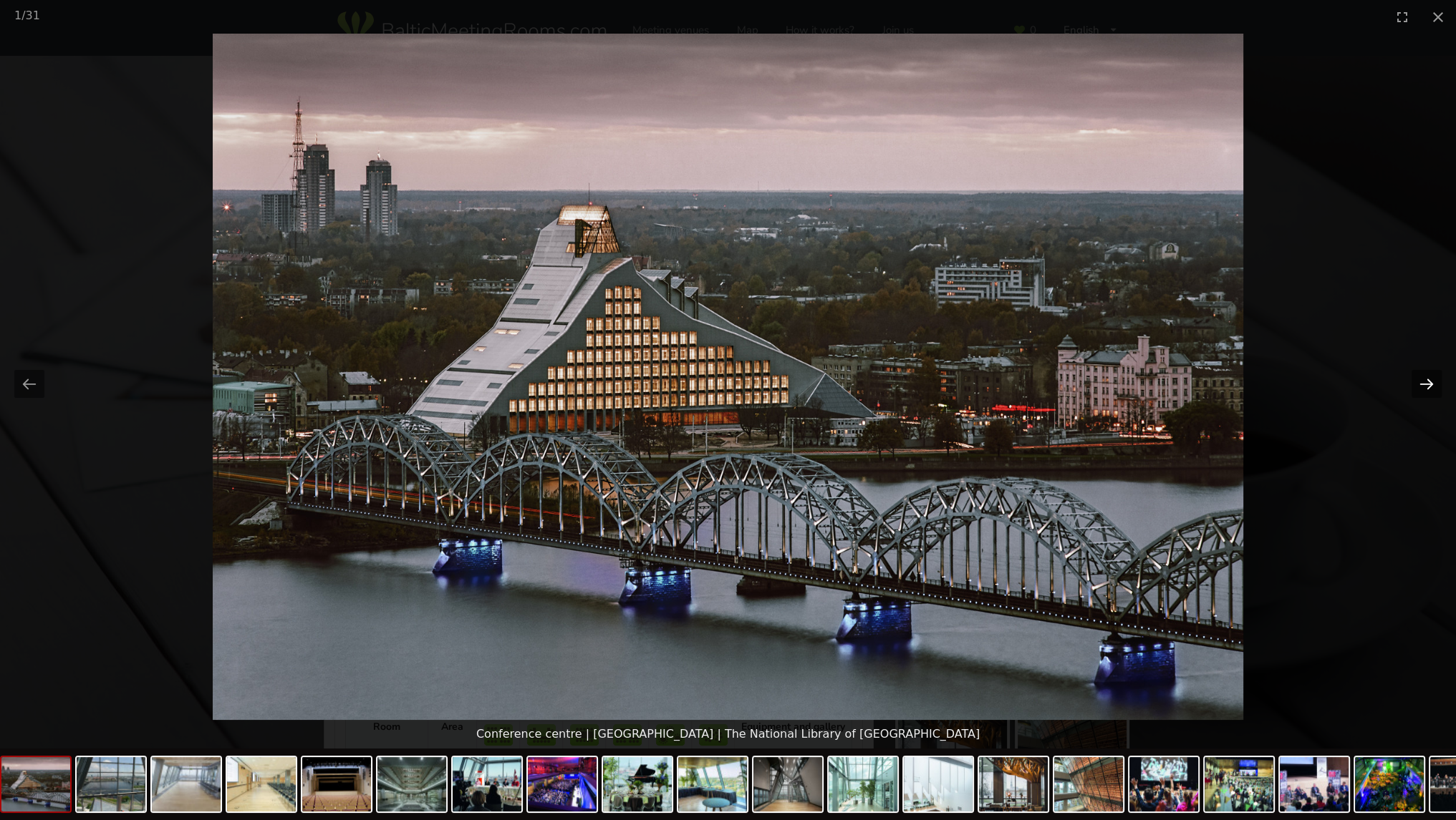
click at [1424, 384] on button "Next slide" at bounding box center [1426, 384] width 30 height 28
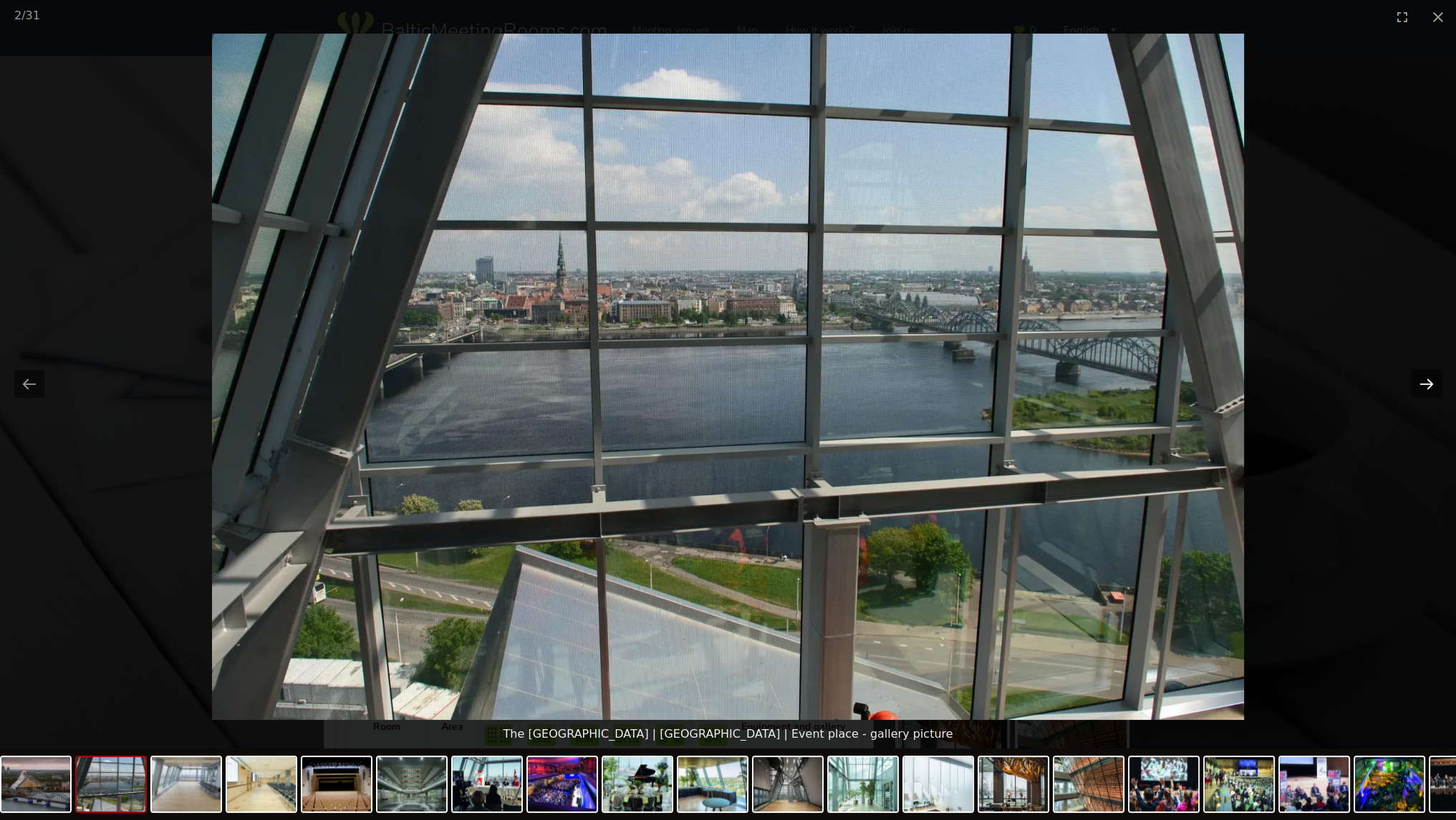
click at [1423, 384] on button "Next slide" at bounding box center [1426, 384] width 30 height 28
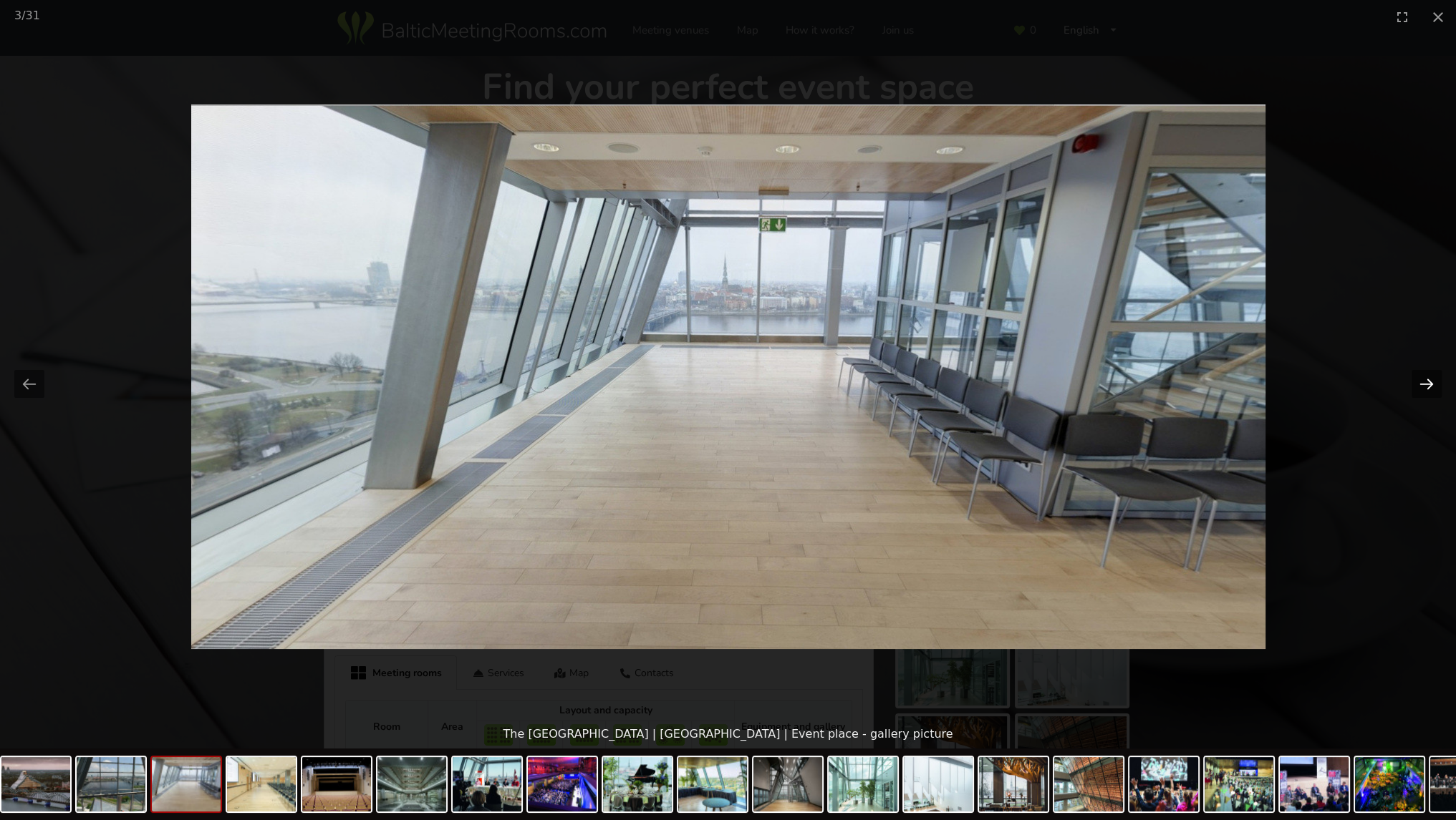
click at [1421, 384] on button "Next slide" at bounding box center [1426, 384] width 30 height 28
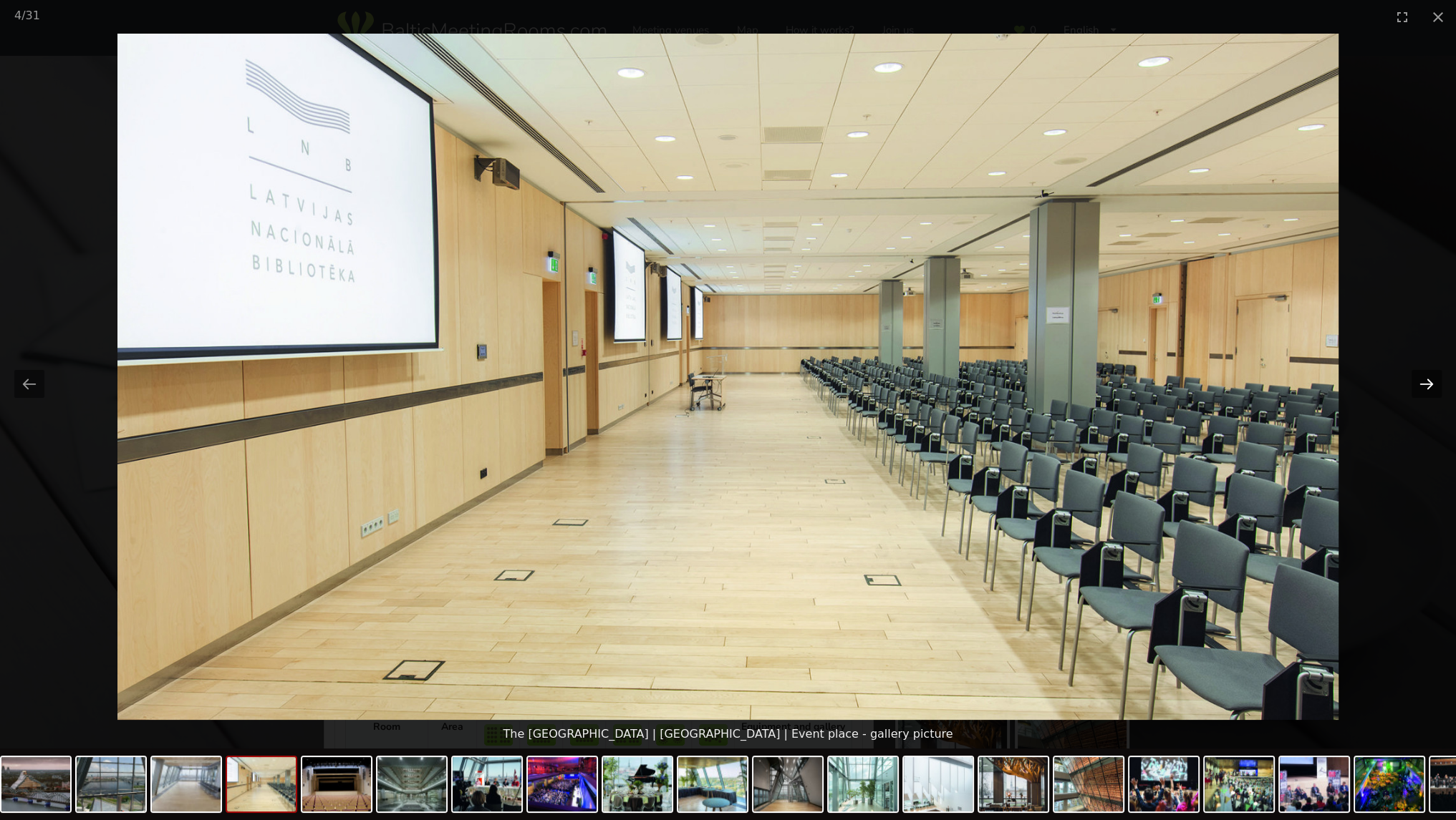
click at [1421, 384] on button "Next slide" at bounding box center [1426, 384] width 30 height 28
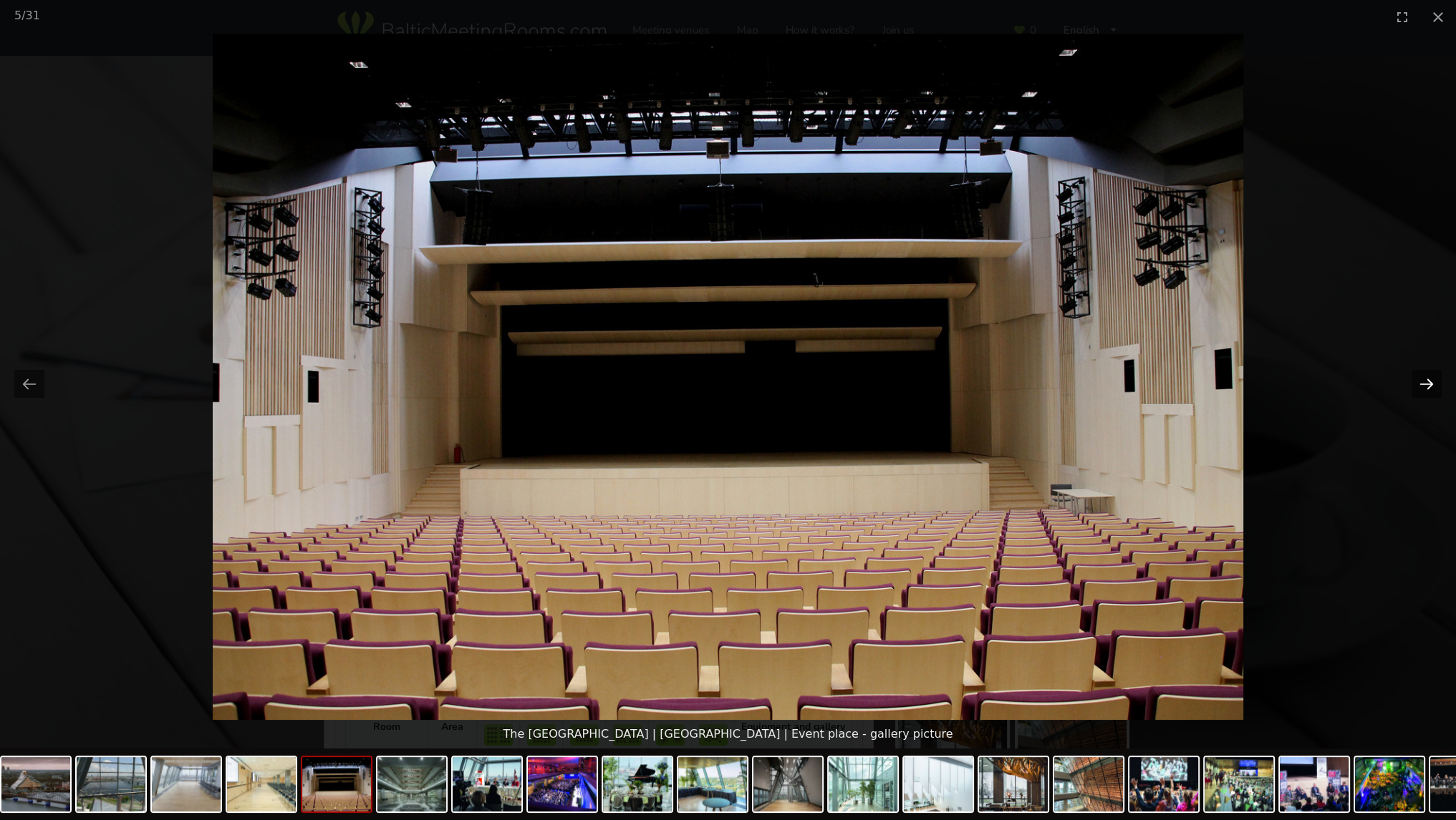
click at [1420, 384] on button "Next slide" at bounding box center [1426, 384] width 30 height 28
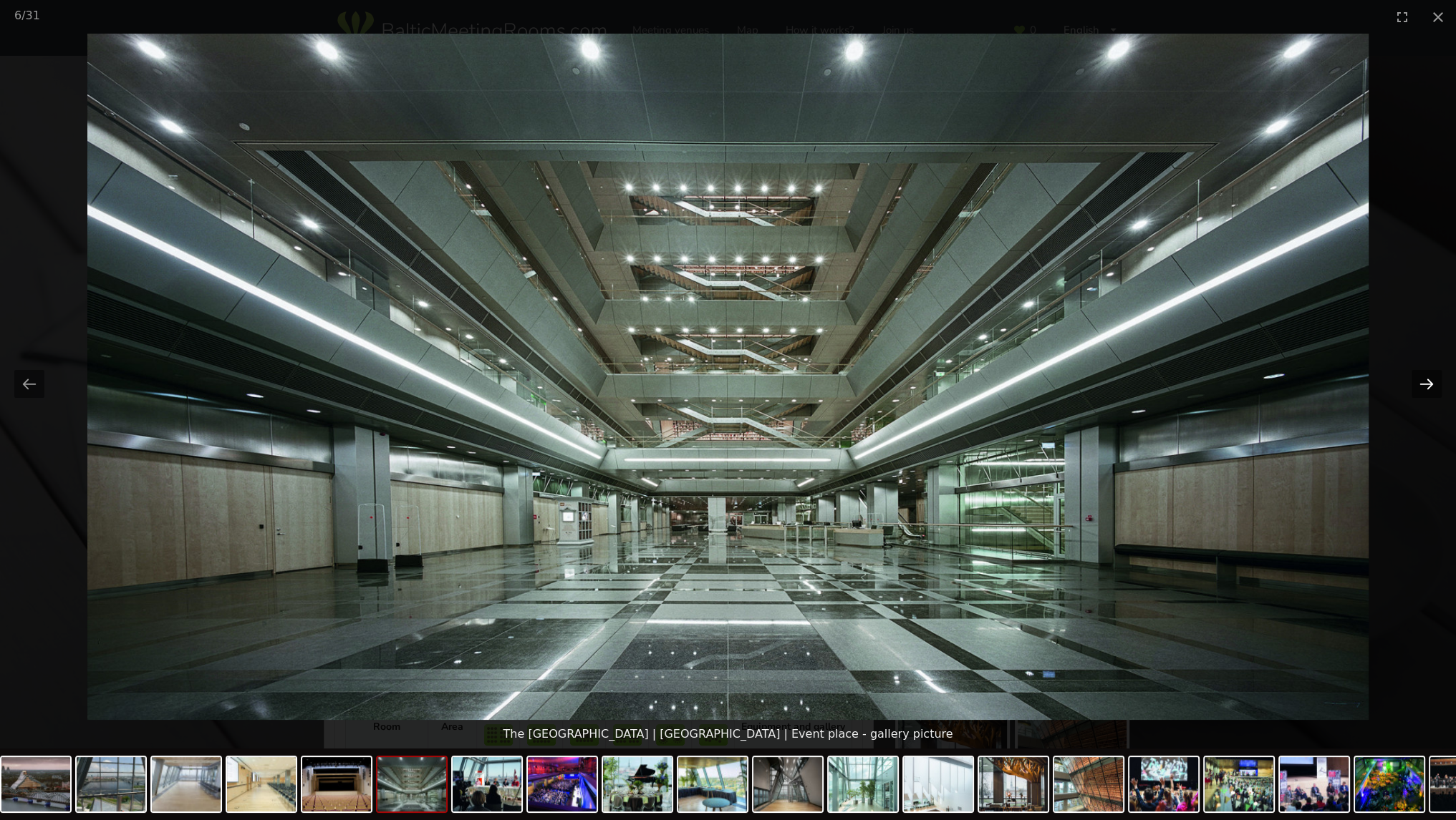
click at [1420, 384] on button "Next slide" at bounding box center [1426, 384] width 30 height 28
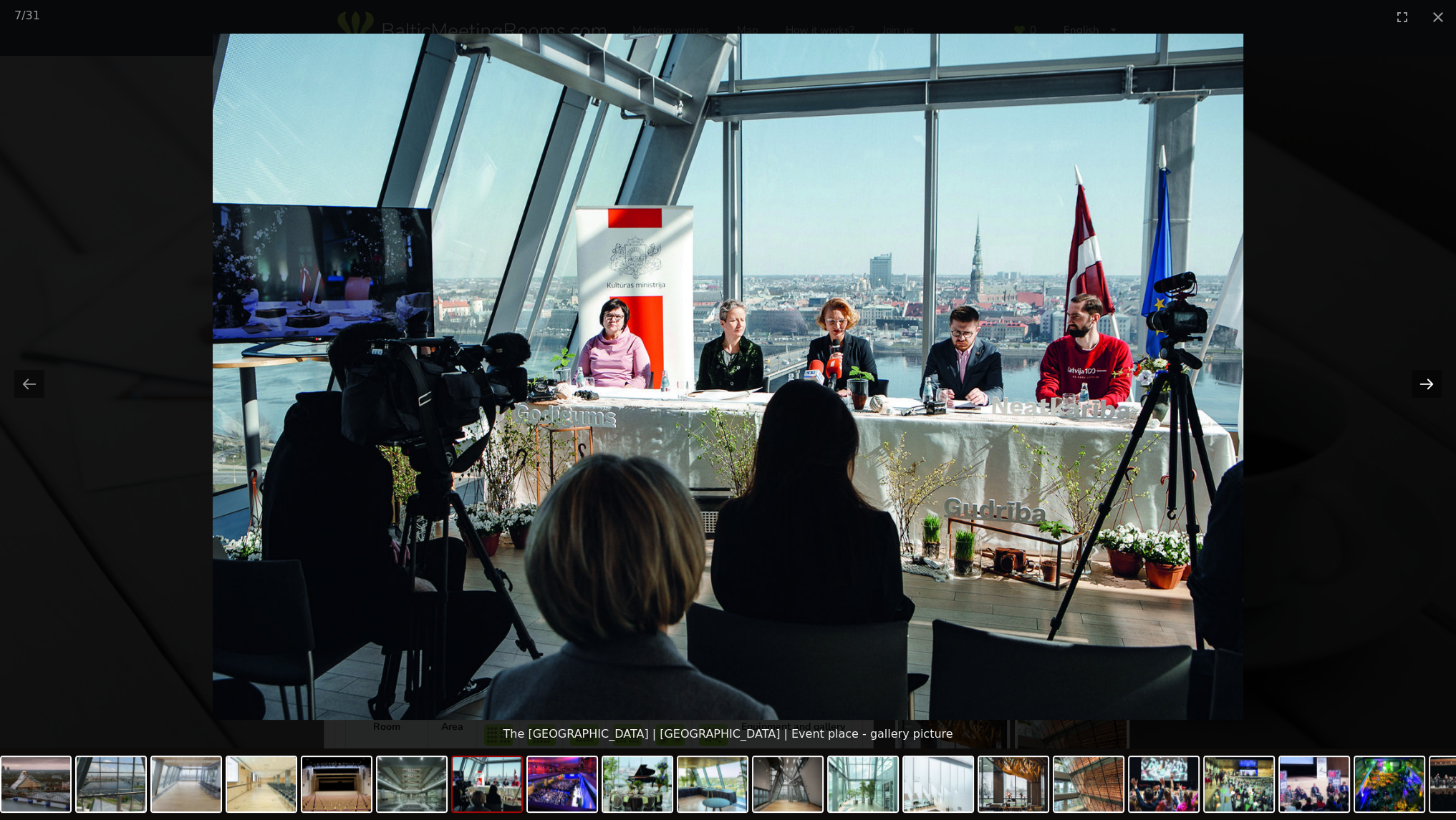
click at [1420, 384] on button "Next slide" at bounding box center [1426, 384] width 30 height 28
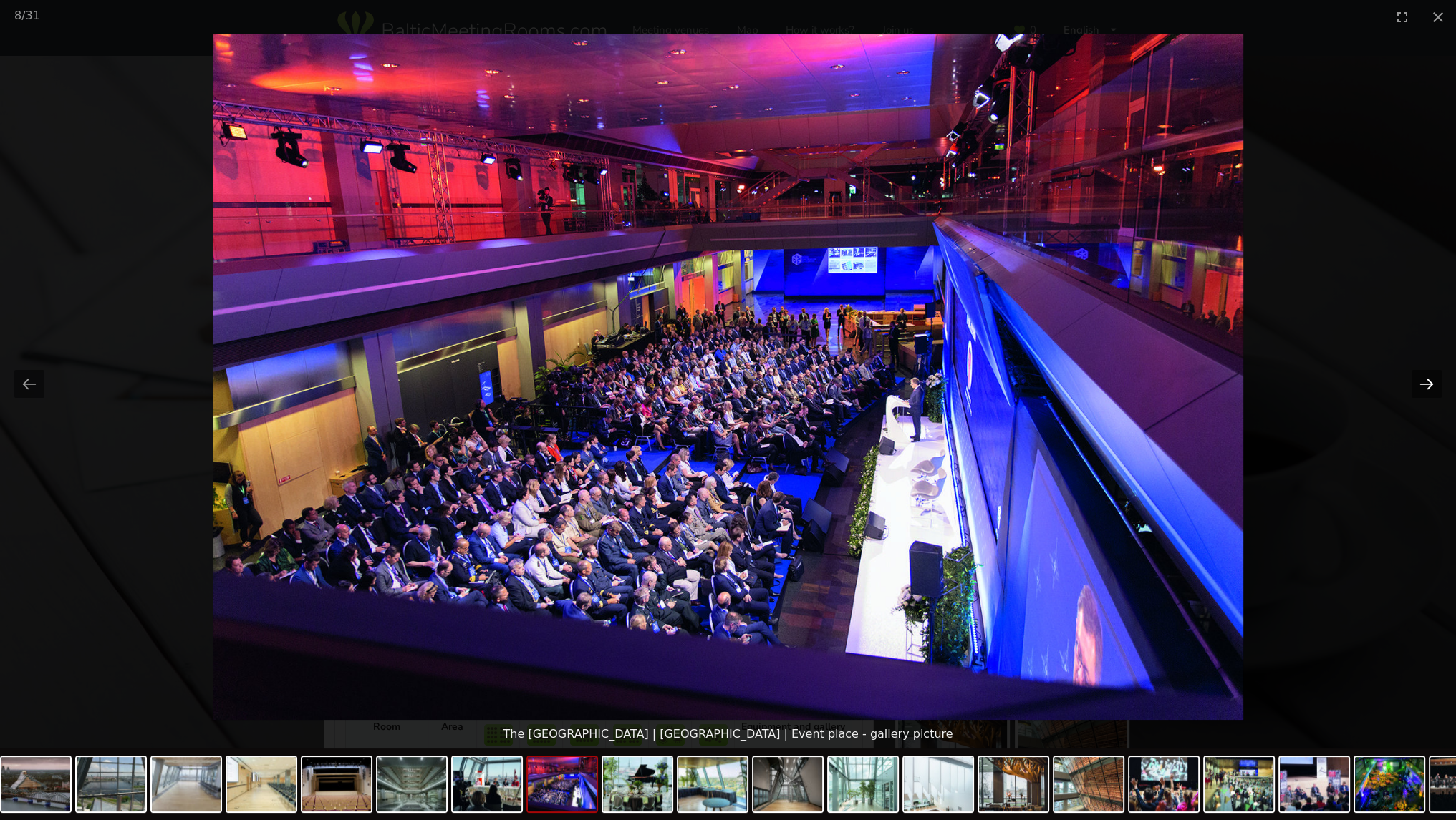
click at [1420, 384] on button "Next slide" at bounding box center [1426, 384] width 30 height 28
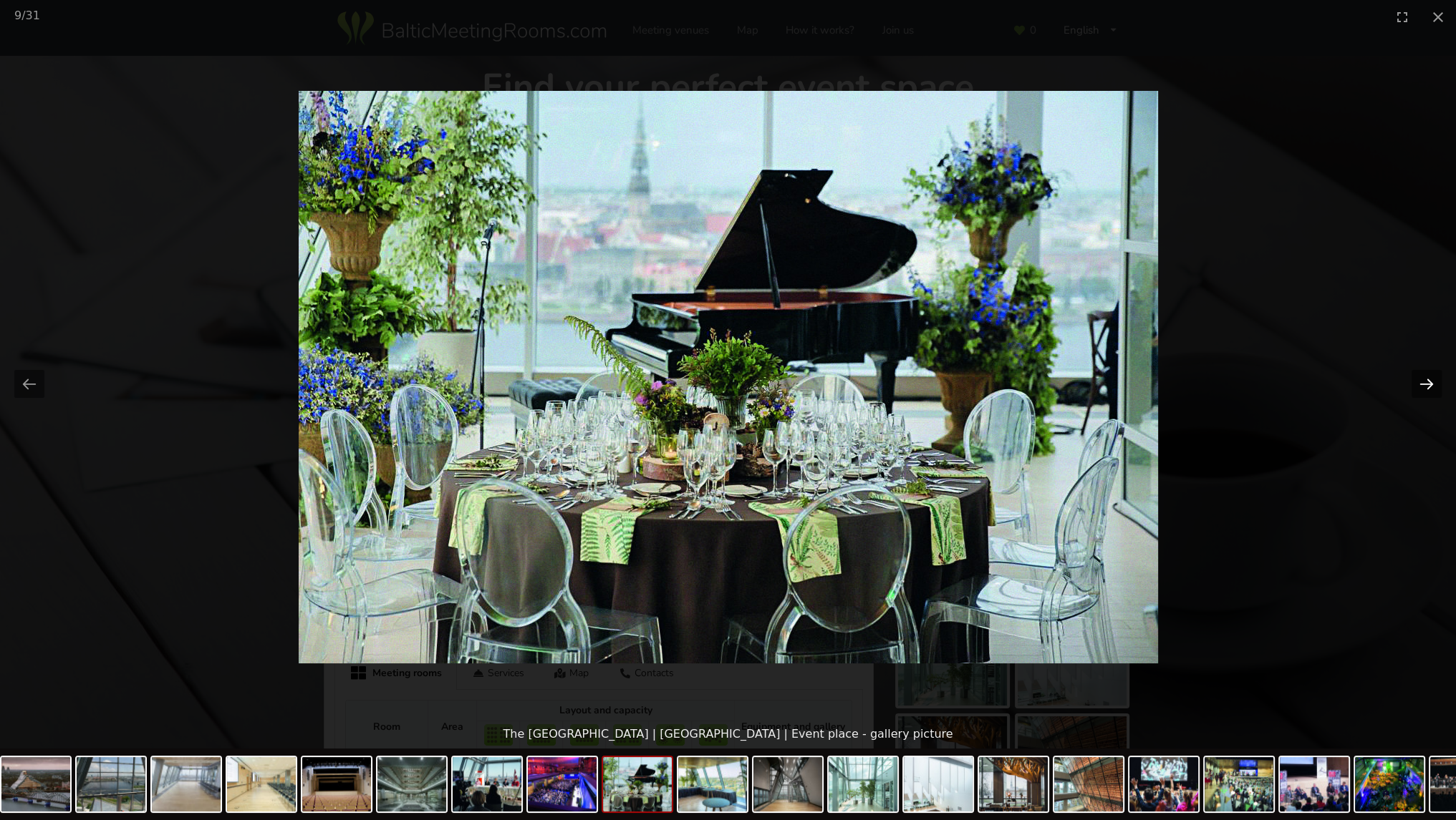
click at [1420, 384] on button "Next slide" at bounding box center [1426, 384] width 30 height 28
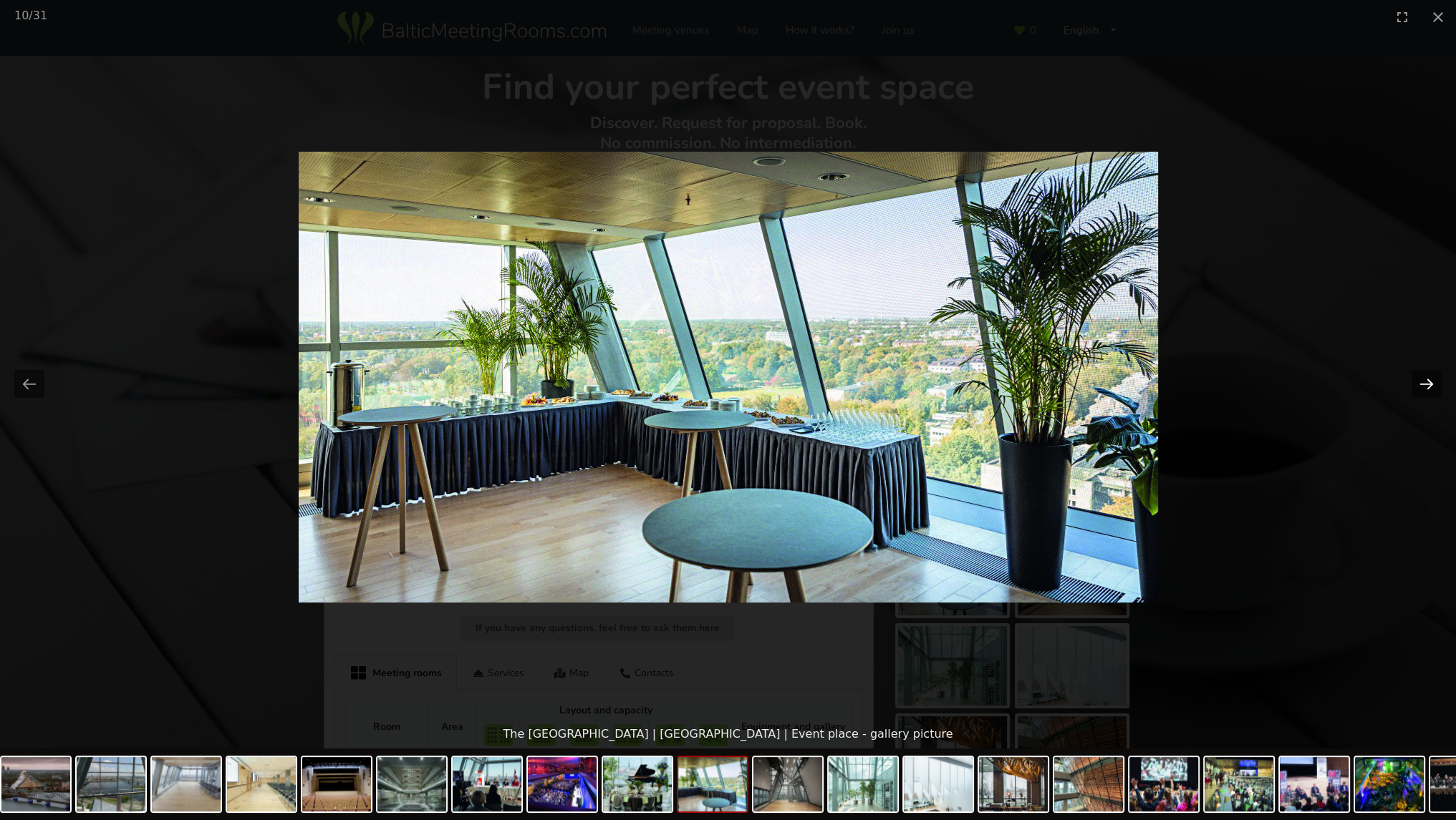
click at [1420, 384] on button "Next slide" at bounding box center [1426, 384] width 30 height 28
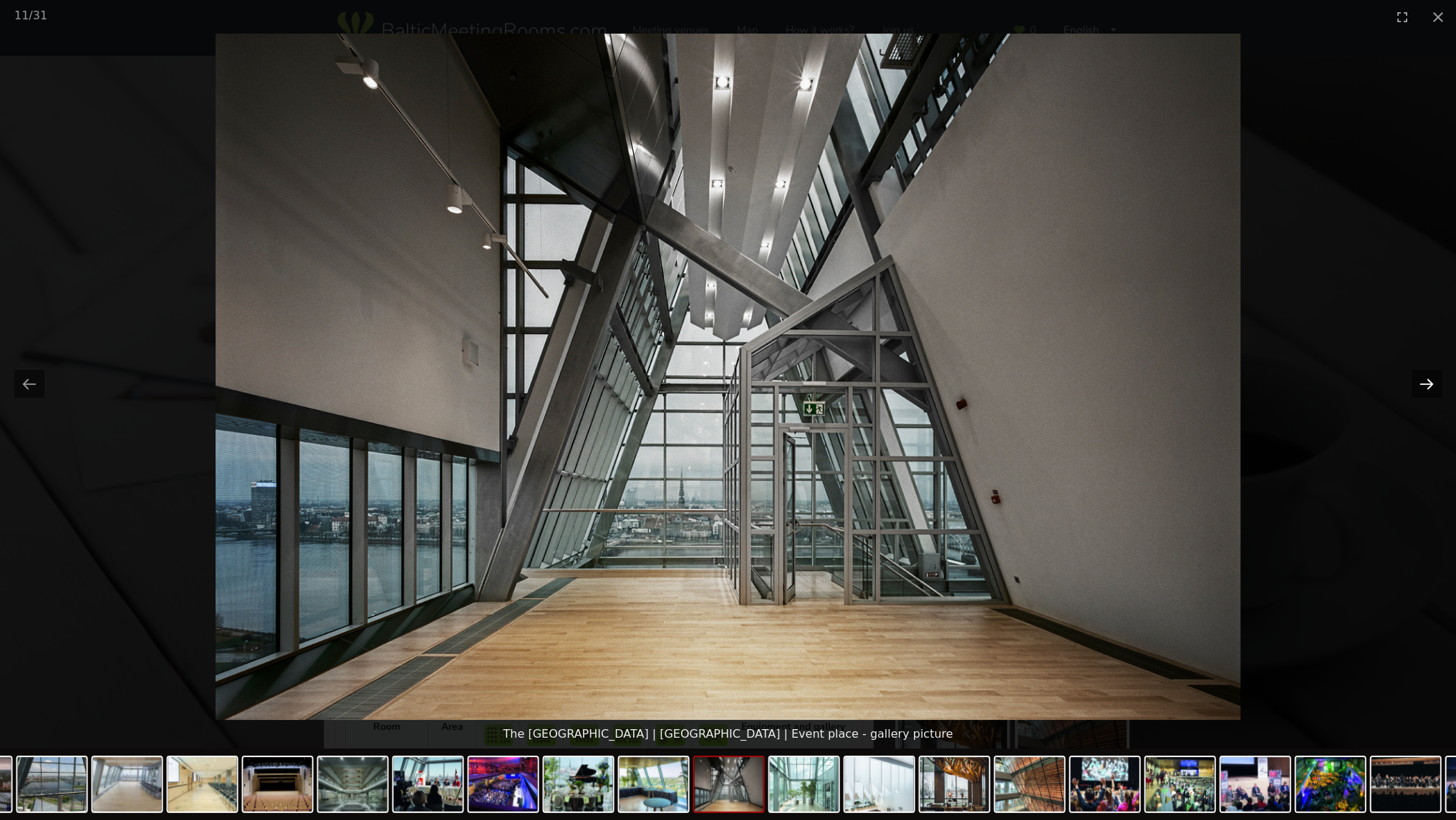
click at [1420, 384] on button "Next slide" at bounding box center [1426, 384] width 30 height 28
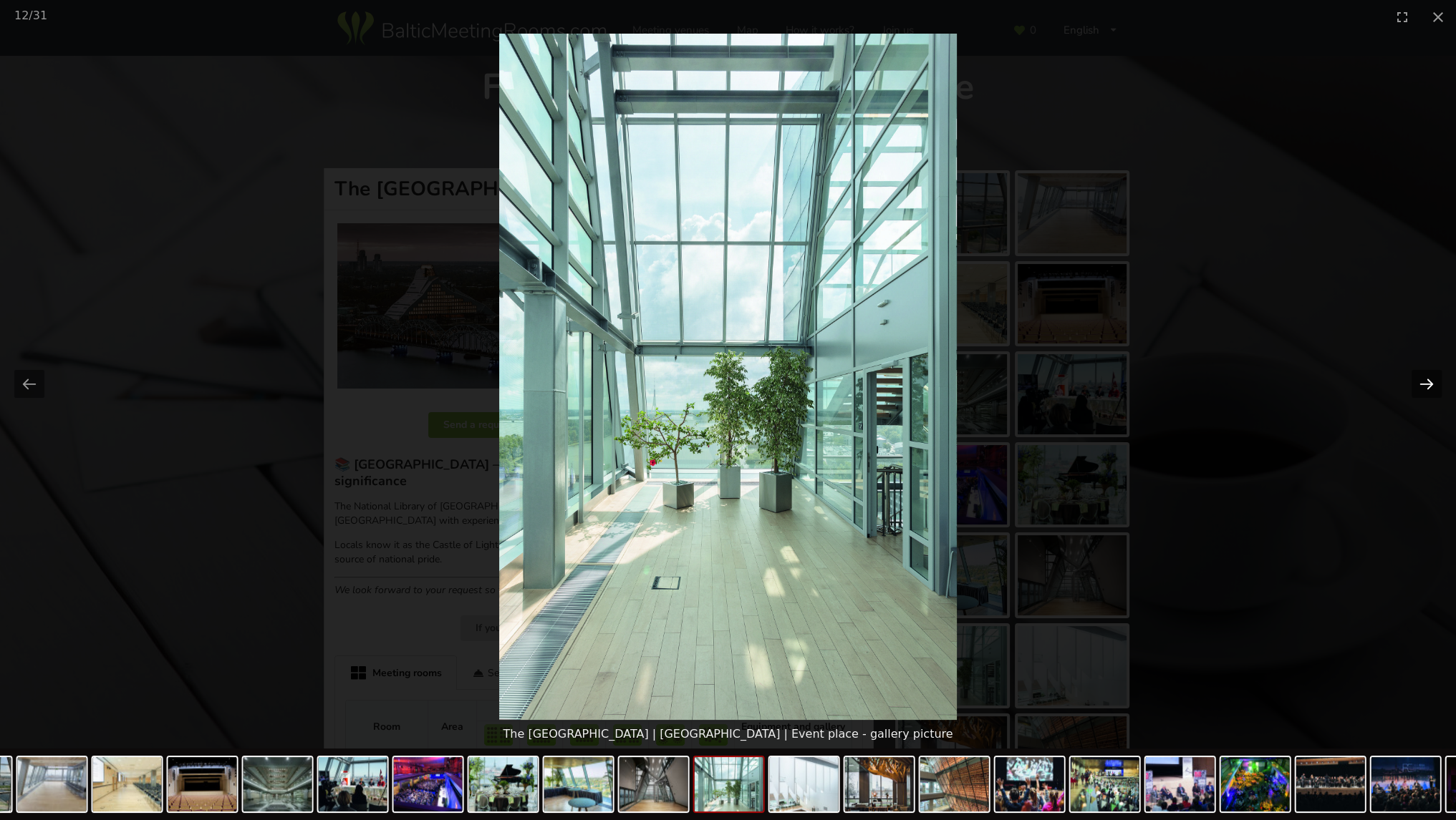
click at [1420, 384] on button "Next slide" at bounding box center [1426, 384] width 30 height 28
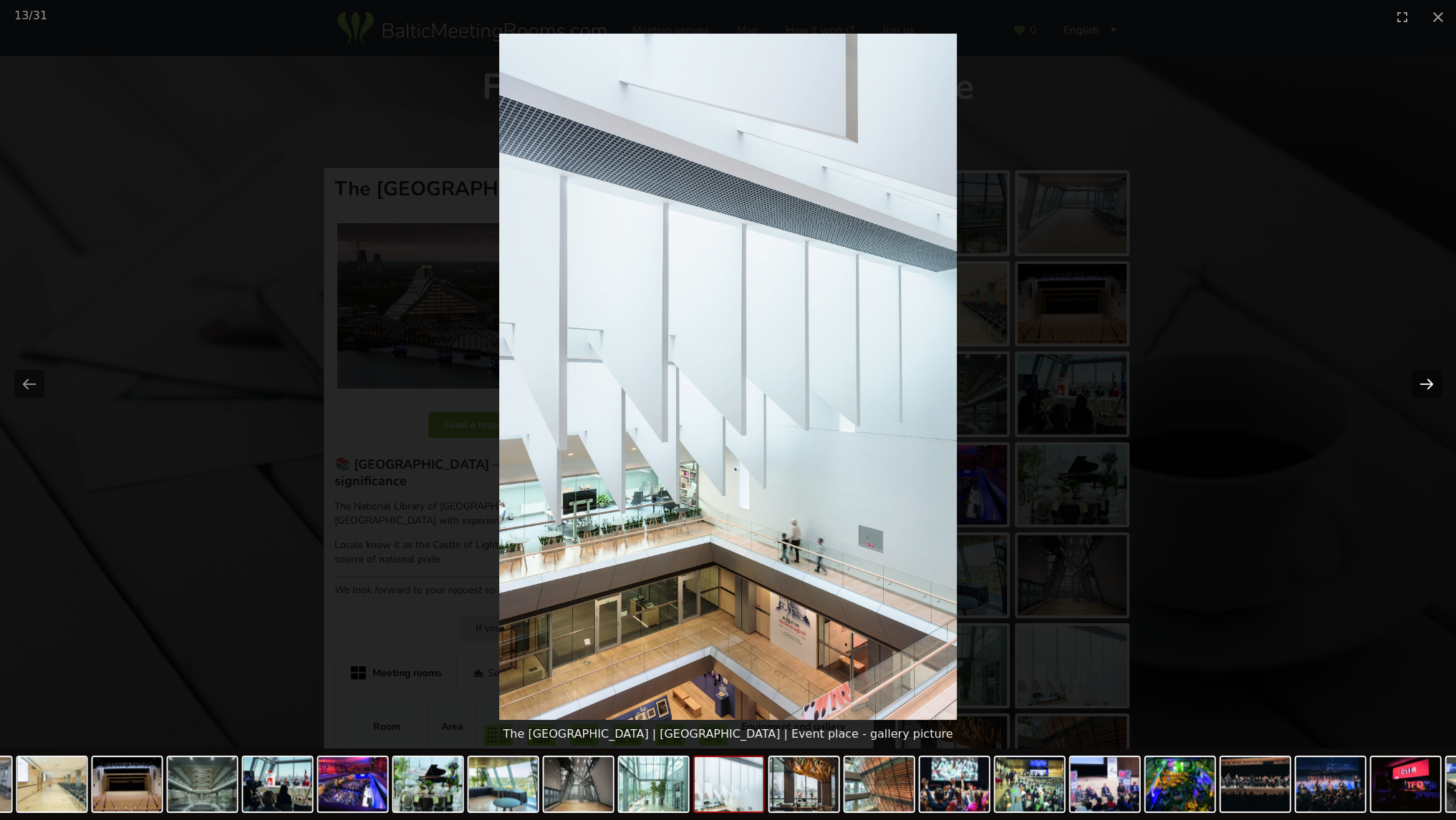
click at [1420, 384] on button "Next slide" at bounding box center [1426, 384] width 30 height 28
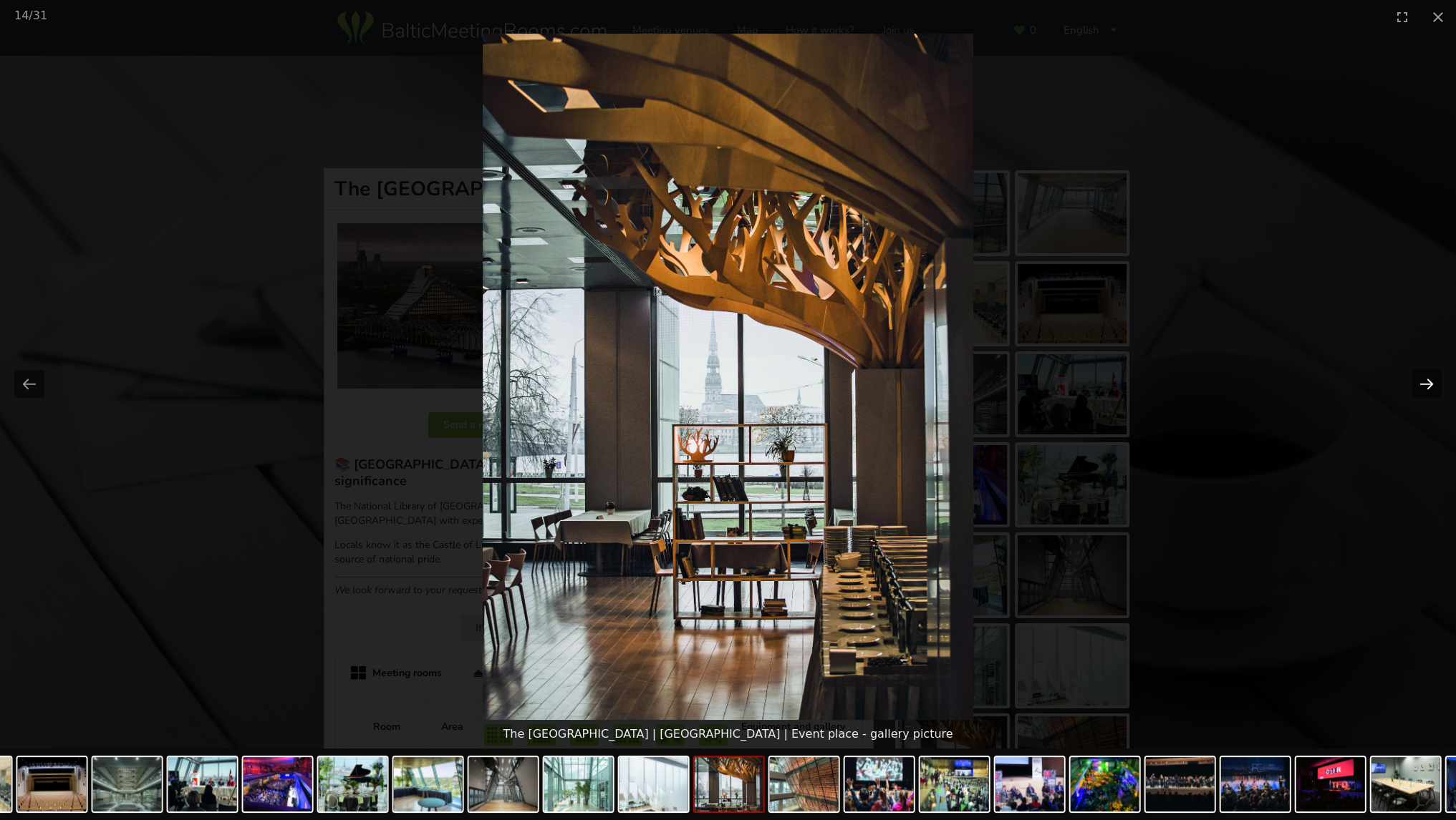
click at [1420, 384] on button "Next slide" at bounding box center [1426, 384] width 30 height 28
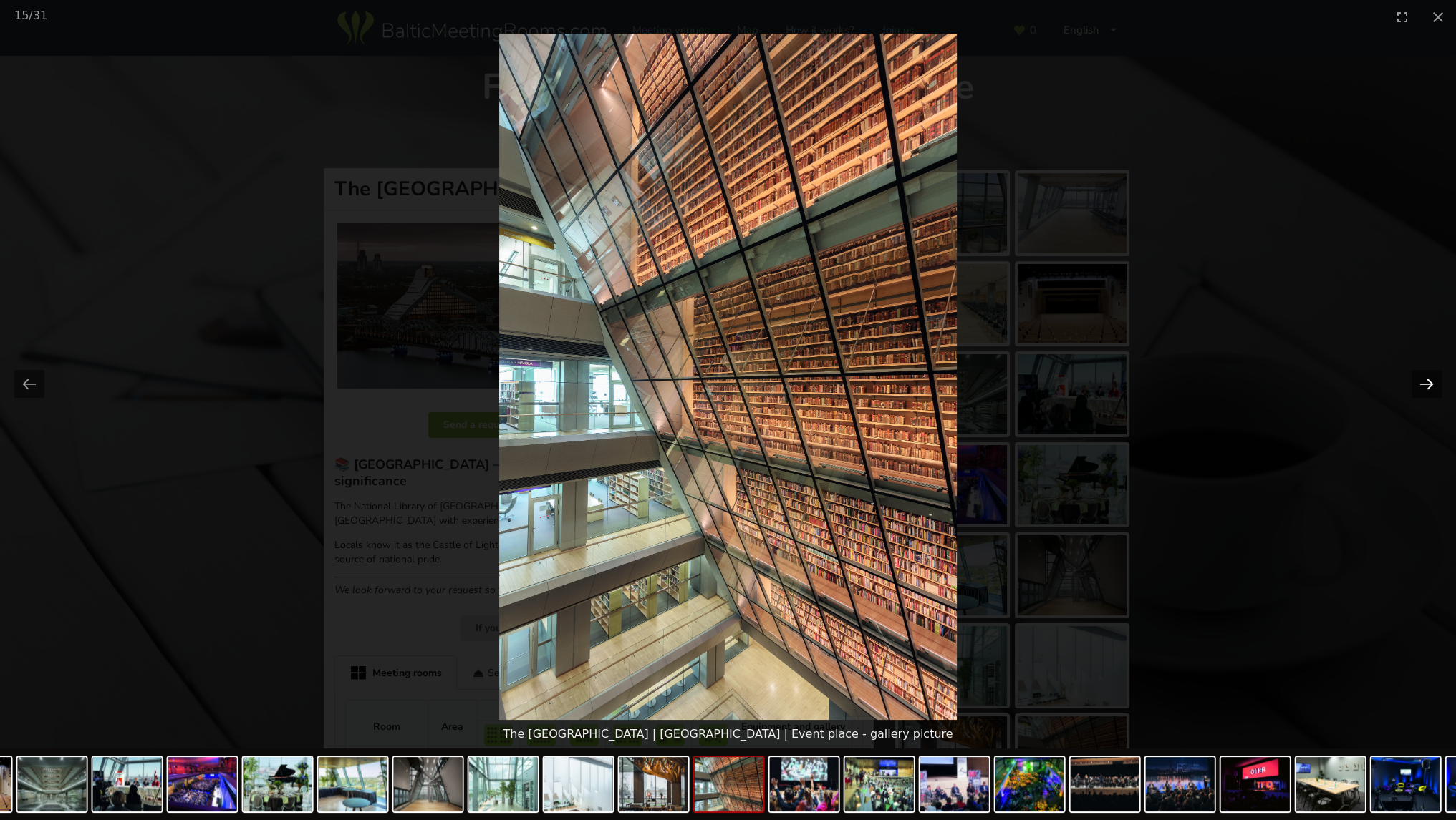
click at [1420, 384] on button "Next slide" at bounding box center [1426, 384] width 30 height 28
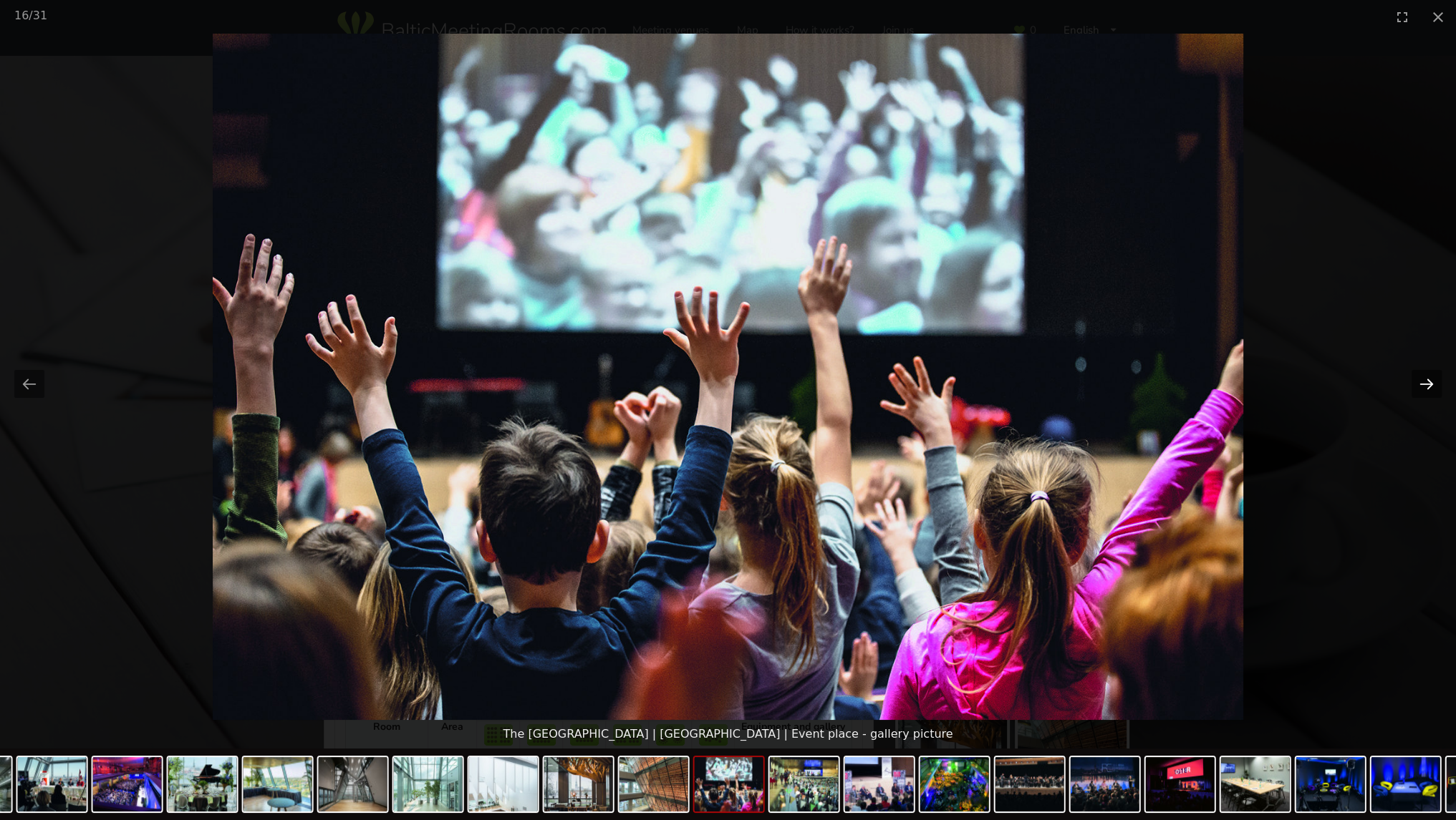
click at [1420, 384] on button "Next slide" at bounding box center [1426, 384] width 30 height 28
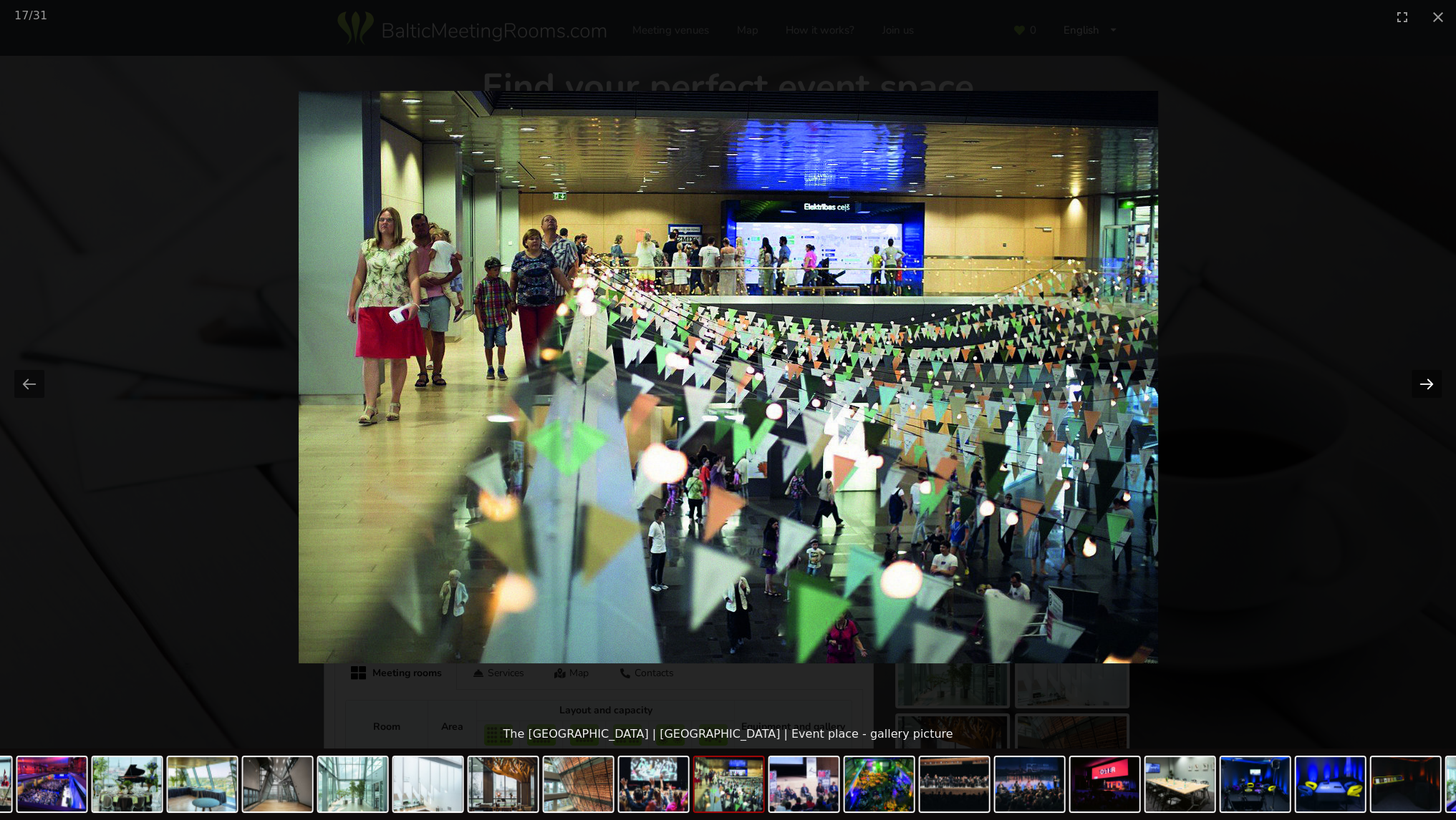
click at [1420, 384] on button "Next slide" at bounding box center [1426, 384] width 30 height 28
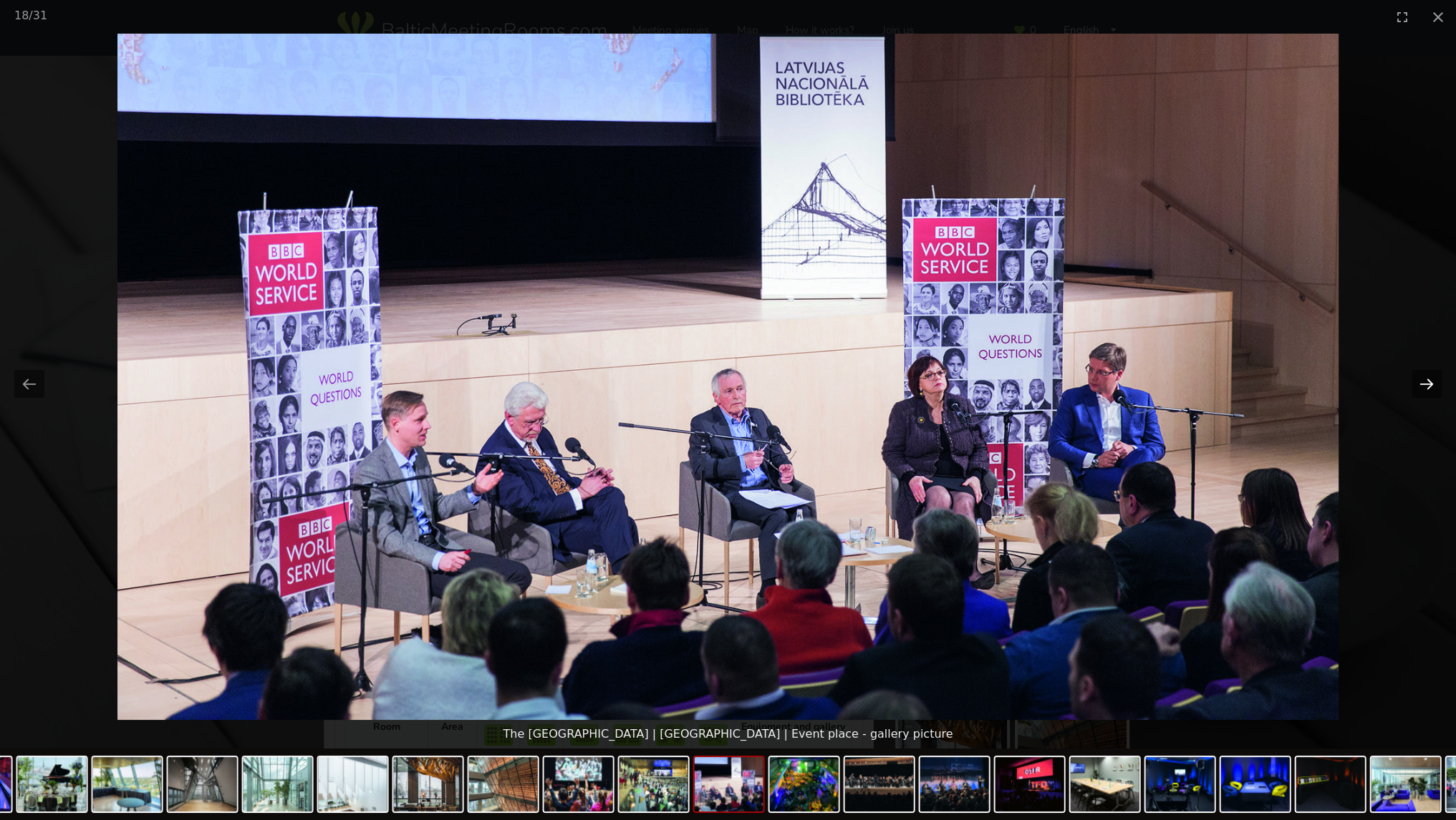
click at [1420, 384] on button "Next slide" at bounding box center [1426, 384] width 30 height 28
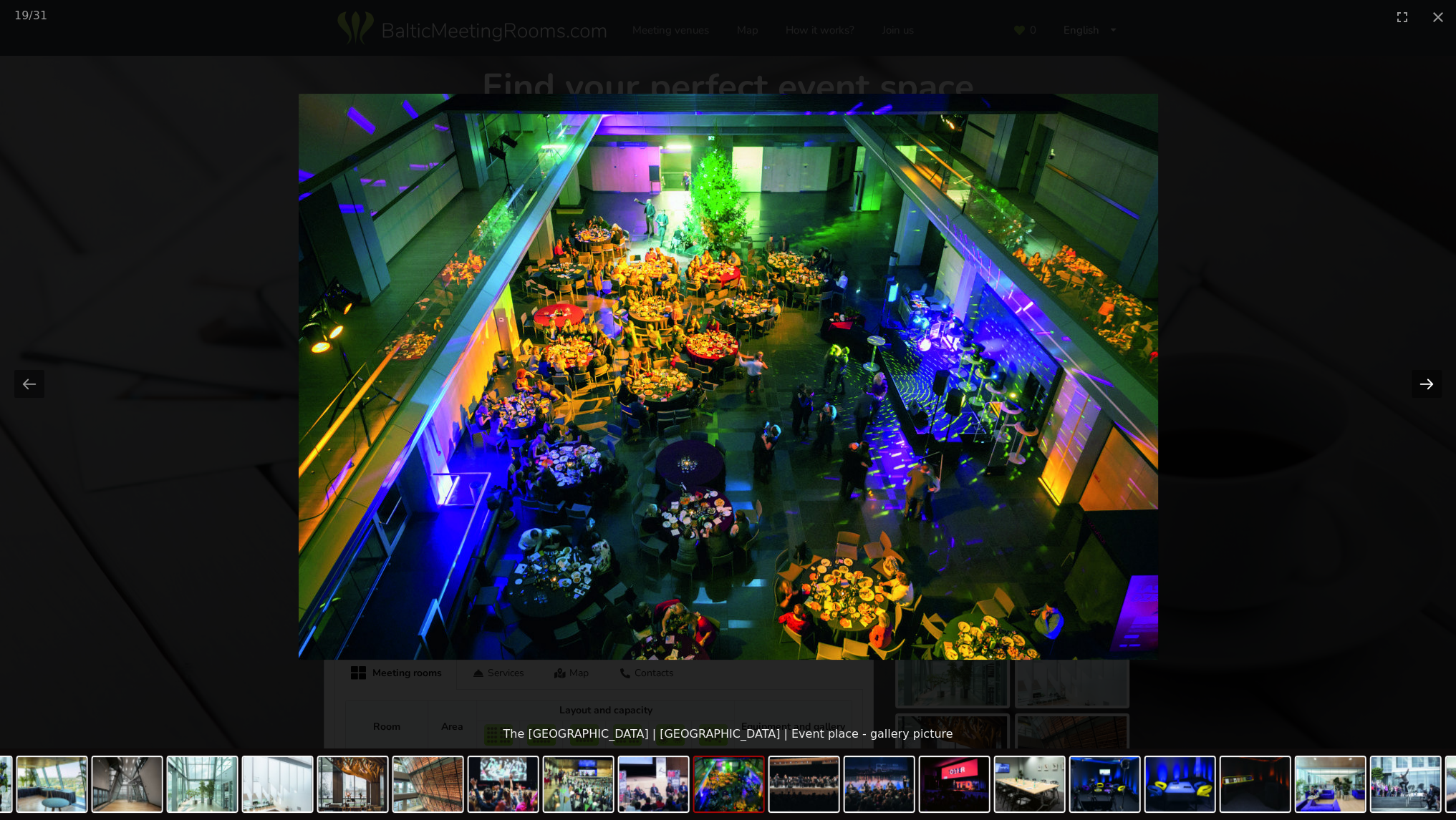
click at [1420, 384] on button "Next slide" at bounding box center [1426, 384] width 30 height 28
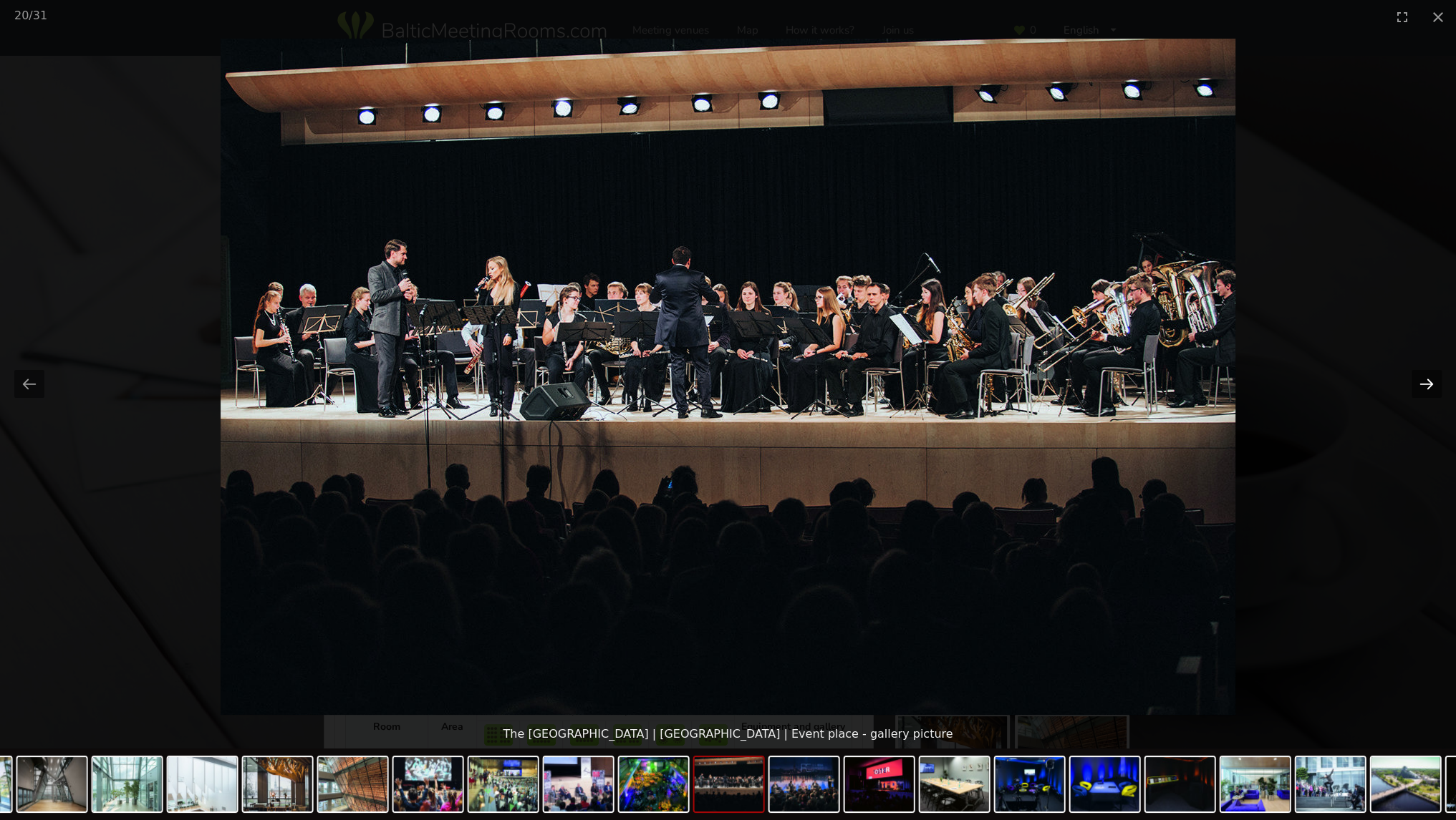
click at [1420, 384] on button "Next slide" at bounding box center [1426, 384] width 30 height 28
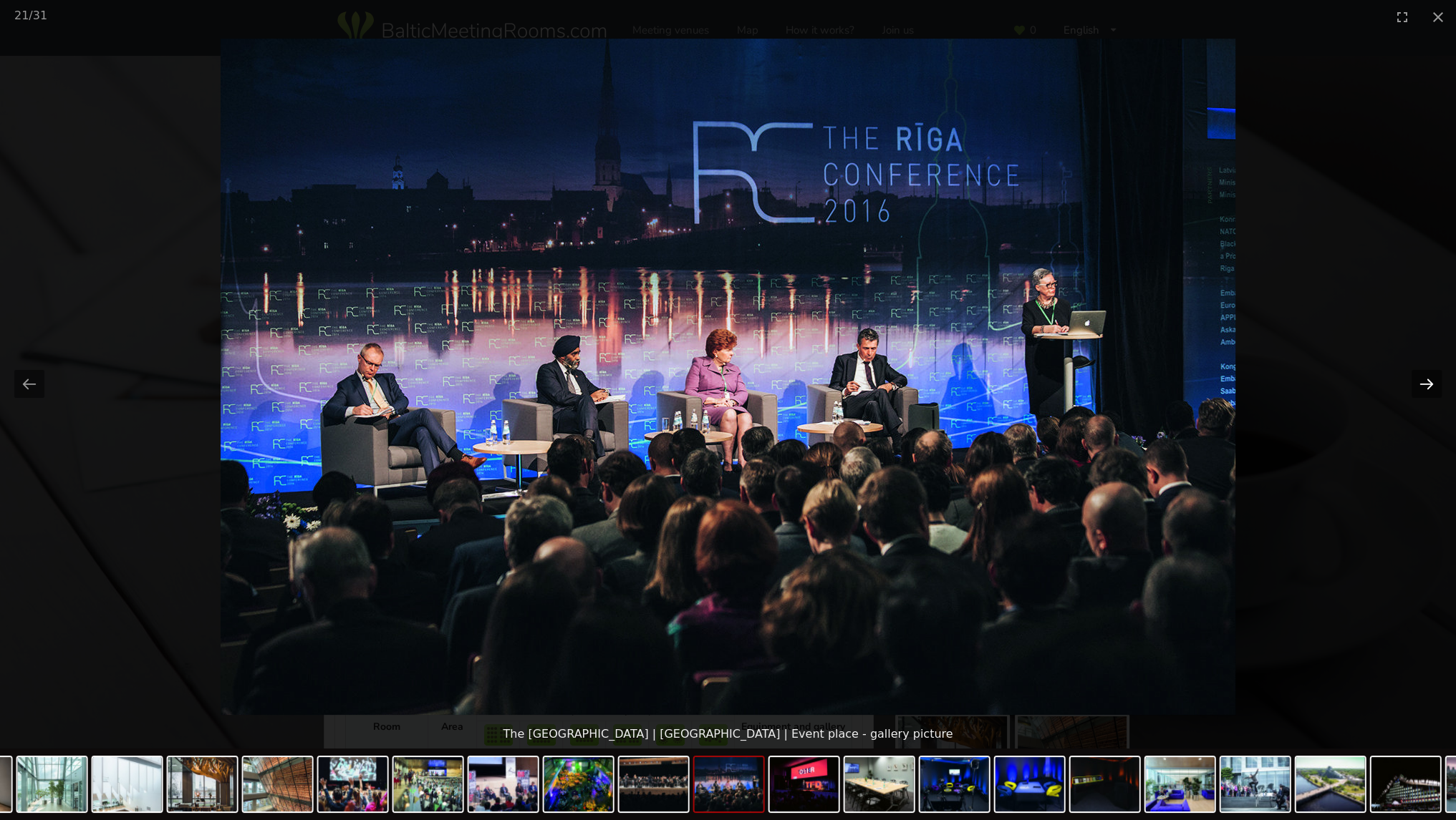
click at [1420, 384] on button "Next slide" at bounding box center [1426, 384] width 30 height 28
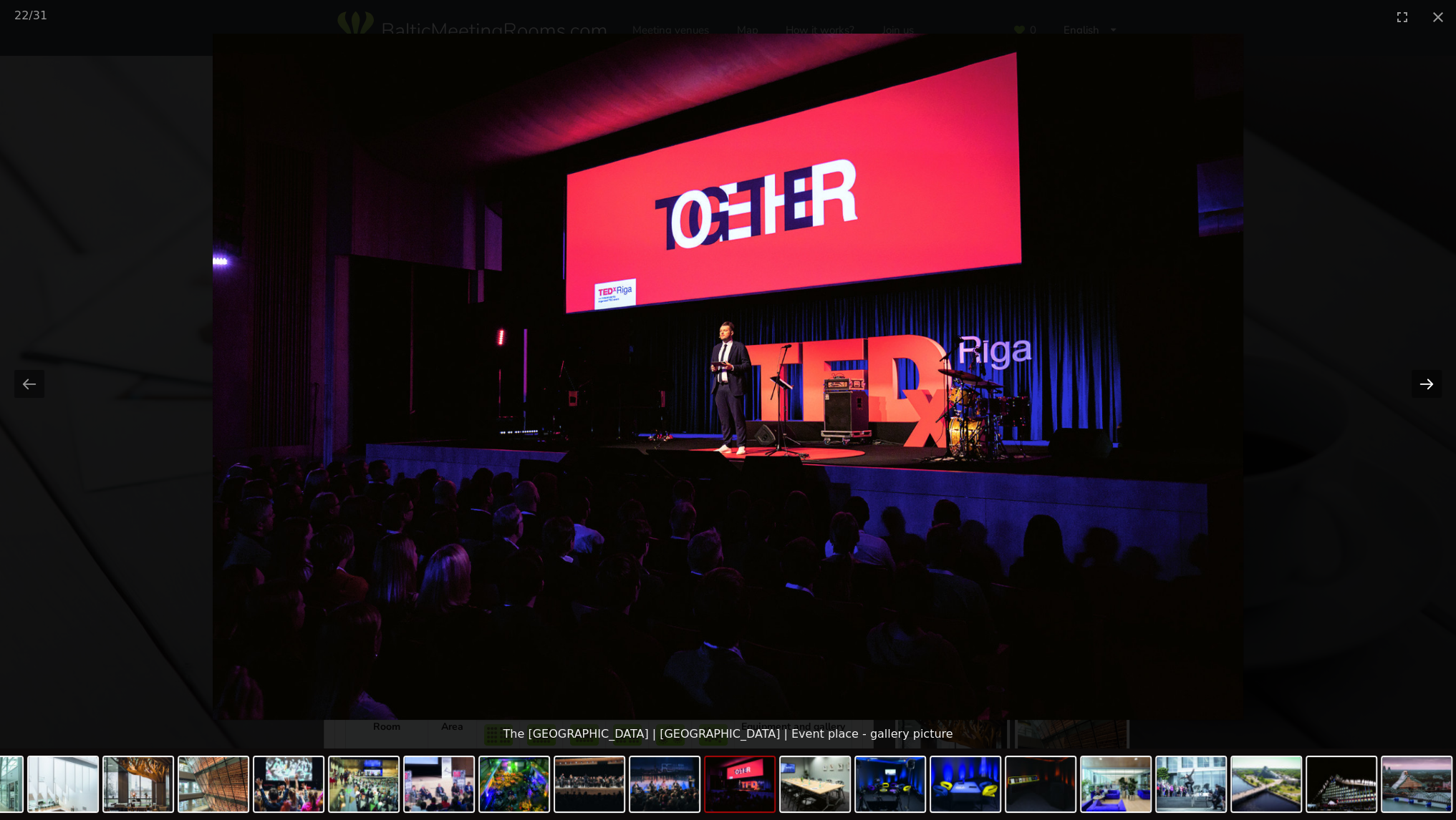
click at [1420, 384] on button "Next slide" at bounding box center [1426, 384] width 30 height 28
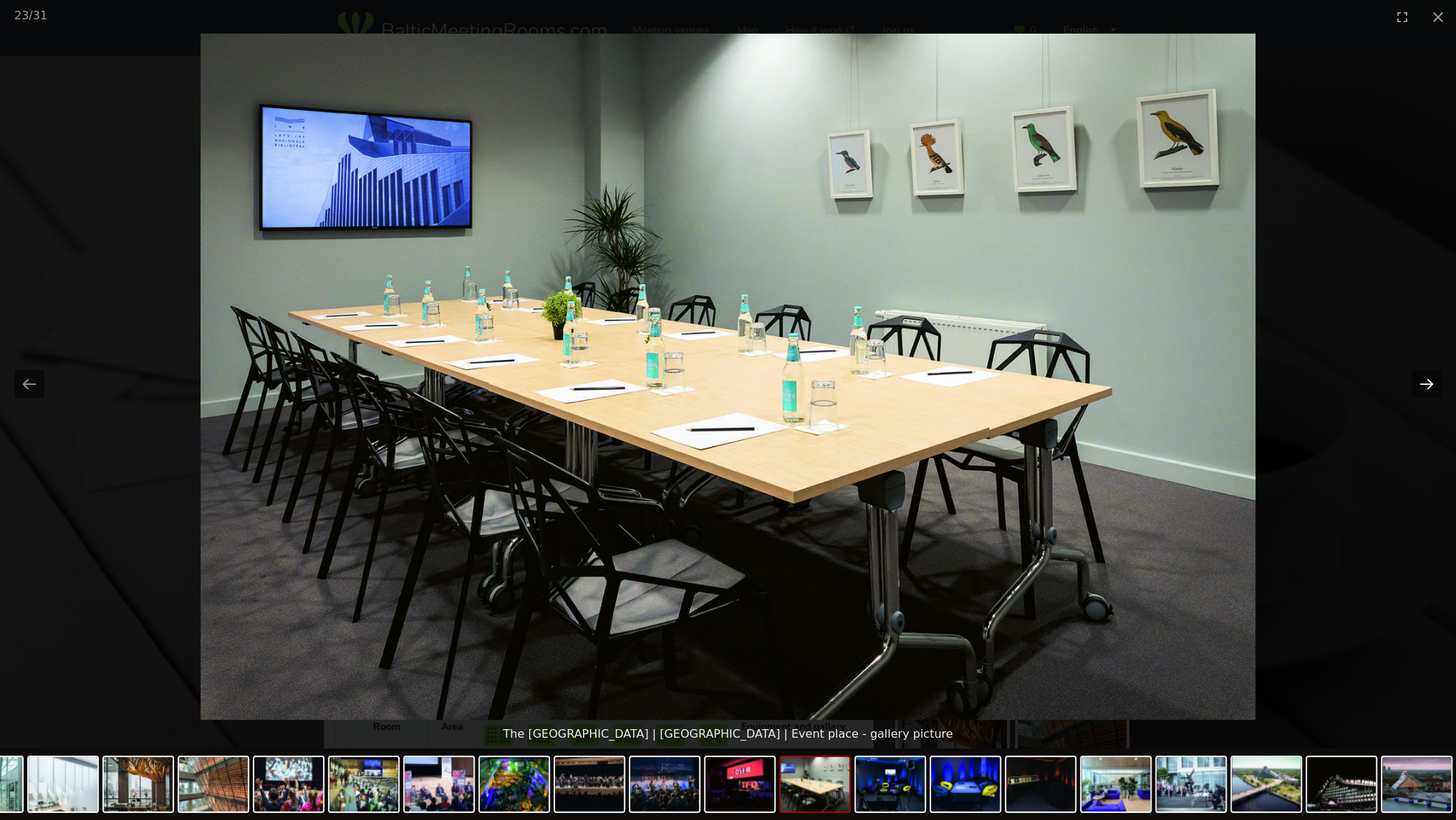
click at [1420, 384] on button "Next slide" at bounding box center [1426, 384] width 30 height 28
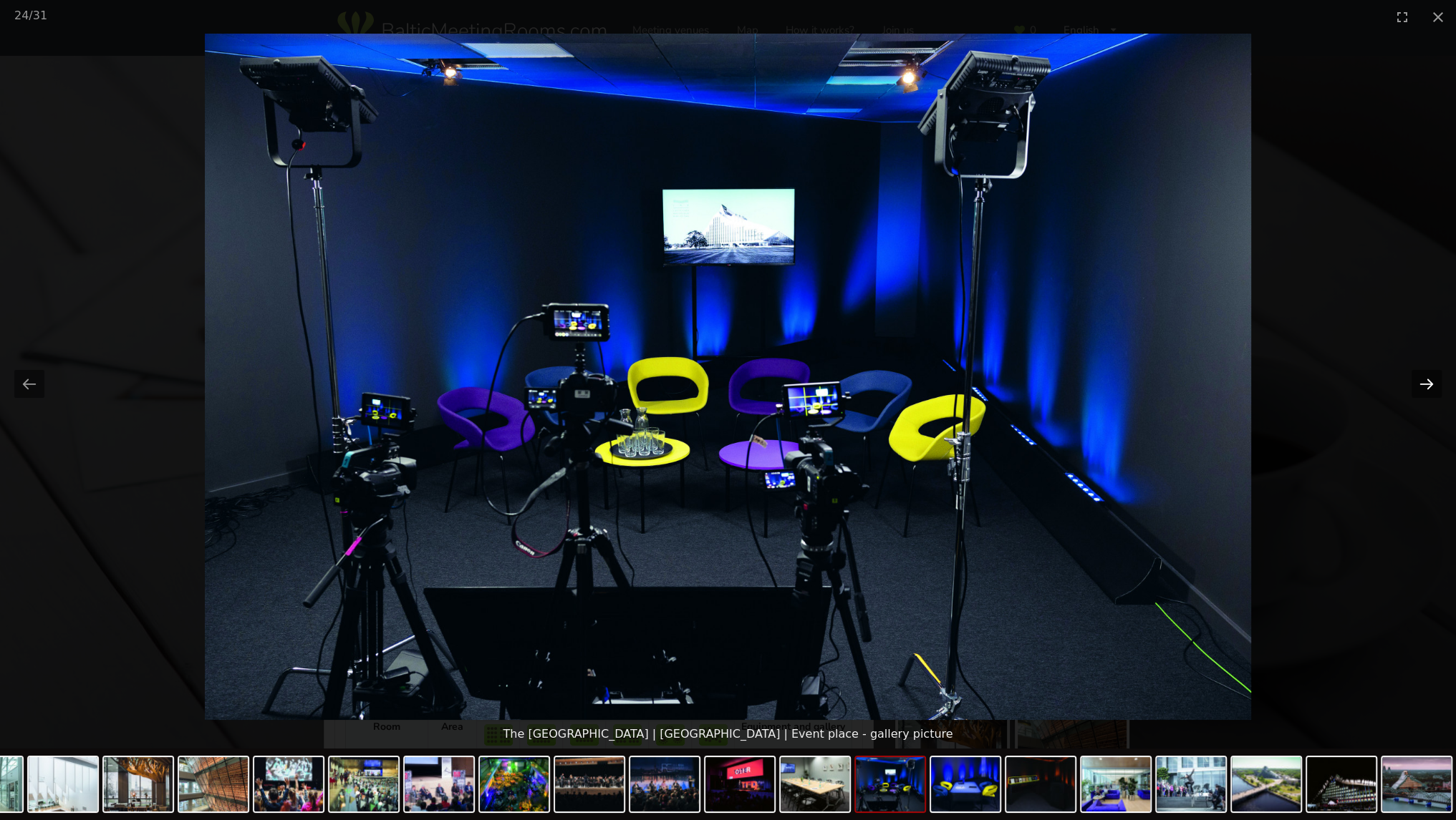
click at [1420, 384] on button "Next slide" at bounding box center [1426, 384] width 30 height 28
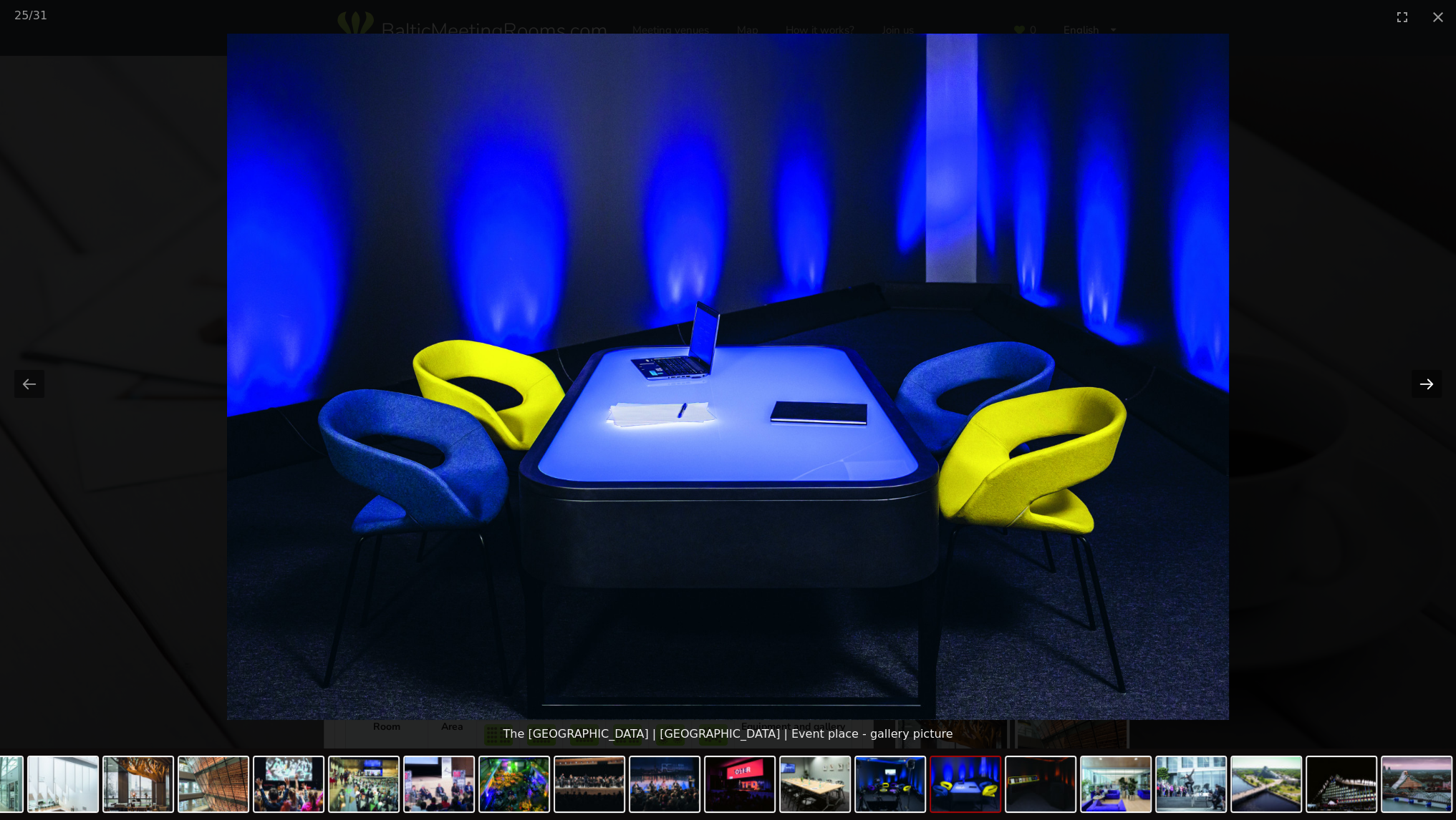
click at [1420, 384] on button "Next slide" at bounding box center [1426, 384] width 30 height 28
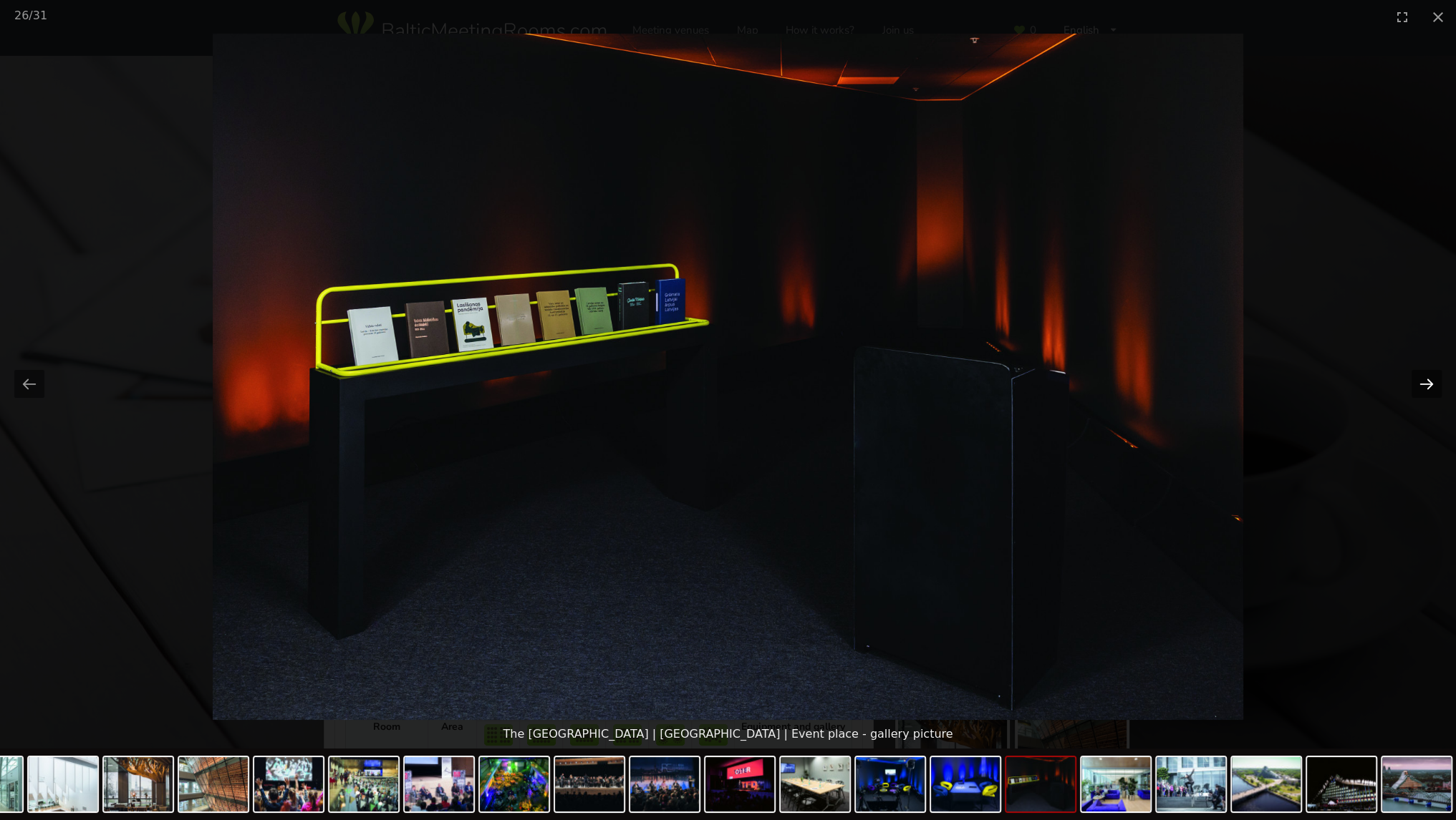
click at [1420, 384] on button "Next slide" at bounding box center [1426, 384] width 30 height 28
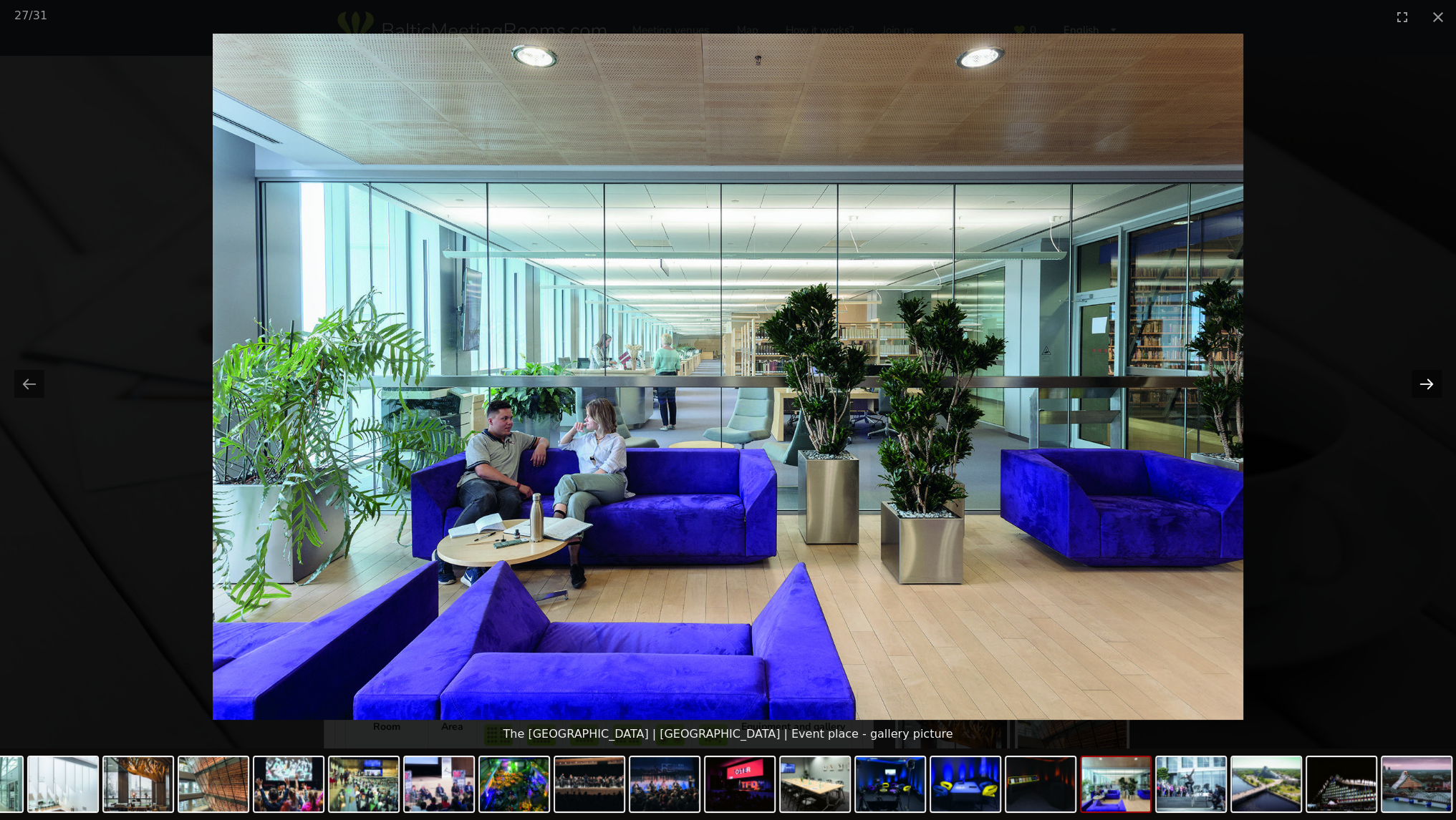
click at [1420, 384] on button "Next slide" at bounding box center [1426, 384] width 30 height 28
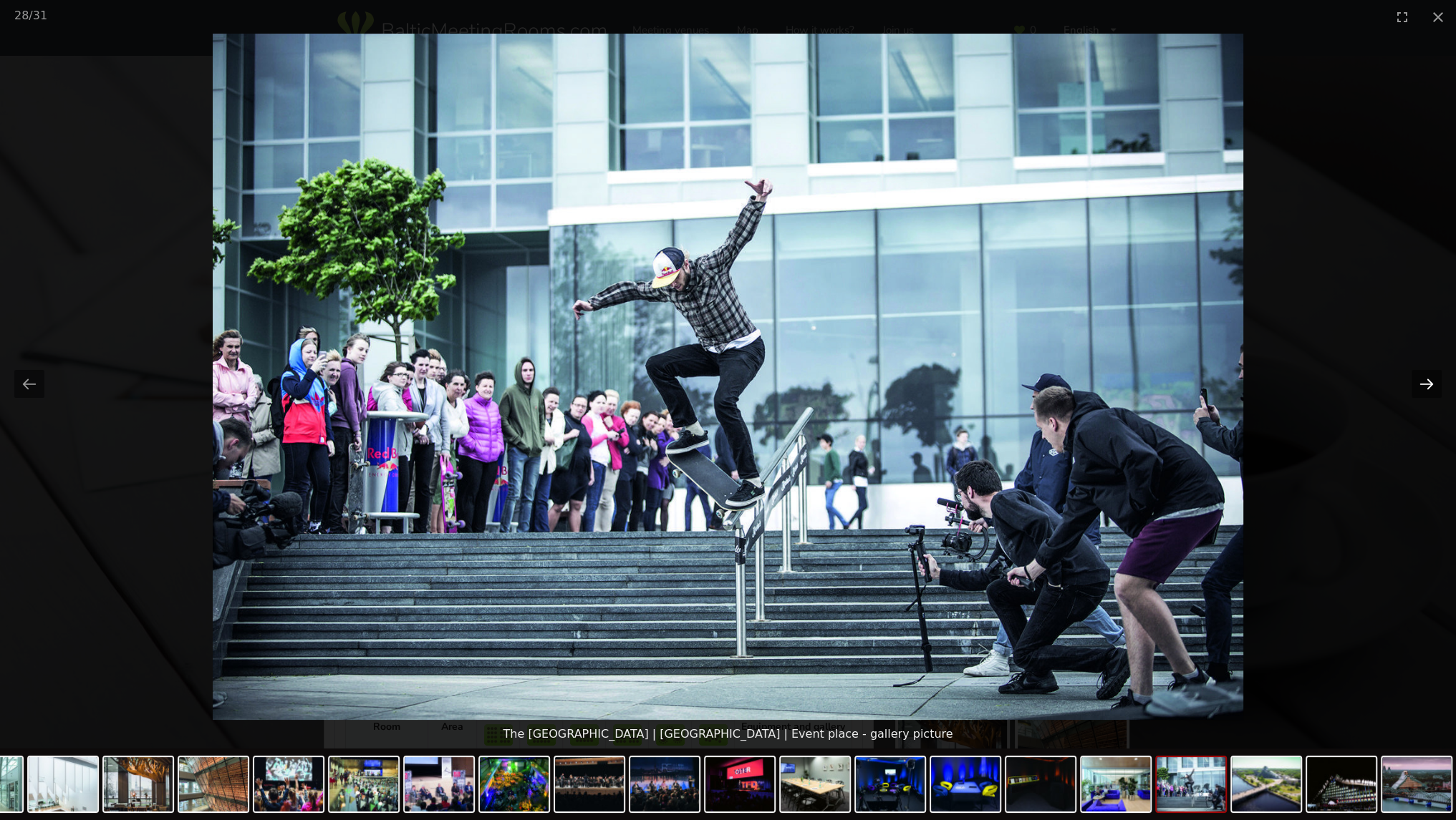
click at [1420, 384] on button "Next slide" at bounding box center [1426, 384] width 30 height 28
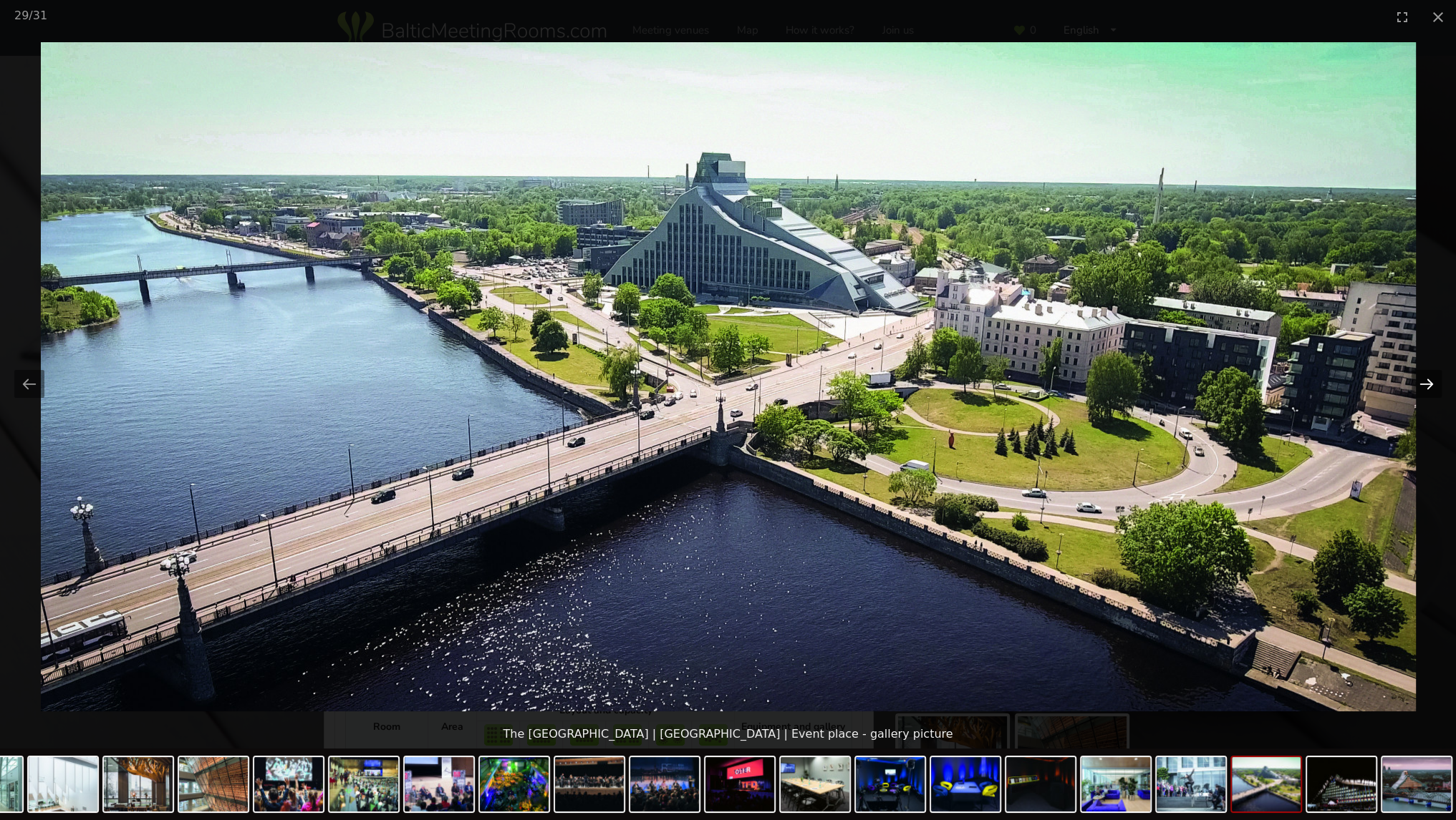
click at [1420, 384] on button "Next slide" at bounding box center [1426, 384] width 30 height 28
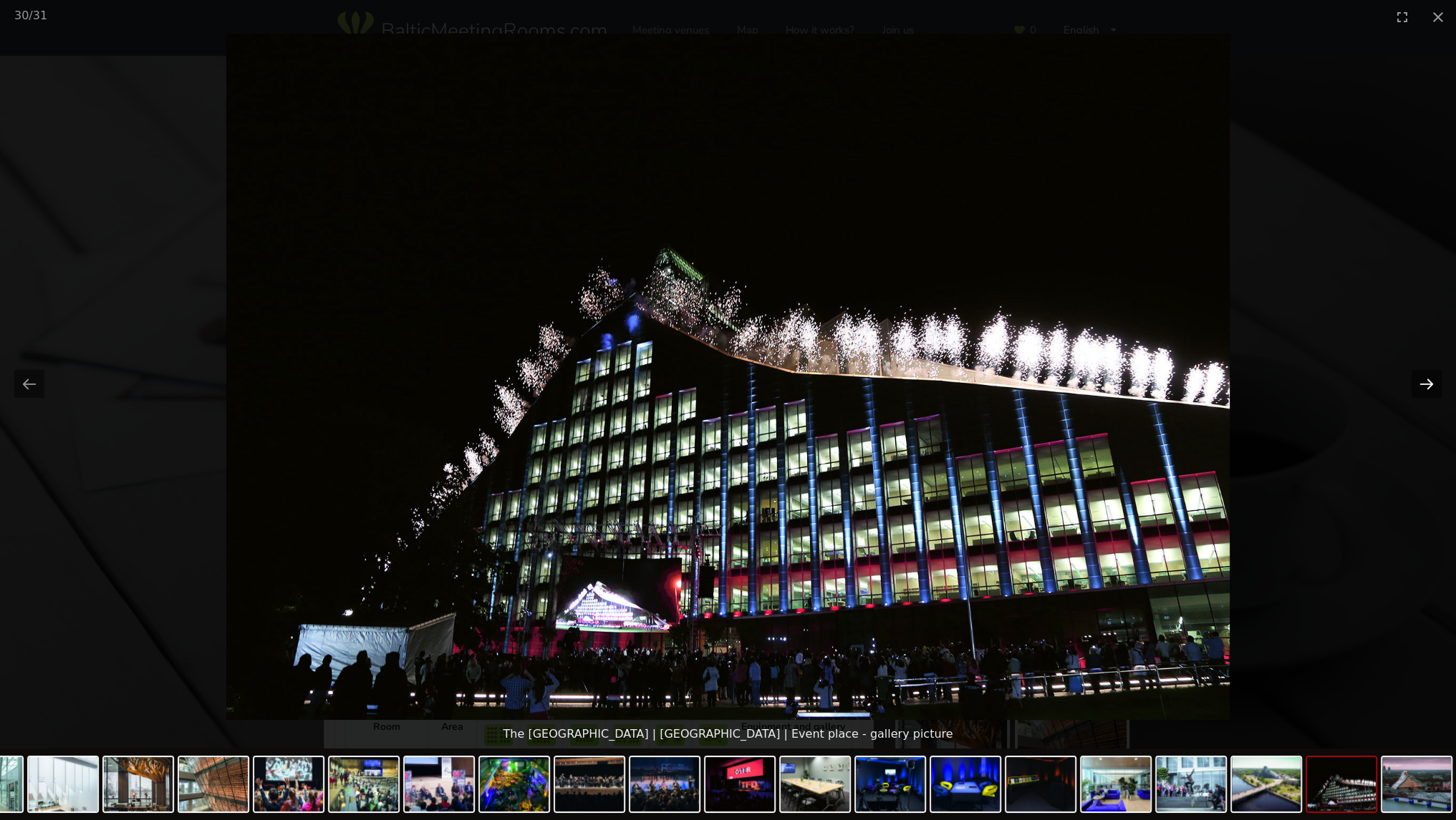
click at [1420, 384] on button "Next slide" at bounding box center [1426, 384] width 30 height 28
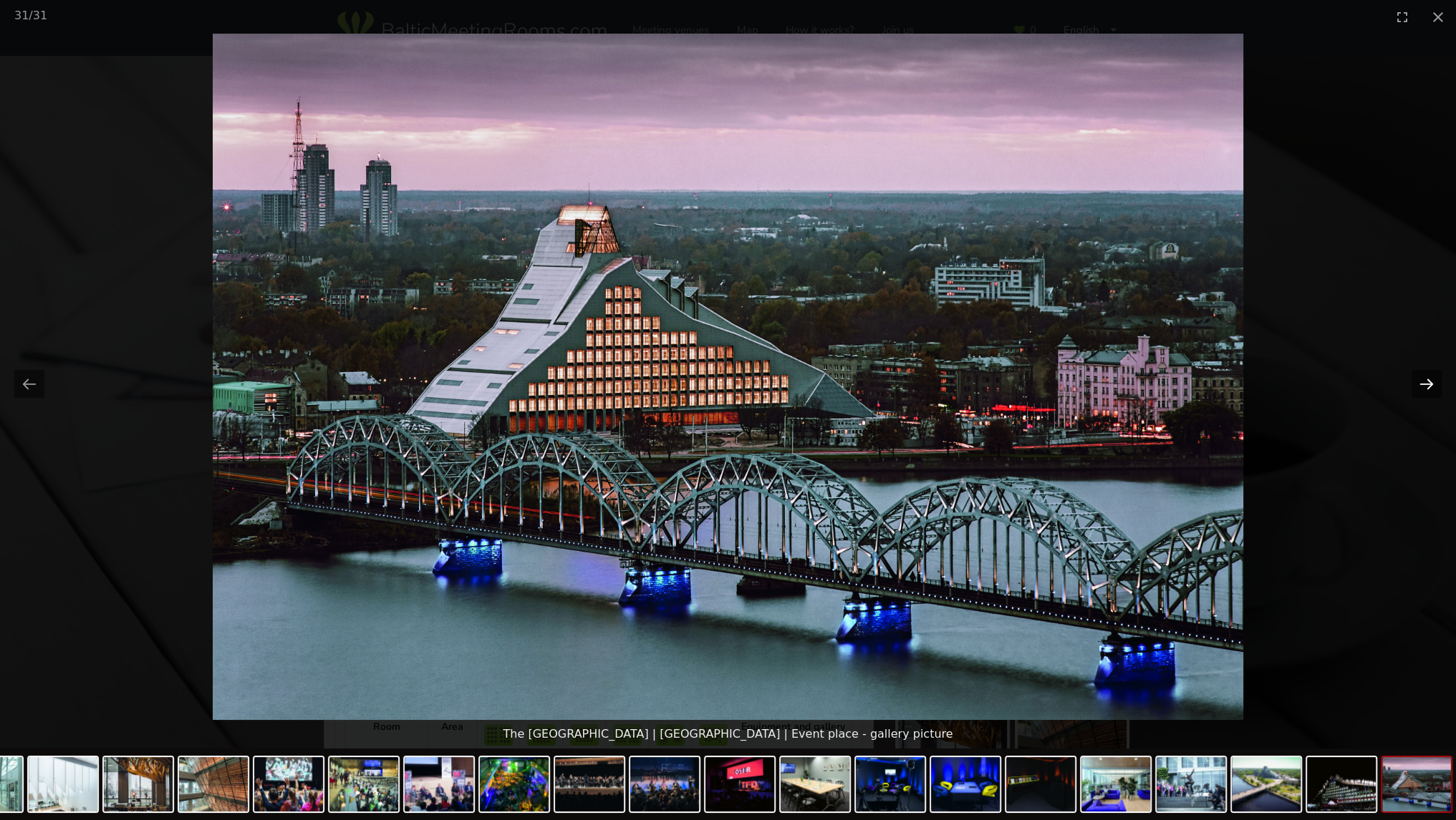
click at [1420, 384] on button "Next slide" at bounding box center [1426, 384] width 30 height 28
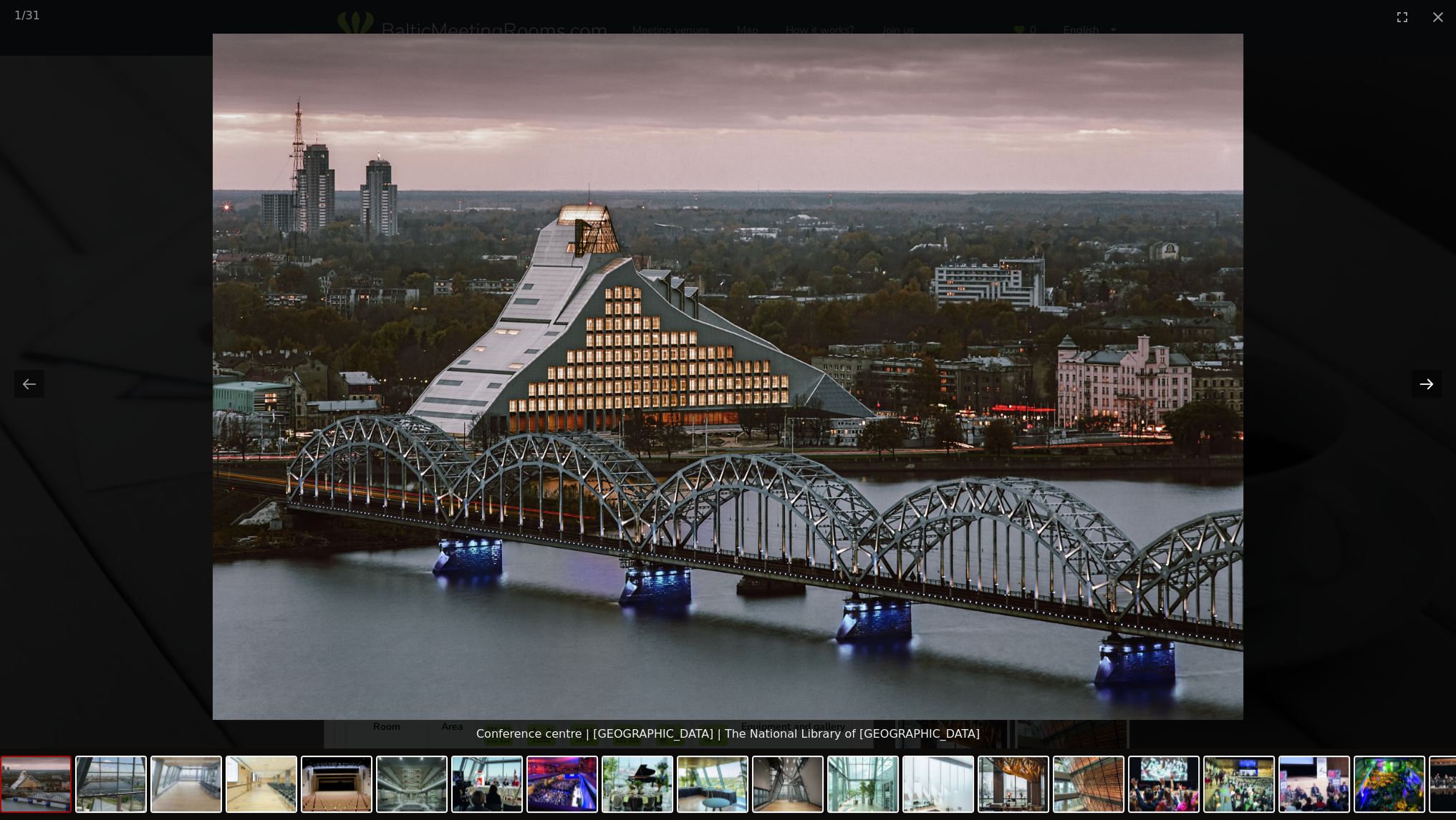
click at [1418, 384] on button "Next slide" at bounding box center [1426, 384] width 30 height 28
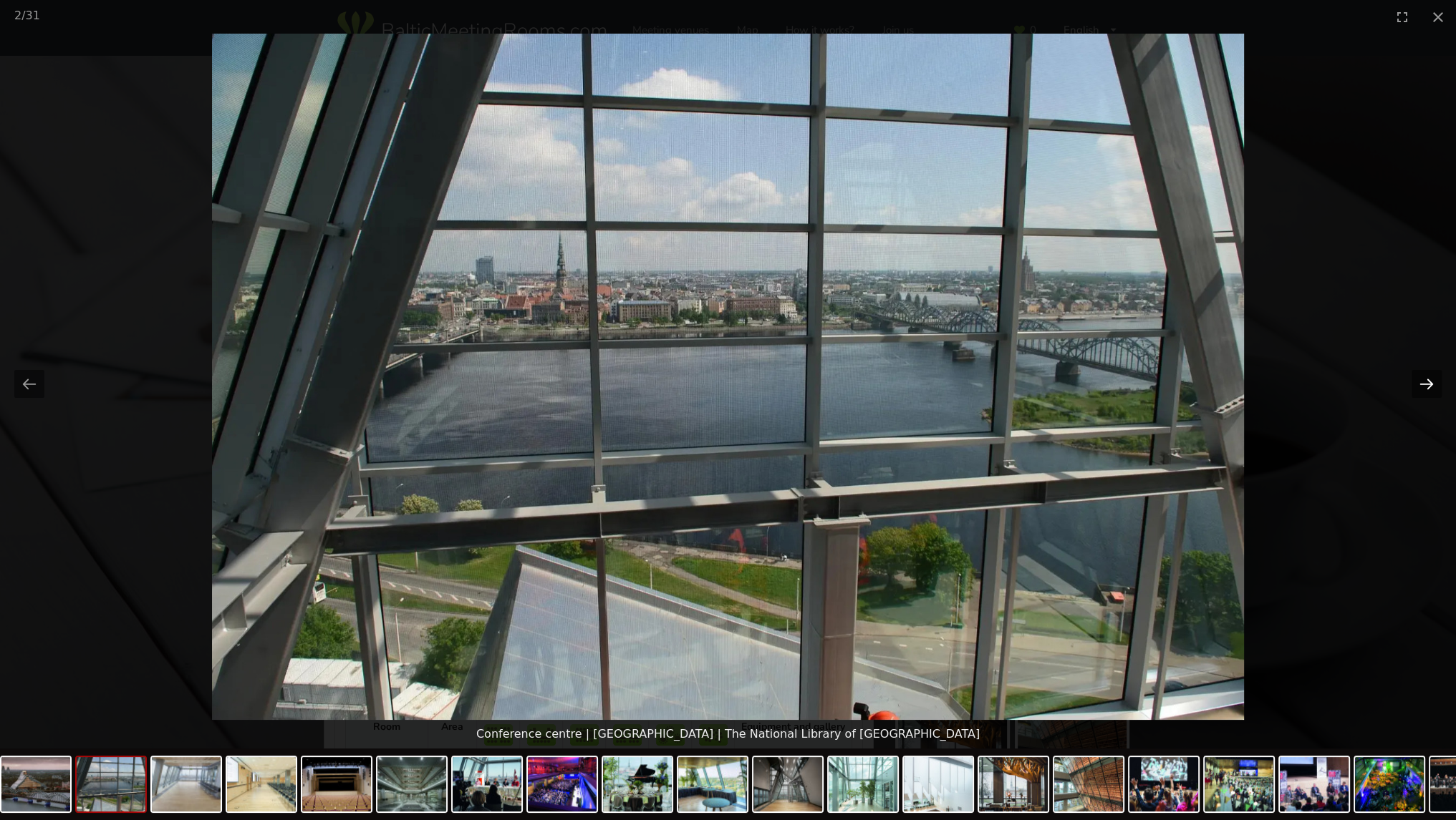
click at [1418, 384] on button "Next slide" at bounding box center [1426, 384] width 30 height 28
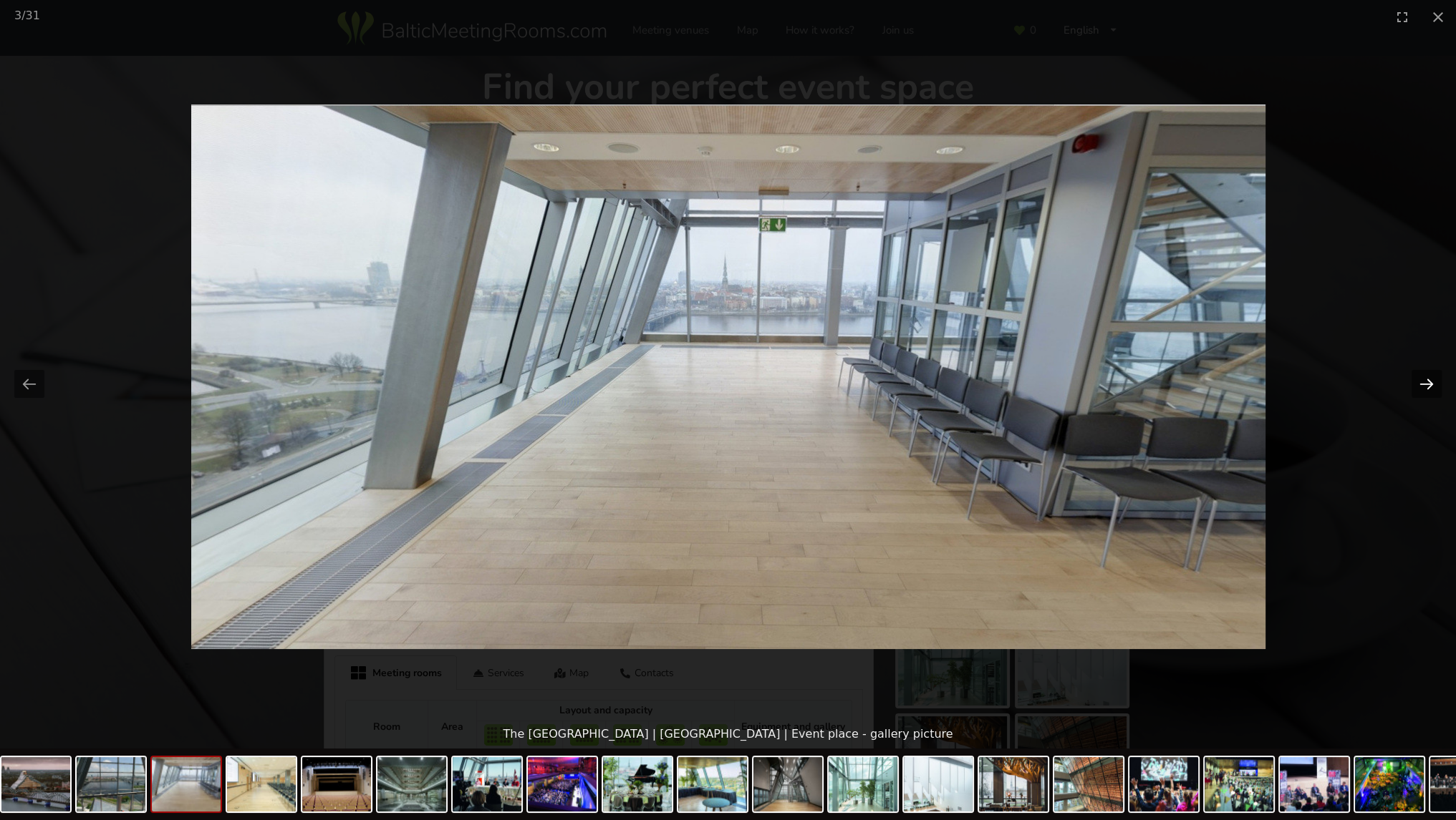
click at [1418, 384] on button "Next slide" at bounding box center [1426, 384] width 30 height 28
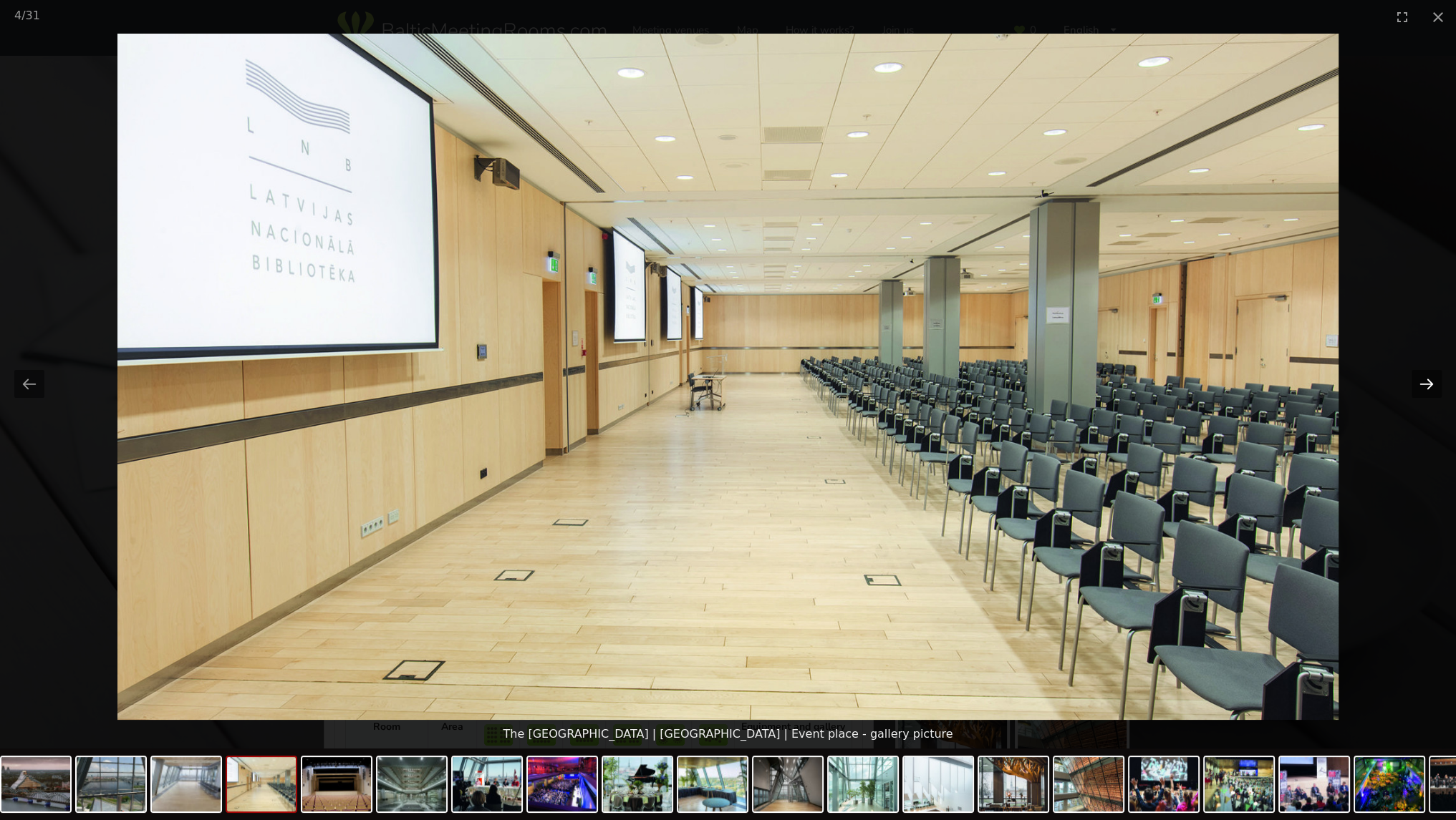
click at [1418, 384] on button "Next slide" at bounding box center [1426, 384] width 30 height 28
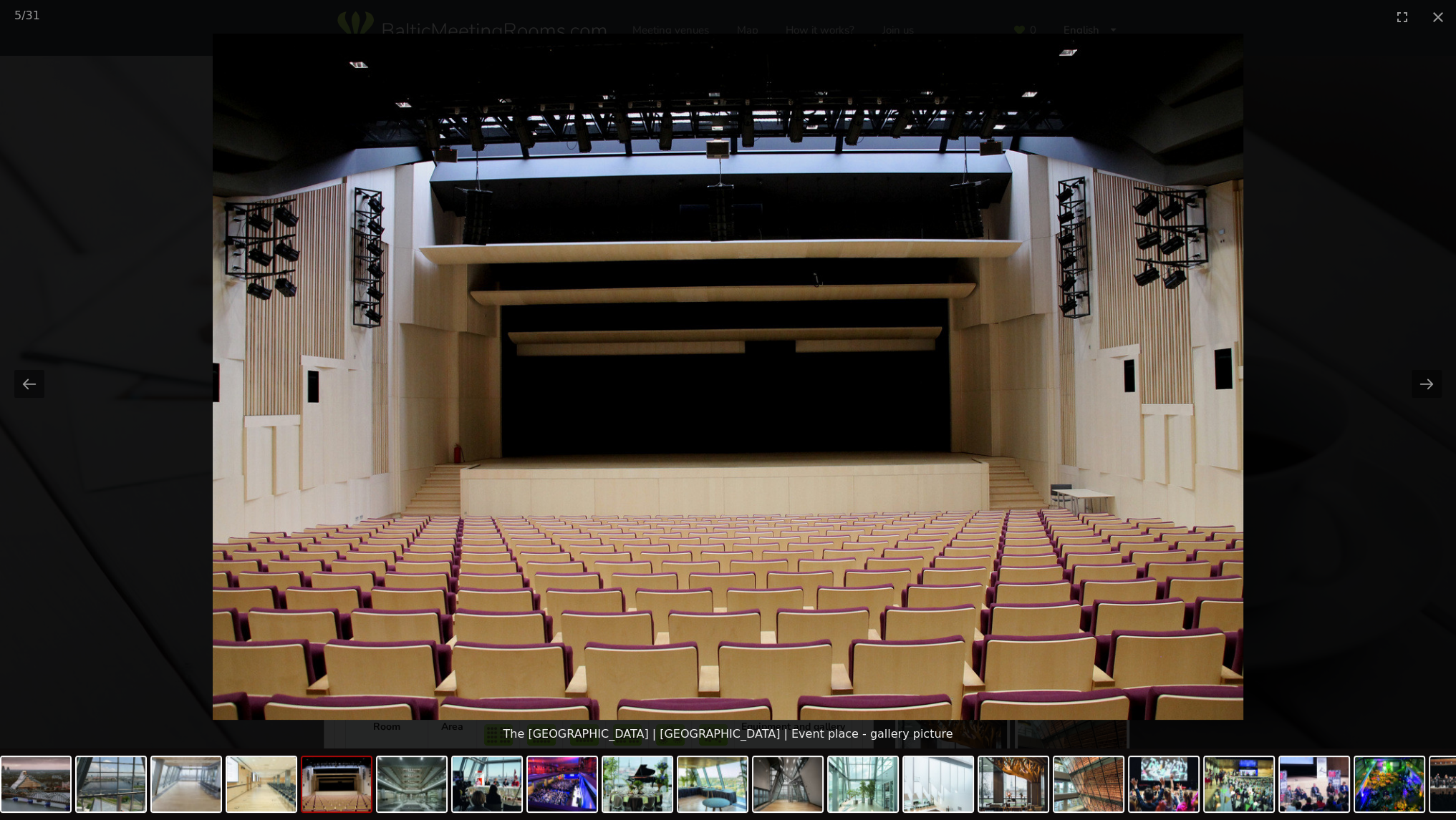
click at [1407, 107] on picture at bounding box center [728, 376] width 1456 height 687
click at [1288, 513] on picture at bounding box center [728, 376] width 1456 height 687
click at [1435, 28] on button "Close gallery" at bounding box center [1437, 16] width 36 height 33
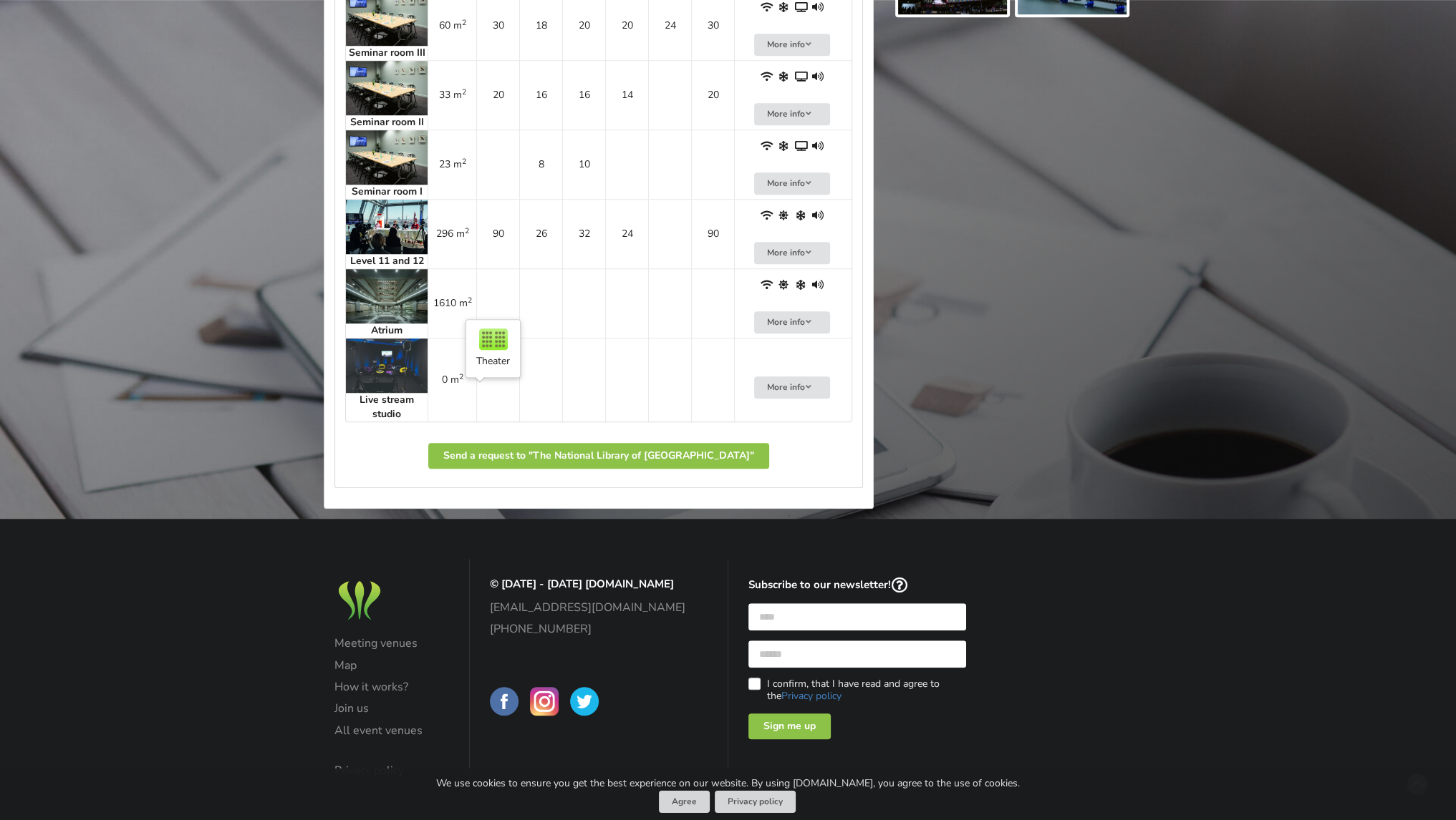
scroll to position [1436, 0]
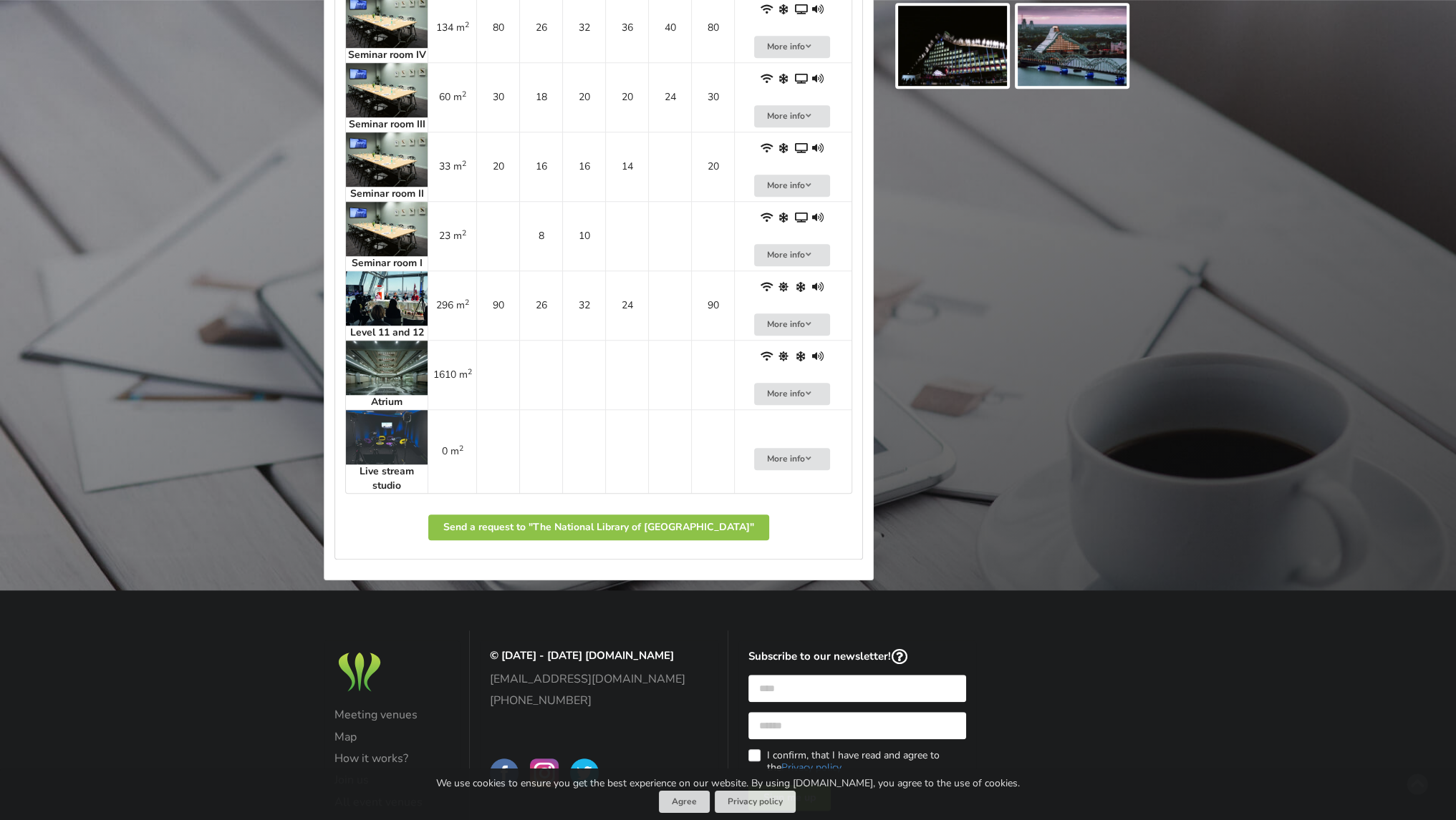
click at [391, 395] on img at bounding box center [386, 368] width 81 height 54
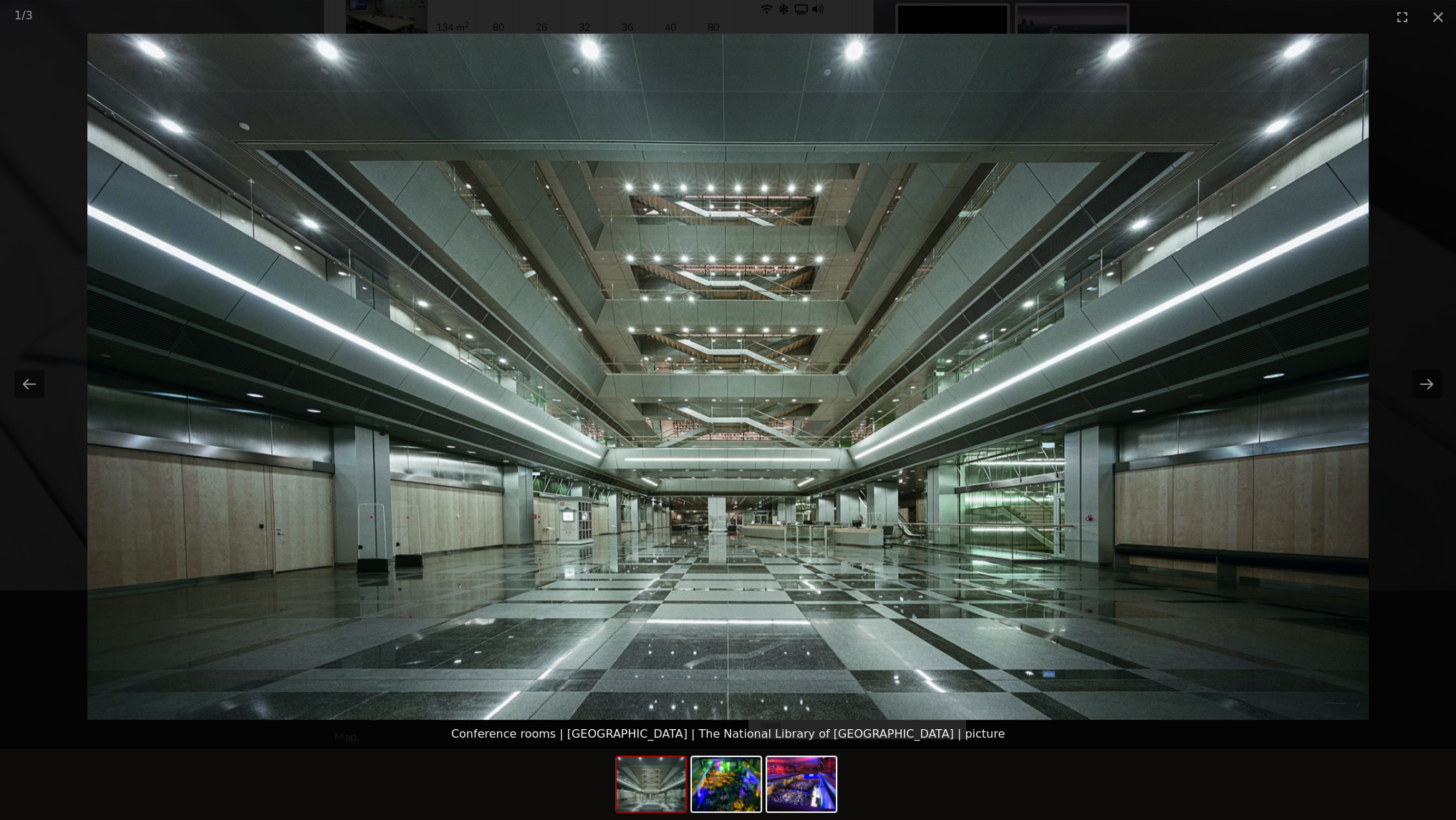
click at [1277, 367] on picture at bounding box center [728, 376] width 1456 height 687
click at [428, 545] on img at bounding box center [728, 376] width 1281 height 687
click at [1435, 24] on button "Close gallery" at bounding box center [1437, 16] width 36 height 33
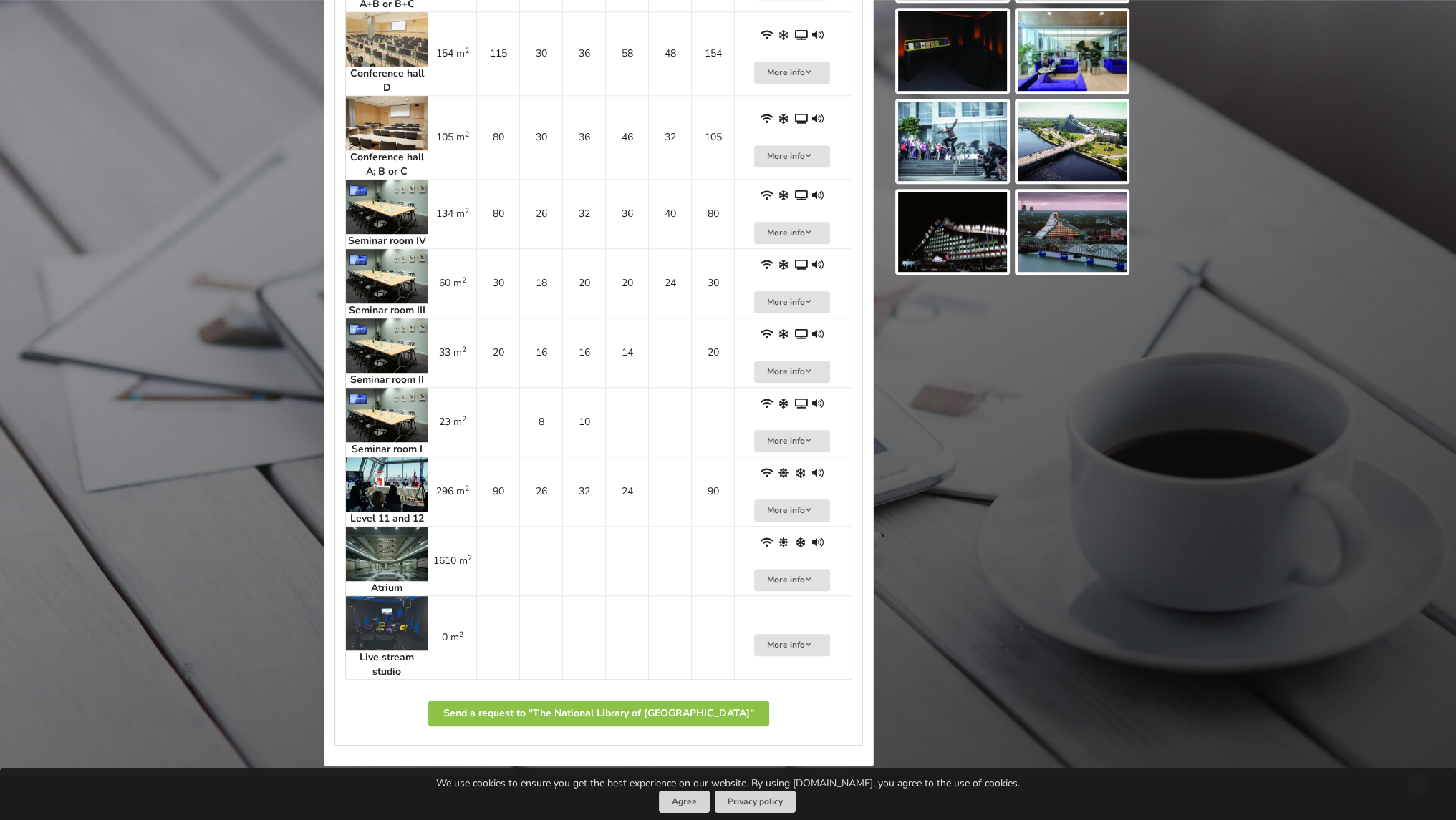
scroll to position [1006, 0]
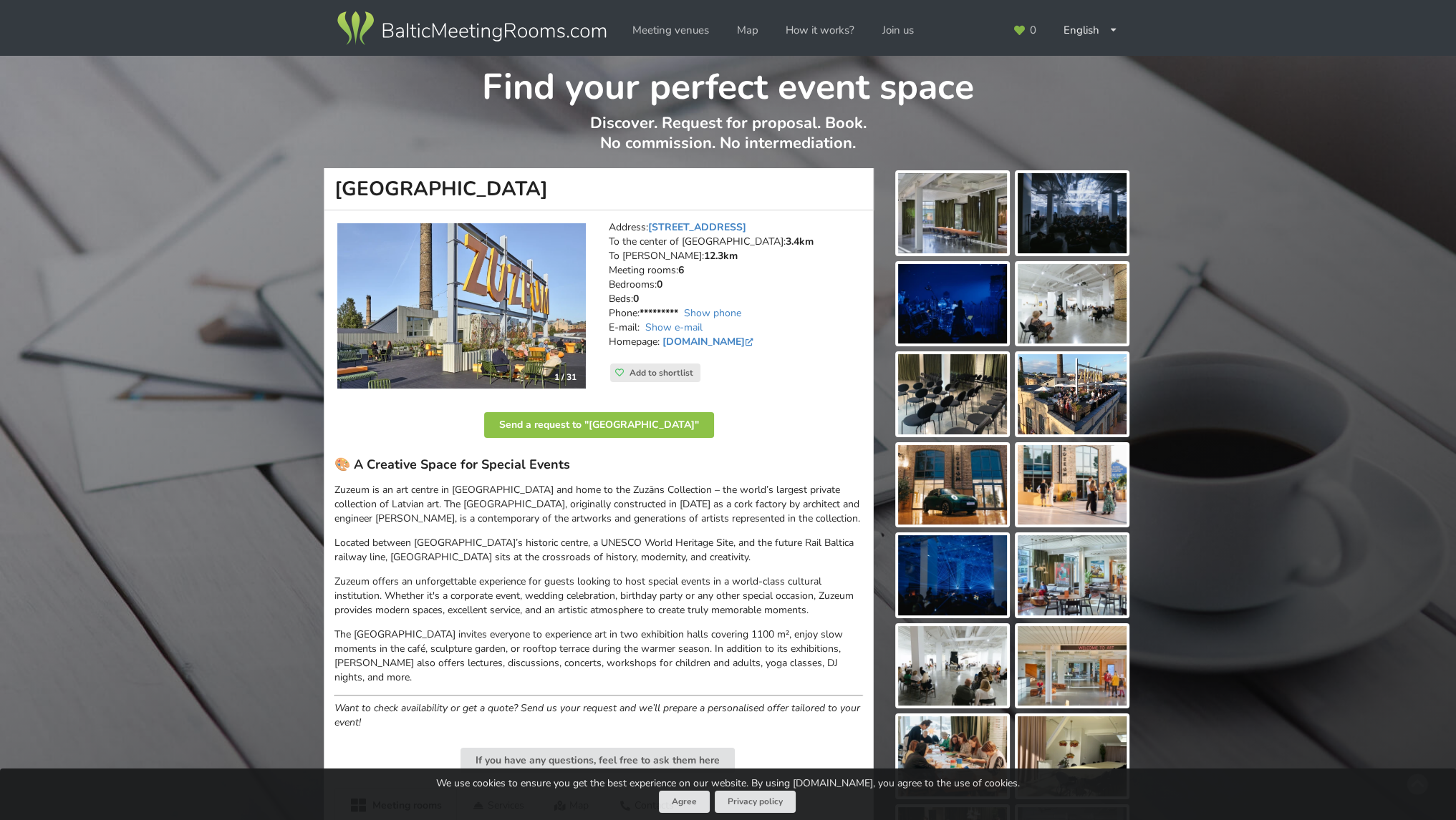
click at [473, 290] on img at bounding box center [461, 306] width 249 height 166
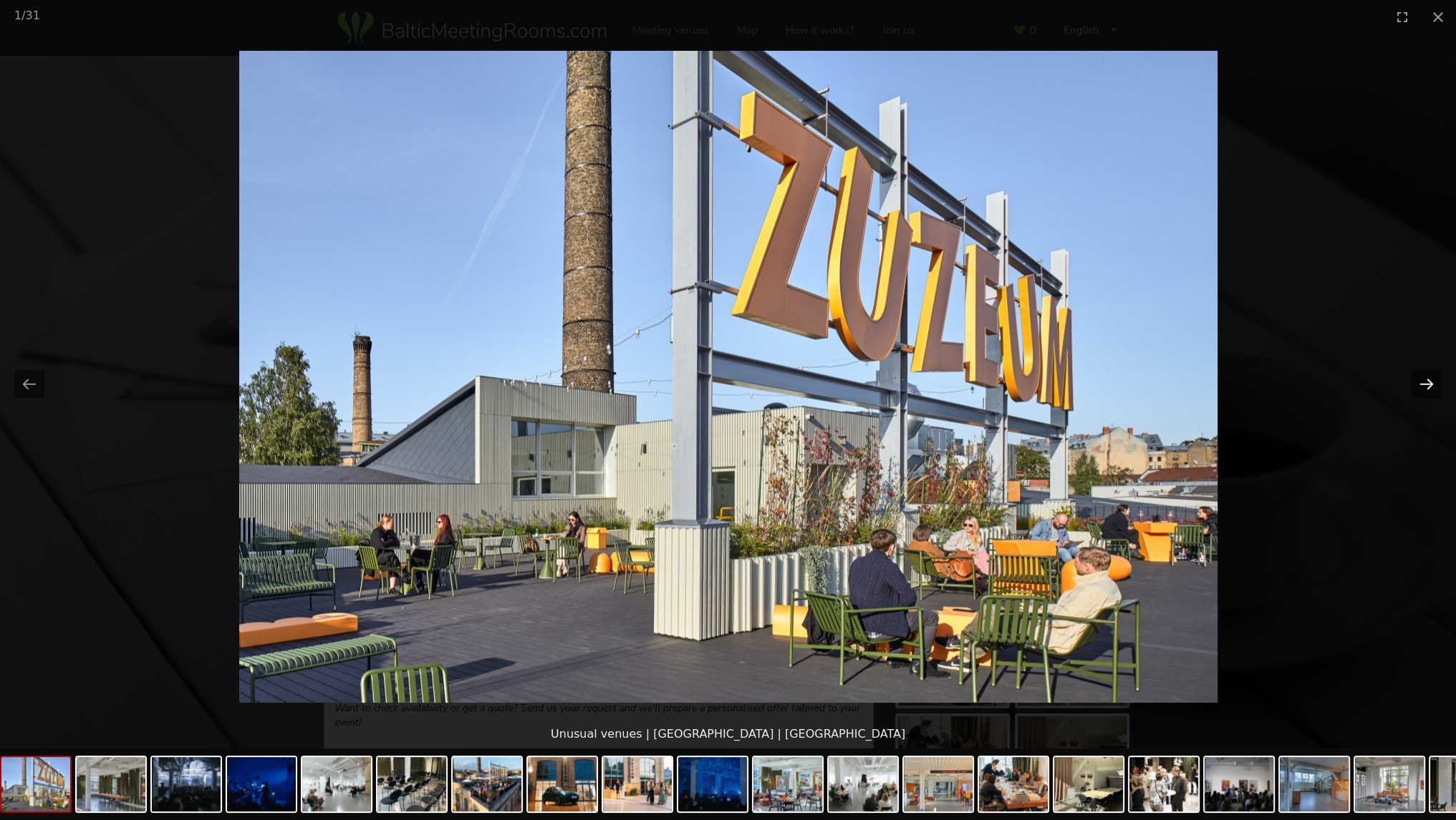
click at [1418, 376] on button "Next slide" at bounding box center [1426, 384] width 30 height 28
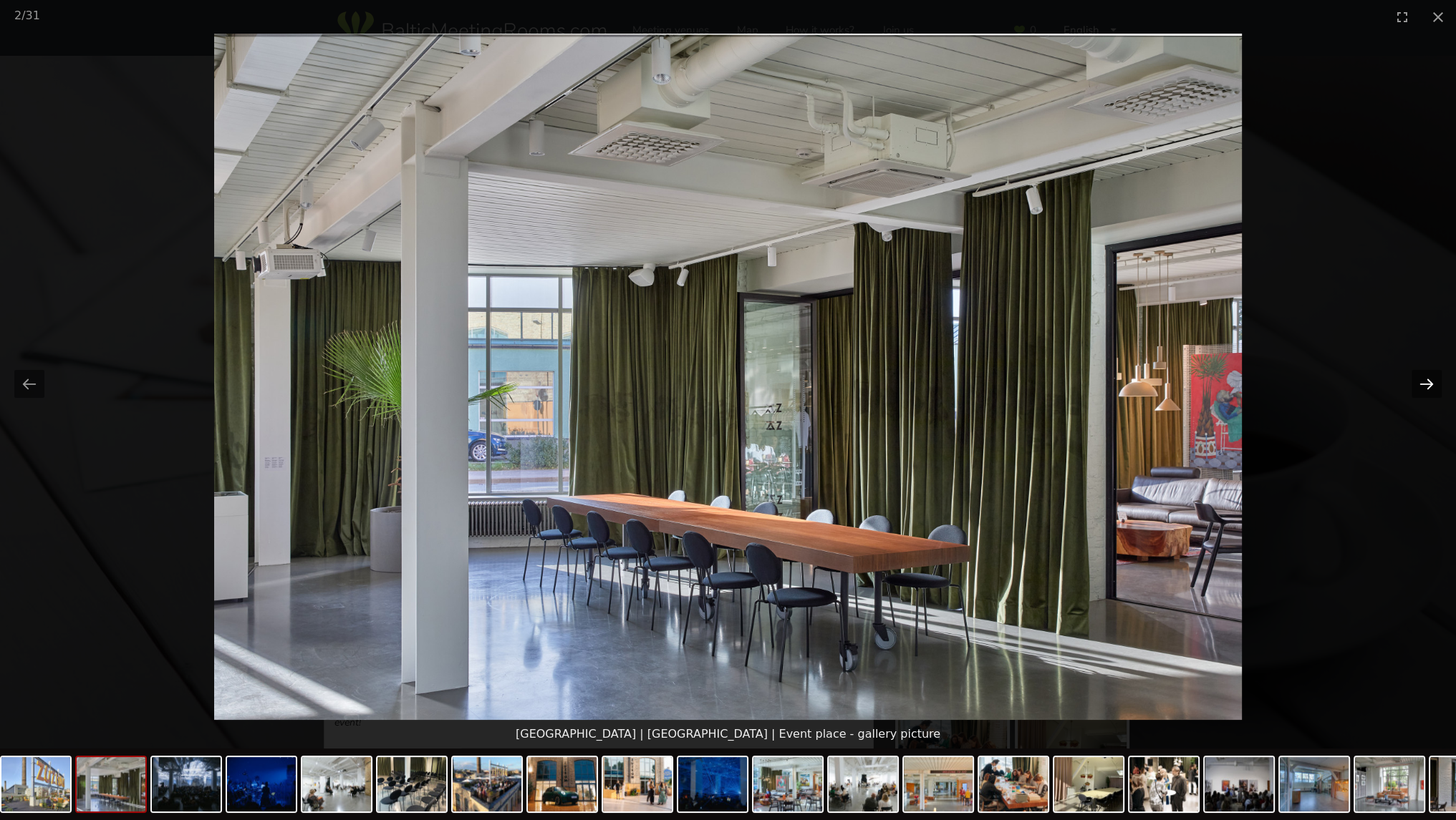
click at [1417, 376] on button "Next slide" at bounding box center [1426, 384] width 30 height 28
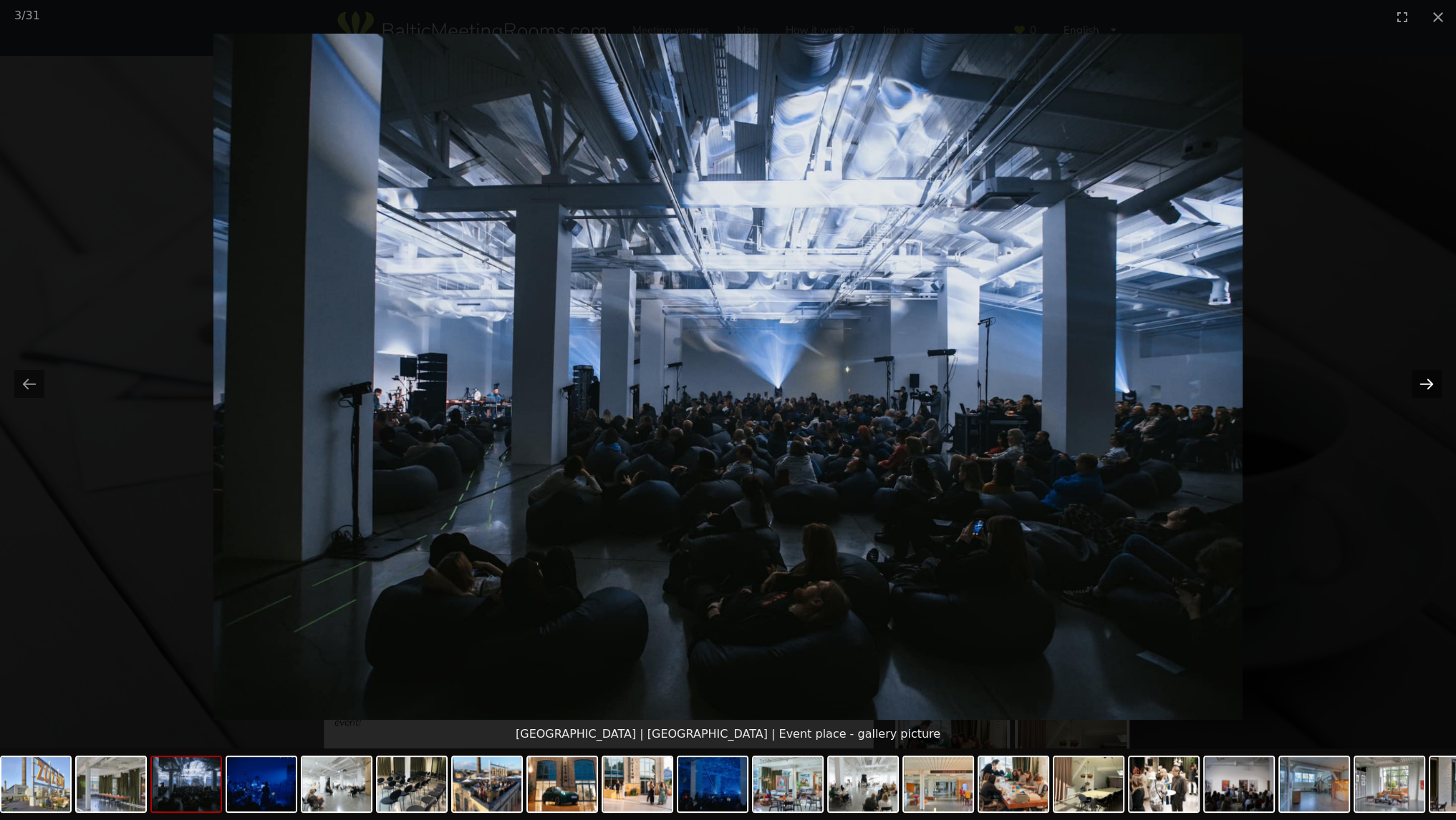
click at [1417, 376] on button "Next slide" at bounding box center [1426, 384] width 30 height 28
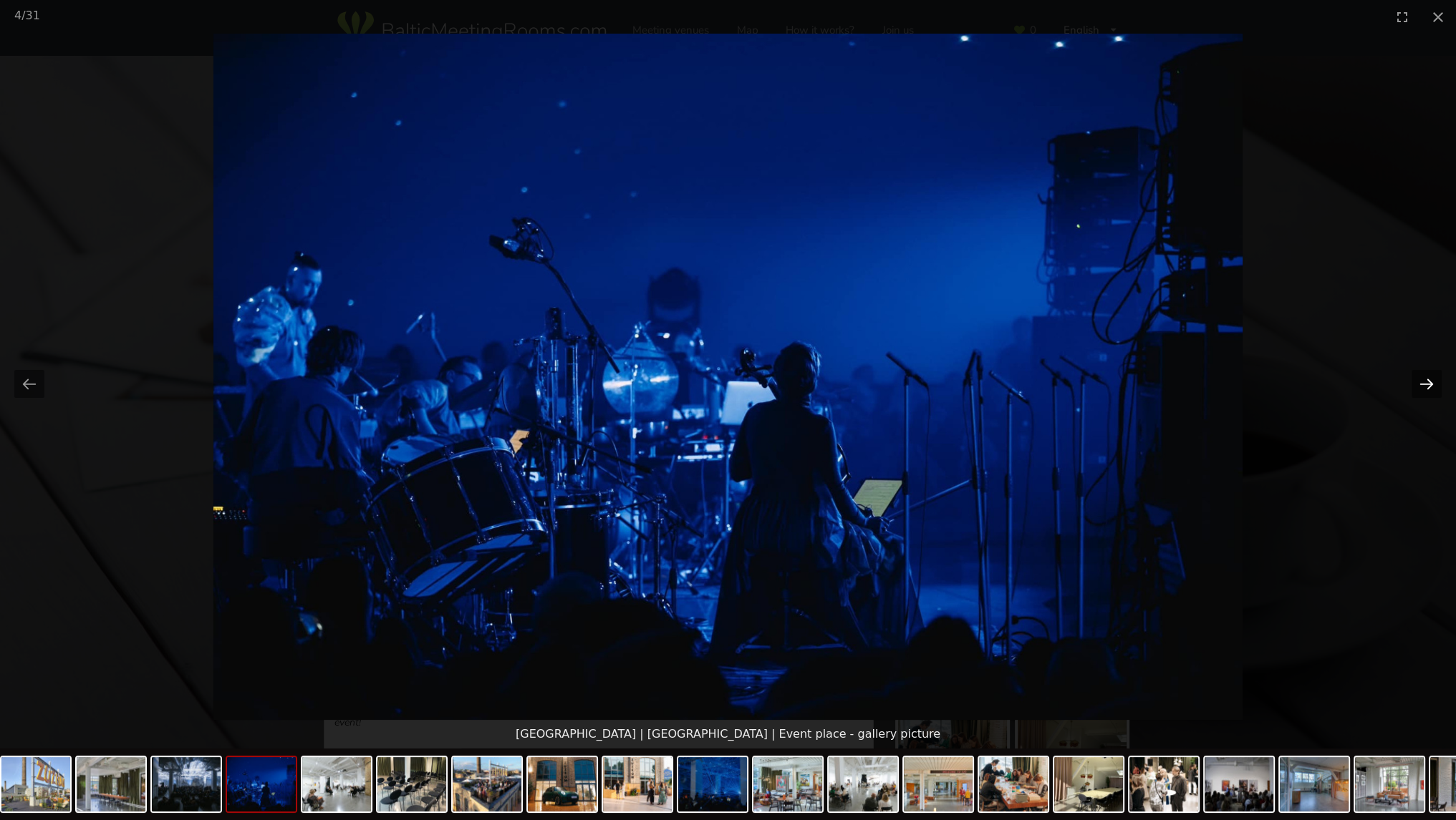
click at [1417, 376] on button "Next slide" at bounding box center [1426, 384] width 30 height 28
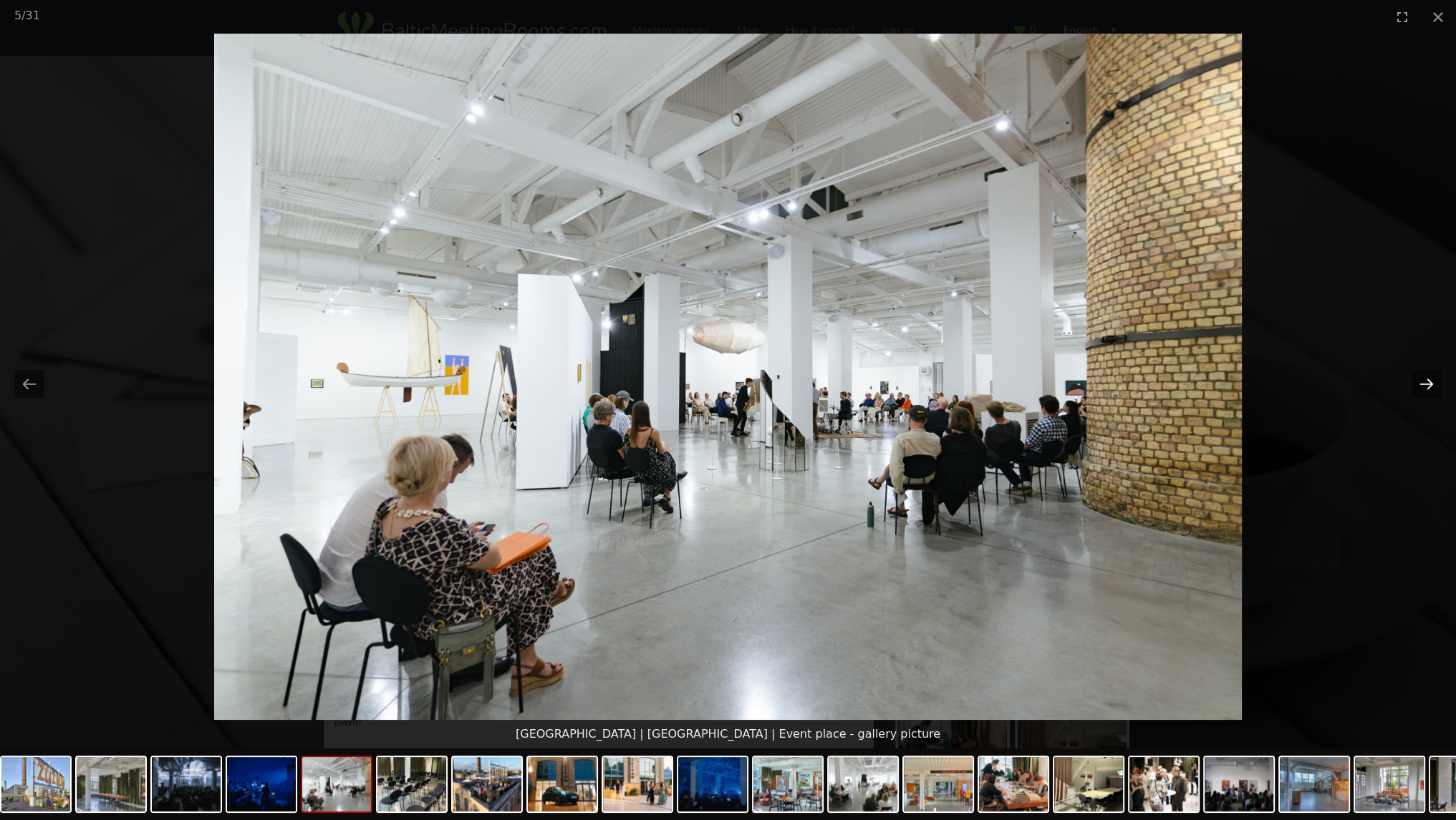
click at [1417, 376] on button "Next slide" at bounding box center [1426, 384] width 30 height 28
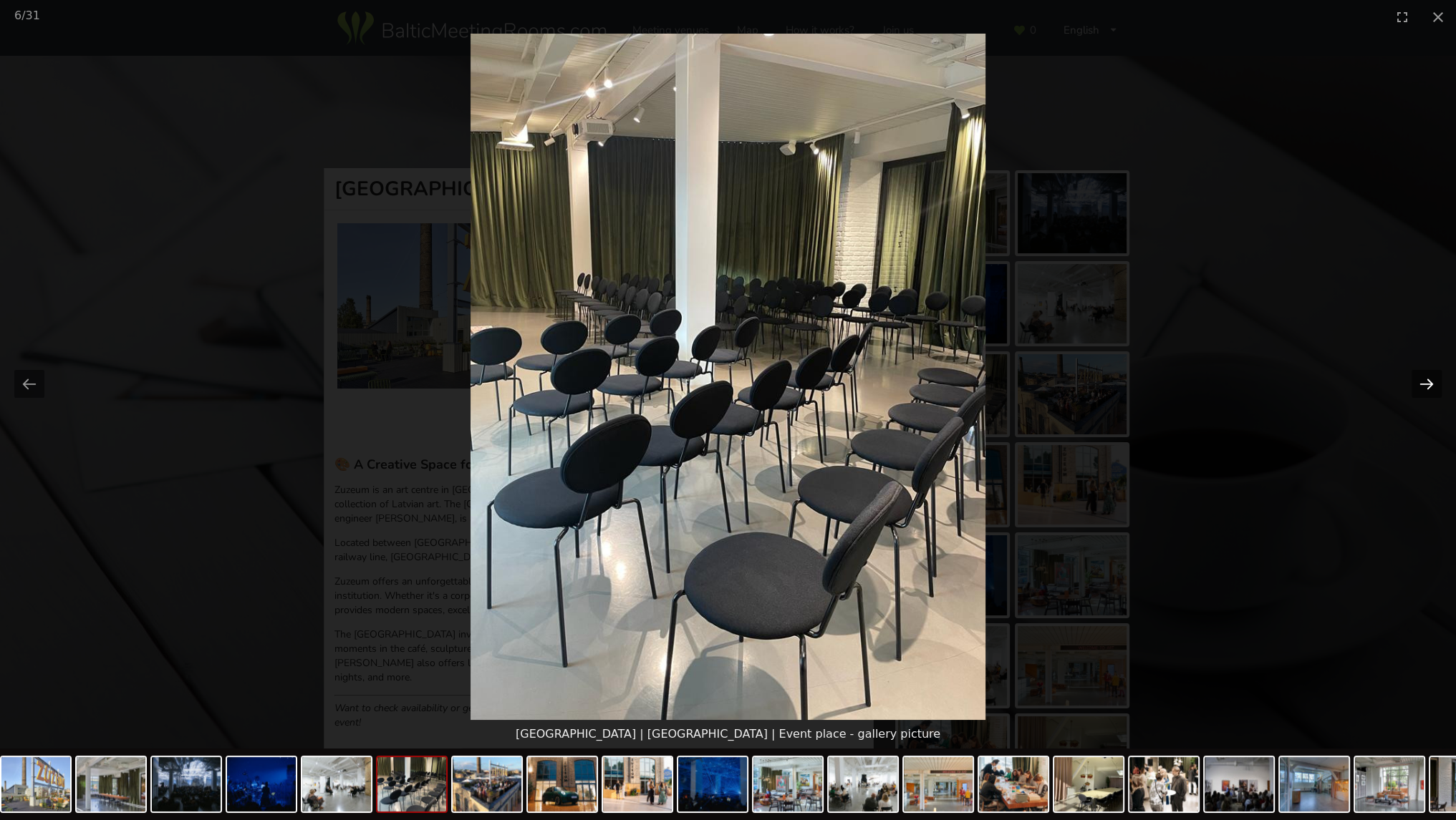
click at [1417, 376] on button "Next slide" at bounding box center [1426, 384] width 30 height 28
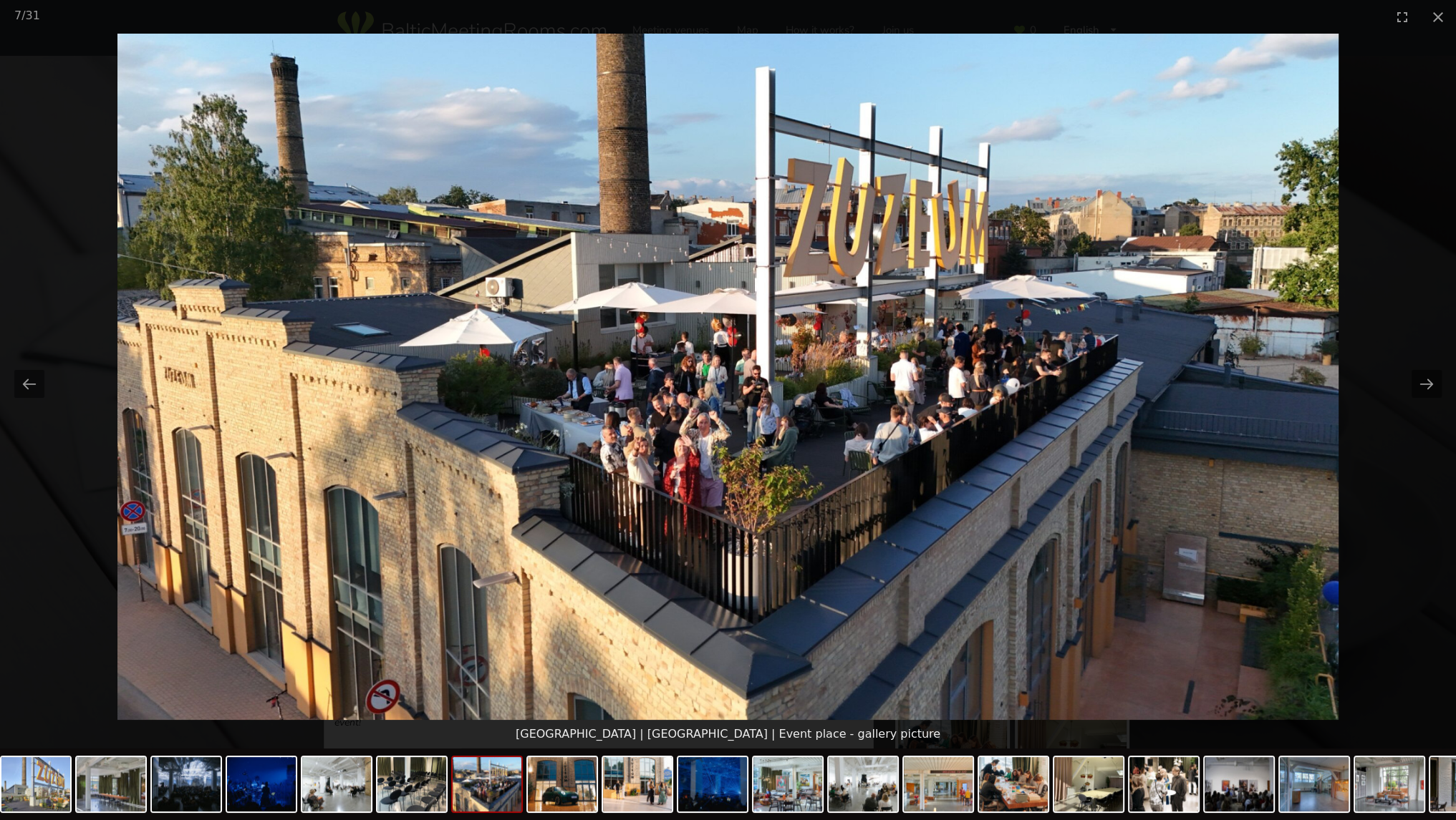
click at [1378, 232] on picture at bounding box center [728, 376] width 1456 height 687
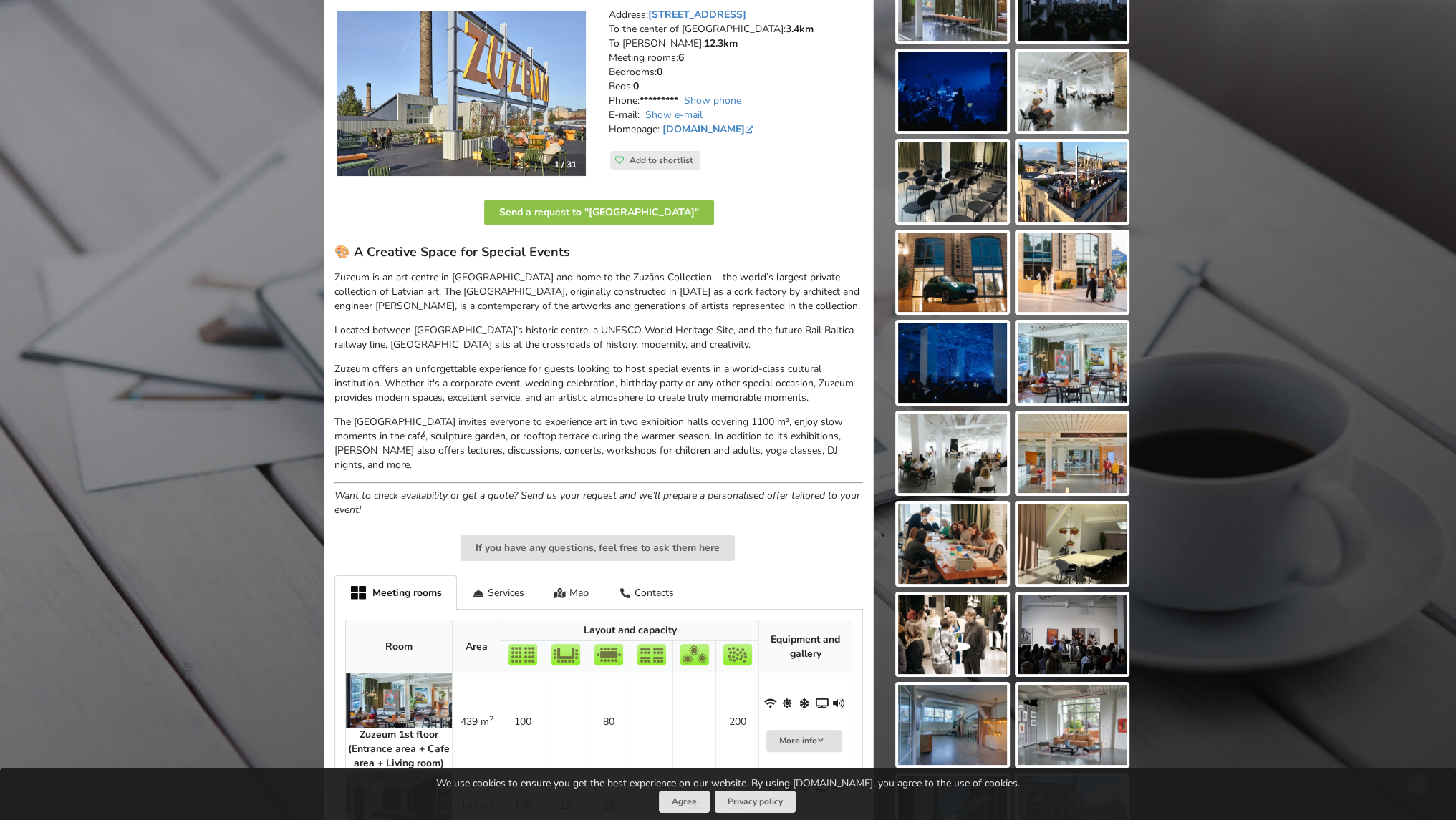
scroll to position [214, 0]
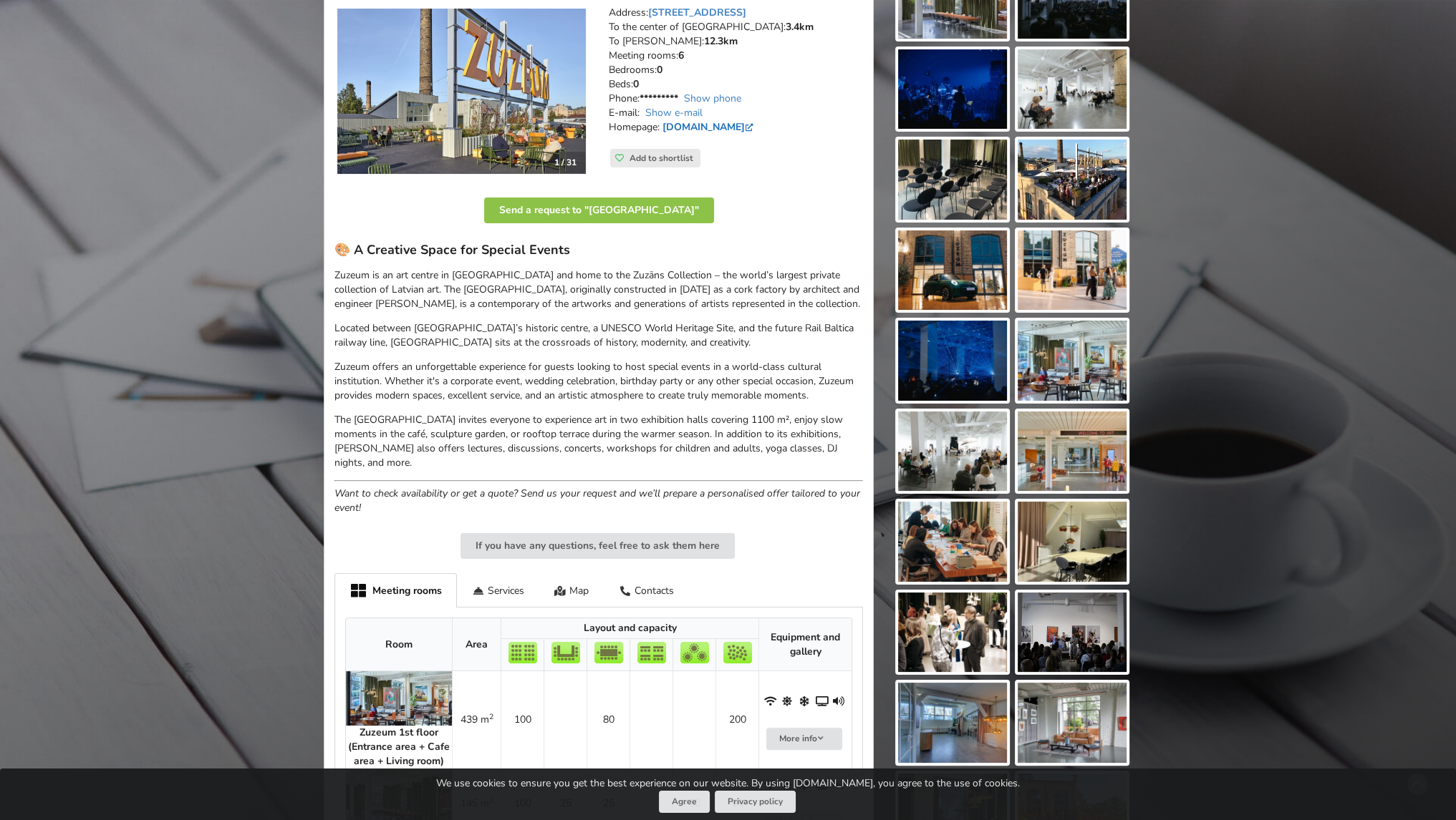
click at [713, 129] on link "[DOMAIN_NAME]" at bounding box center [709, 127] width 94 height 14
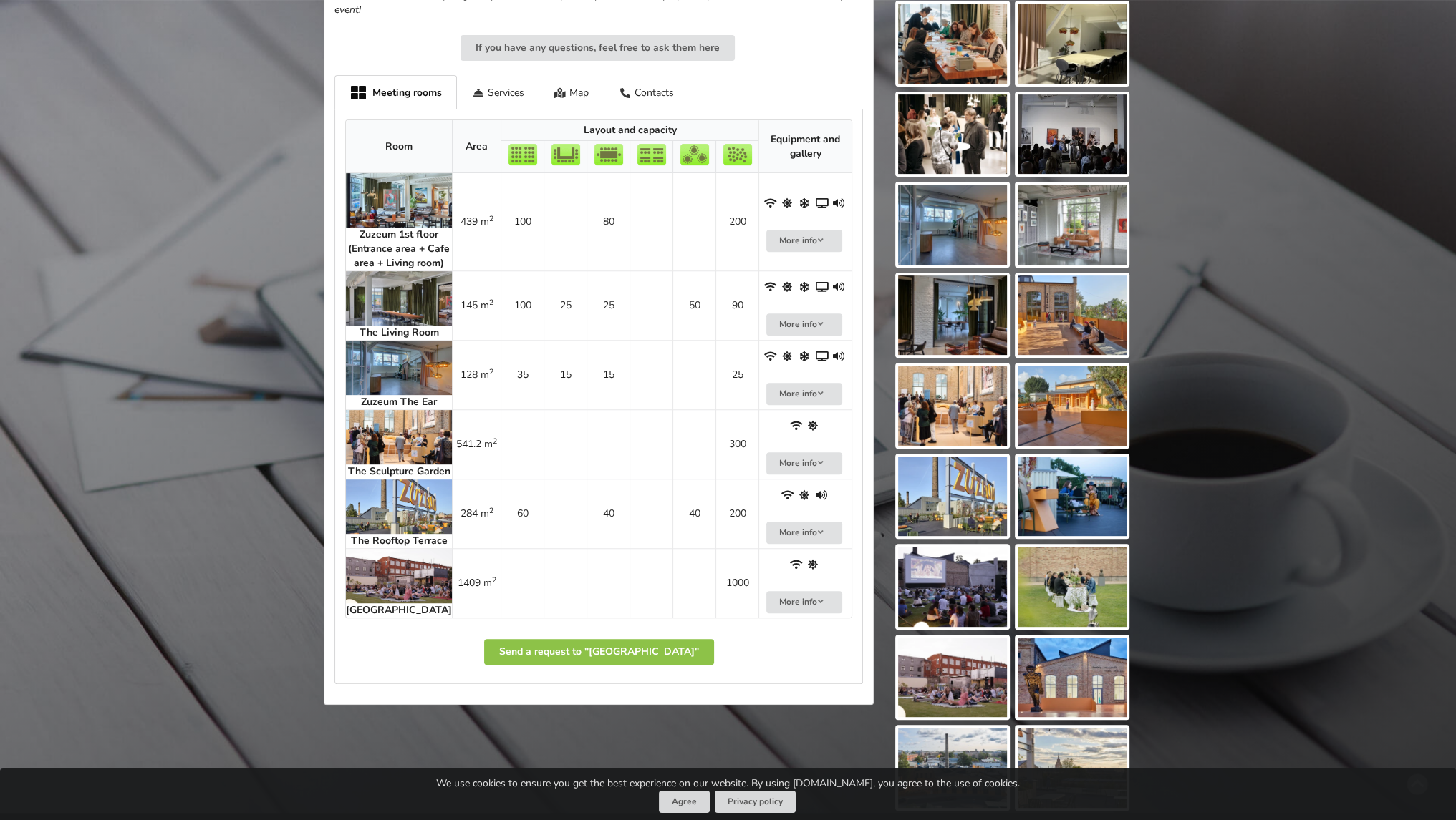
scroll to position [716, 0]
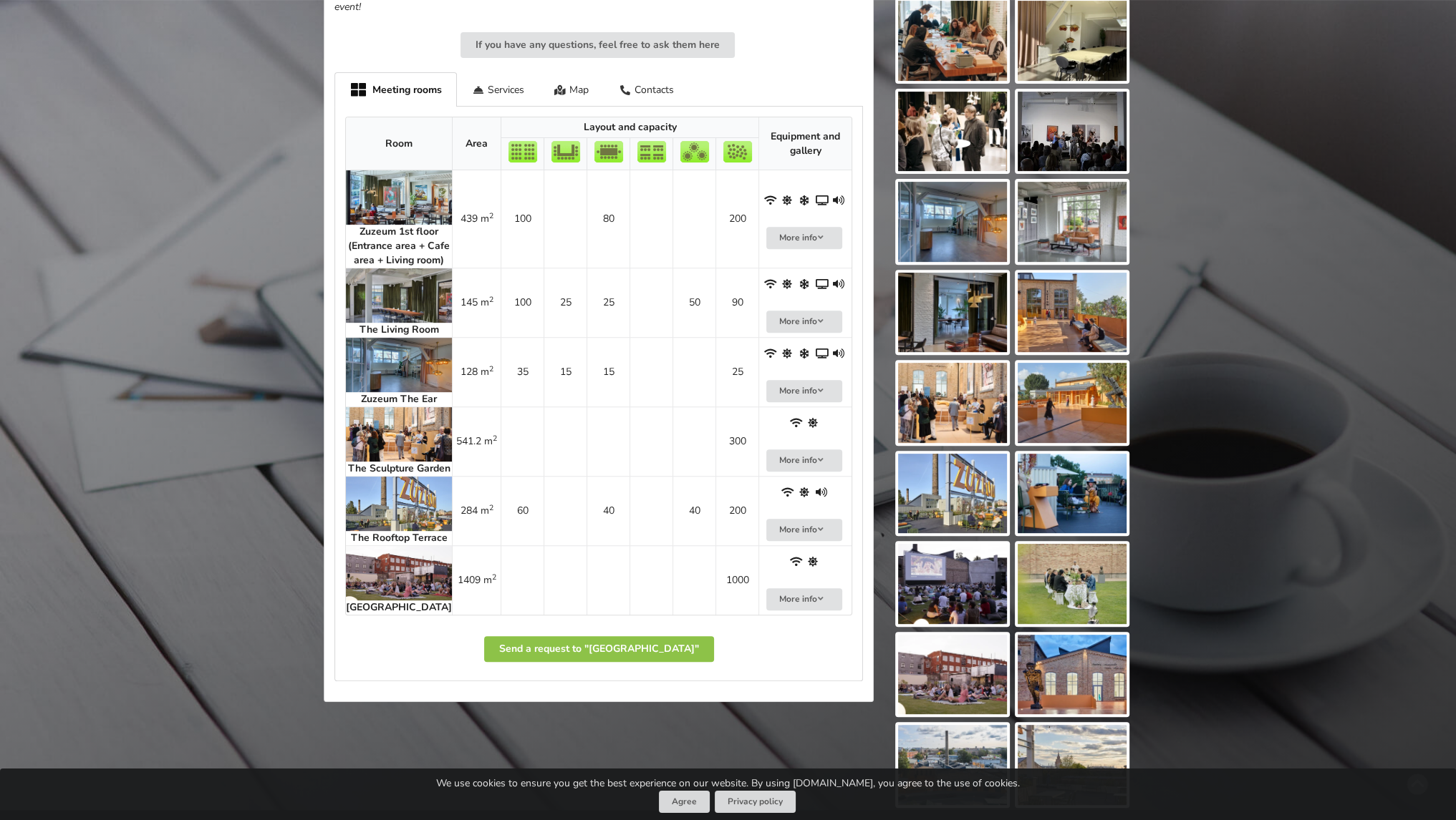
click at [380, 393] on img at bounding box center [399, 365] width 106 height 54
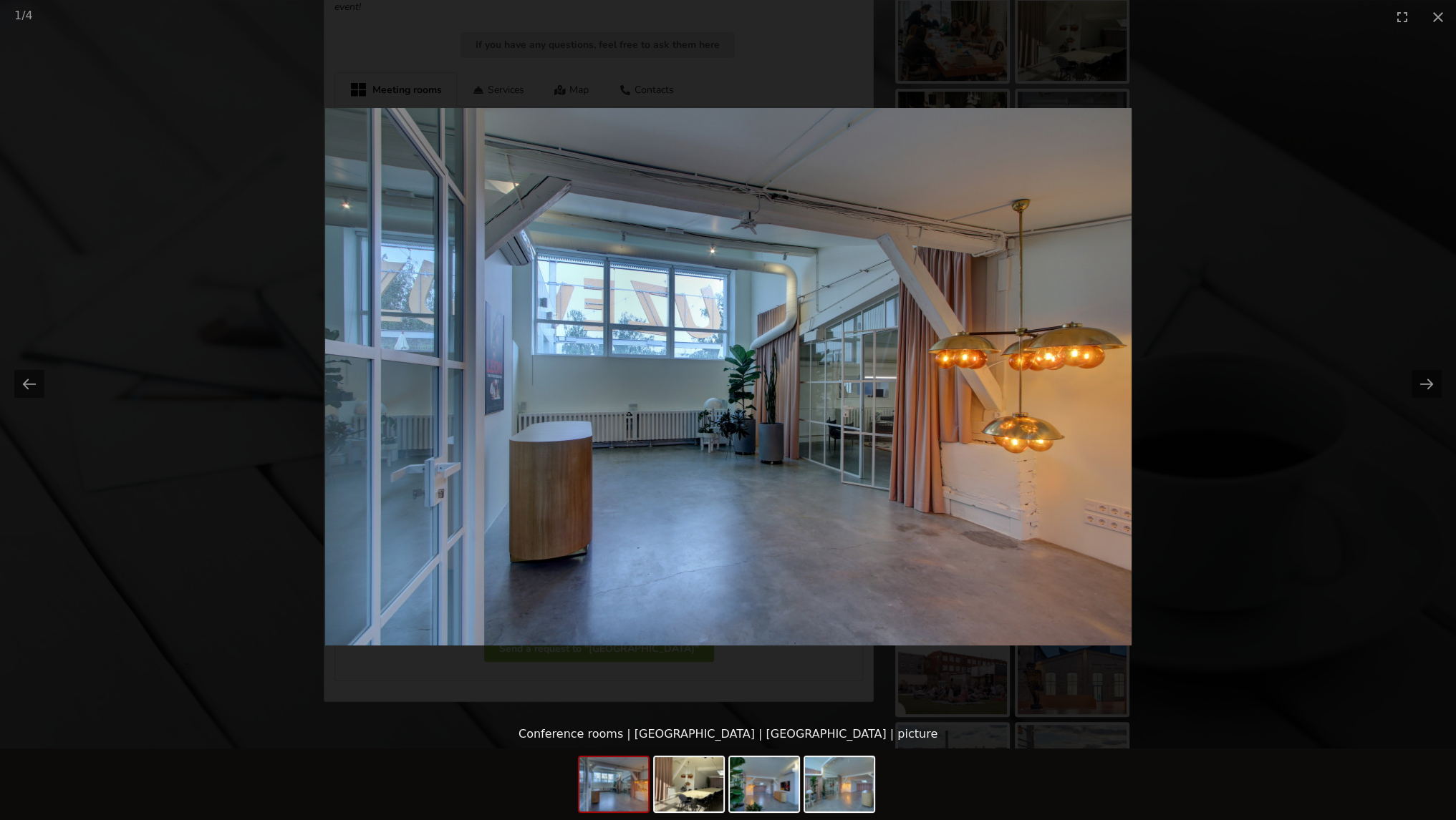
click at [1410, 160] on picture at bounding box center [728, 376] width 1456 height 687
